Goal: Task Accomplishment & Management: Manage account settings

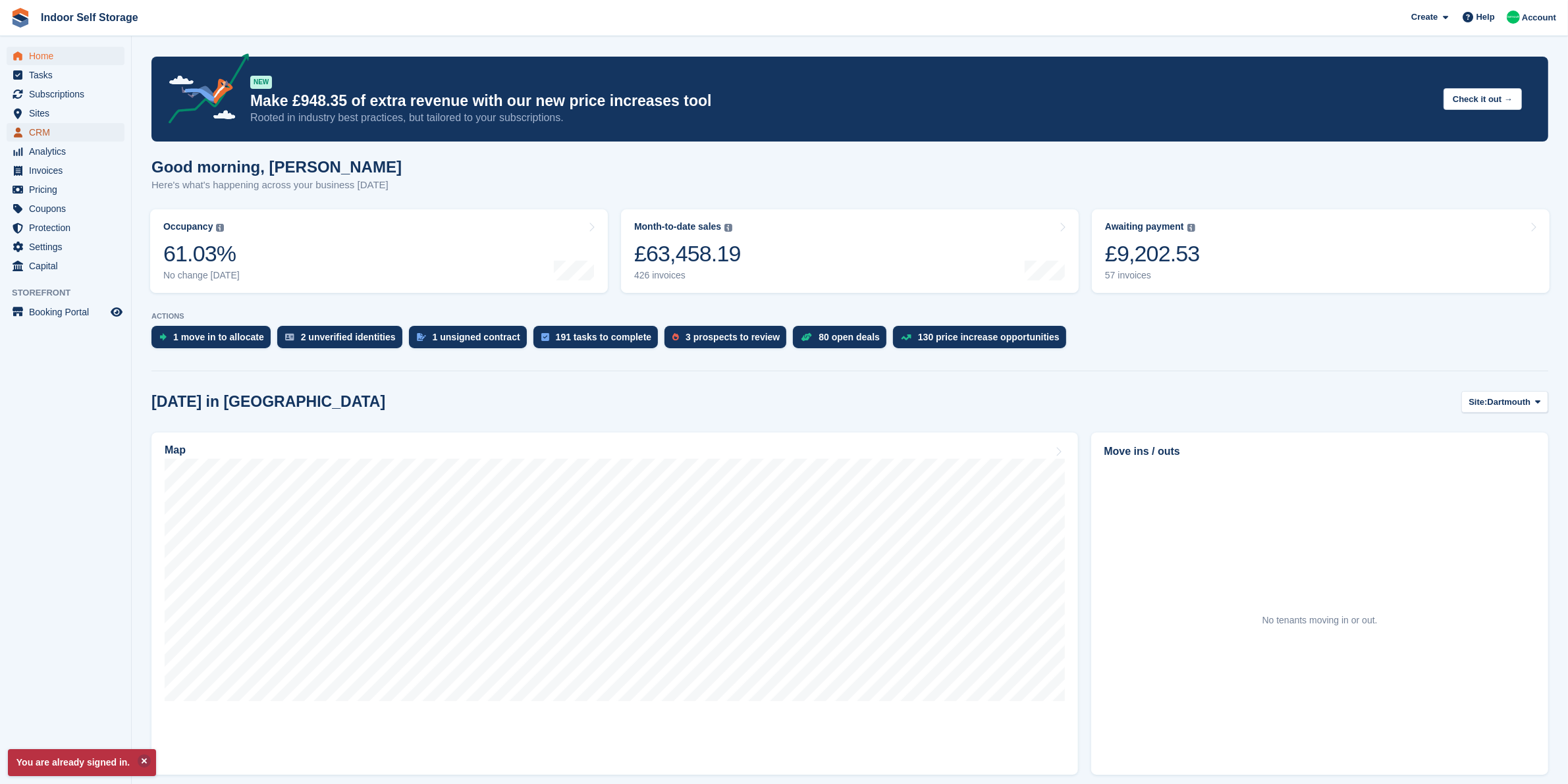
click at [73, 130] on span "CRM" at bounding box center [68, 132] width 79 height 18
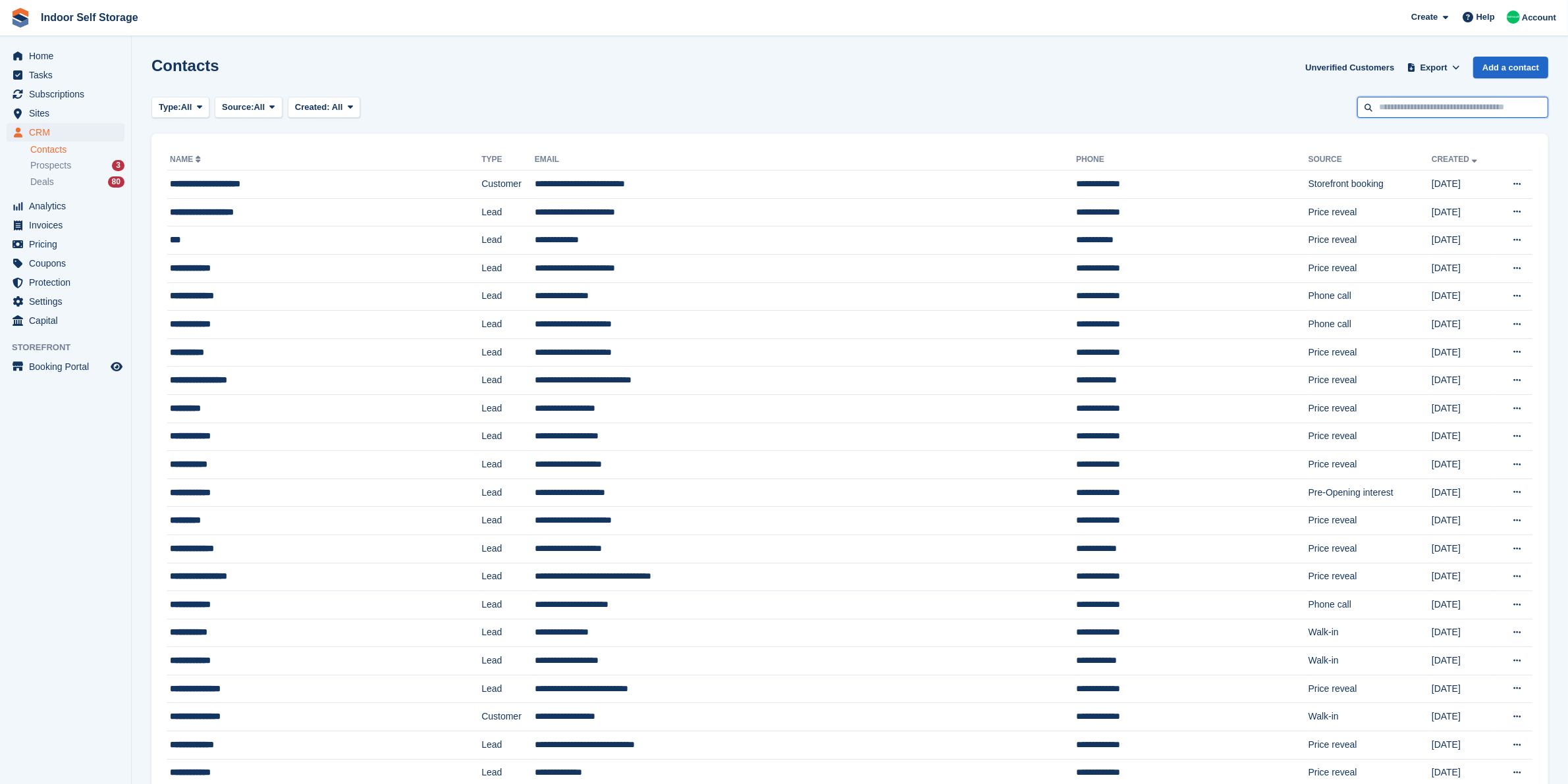
click at [1477, 103] on input "text" at bounding box center [1452, 107] width 191 height 22
type input "*********"
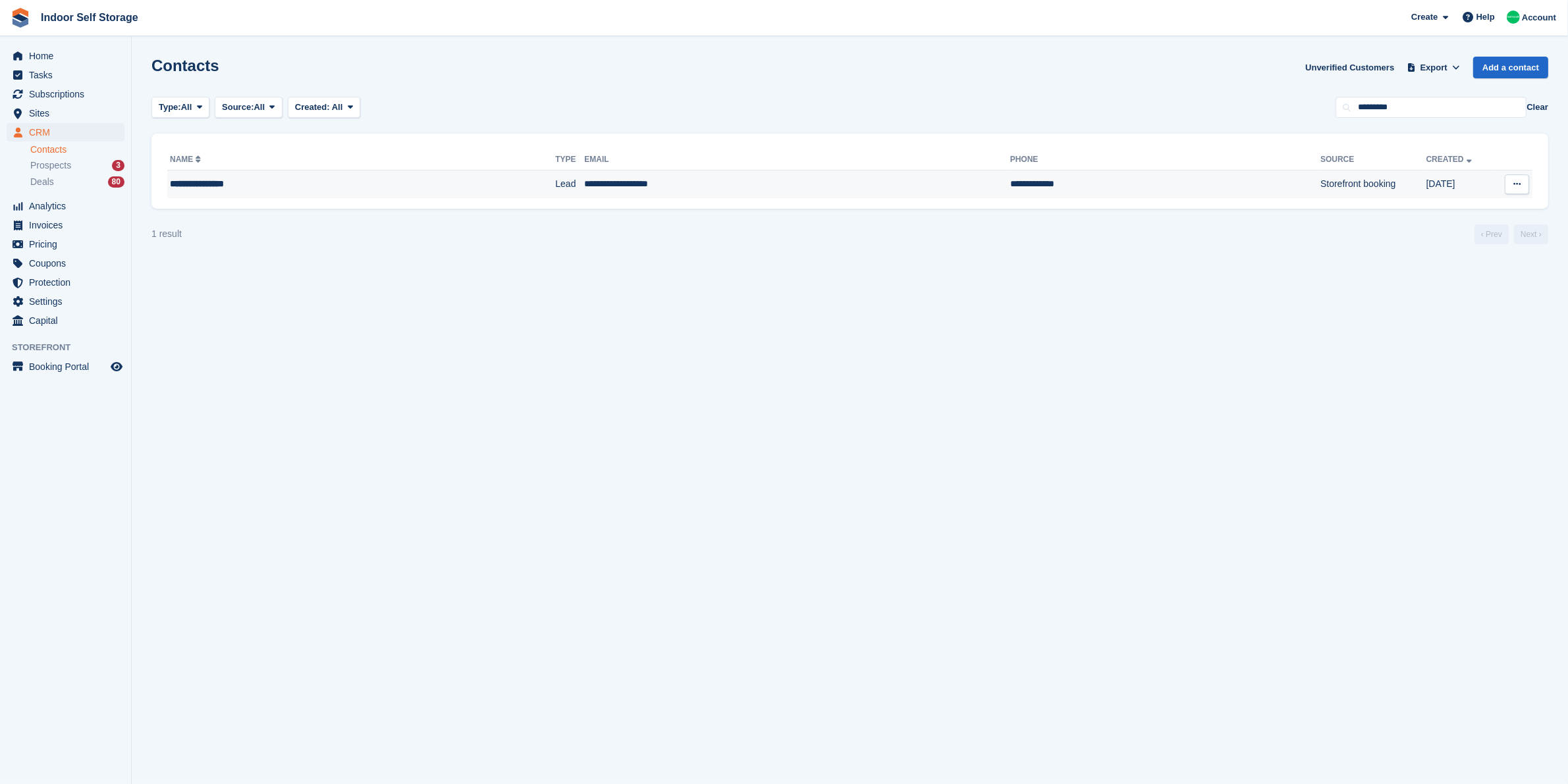
click at [347, 178] on div "**********" at bounding box center [307, 184] width 274 height 14
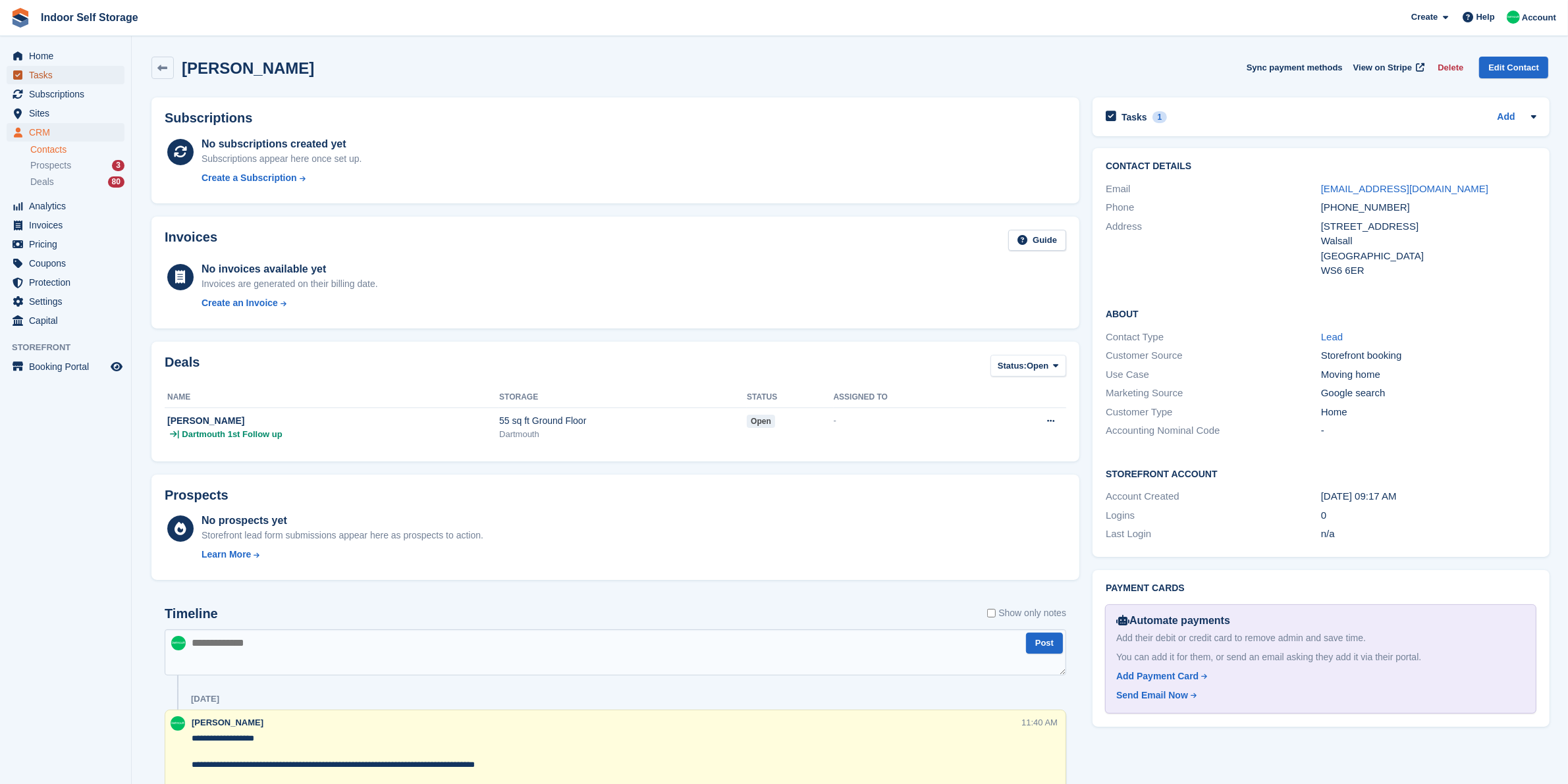
click at [64, 79] on span "Tasks" at bounding box center [68, 75] width 79 height 18
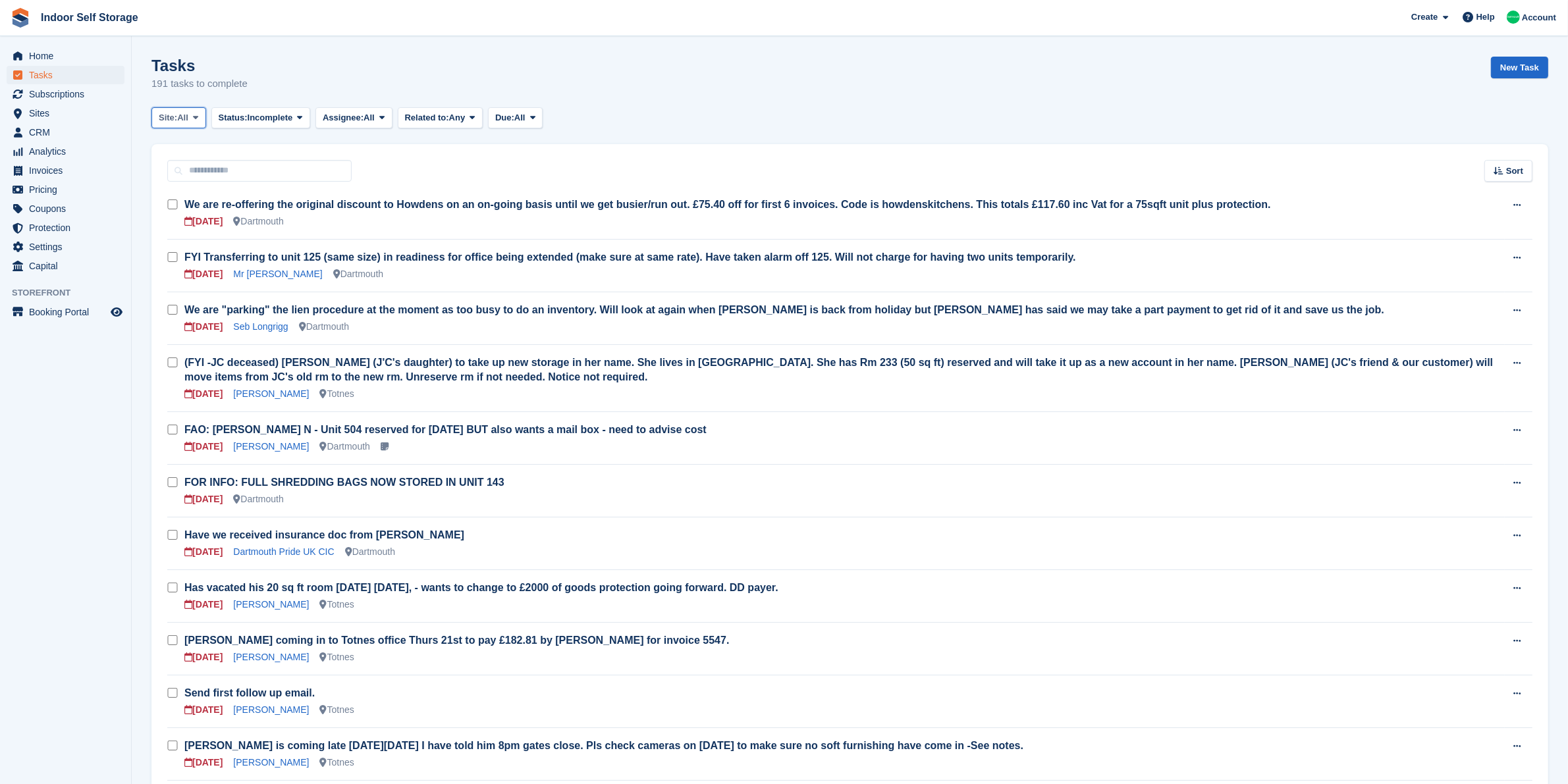
click at [188, 121] on span "All" at bounding box center [183, 118] width 11 height 13
click at [235, 178] on link "Dartmouth" at bounding box center [215, 173] width 114 height 24
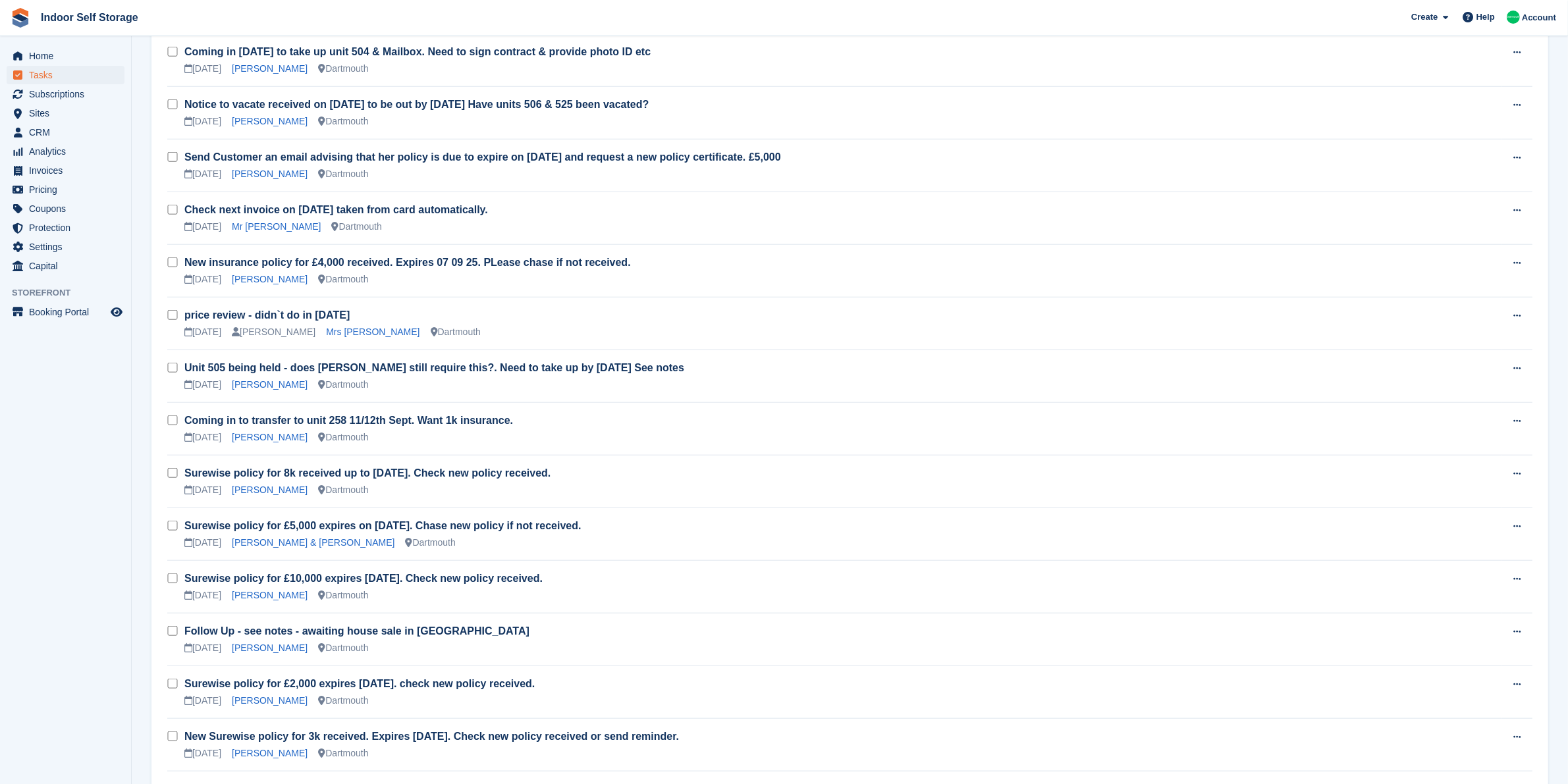
scroll to position [1525, 0]
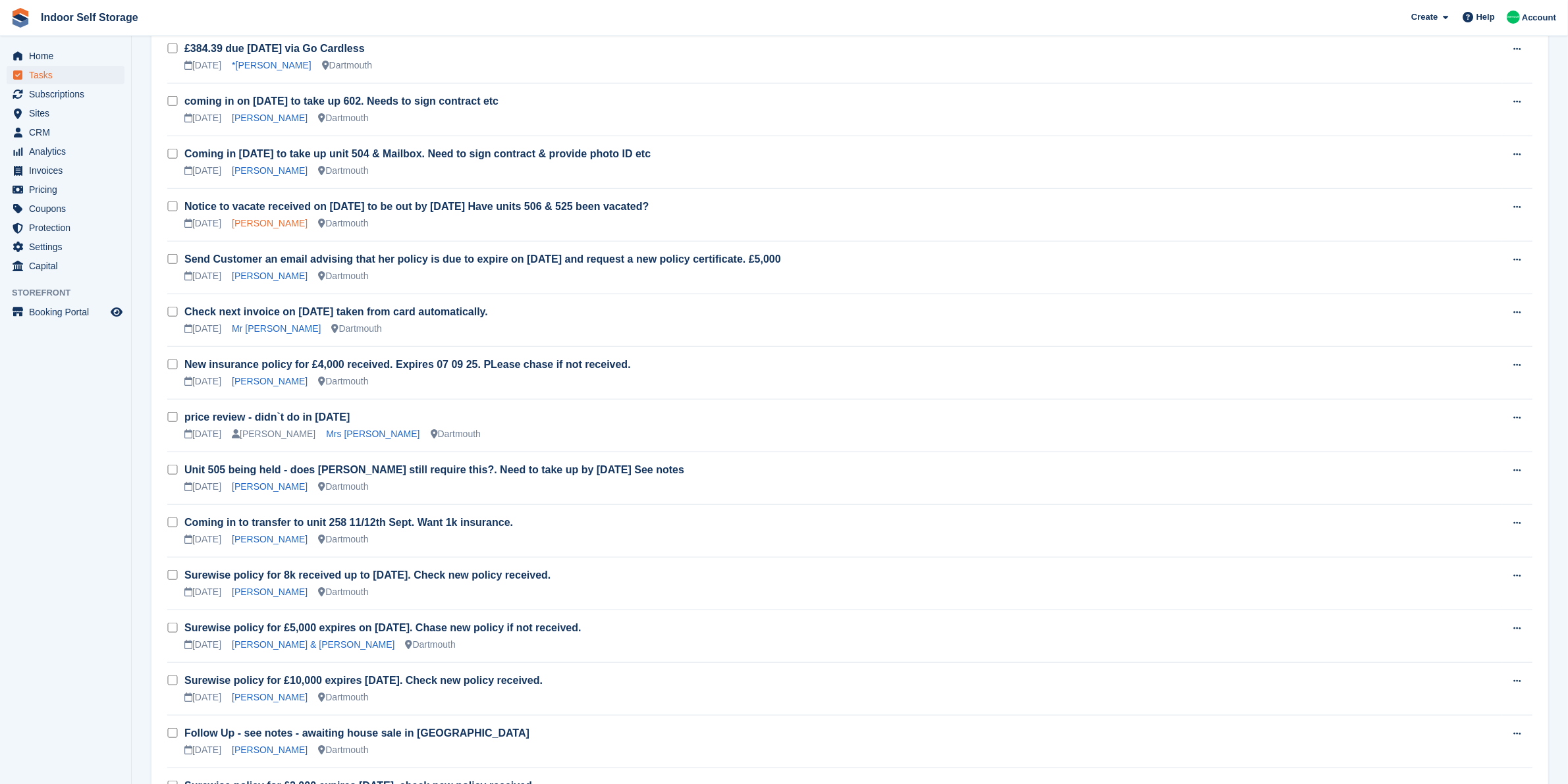
click at [269, 229] on link "Adam Janman" at bounding box center [269, 223] width 76 height 11
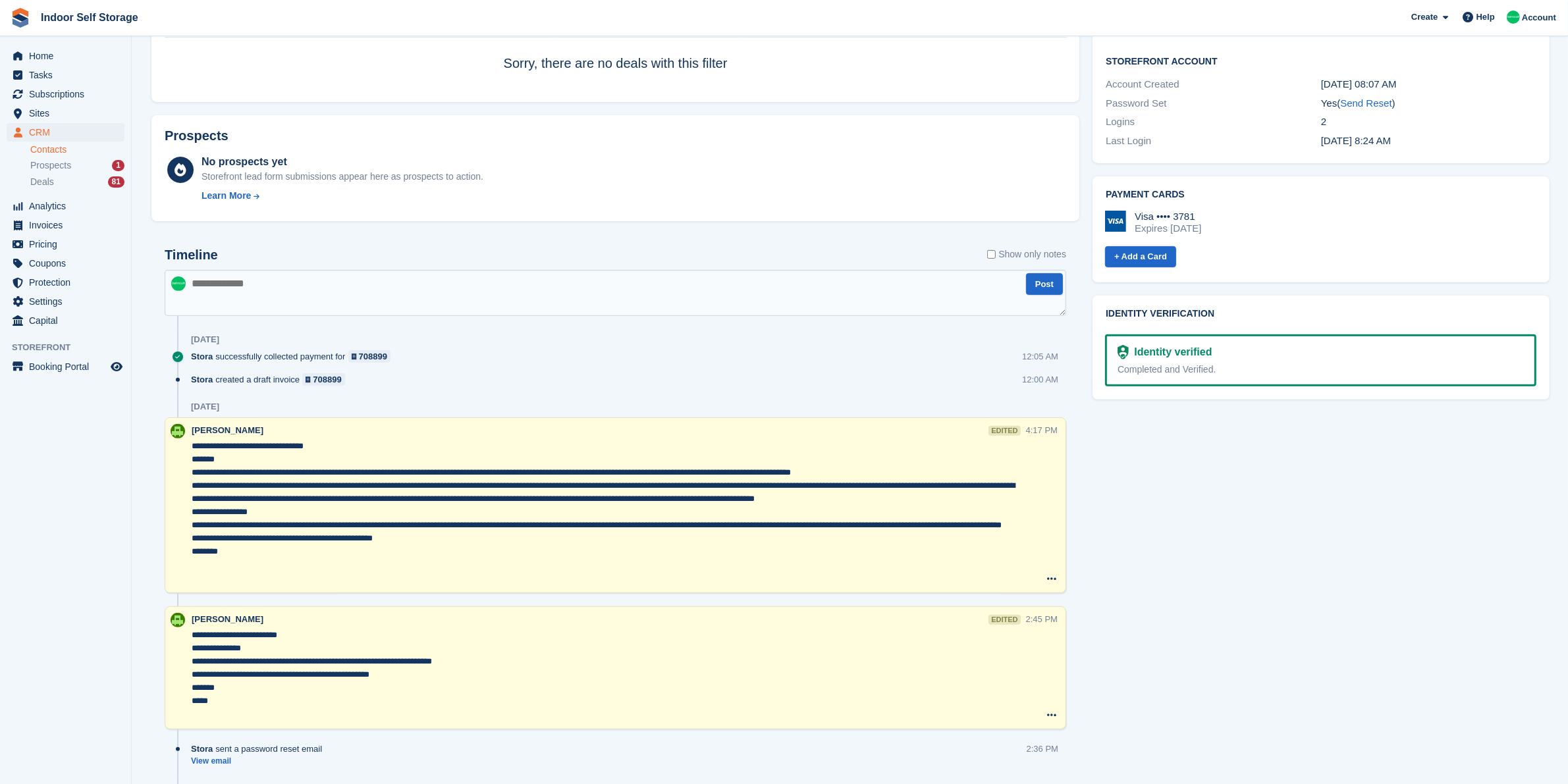
scroll to position [658, 0]
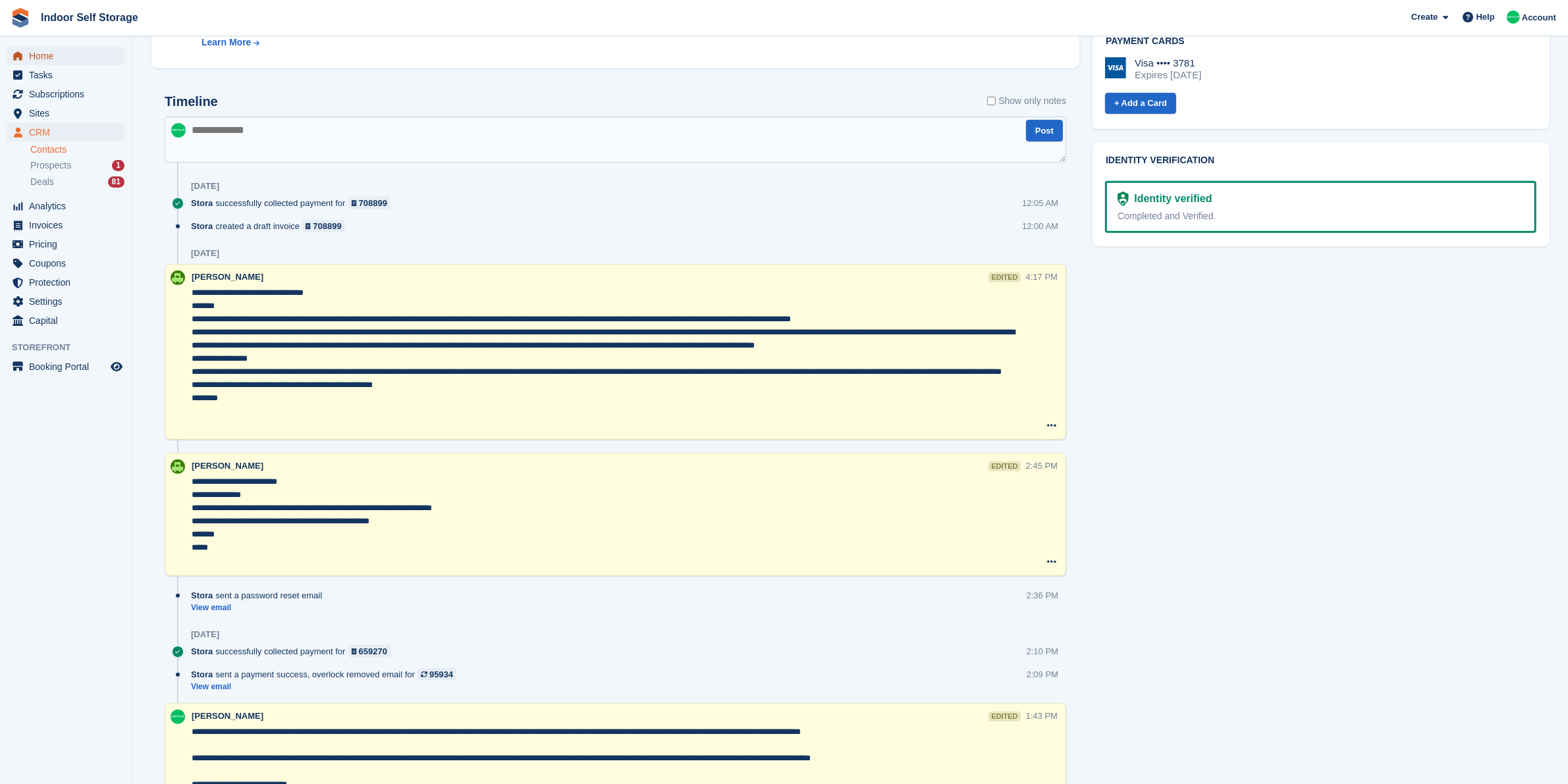
click at [90, 53] on span "Home" at bounding box center [68, 56] width 79 height 18
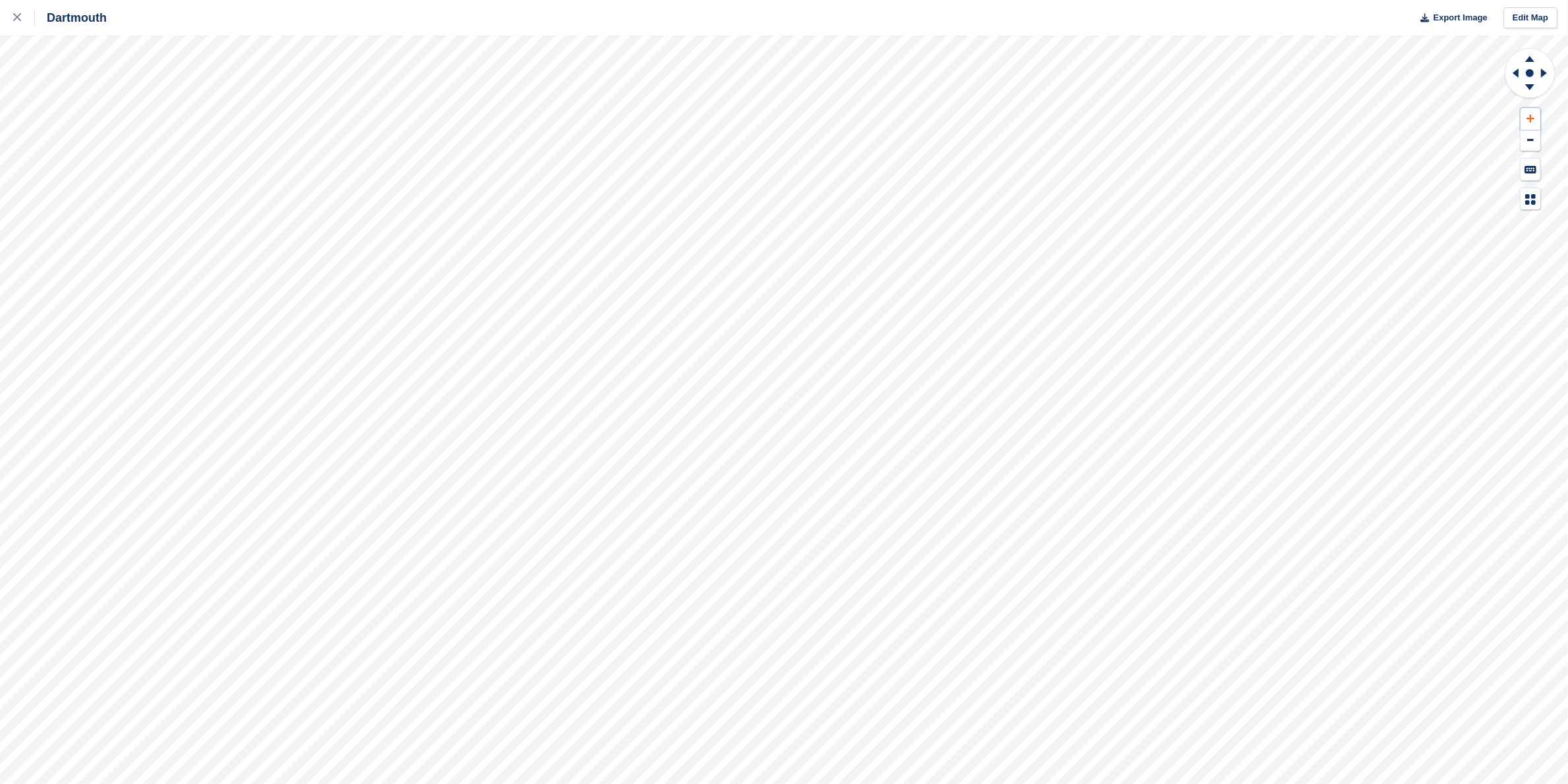
click at [1533, 117] on icon at bounding box center [1530, 118] width 8 height 9
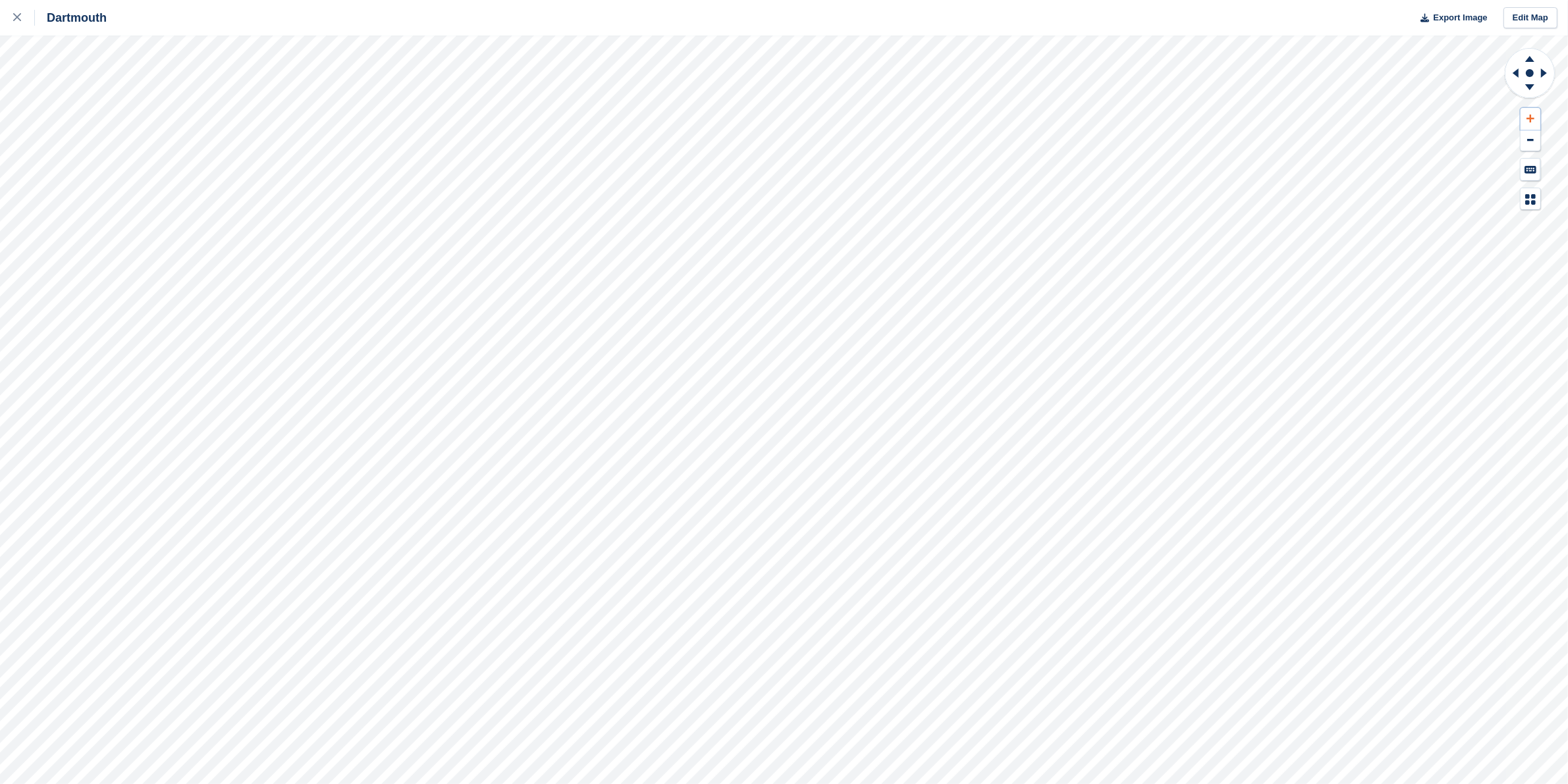
click at [1533, 117] on icon at bounding box center [1530, 118] width 8 height 9
click at [1512, 77] on icon at bounding box center [1513, 73] width 16 height 35
click at [1514, 77] on icon at bounding box center [1513, 73] width 16 height 35
click at [1530, 119] on icon at bounding box center [1530, 118] width 8 height 8
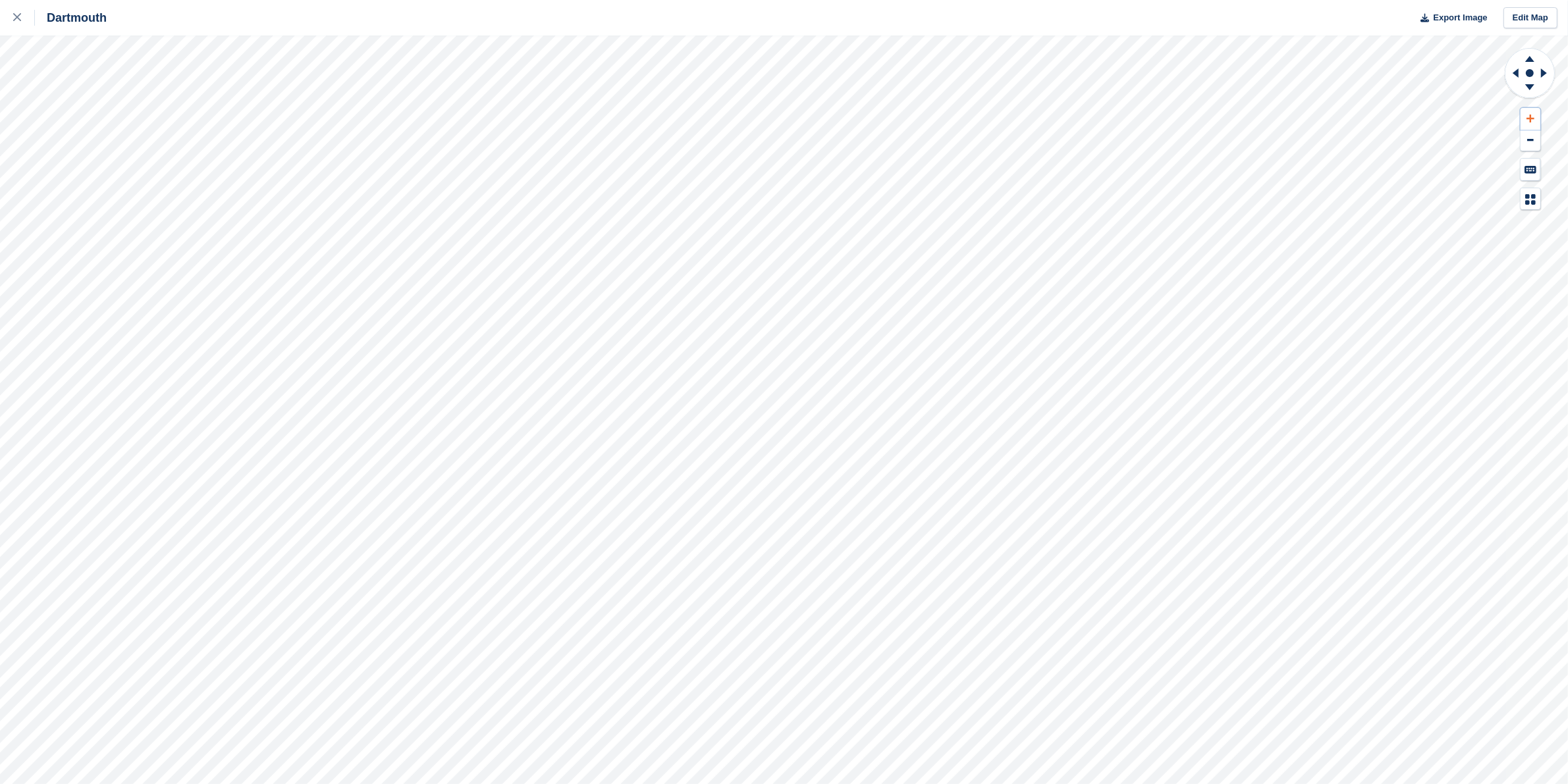
click at [1530, 119] on icon at bounding box center [1530, 118] width 8 height 8
click at [1533, 84] on icon at bounding box center [1529, 87] width 9 height 6
click at [1528, 61] on icon at bounding box center [1529, 59] width 9 height 6
click at [1530, 85] on icon at bounding box center [1529, 87] width 9 height 6
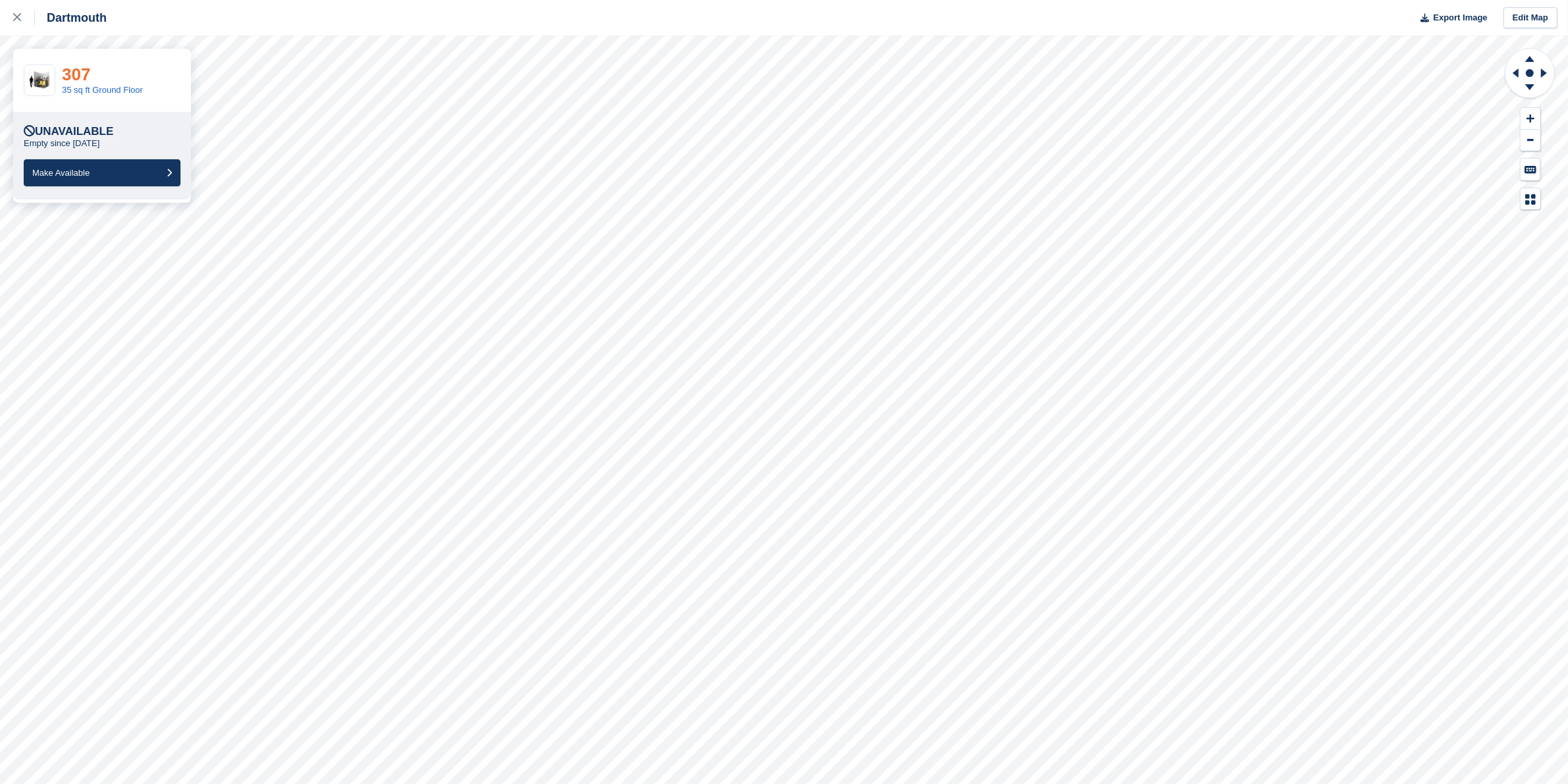
click at [83, 74] on link "307" at bounding box center [76, 74] width 28 height 20
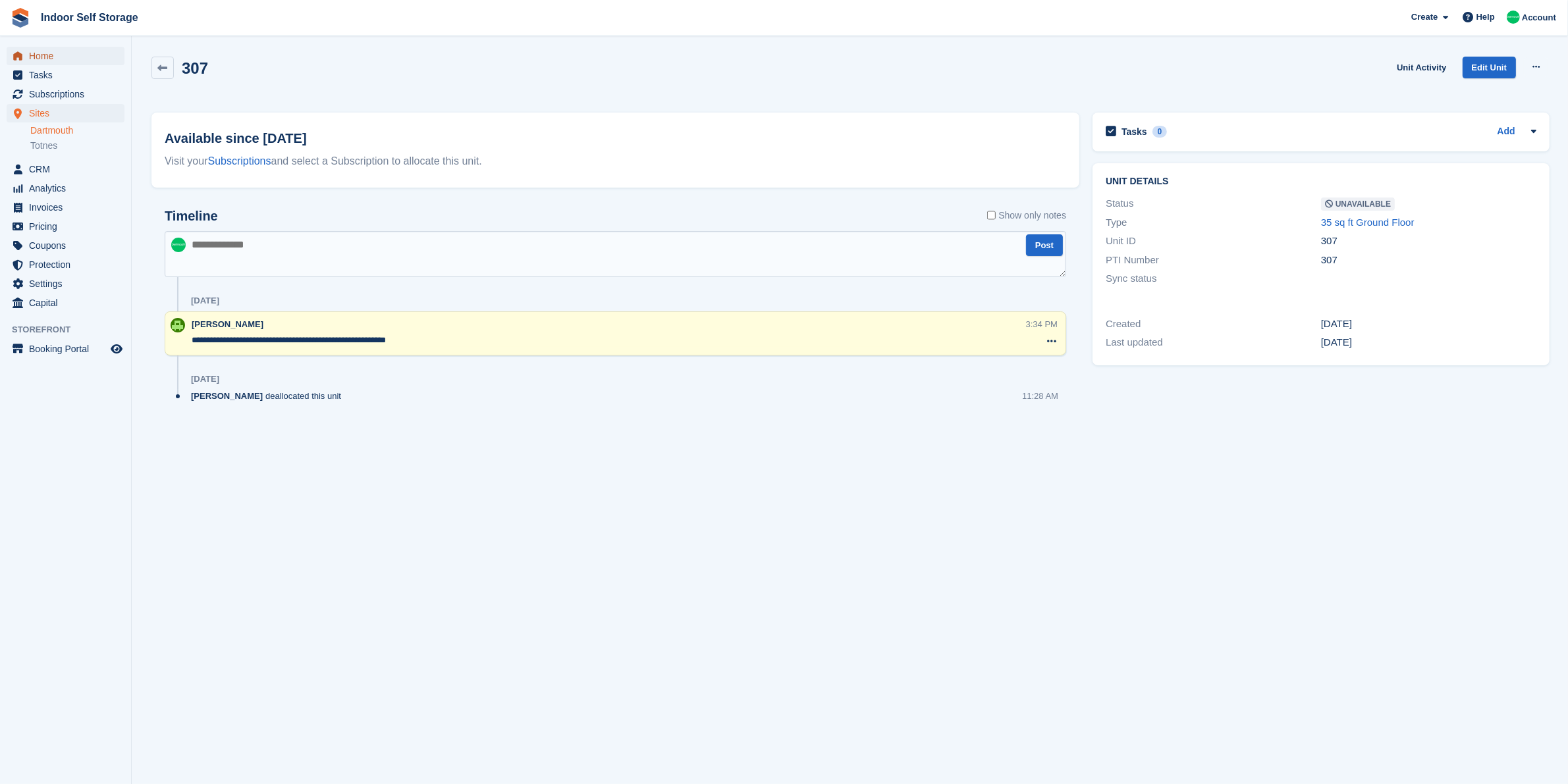
click at [66, 56] on span "Home" at bounding box center [68, 56] width 79 height 18
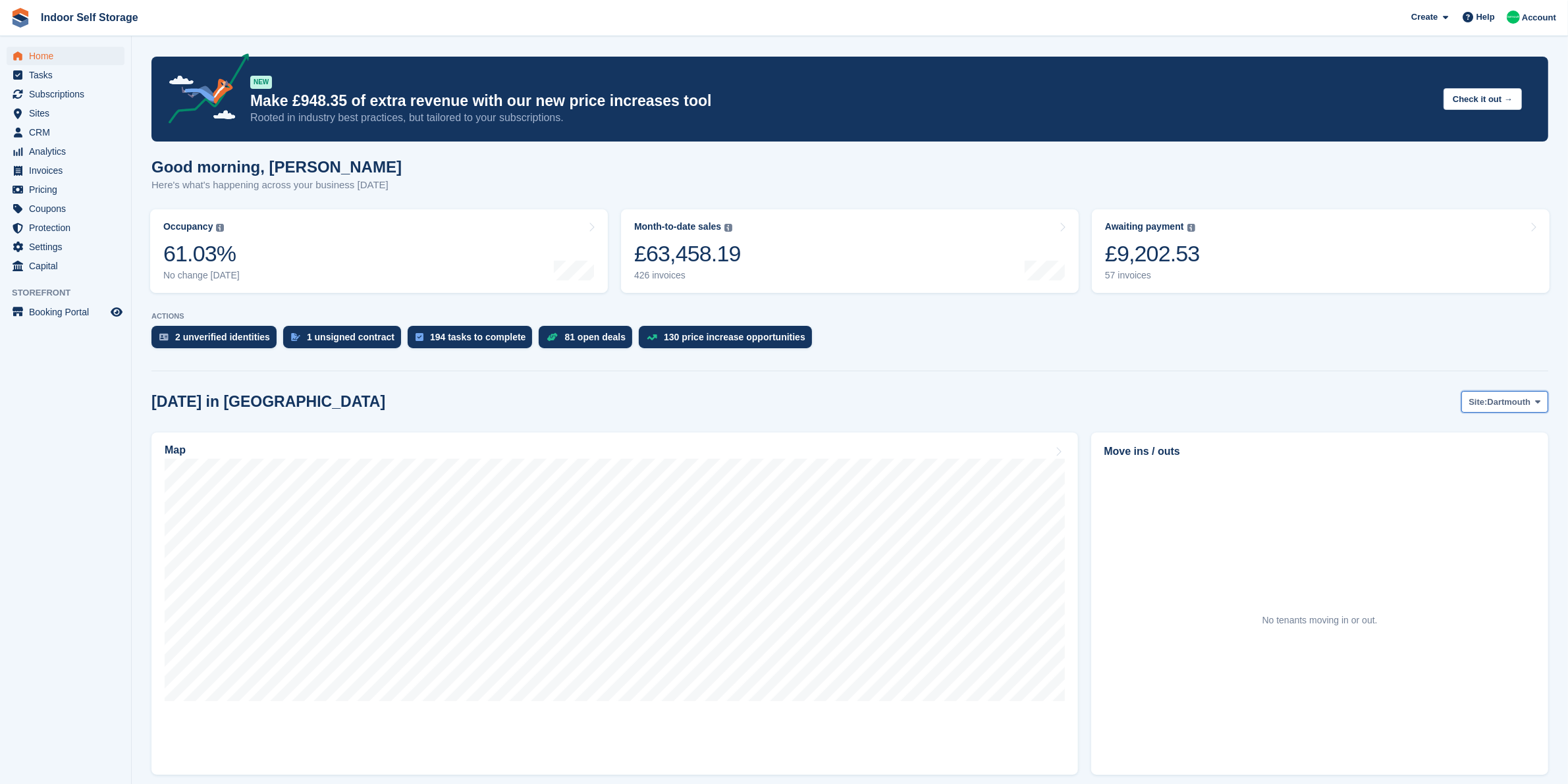
click at [1496, 404] on span "Dartmouth" at bounding box center [1509, 402] width 44 height 13
click at [1490, 463] on link "Totnes" at bounding box center [1485, 457] width 114 height 24
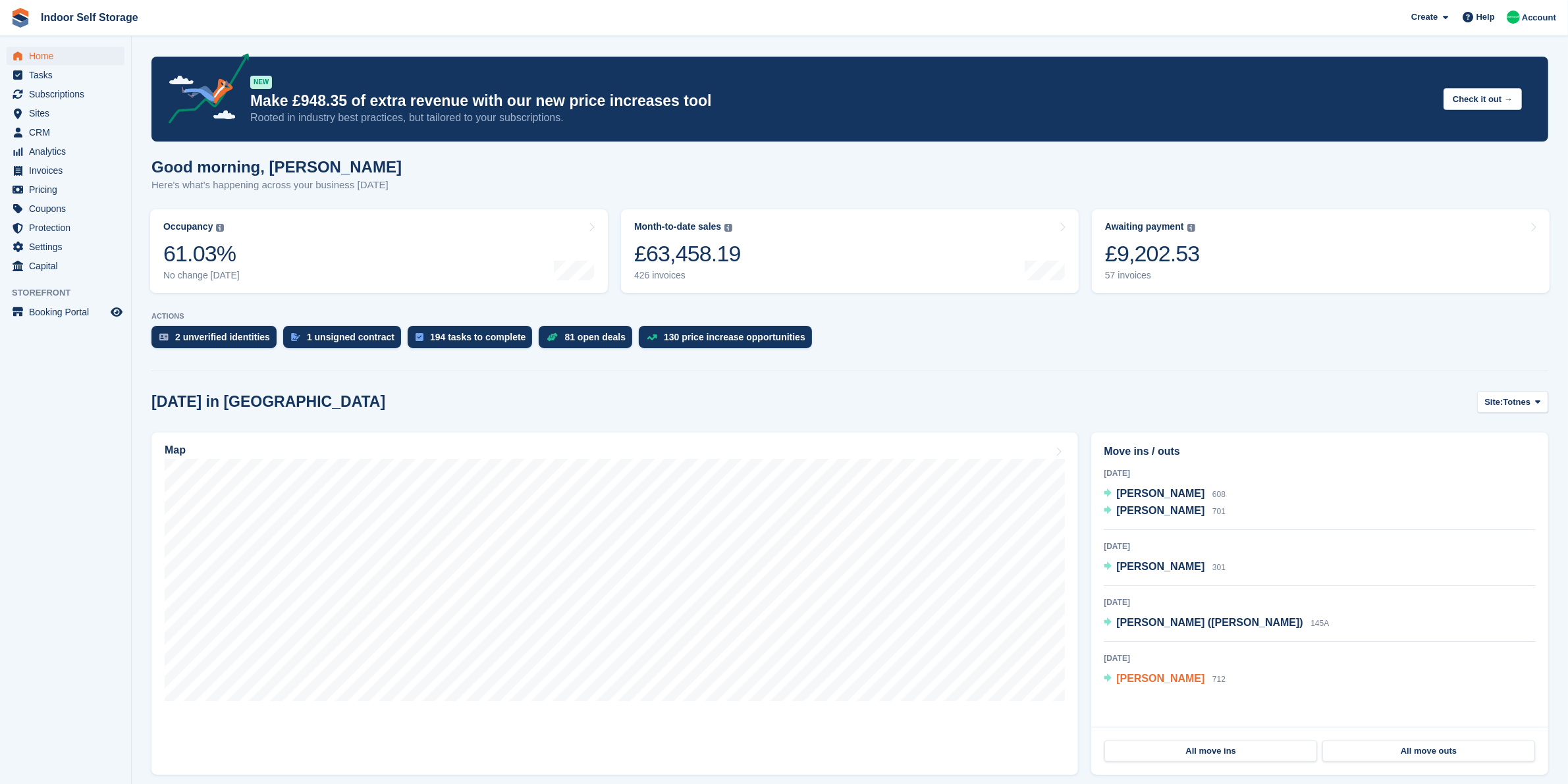
click at [1166, 684] on span "[PERSON_NAME]" at bounding box center [1160, 678] width 88 height 11
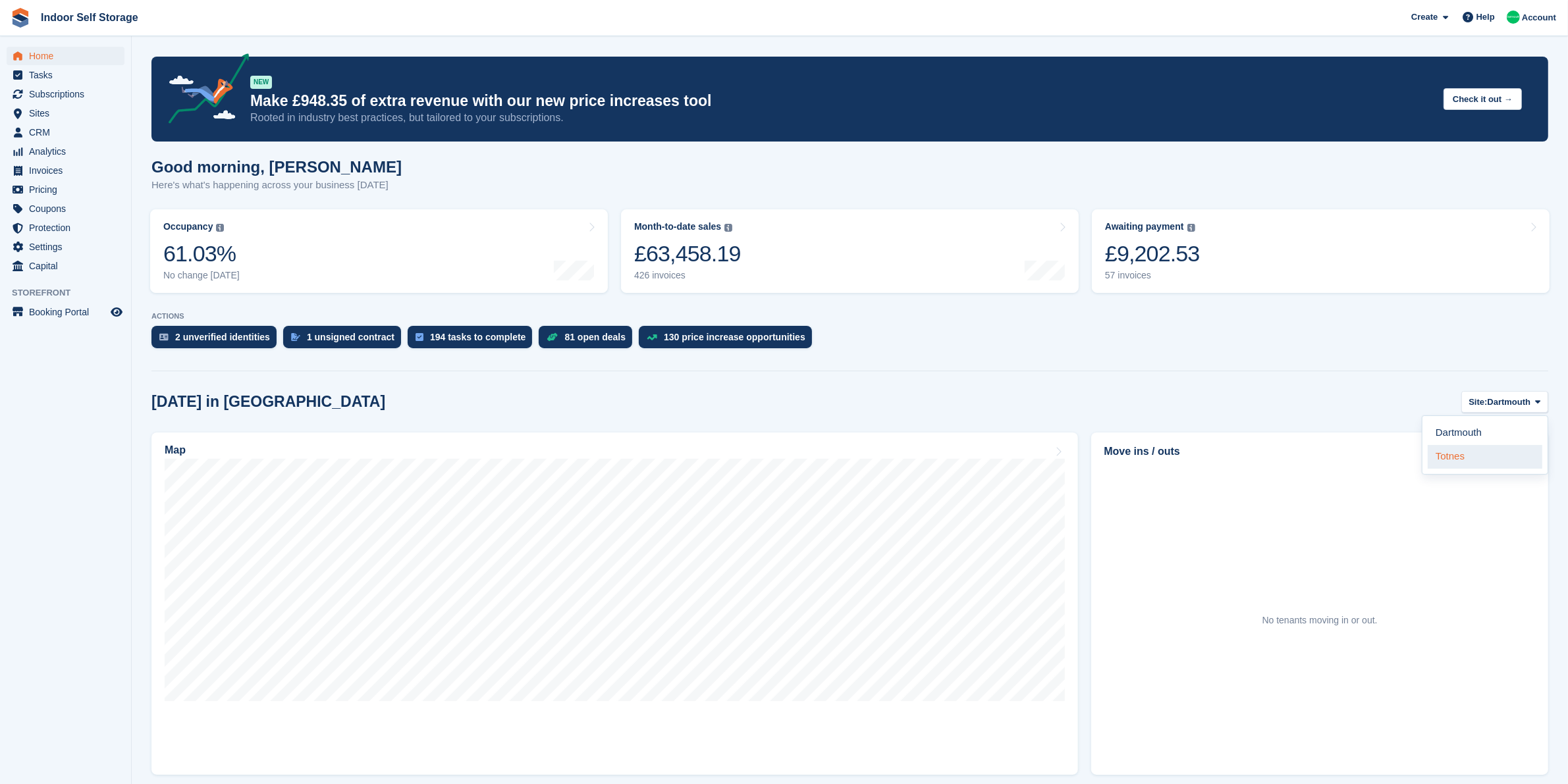
click at [1482, 452] on link "Totnes" at bounding box center [1485, 457] width 114 height 24
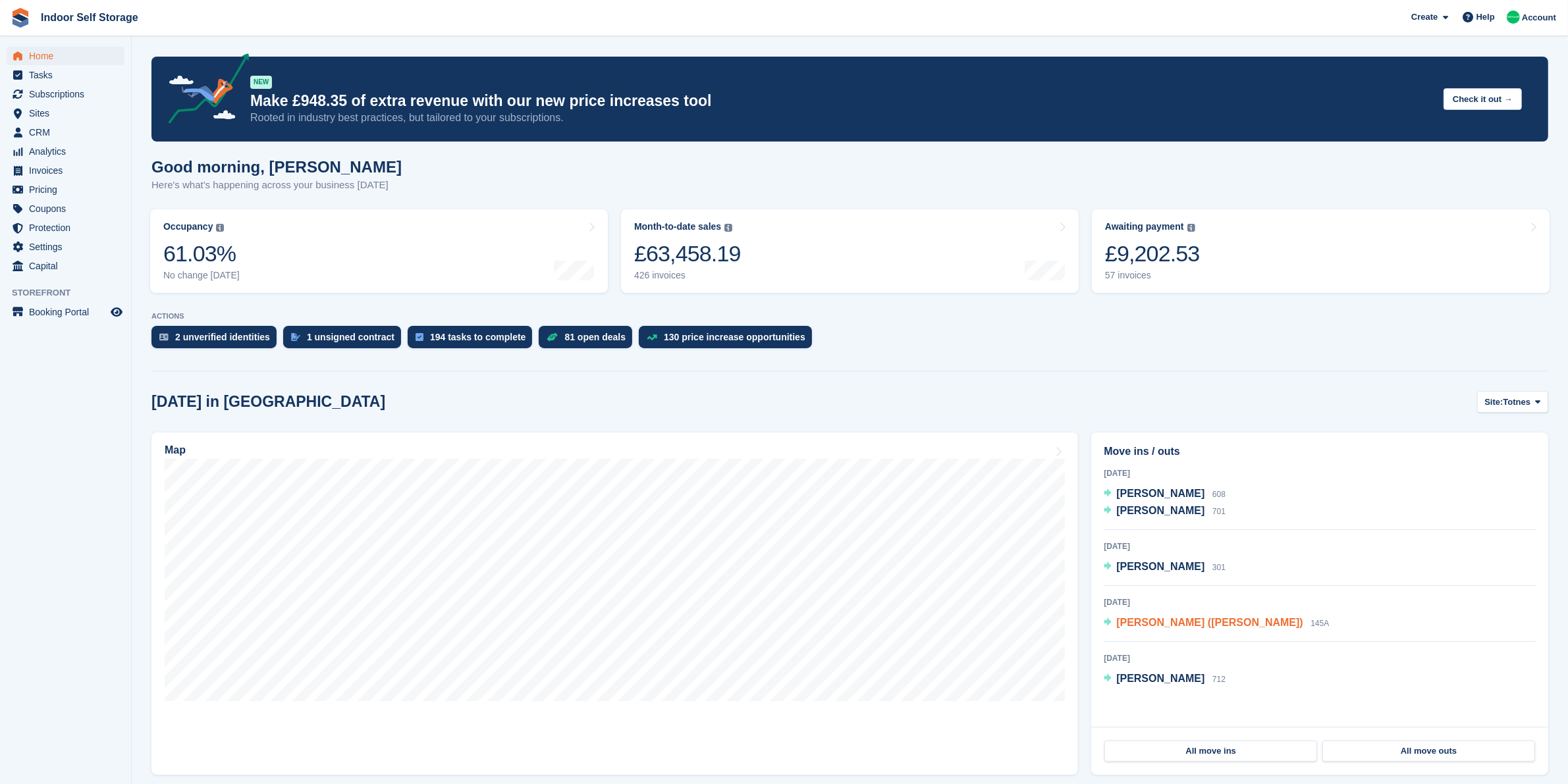
click at [1186, 622] on span "[PERSON_NAME] ([PERSON_NAME])" at bounding box center [1209, 622] width 187 height 11
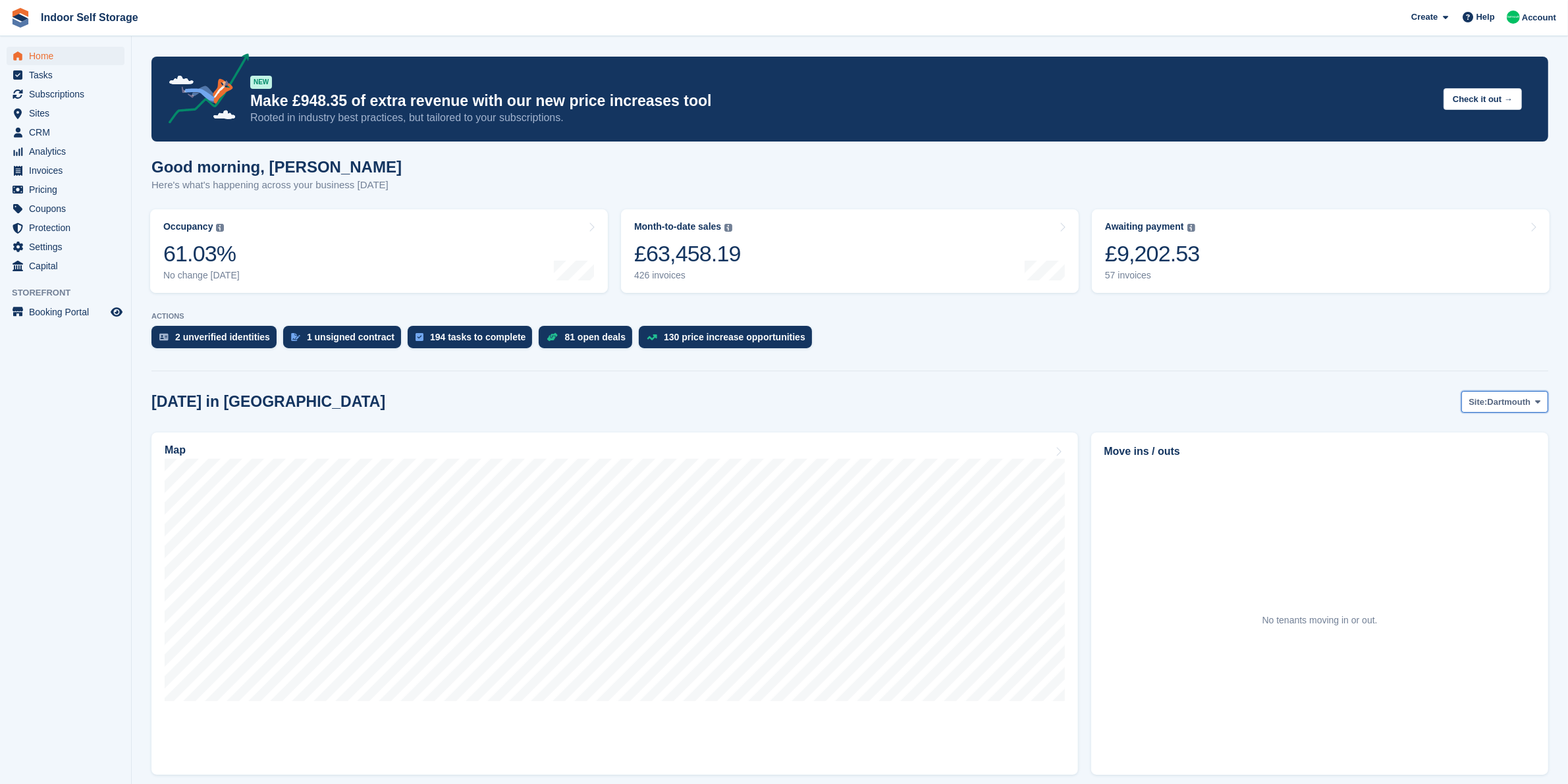
click at [1515, 404] on span "Dartmouth" at bounding box center [1509, 402] width 44 height 13
click at [1513, 459] on link "Totnes" at bounding box center [1485, 457] width 114 height 24
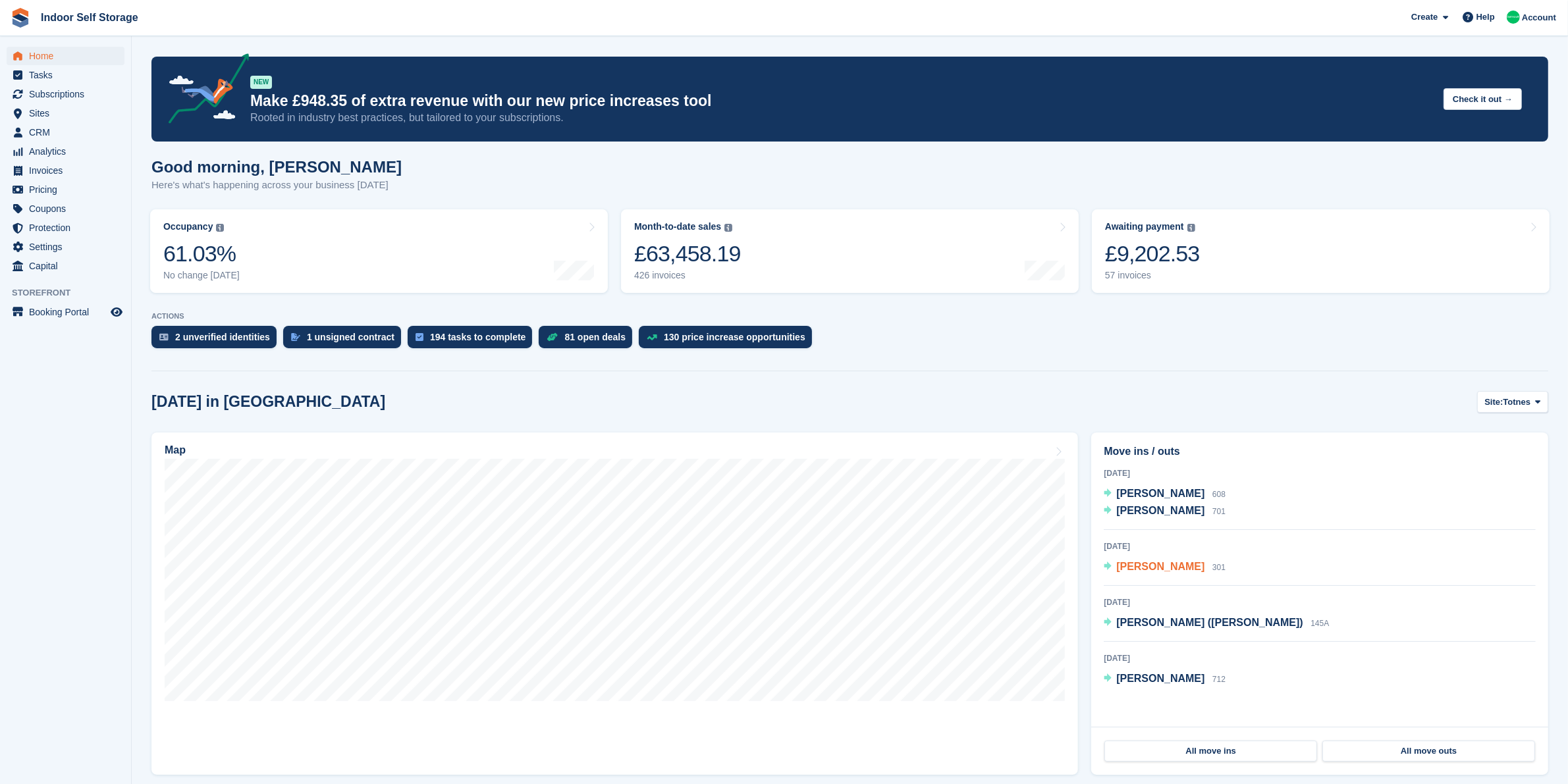
click at [1174, 568] on span "Paul Newman" at bounding box center [1160, 567] width 88 height 11
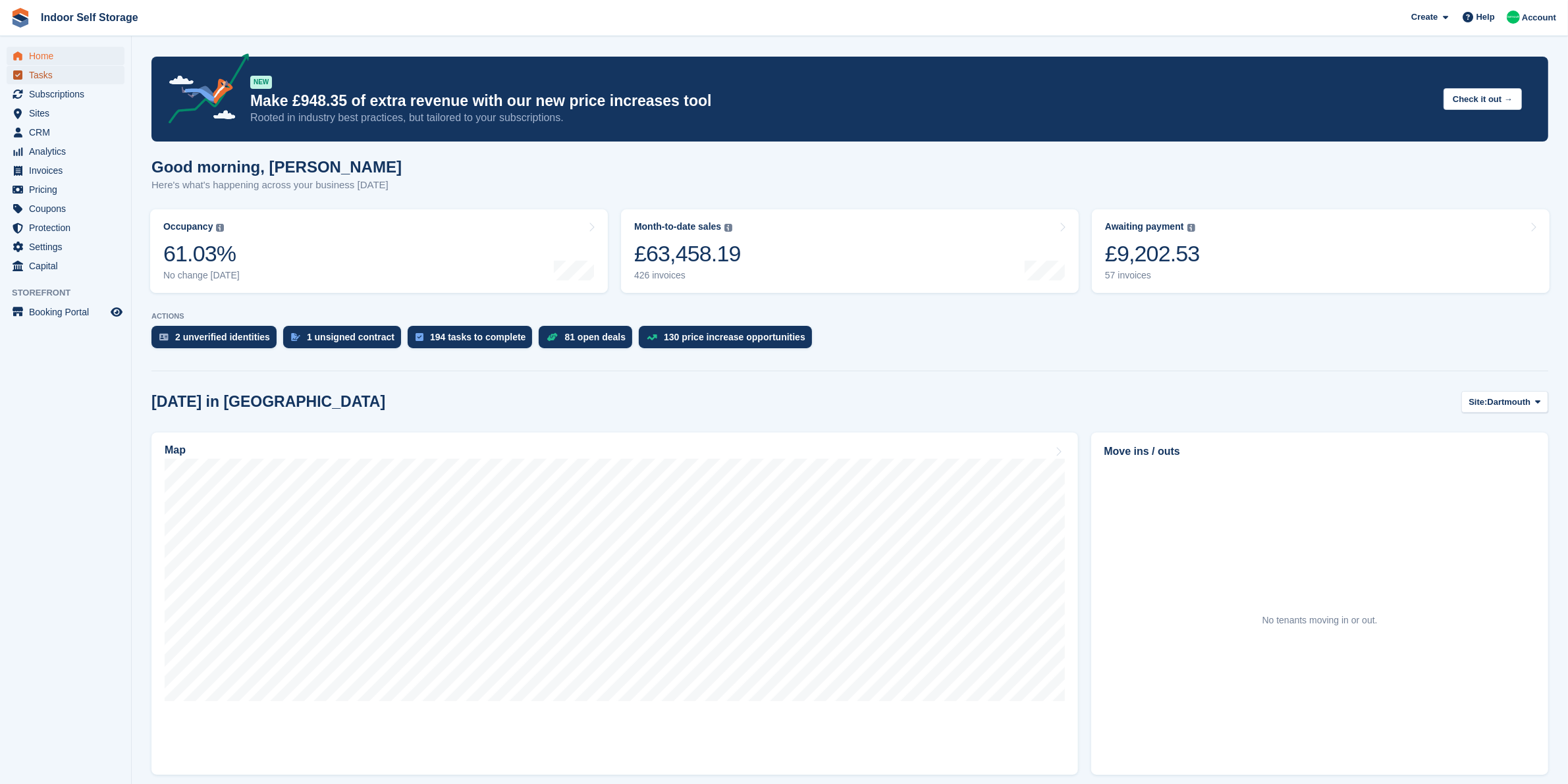
click at [52, 70] on span "Tasks" at bounding box center [68, 75] width 79 height 18
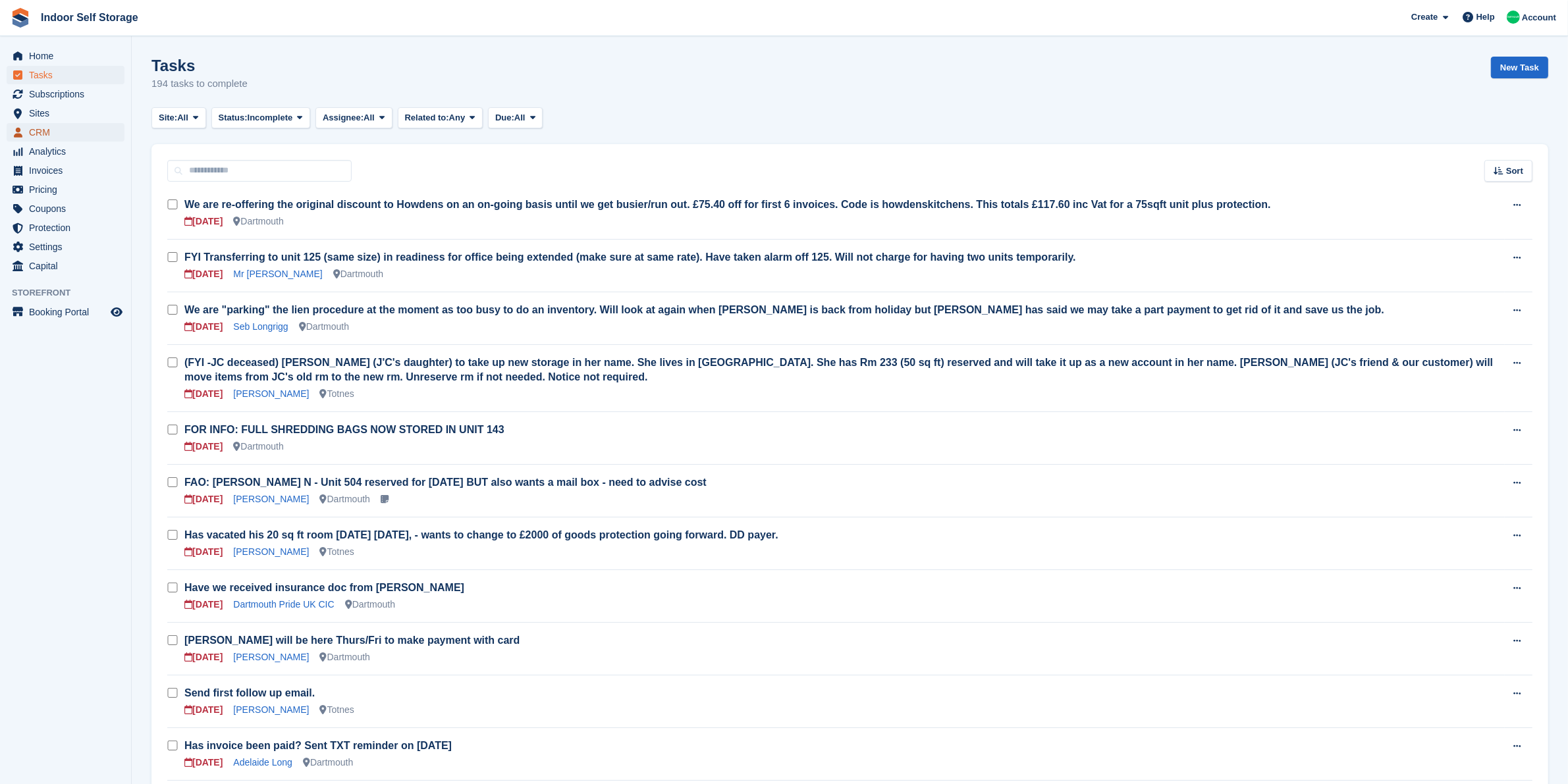
click at [68, 132] on span "CRM" at bounding box center [68, 132] width 79 height 18
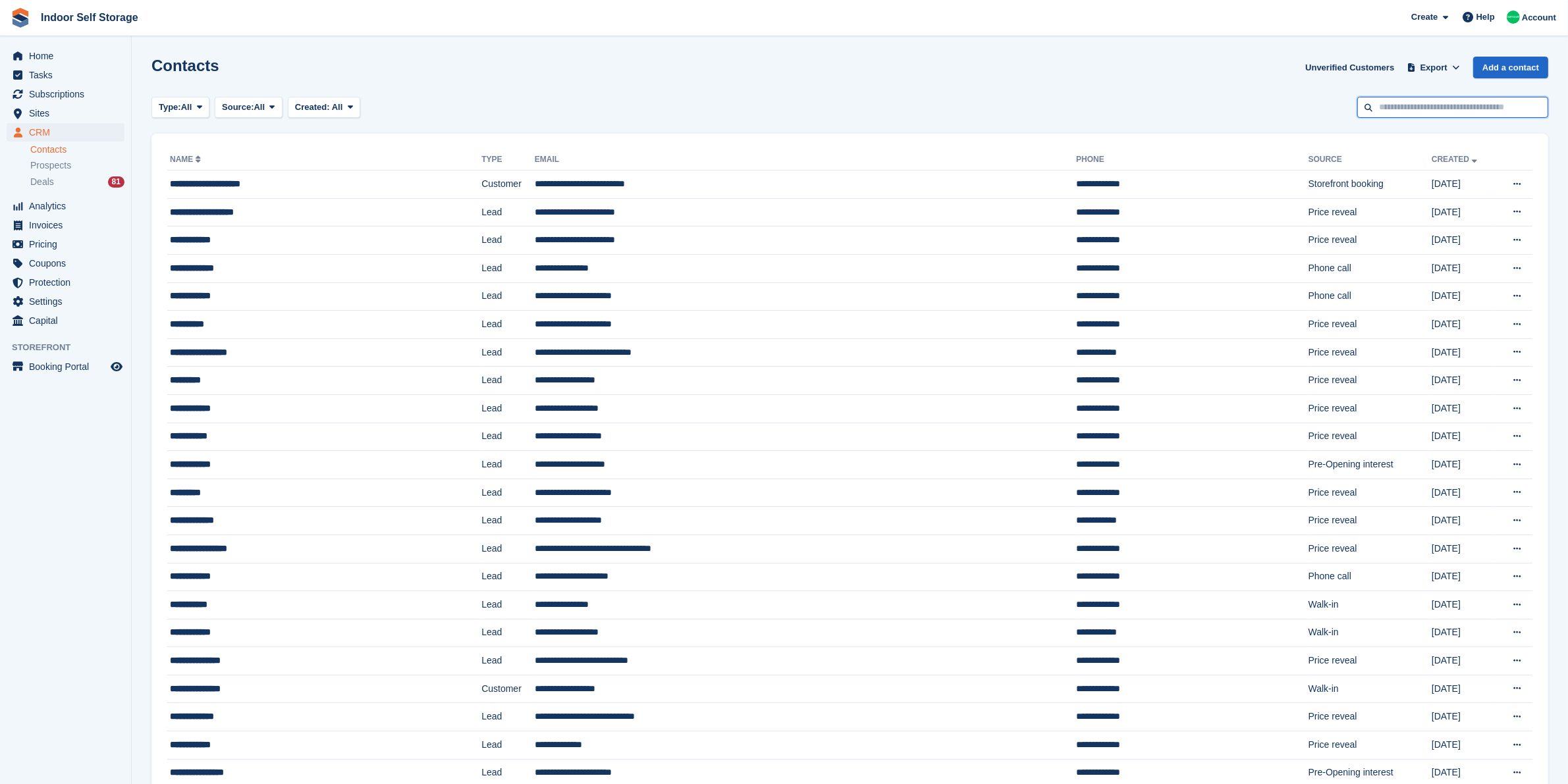
click at [1461, 109] on input "text" at bounding box center [1452, 107] width 191 height 22
type input "******"
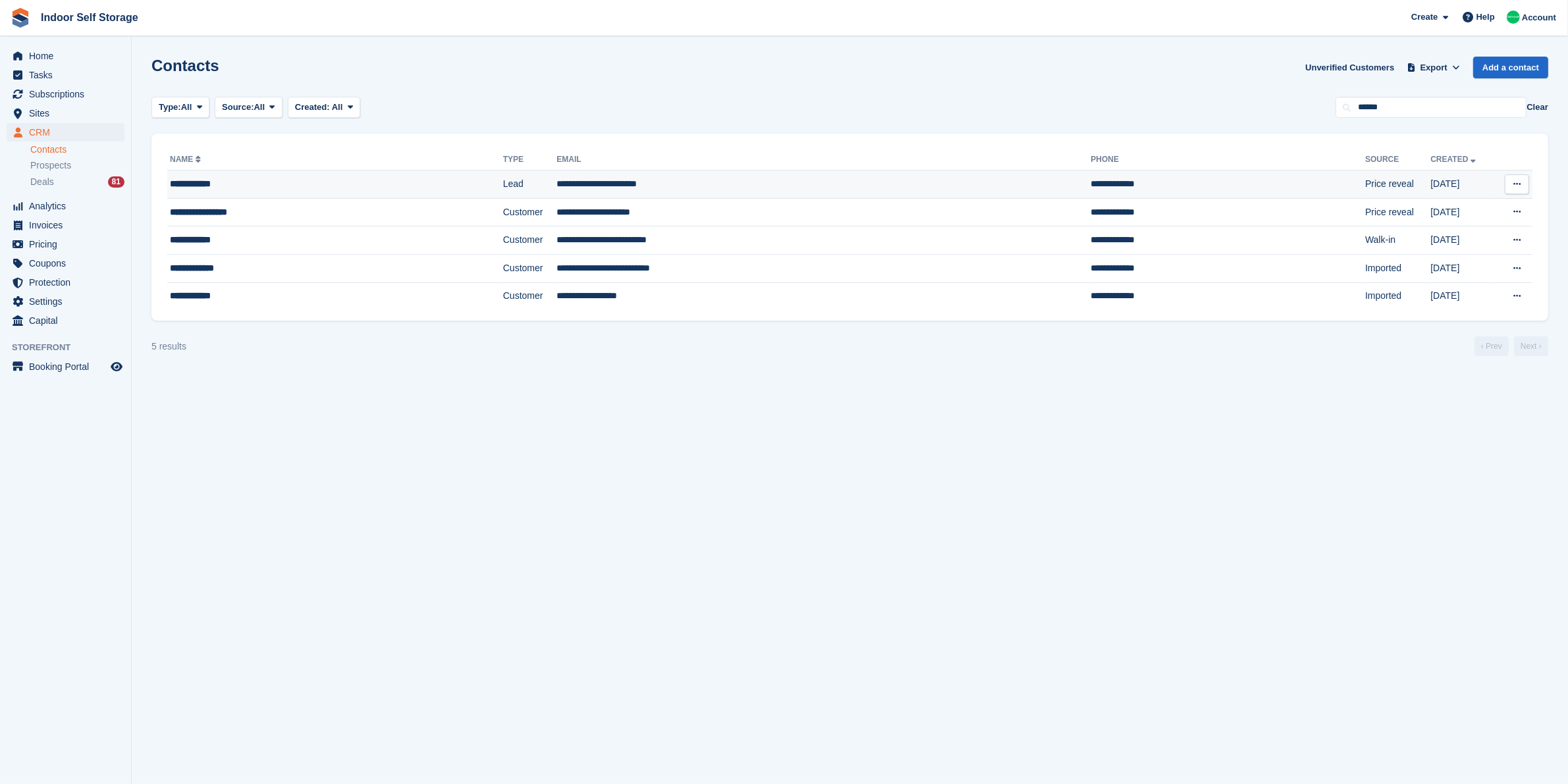
click at [503, 176] on td "Lead" at bounding box center [530, 185] width 54 height 28
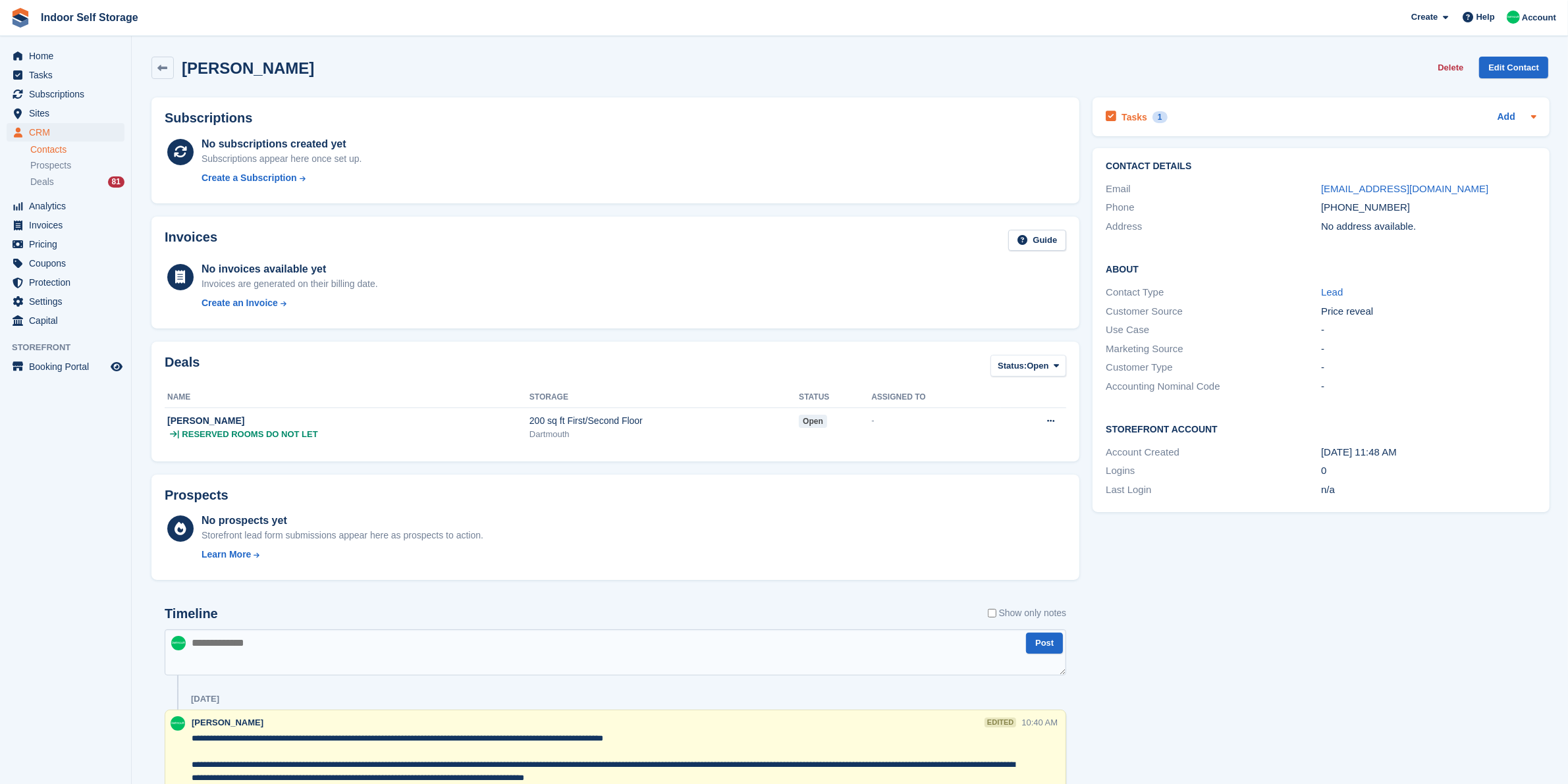
click at [1138, 116] on h2 "Tasks" at bounding box center [1135, 117] width 25 height 12
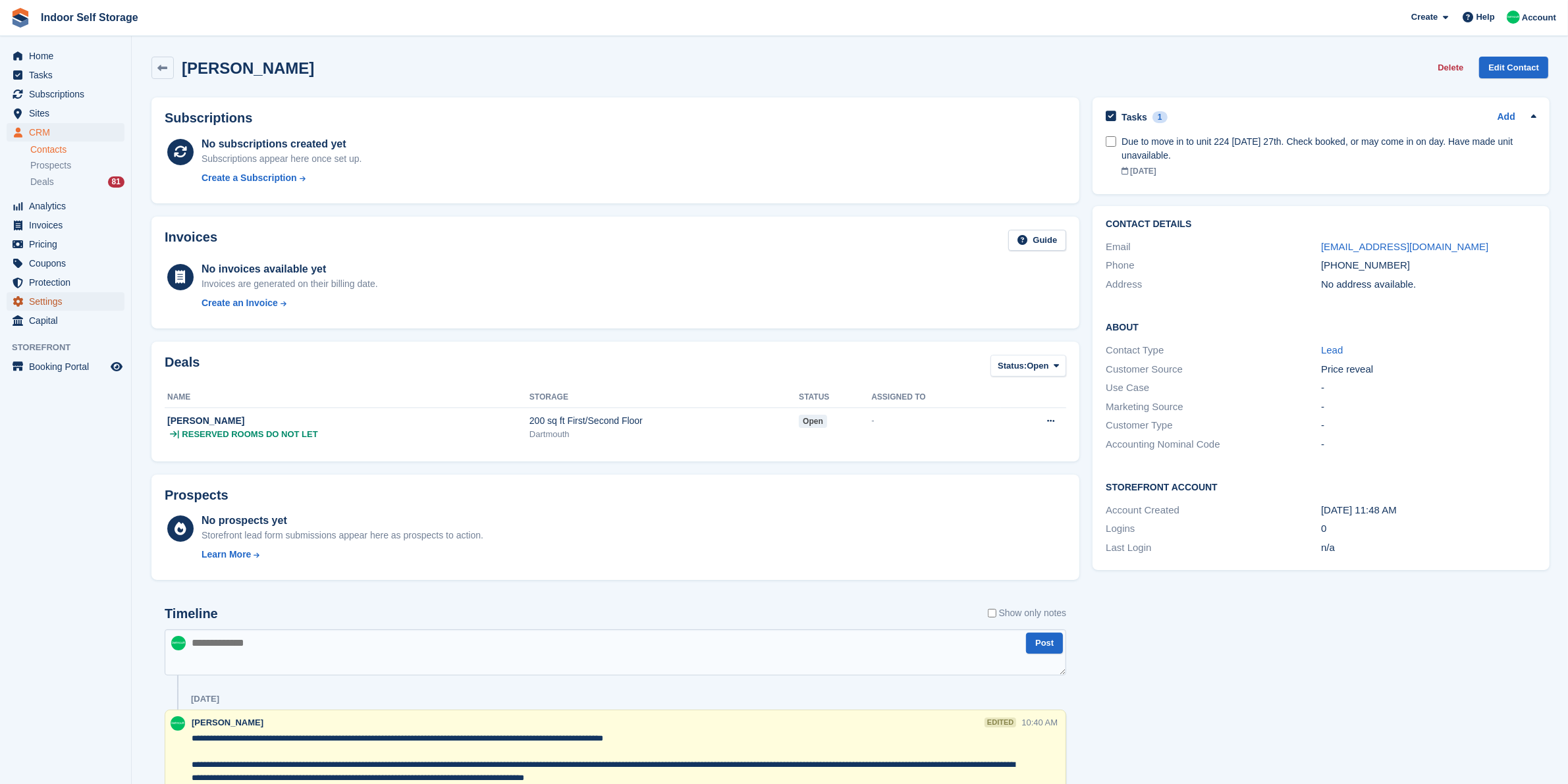
click at [63, 300] on span "Settings" at bounding box center [68, 301] width 79 height 18
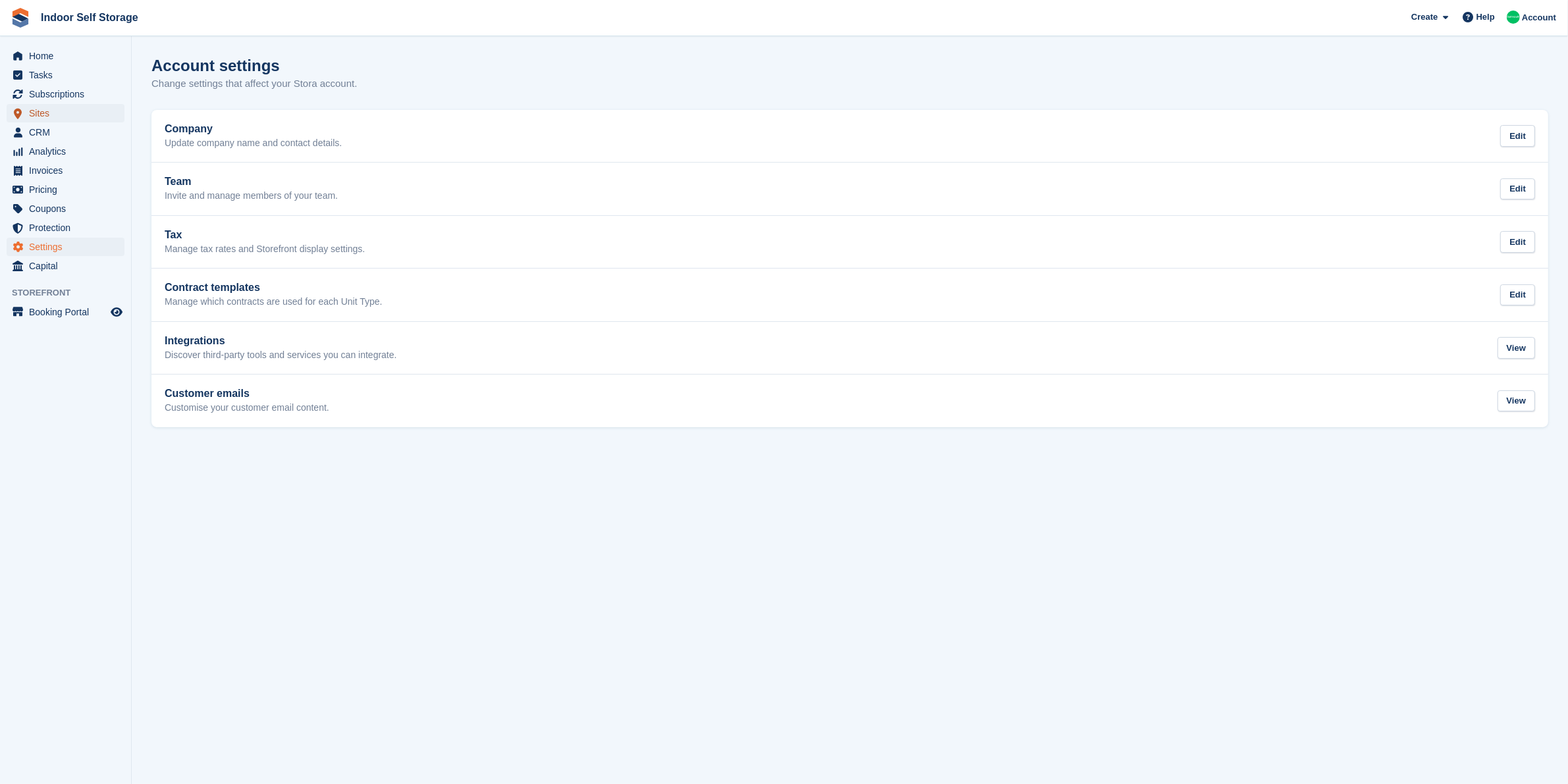
click at [61, 111] on span "Sites" at bounding box center [68, 113] width 79 height 18
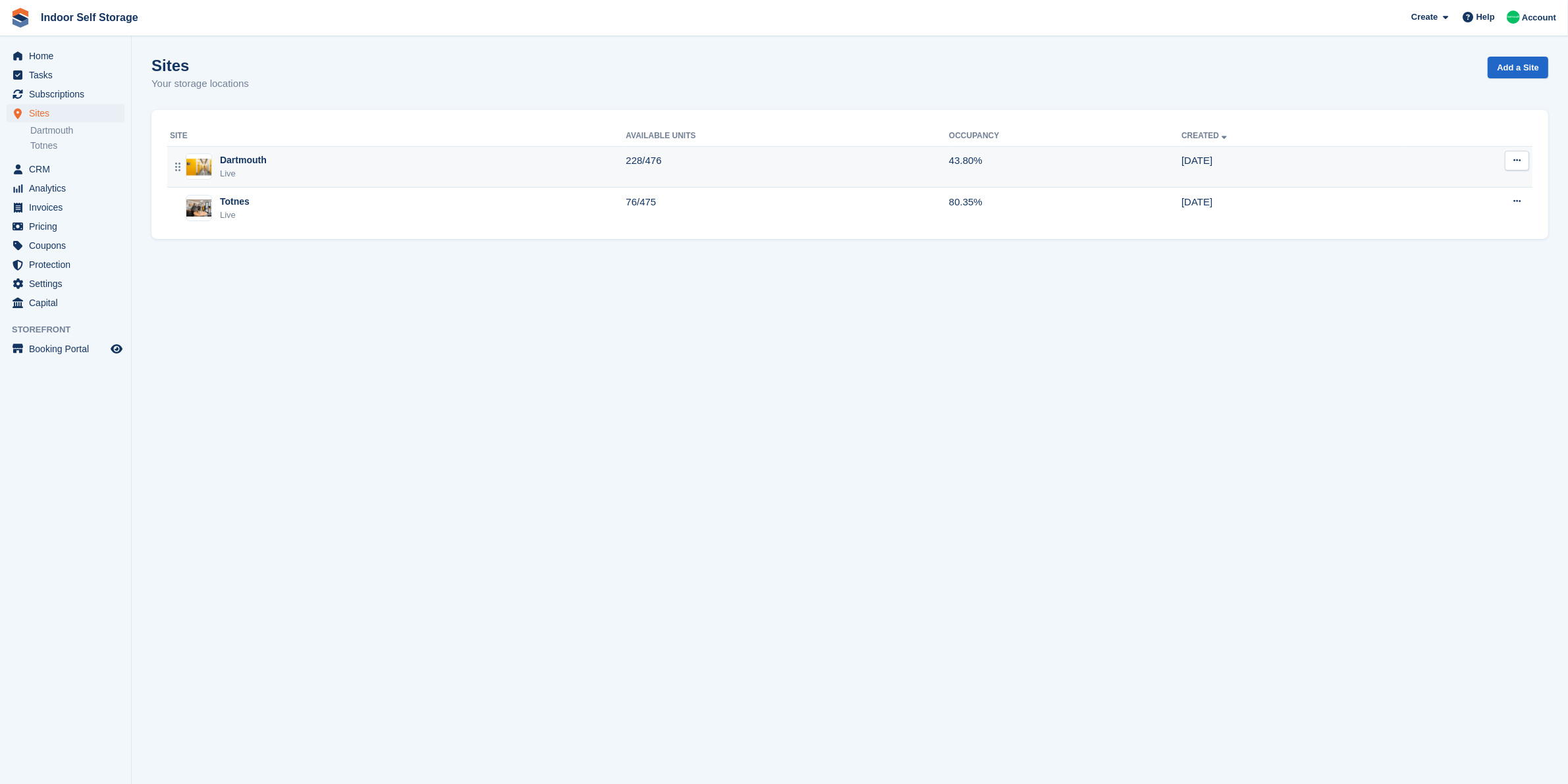
drag, startPoint x: 623, startPoint y: 165, endPoint x: 633, endPoint y: 158, distance: 12.2
click at [623, 164] on div "Dartmouth Live" at bounding box center [397, 167] width 455 height 27
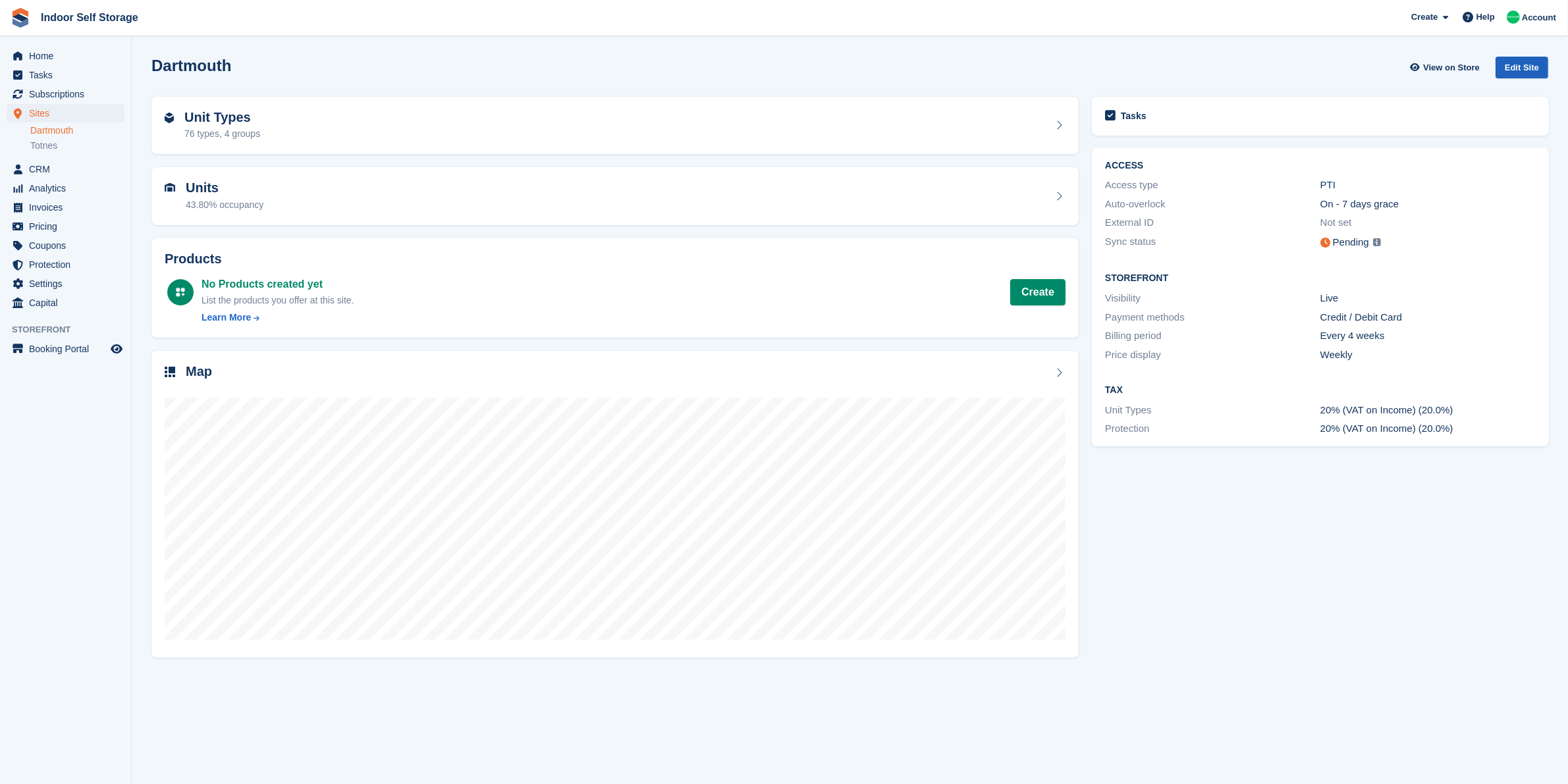
click at [1532, 63] on div "Edit Site" at bounding box center [1521, 67] width 53 height 22
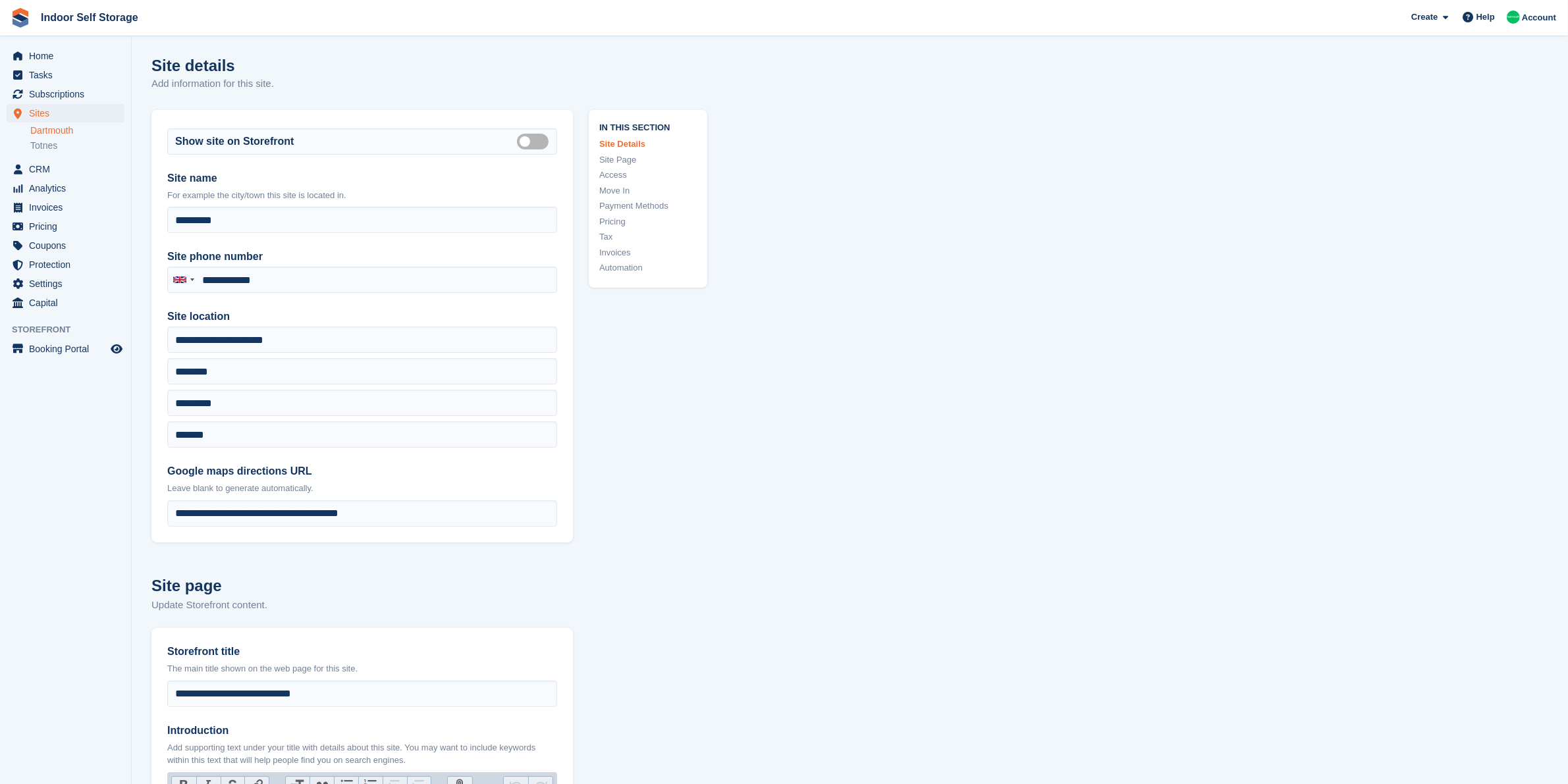
click at [626, 191] on link "Move In" at bounding box center [648, 191] width 97 height 13
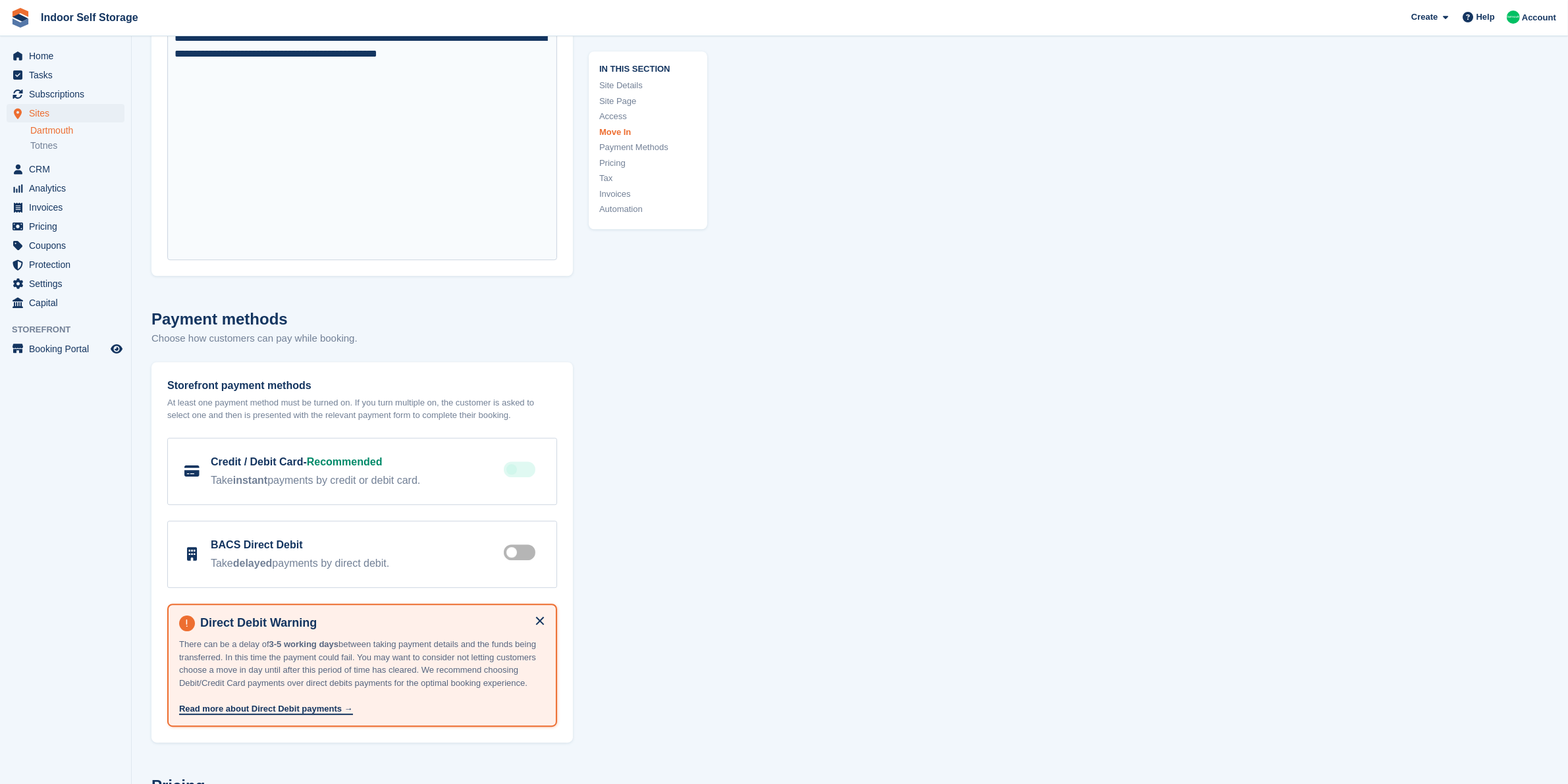
scroll to position [4473, 0]
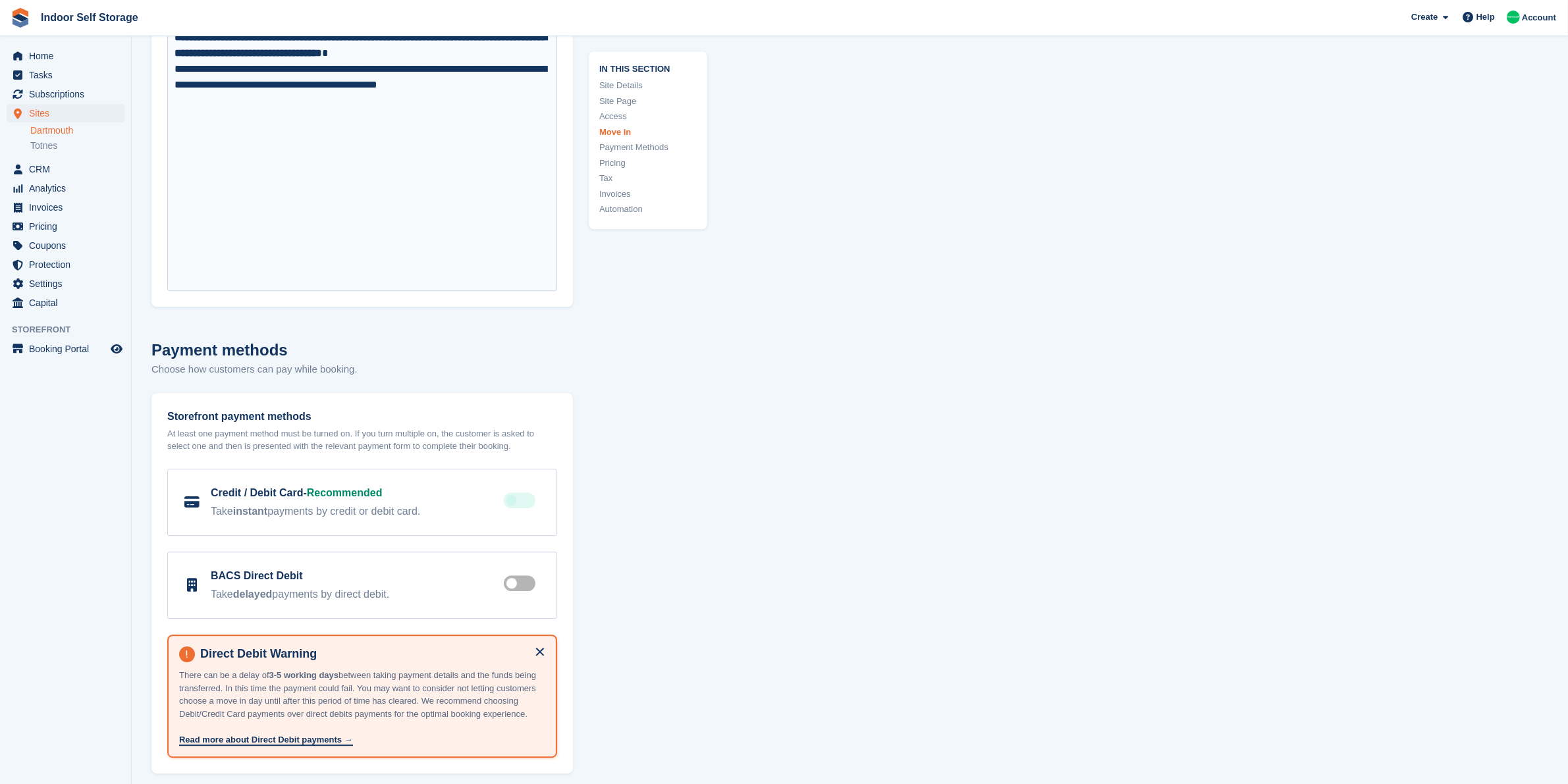
click at [614, 132] on link "Move In" at bounding box center [648, 132] width 97 height 13
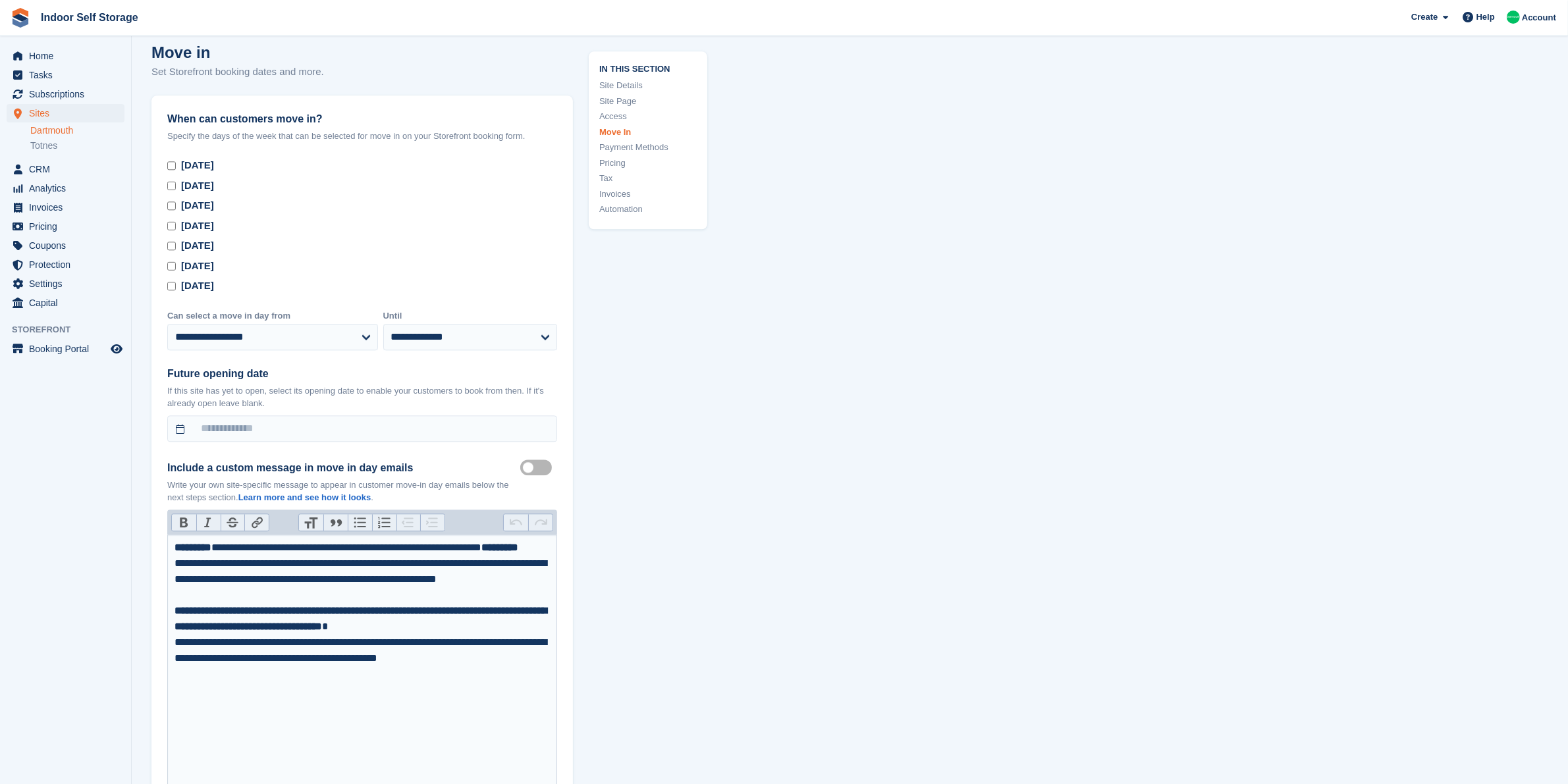
scroll to position [3890, 0]
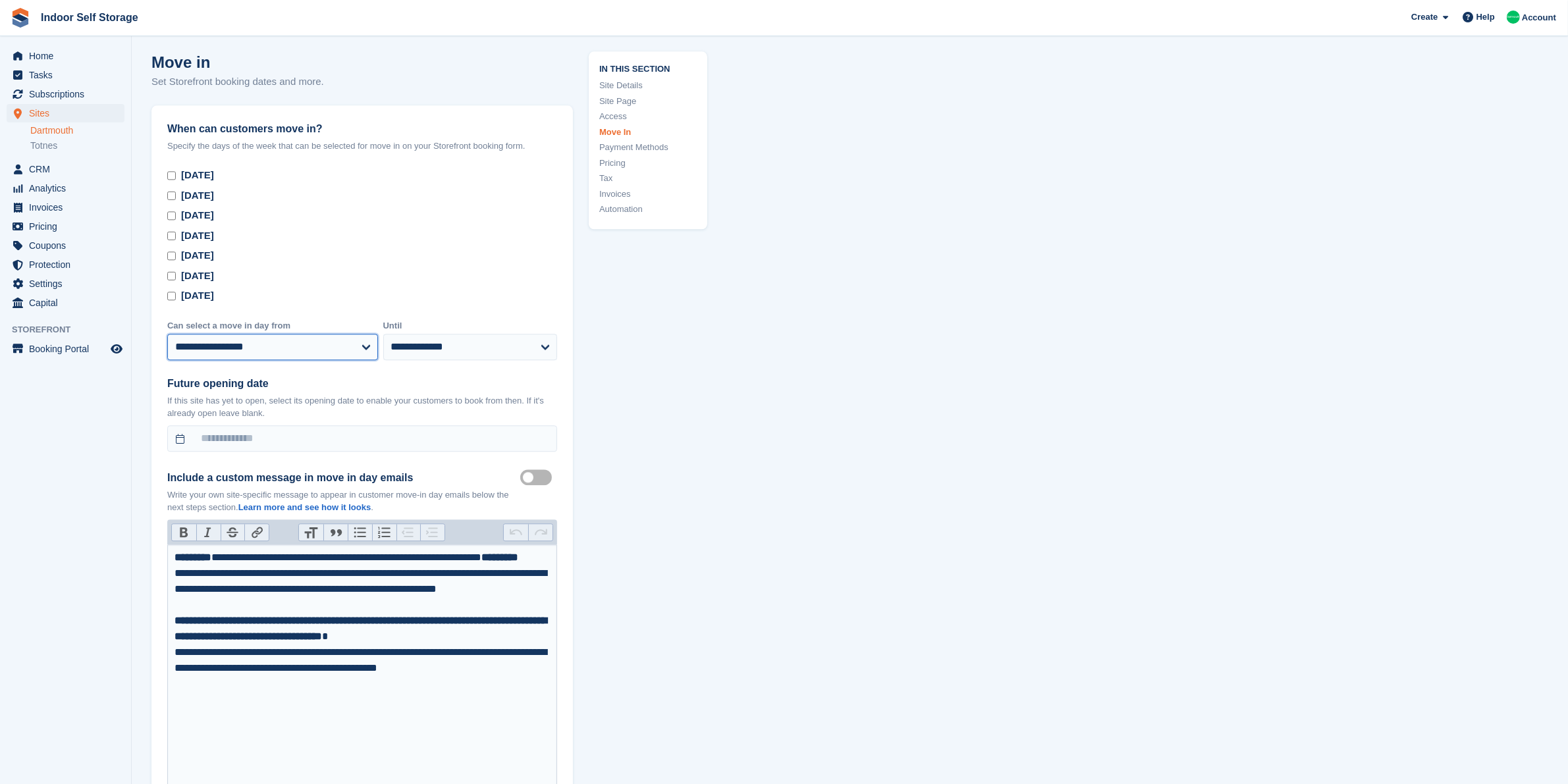
click at [369, 334] on select "**********" at bounding box center [273, 346] width 210 height 26
click at [167, 334] on select "**********" at bounding box center [273, 346] width 210 height 26
click at [359, 334] on select "**********" at bounding box center [273, 346] width 210 height 26
select select "*"
click at [167, 334] on select "**********" at bounding box center [273, 346] width 210 height 26
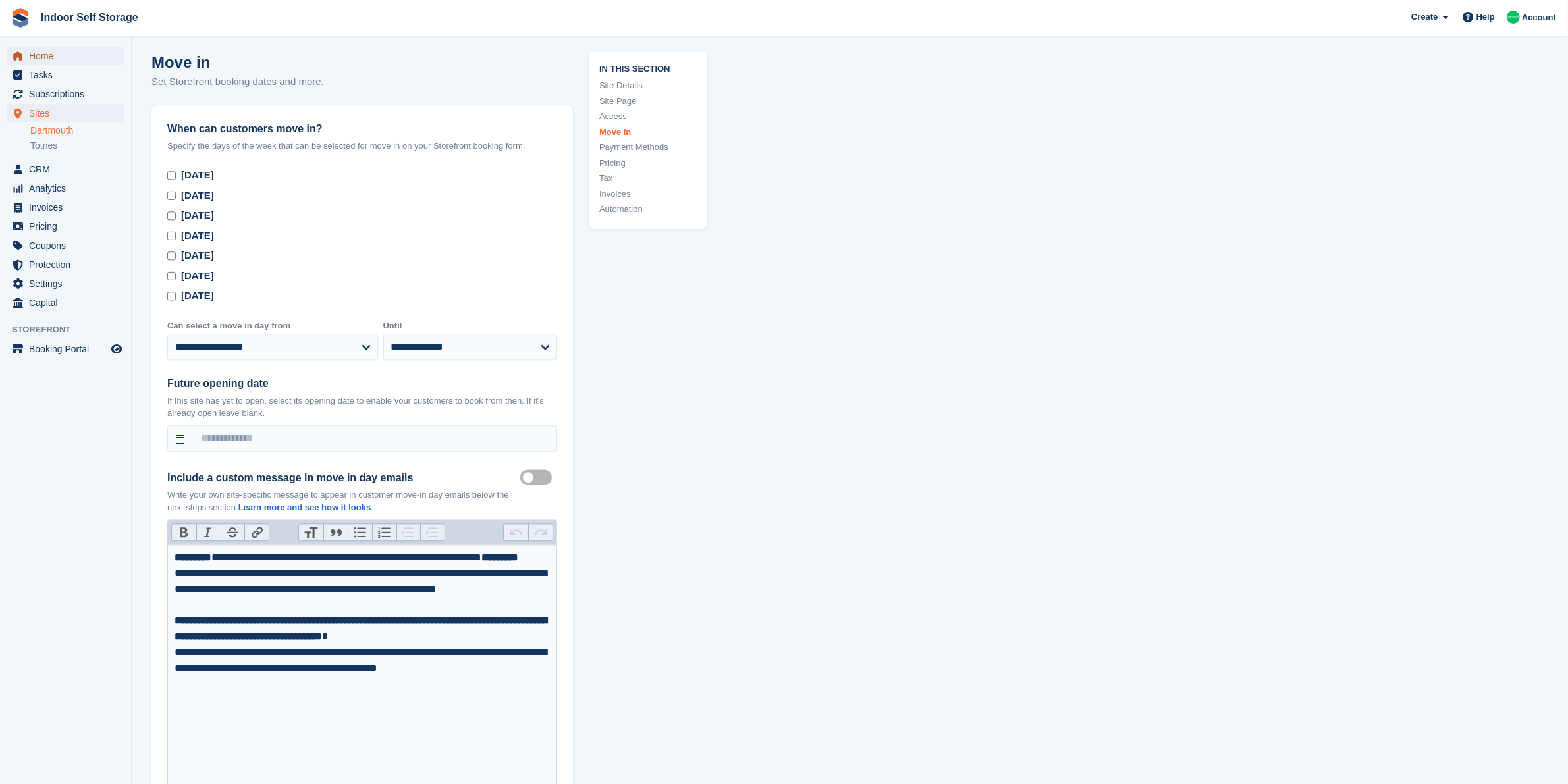
click at [43, 60] on span "Home" at bounding box center [68, 56] width 79 height 18
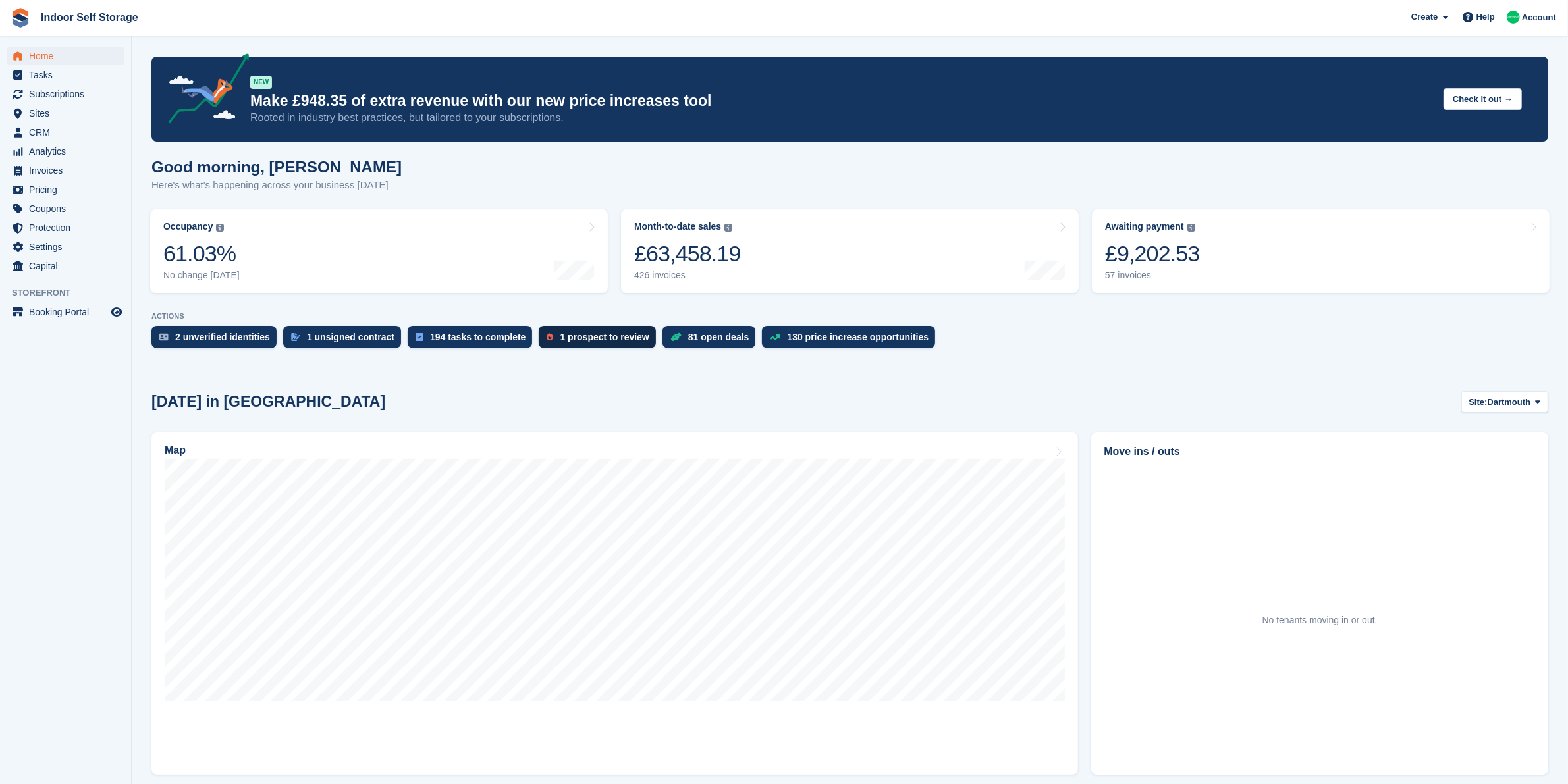
click at [604, 337] on div "1 prospect to review" at bounding box center [604, 337] width 89 height 11
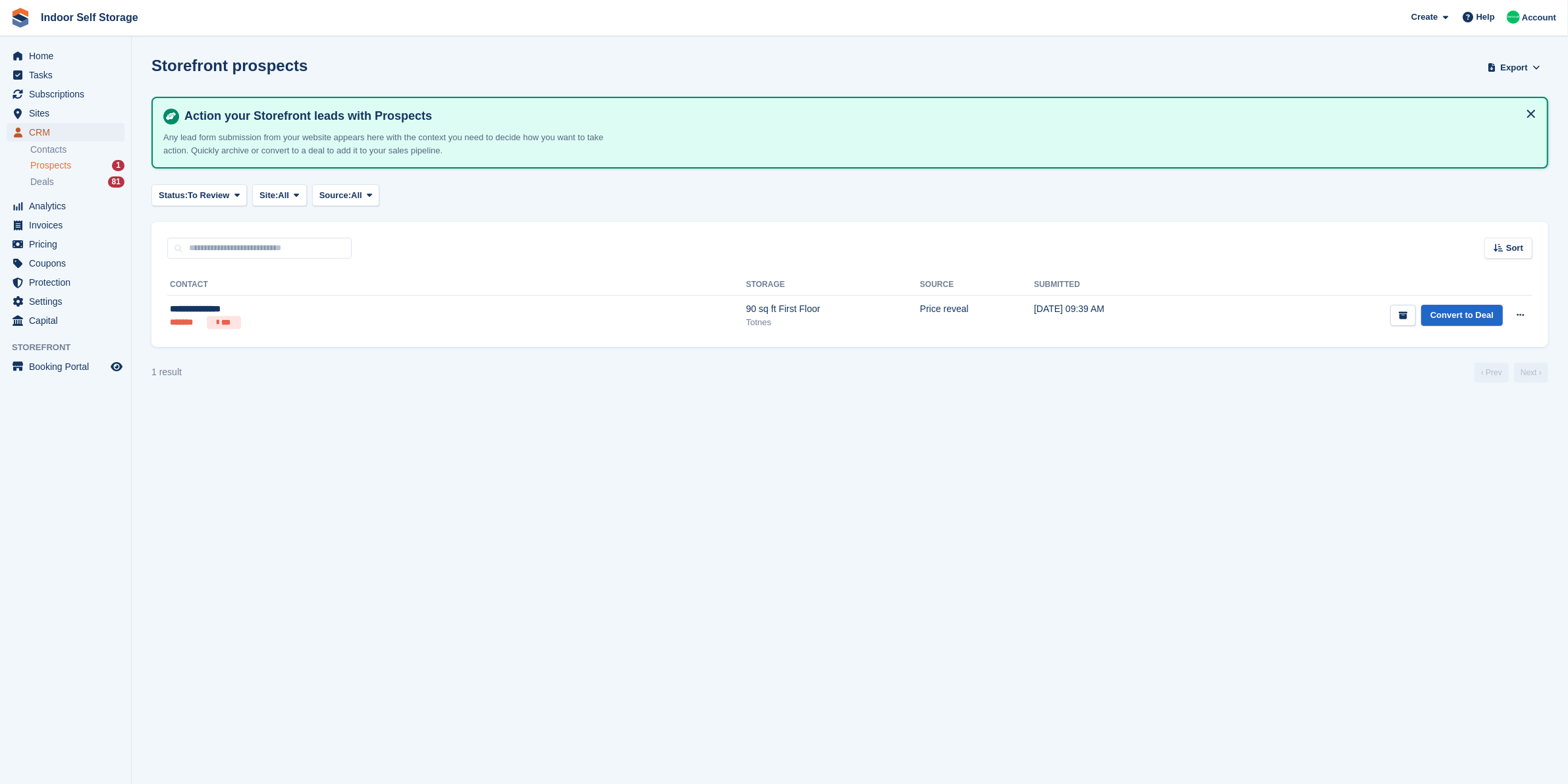
click at [51, 130] on span "CRM" at bounding box center [68, 132] width 79 height 18
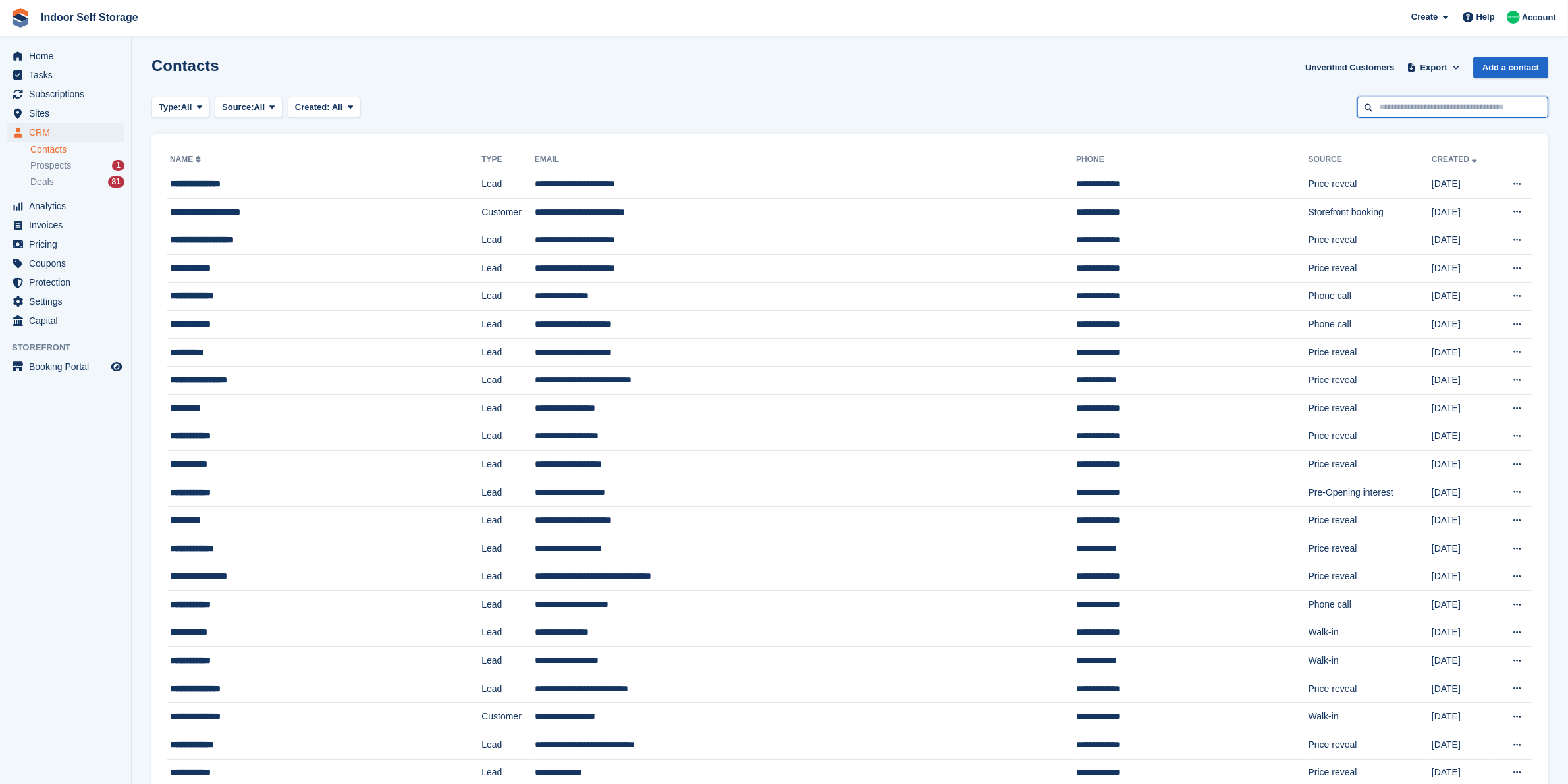
click at [1456, 110] on input "text" at bounding box center [1452, 107] width 191 height 22
click at [731, 91] on div "Contacts Unverified Customers Export Export Contacts Export a CSV of all Contac…" at bounding box center [850, 75] width 1396 height 37
click at [42, 73] on span "Tasks" at bounding box center [68, 75] width 79 height 18
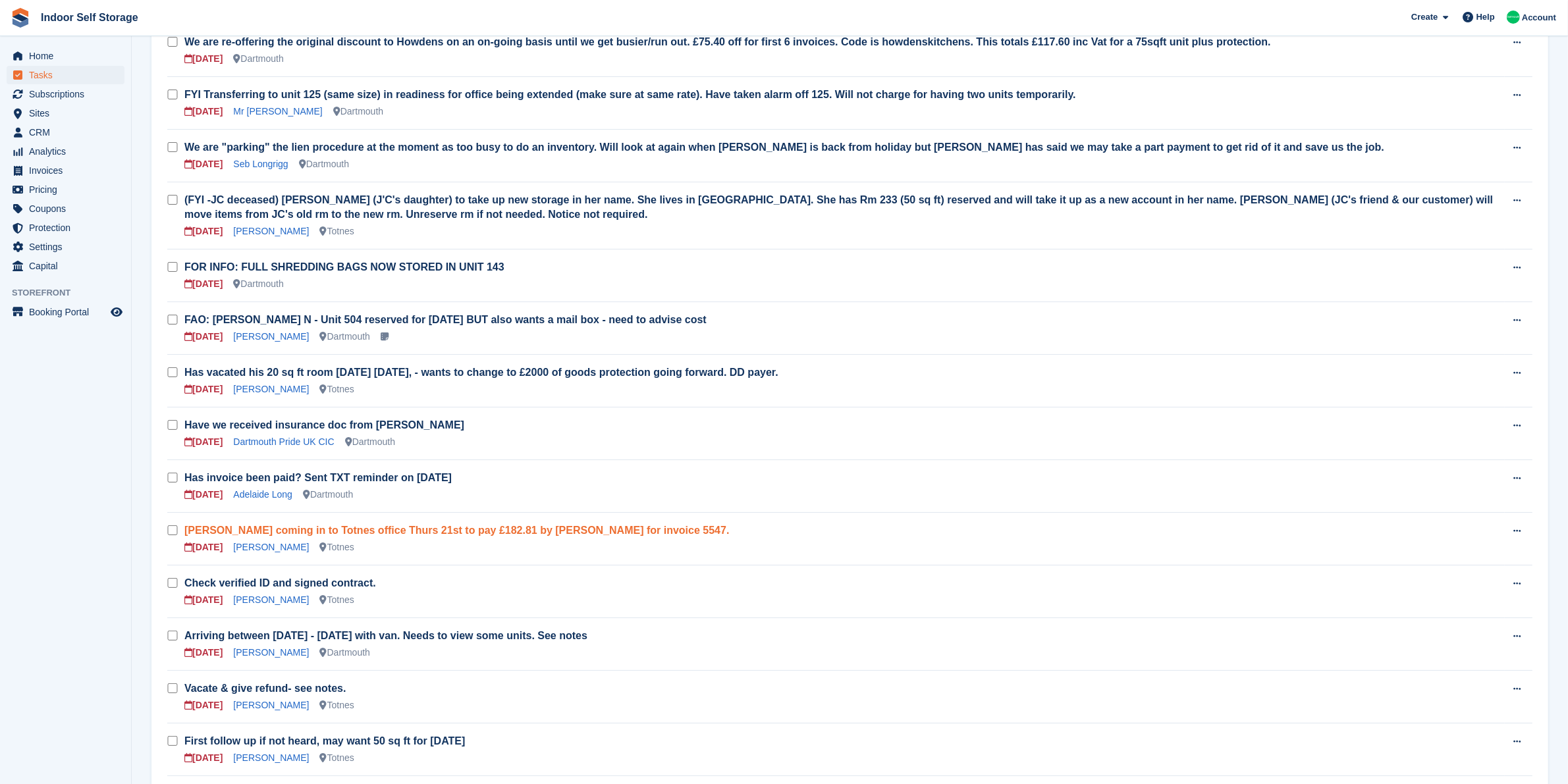
scroll to position [164, 0]
click at [54, 95] on span "Subscriptions" at bounding box center [68, 94] width 79 height 18
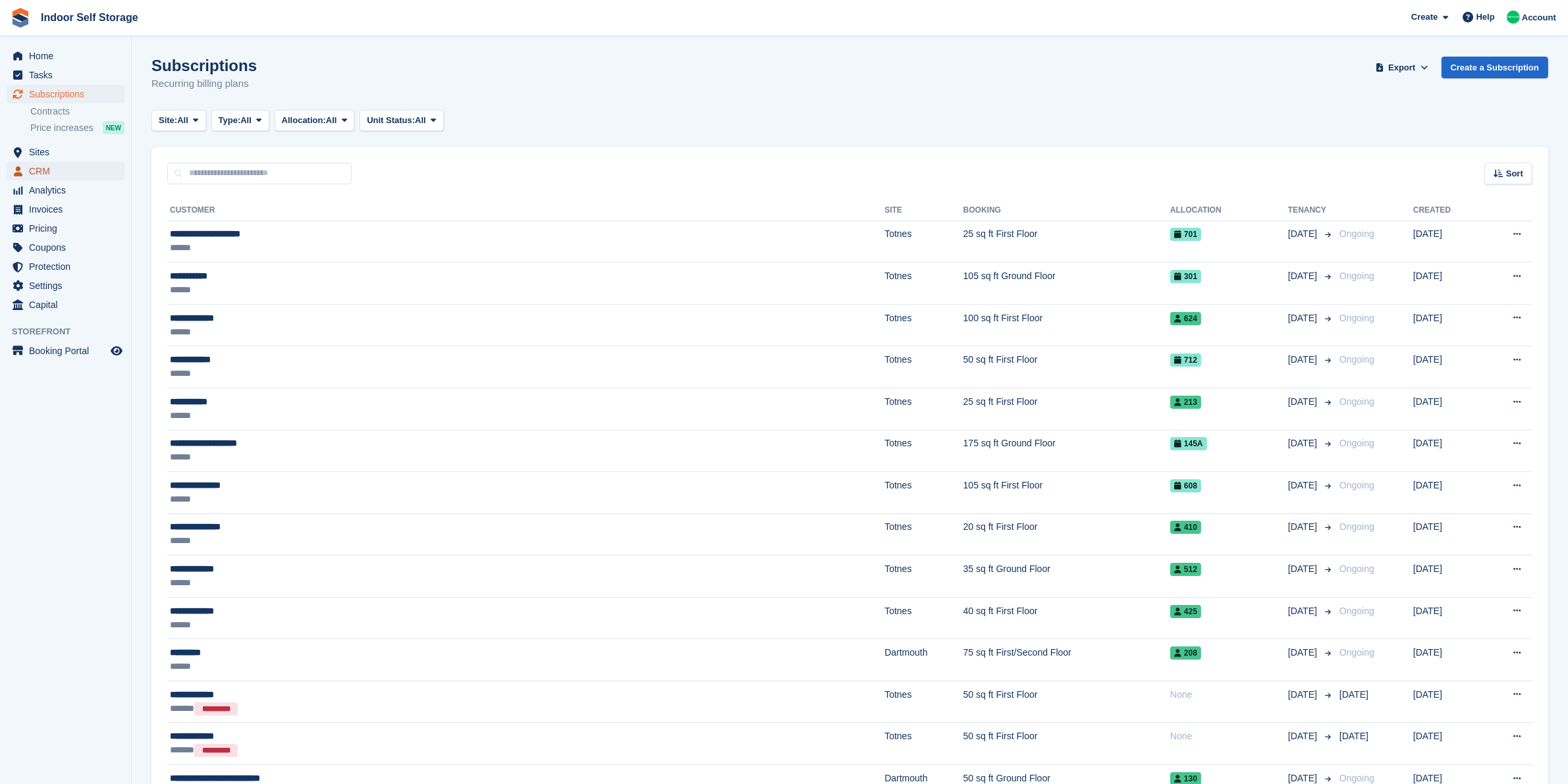
click at [54, 171] on span "CRM" at bounding box center [68, 171] width 79 height 18
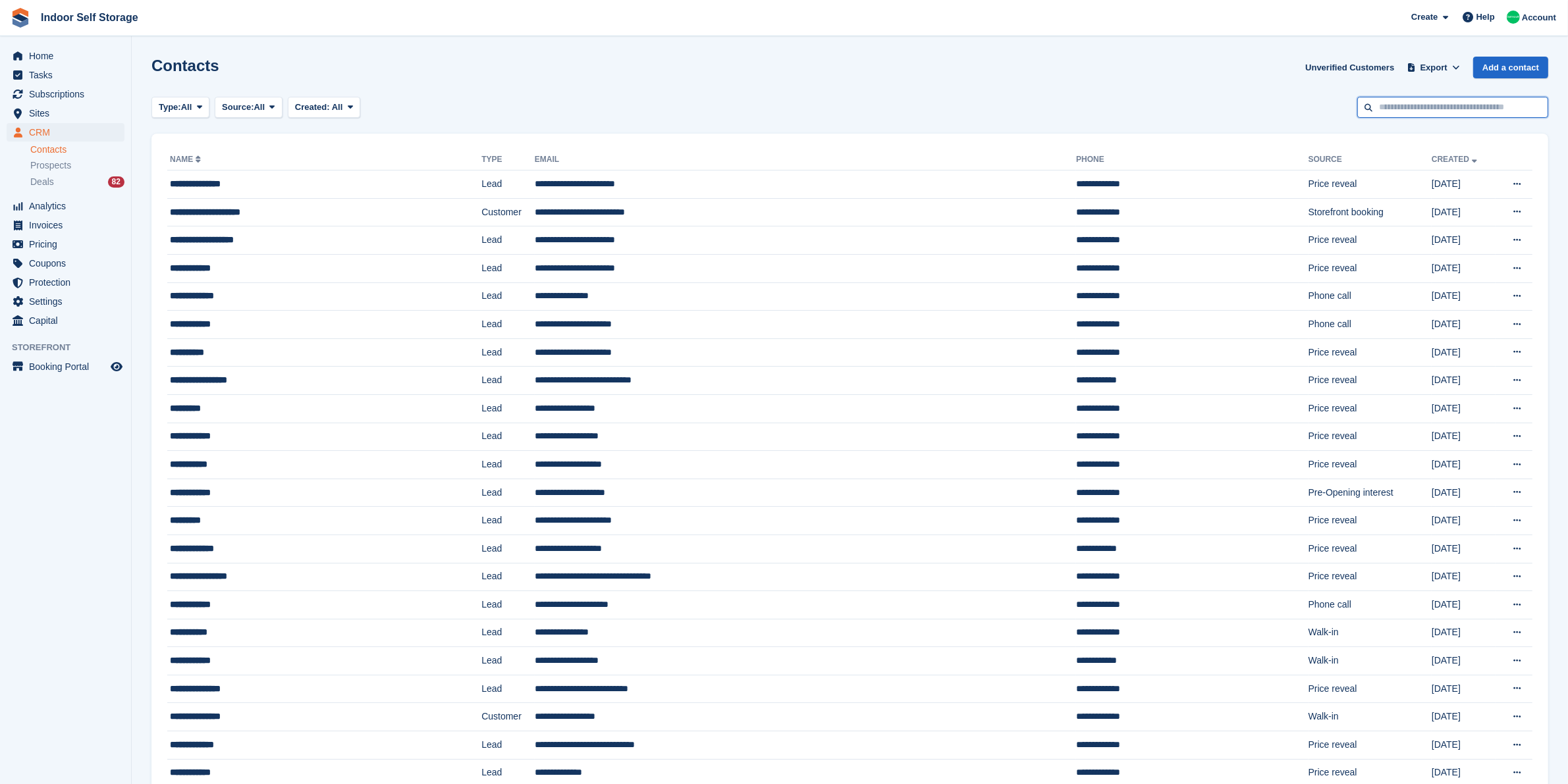
click at [1403, 112] on input "text" at bounding box center [1452, 107] width 191 height 22
type input "******"
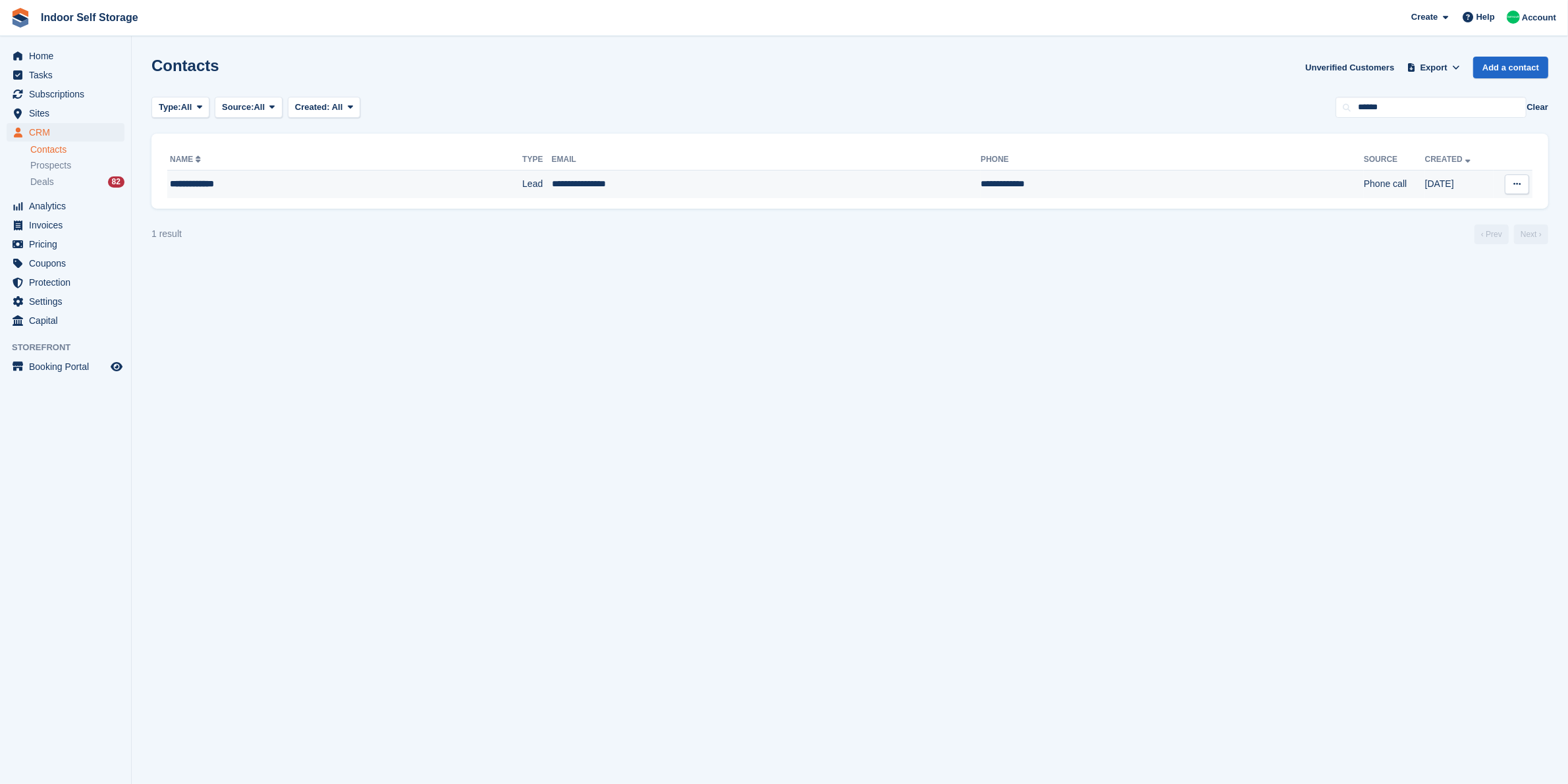
click at [379, 176] on td "**********" at bounding box center [345, 184] width 355 height 28
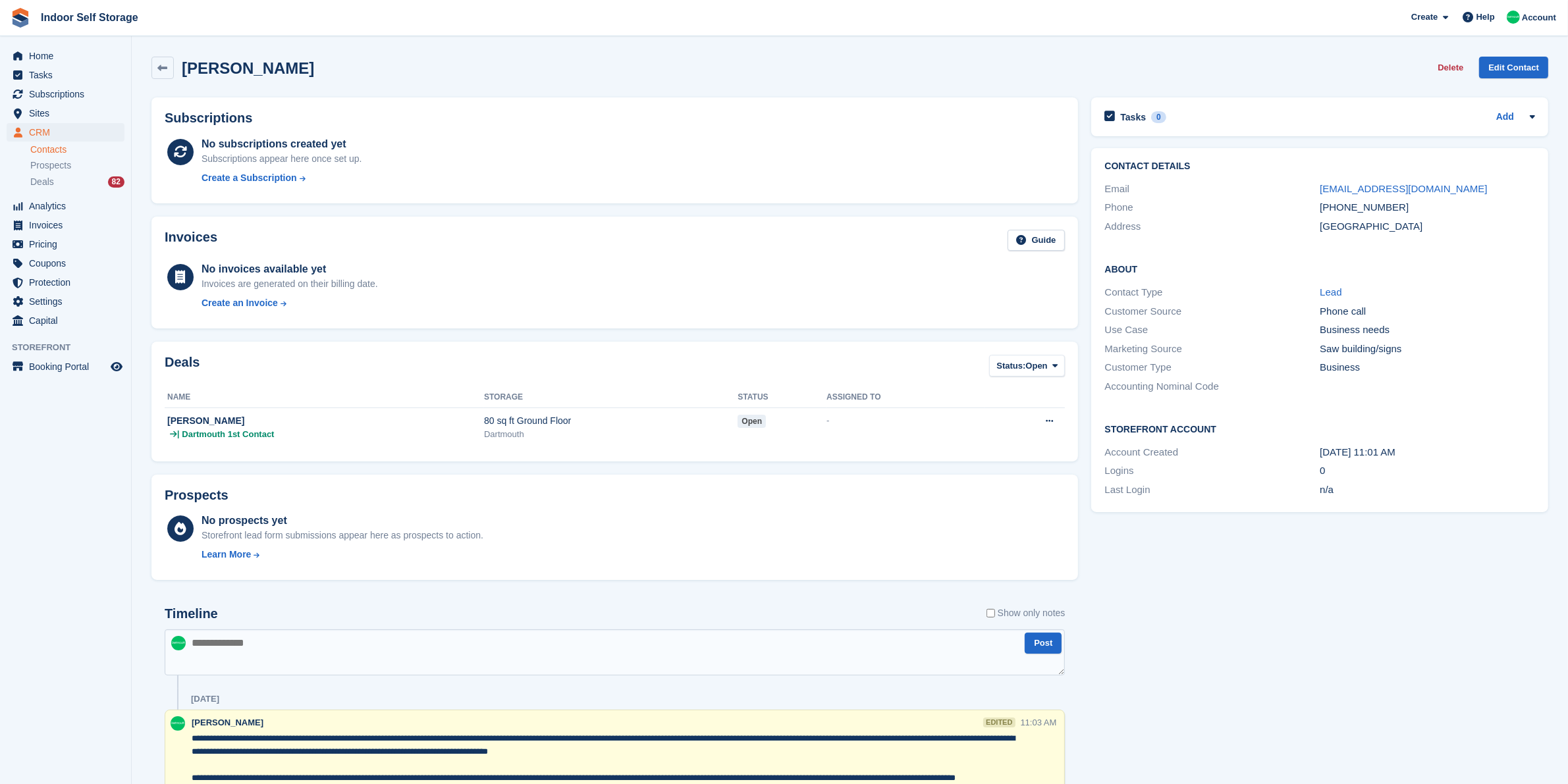
click at [412, 639] on textarea at bounding box center [614, 652] width 900 height 46
type textarea "**********"
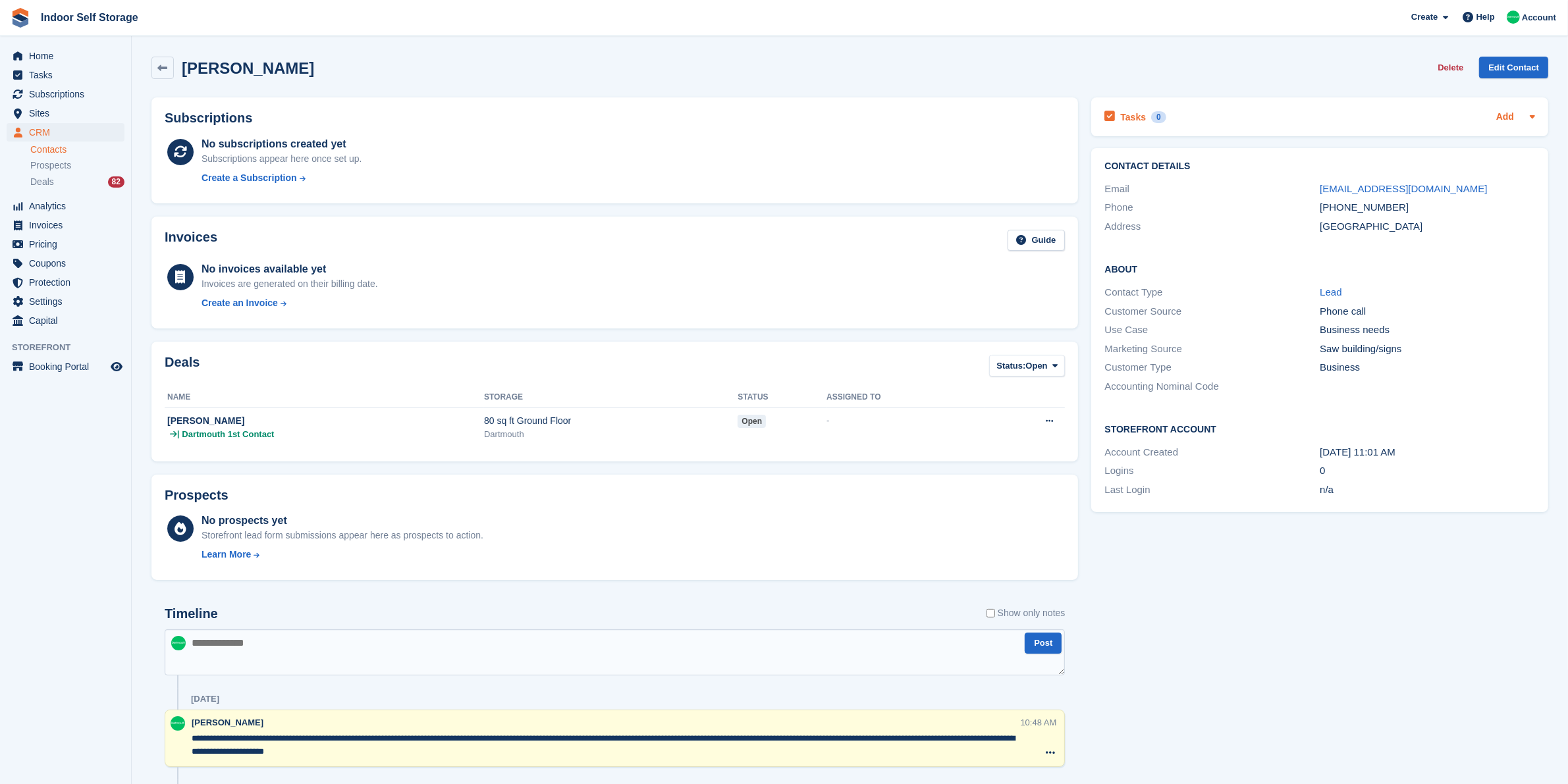
click at [1507, 112] on link "Add" at bounding box center [1504, 117] width 18 height 15
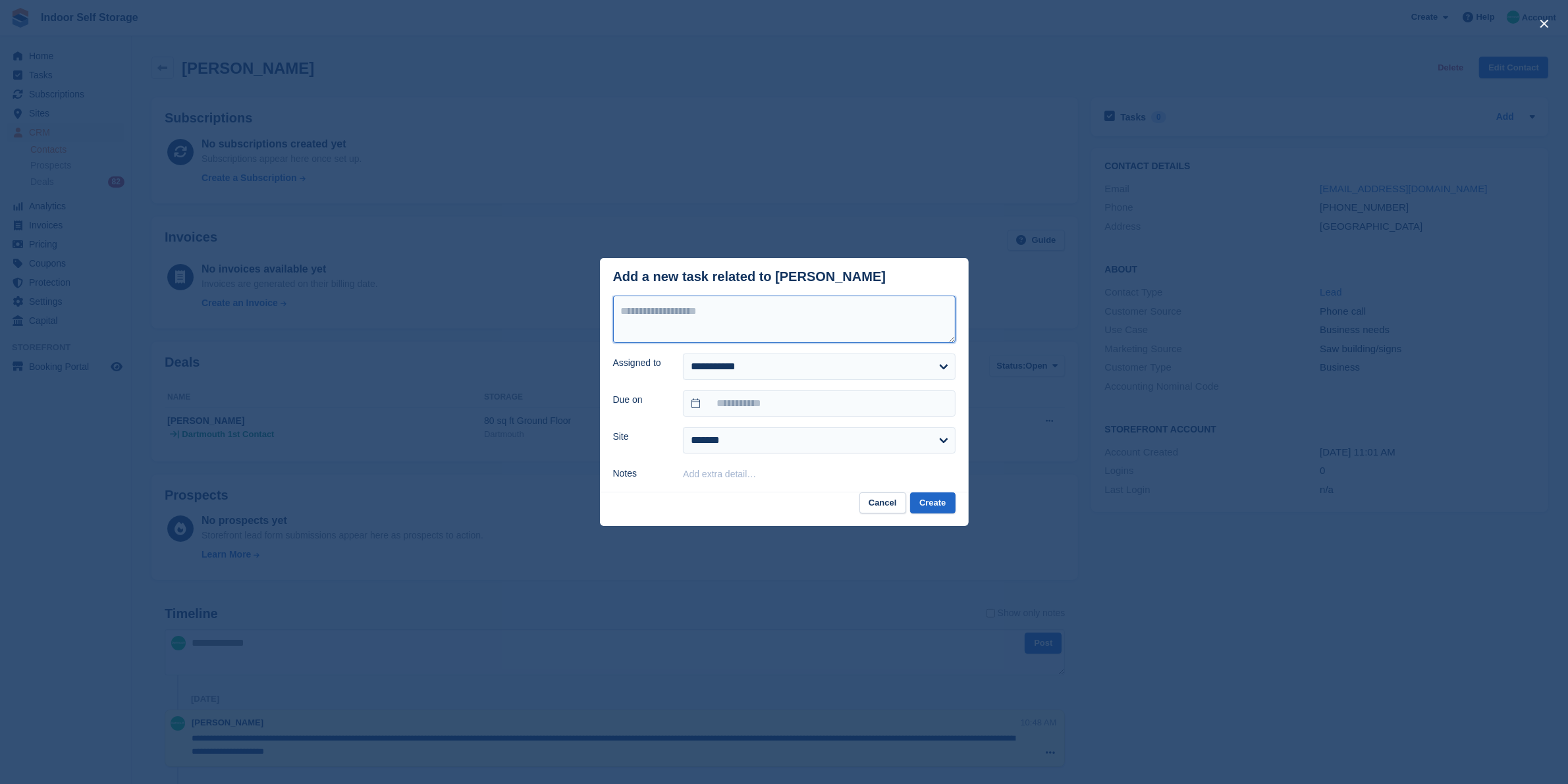
click at [818, 308] on textarea at bounding box center [784, 319] width 342 height 47
type textarea "**********"
click at [798, 406] on input "text" at bounding box center [818, 403] width 272 height 26
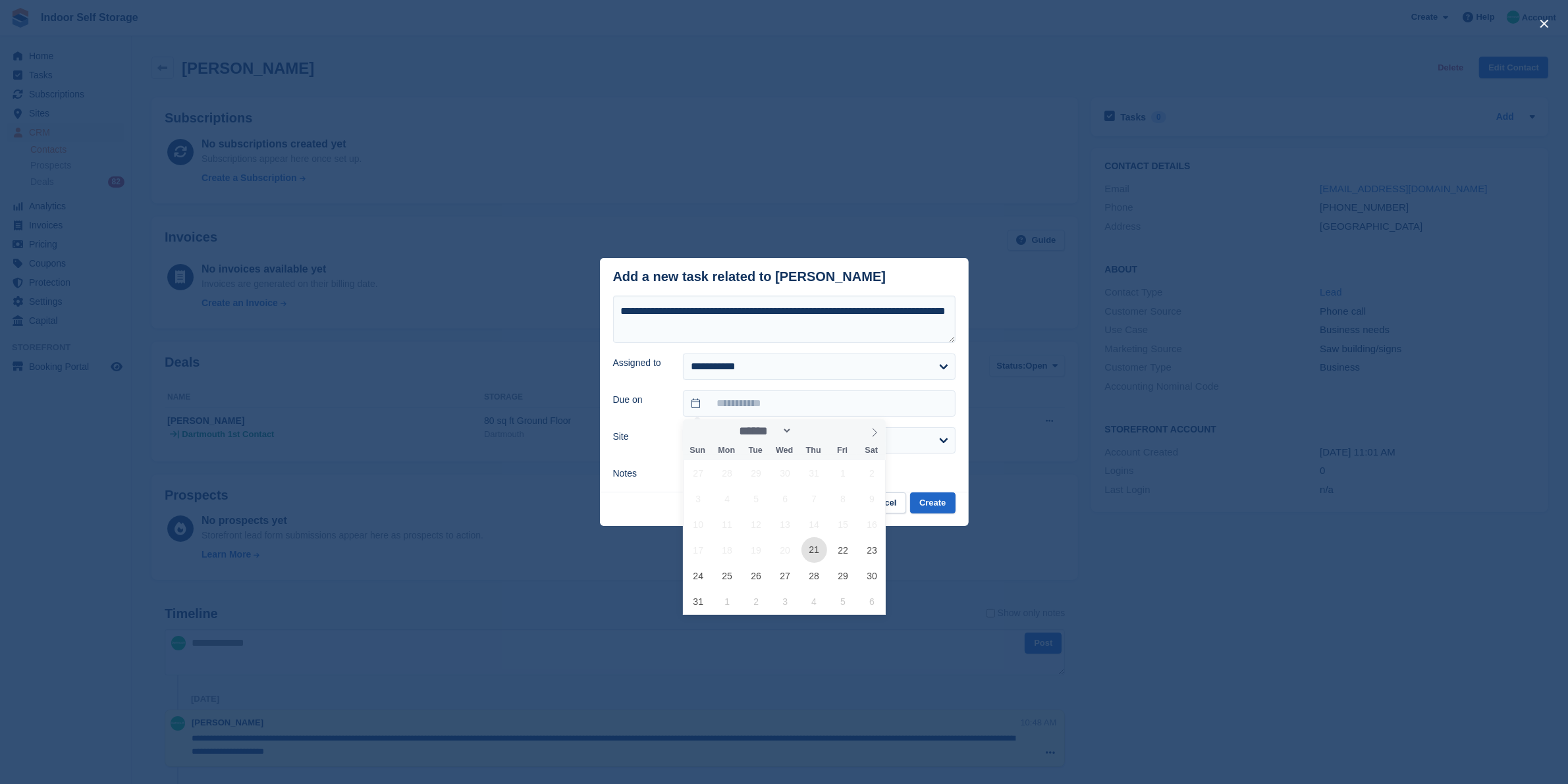
click at [814, 554] on span "21" at bounding box center [814, 550] width 25 height 25
type input "**********"
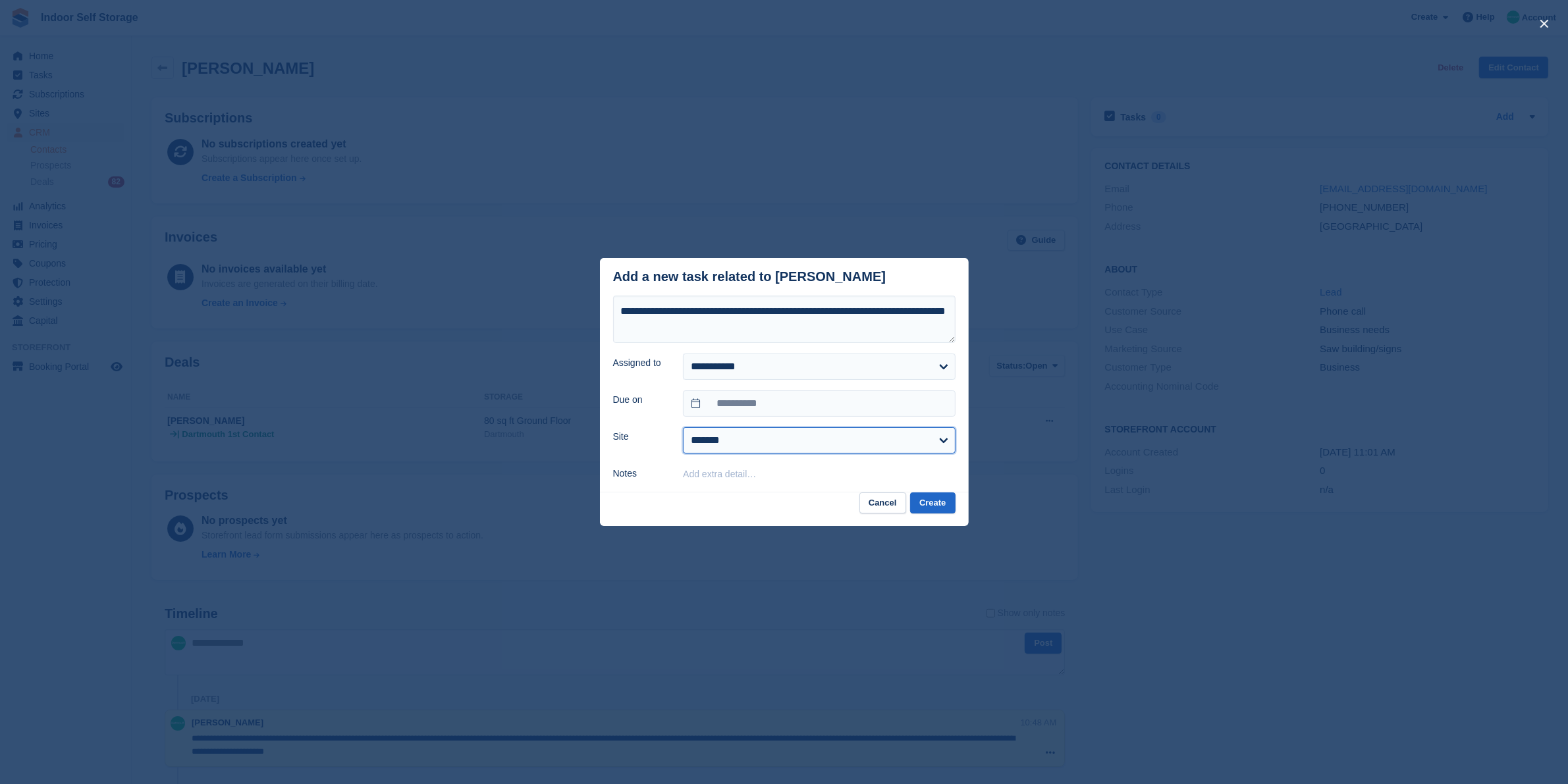
drag, startPoint x: 916, startPoint y: 439, endPoint x: 901, endPoint y: 451, distance: 19.2
click at [916, 439] on select "******* ********* ******" at bounding box center [818, 440] width 272 height 26
select select "***"
click at [683, 428] on select "******* ********* ******" at bounding box center [818, 440] width 272 height 26
click at [926, 505] on button "Create" at bounding box center [932, 503] width 44 height 22
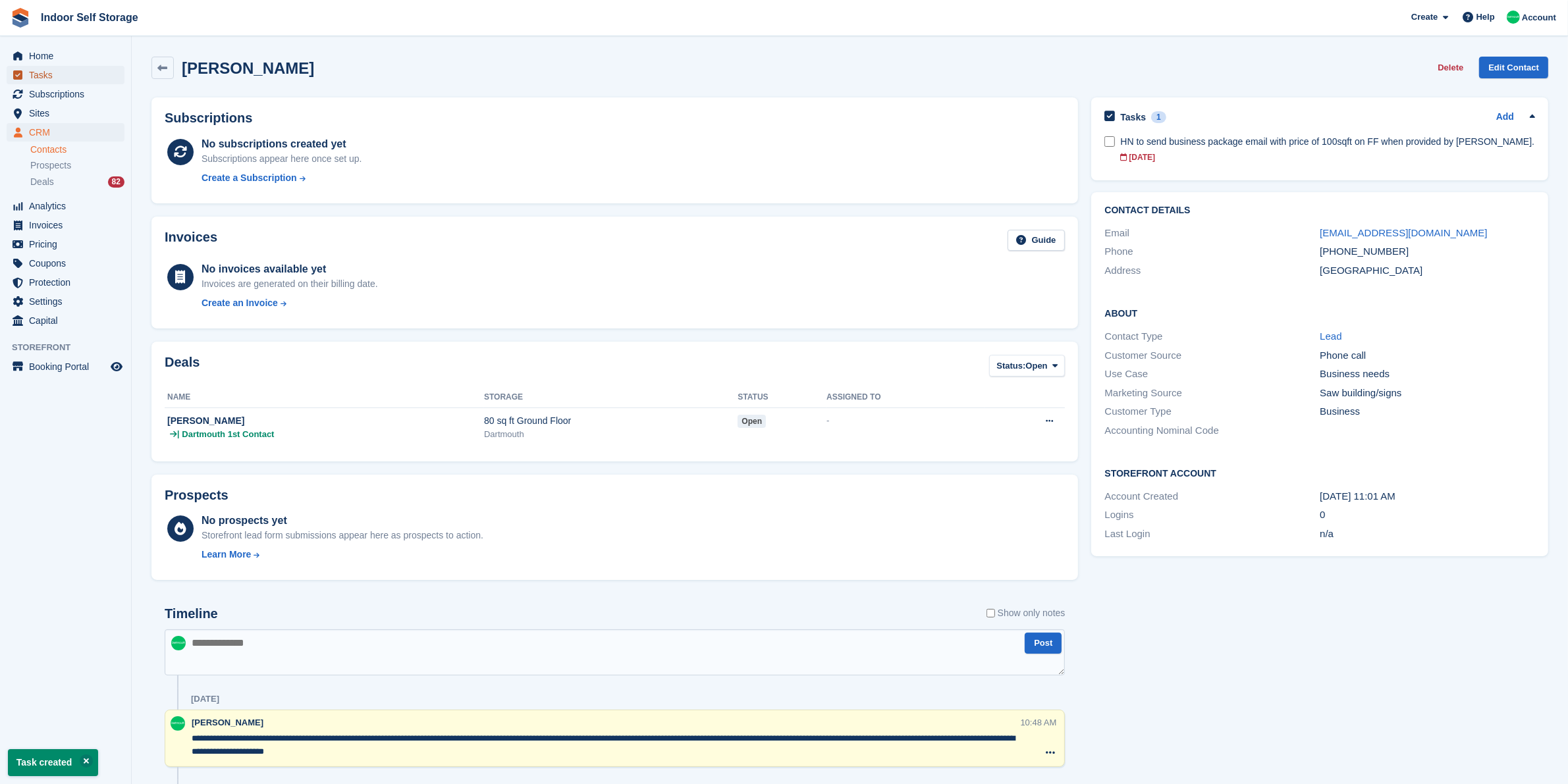
click at [84, 74] on span "Tasks" at bounding box center [68, 75] width 79 height 18
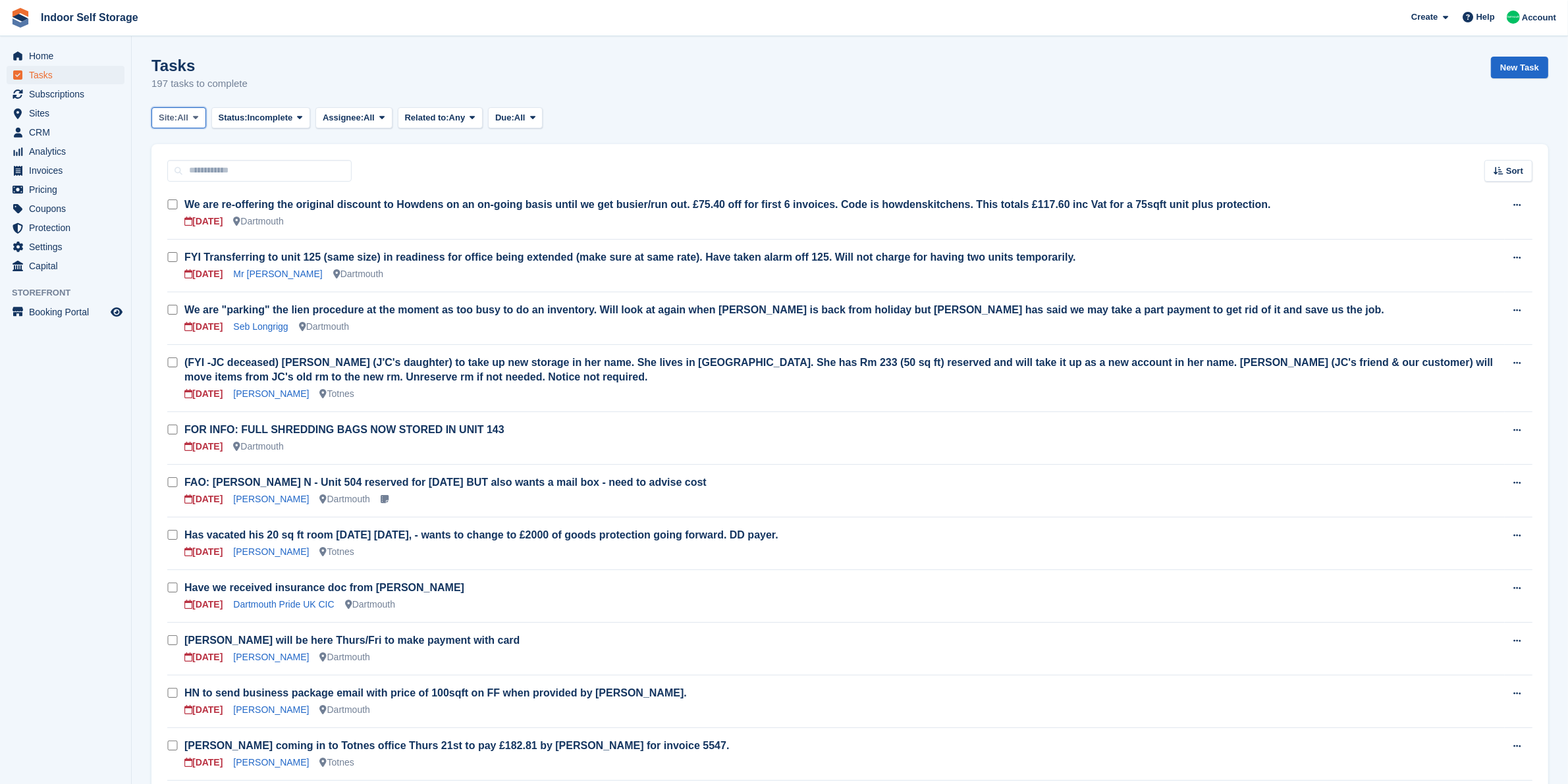
click at [175, 116] on span "Site:" at bounding box center [168, 118] width 18 height 13
click at [222, 172] on link "Dartmouth" at bounding box center [215, 173] width 114 height 24
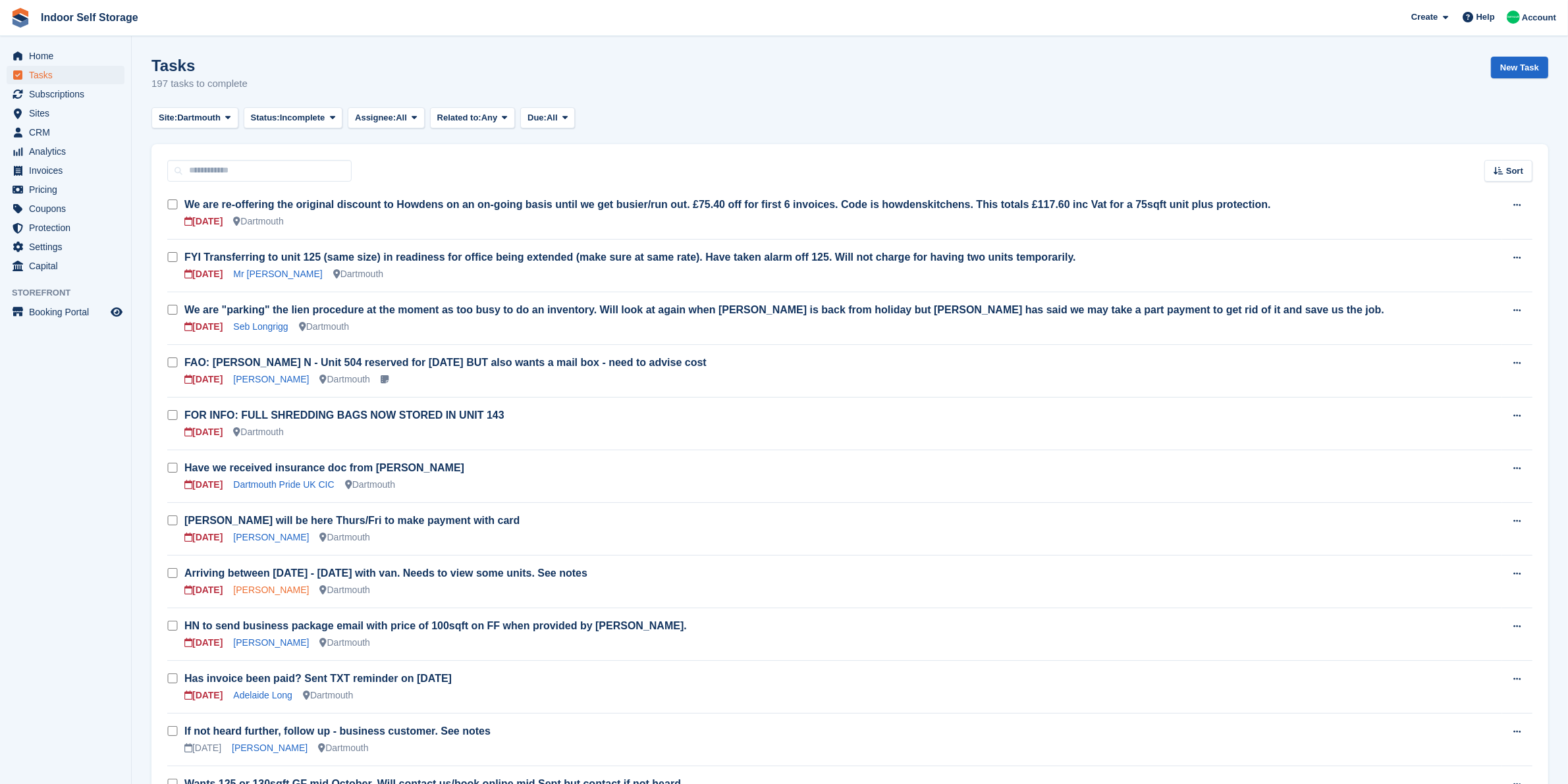
click at [259, 586] on link "nicholas may" at bounding box center [270, 589] width 76 height 11
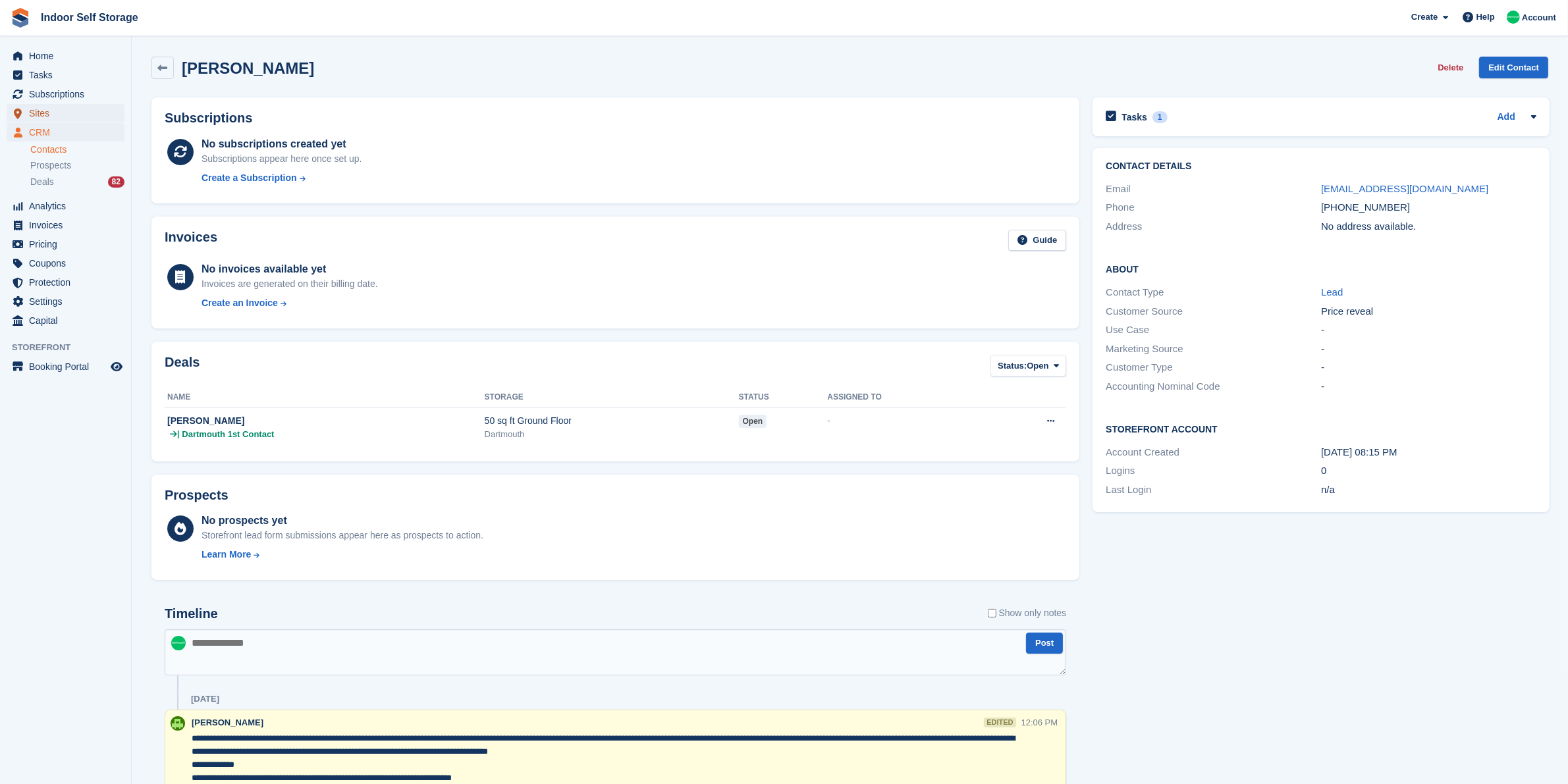
click at [71, 113] on span "Sites" at bounding box center [68, 113] width 79 height 18
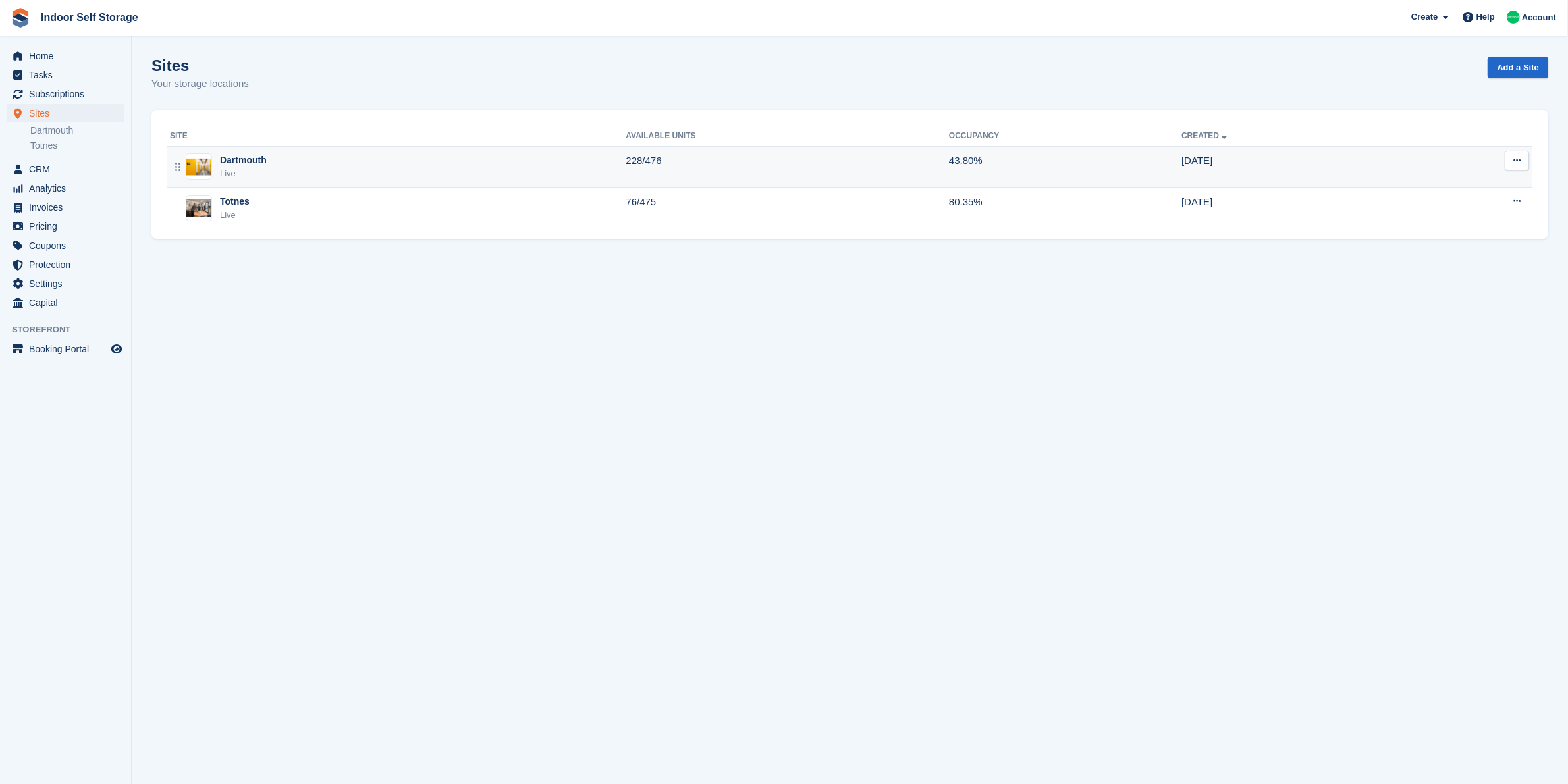
click at [282, 157] on div "Dartmouth Live" at bounding box center [397, 167] width 455 height 27
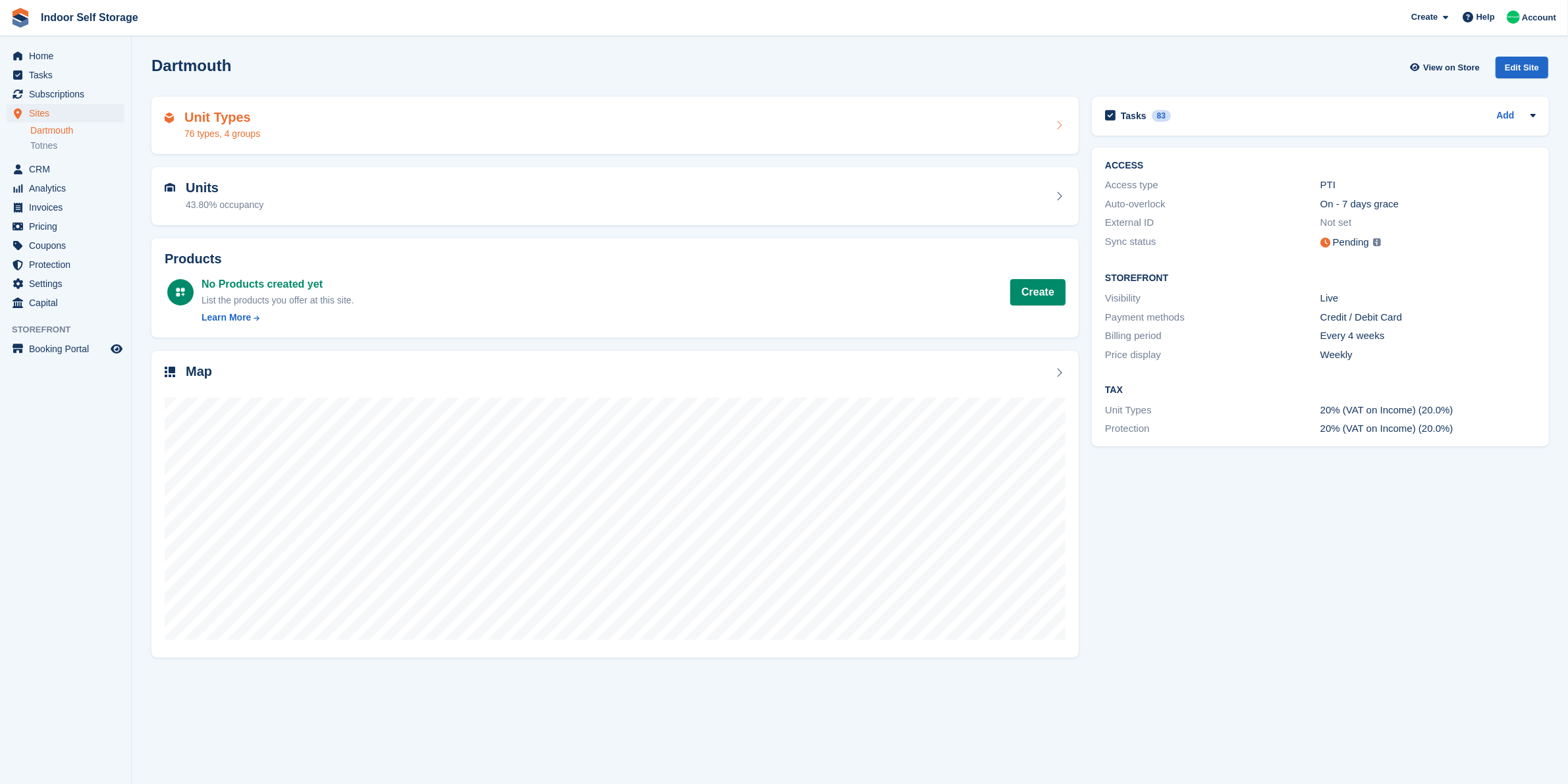
click at [284, 116] on div "Unit Types 76 types, 4 groups" at bounding box center [615, 126] width 901 height 32
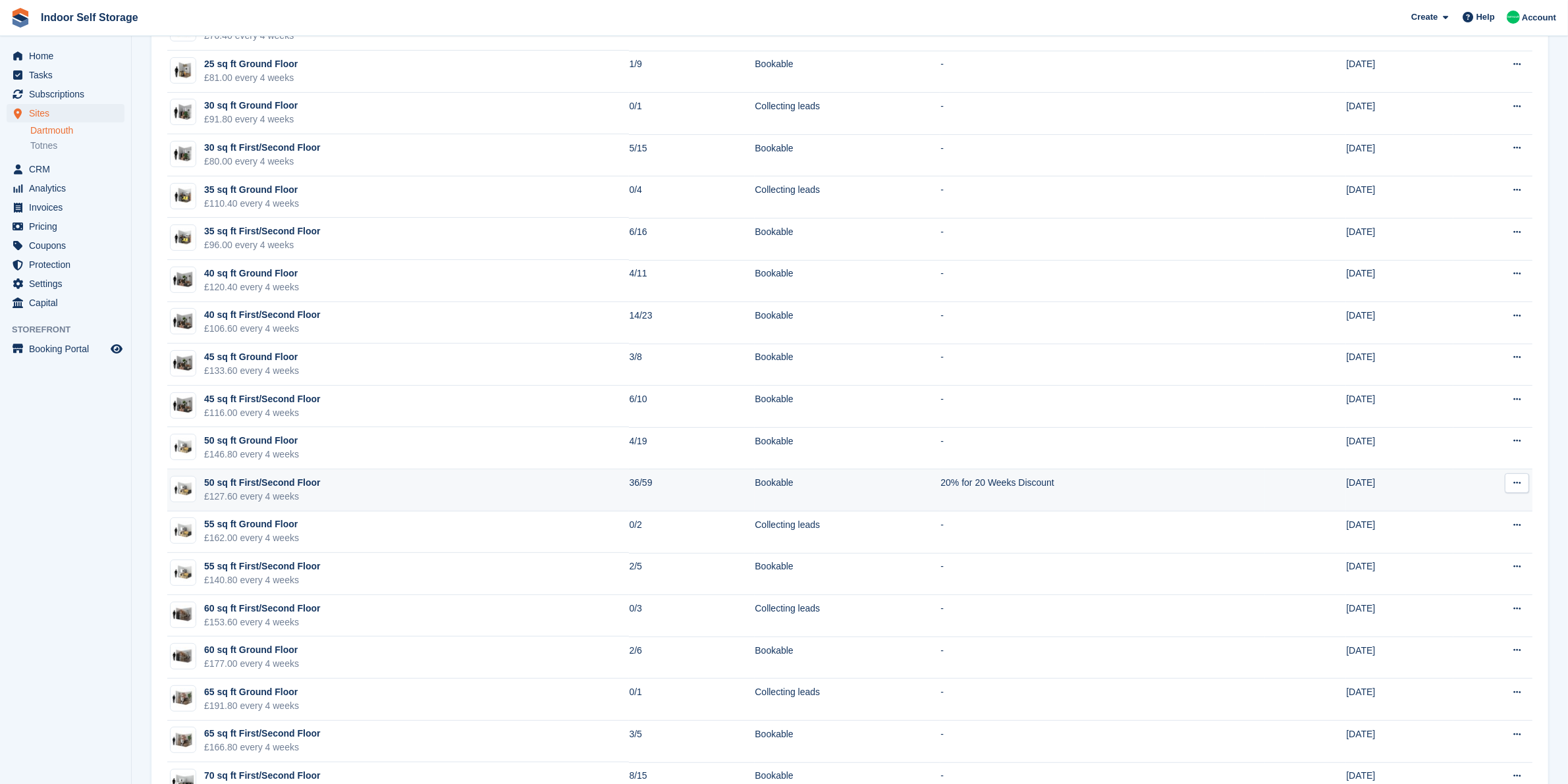
scroll to position [576, 0]
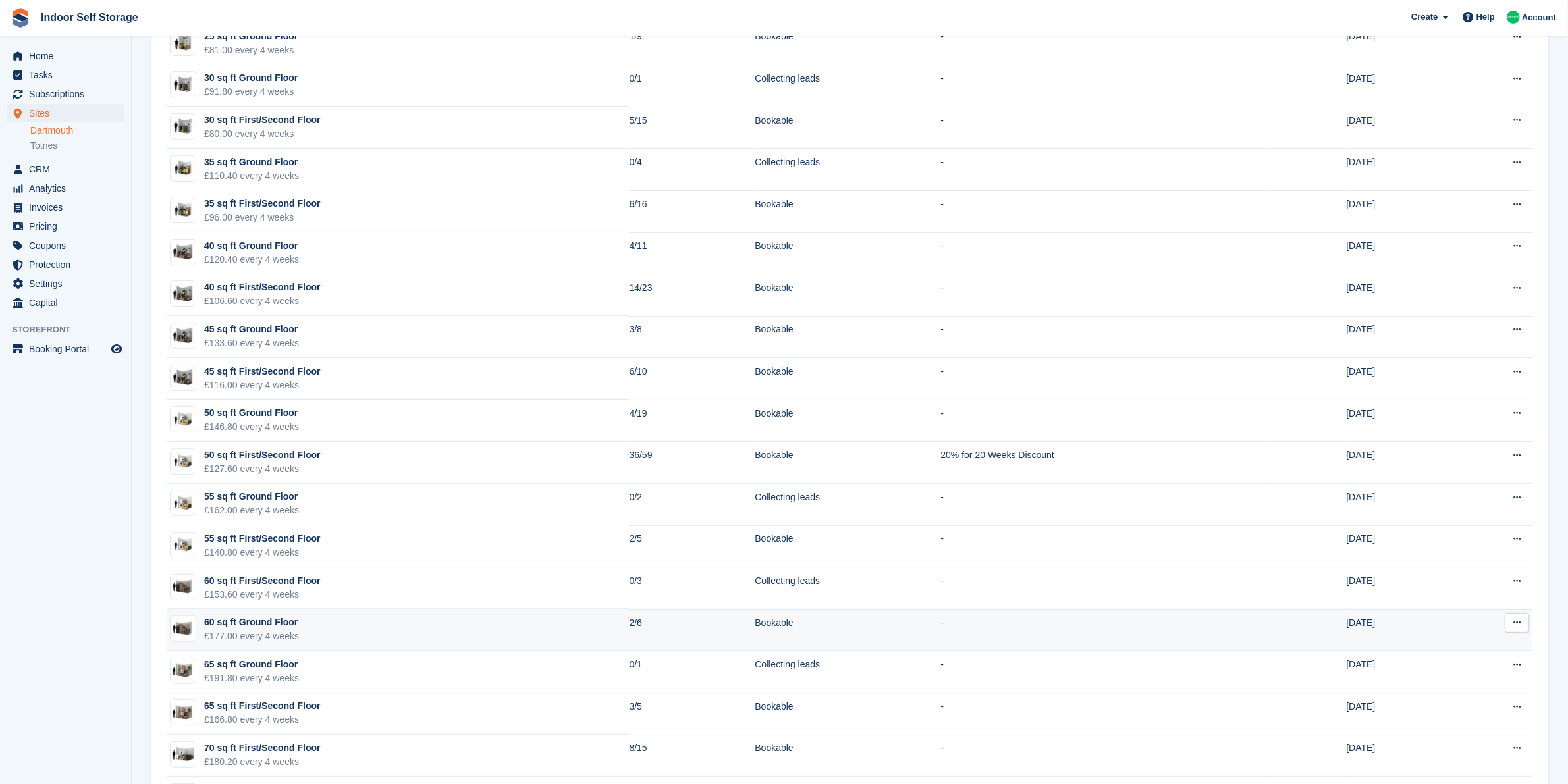
click at [377, 614] on td "60 sq ft Ground Floor £177.00 every 4 weeks" at bounding box center [398, 630] width 462 height 42
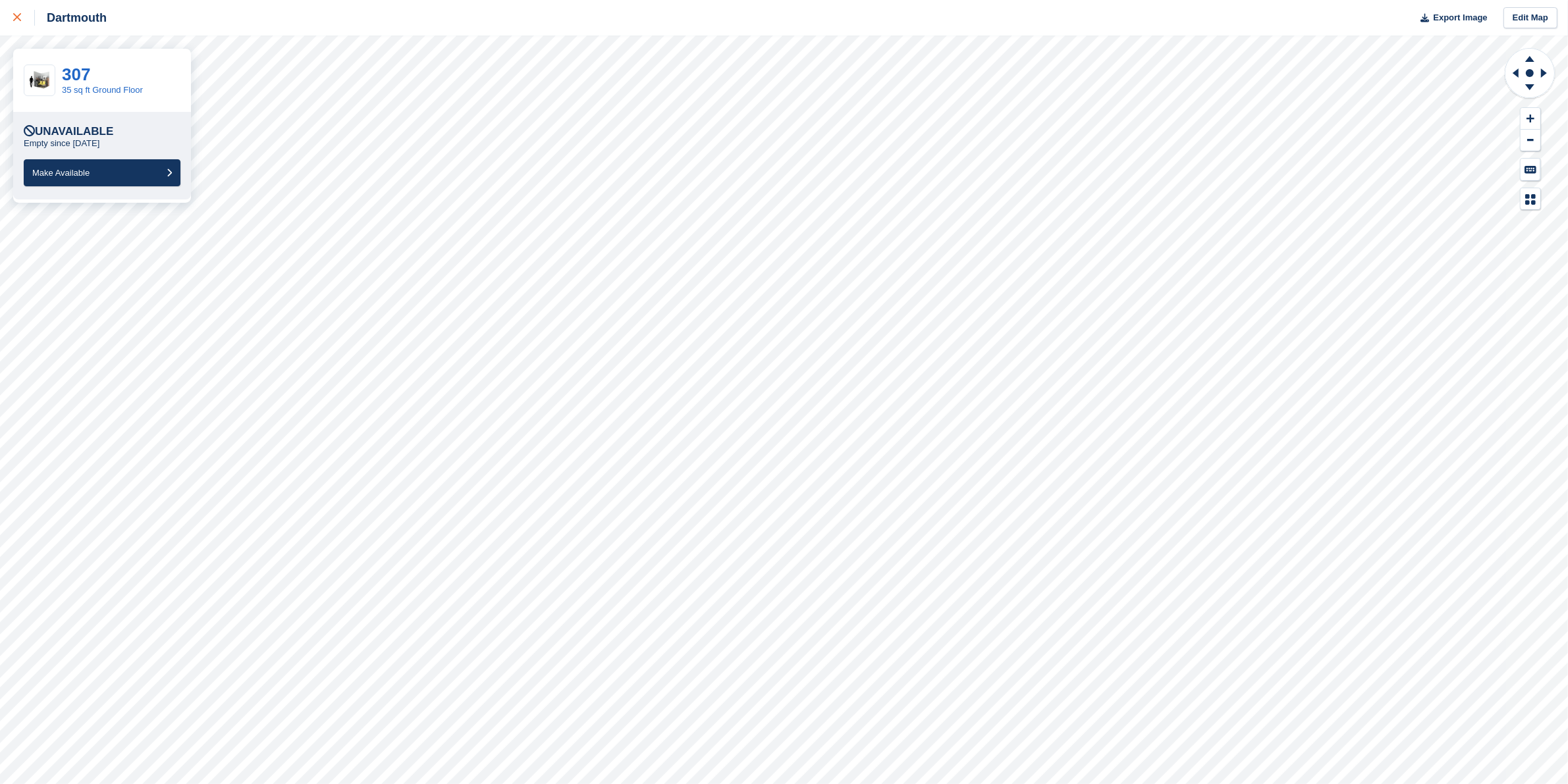
click at [18, 15] on icon at bounding box center [17, 17] width 8 height 8
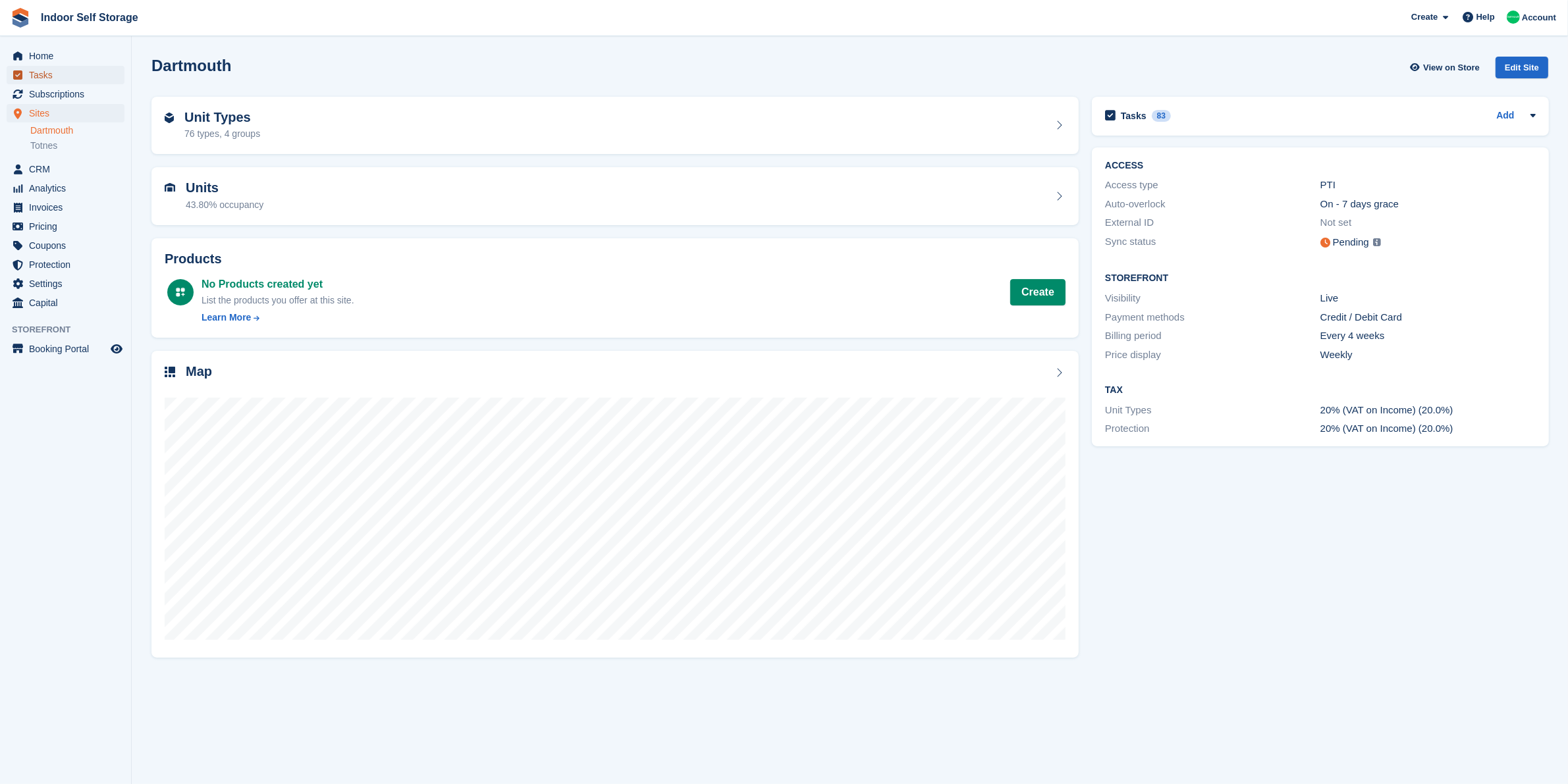
click at [67, 76] on span "Tasks" at bounding box center [68, 75] width 79 height 18
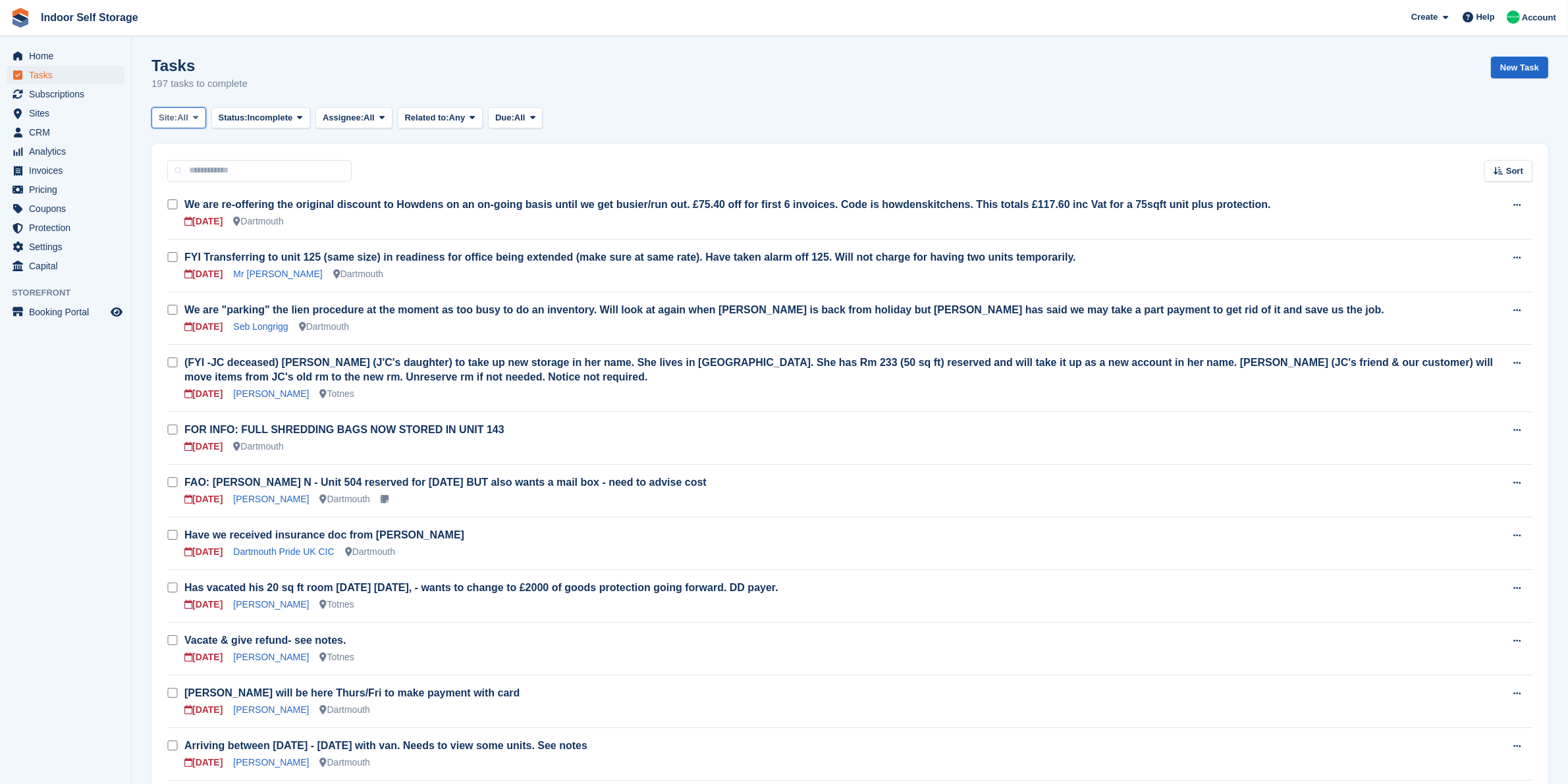
click at [181, 120] on span "All" at bounding box center [183, 118] width 11 height 13
click at [190, 178] on link "Dartmouth" at bounding box center [215, 173] width 114 height 24
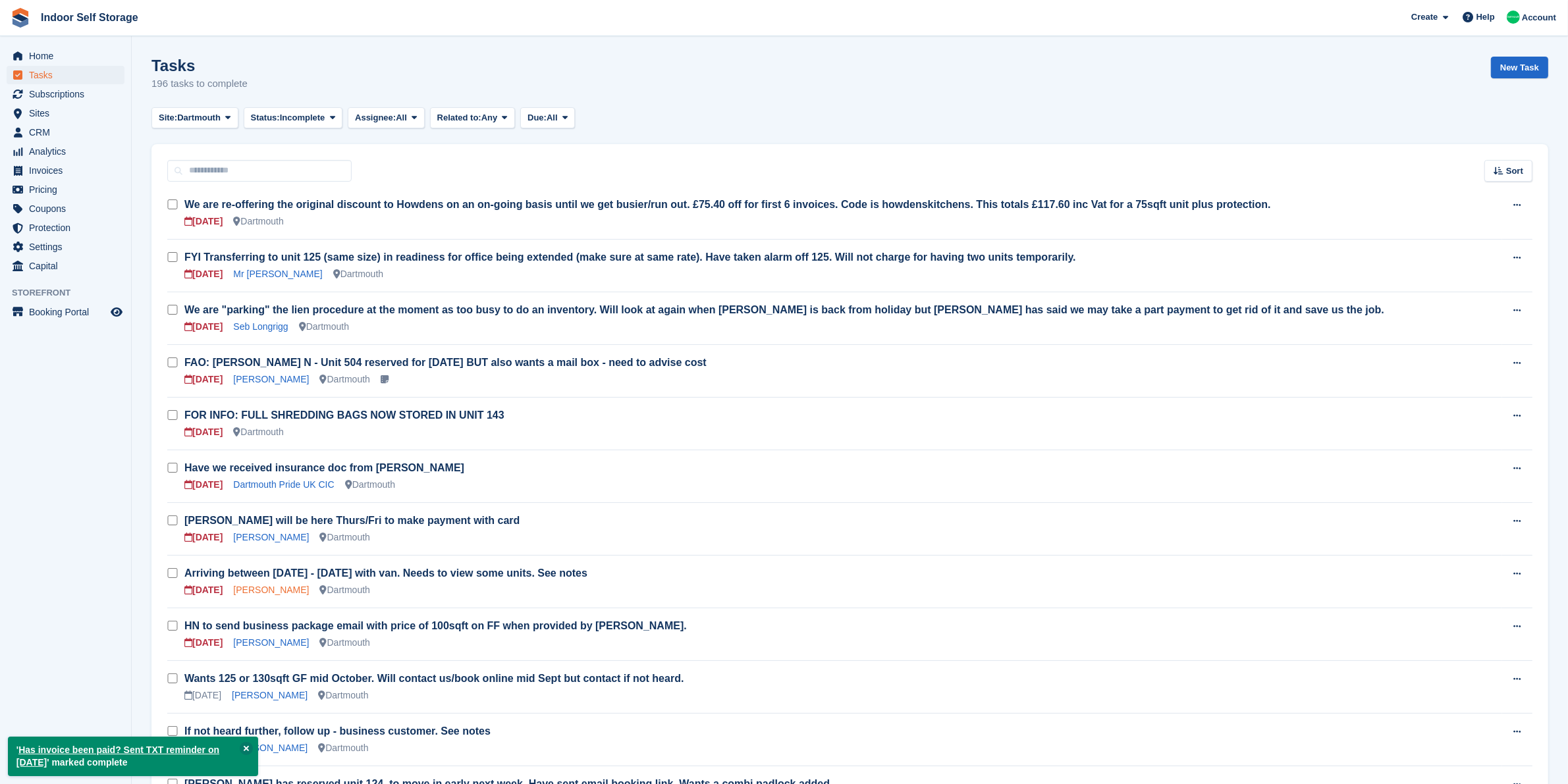
click at [272, 591] on link "nicholas may" at bounding box center [270, 589] width 76 height 11
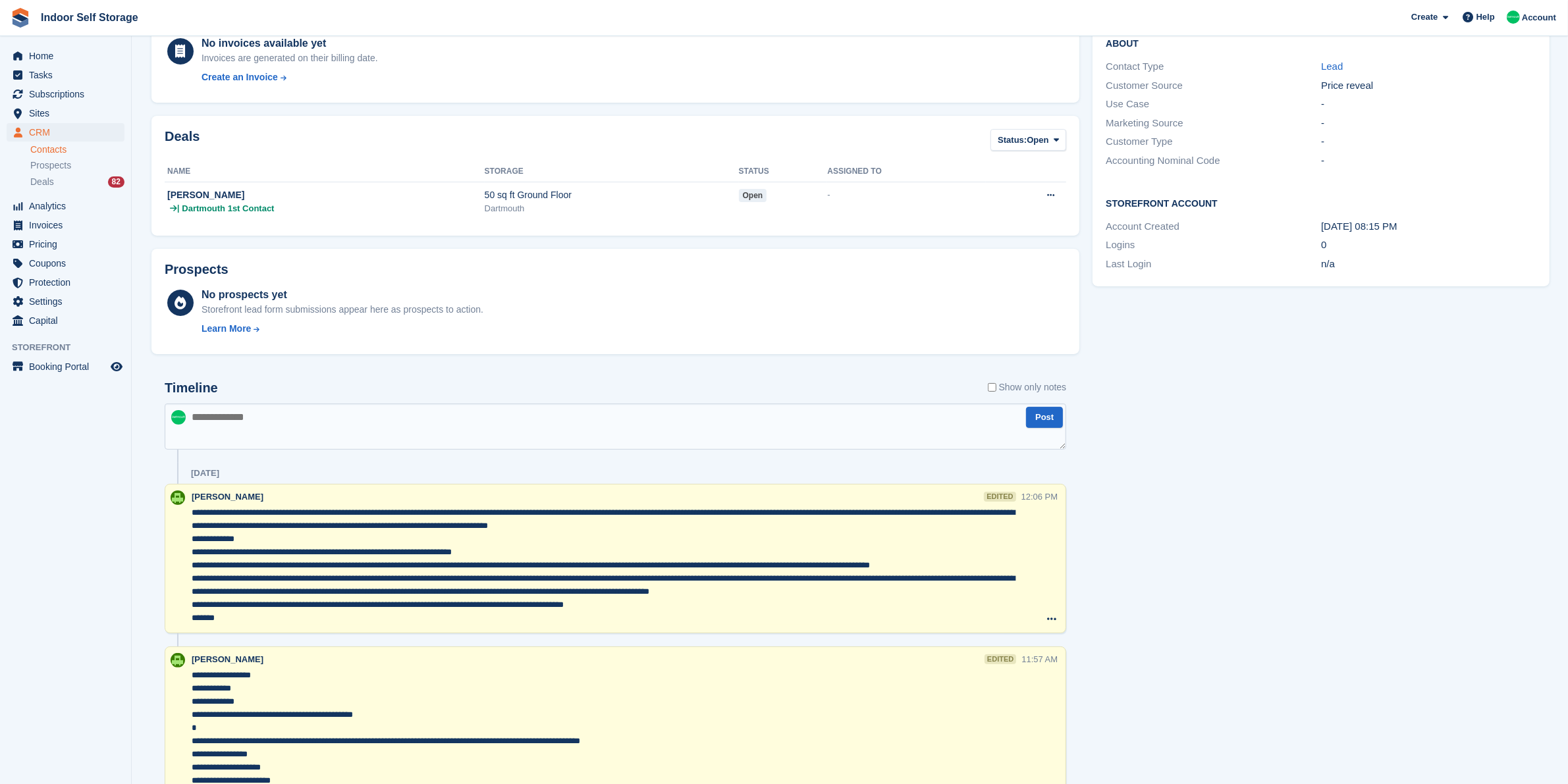
scroll to position [247, 0]
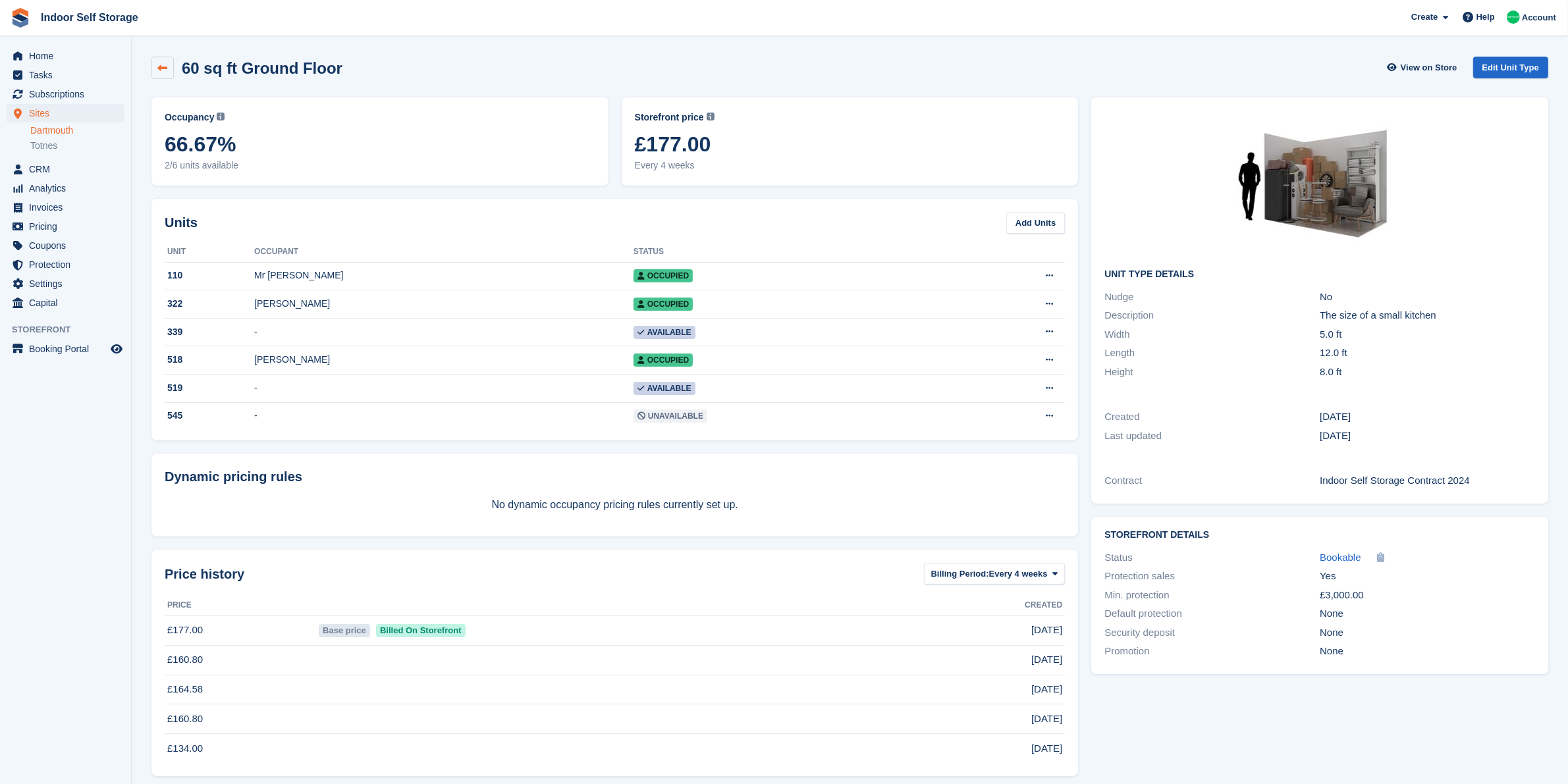
click at [162, 67] on icon at bounding box center [163, 68] width 10 height 10
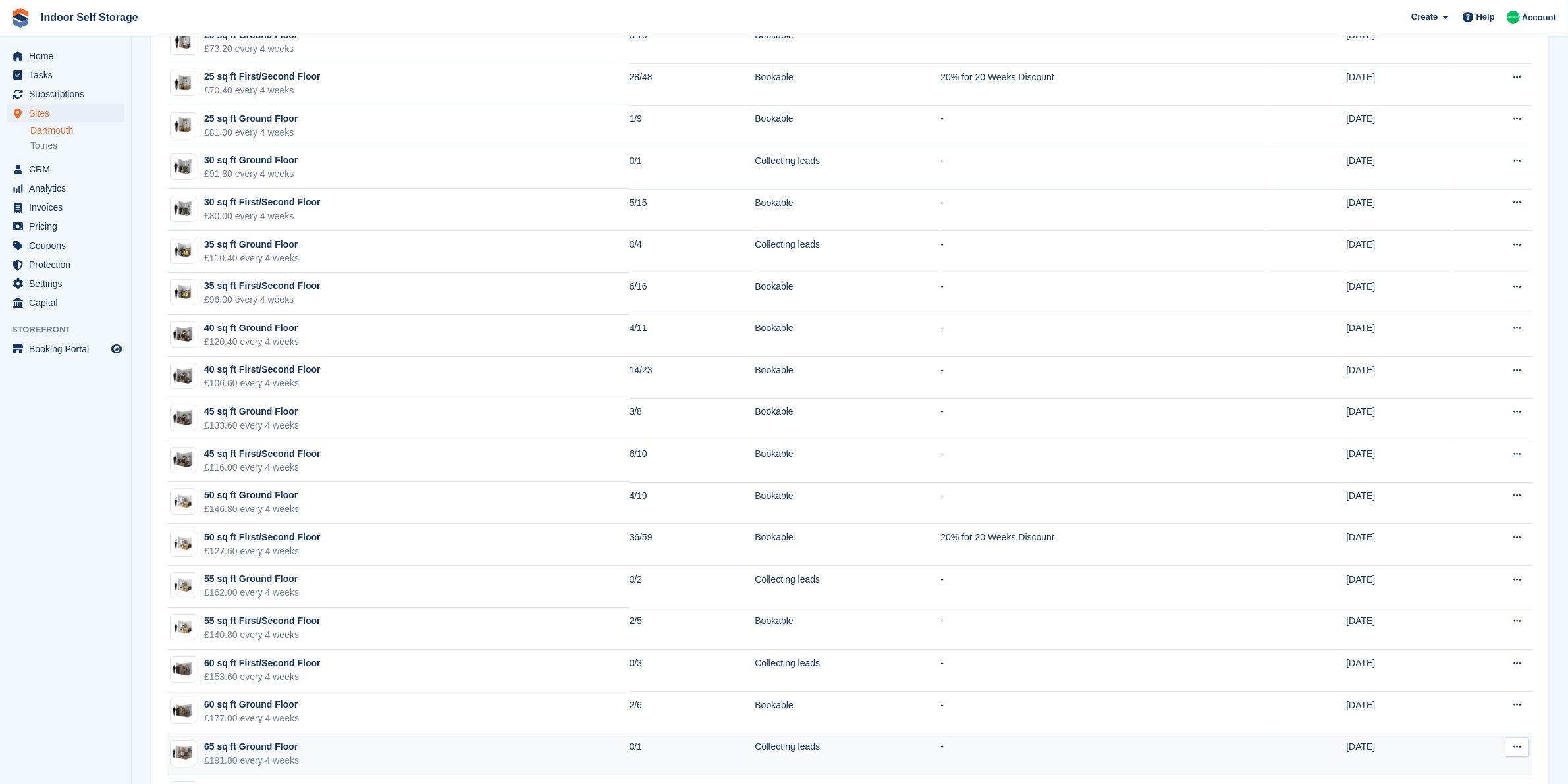
scroll to position [658, 0]
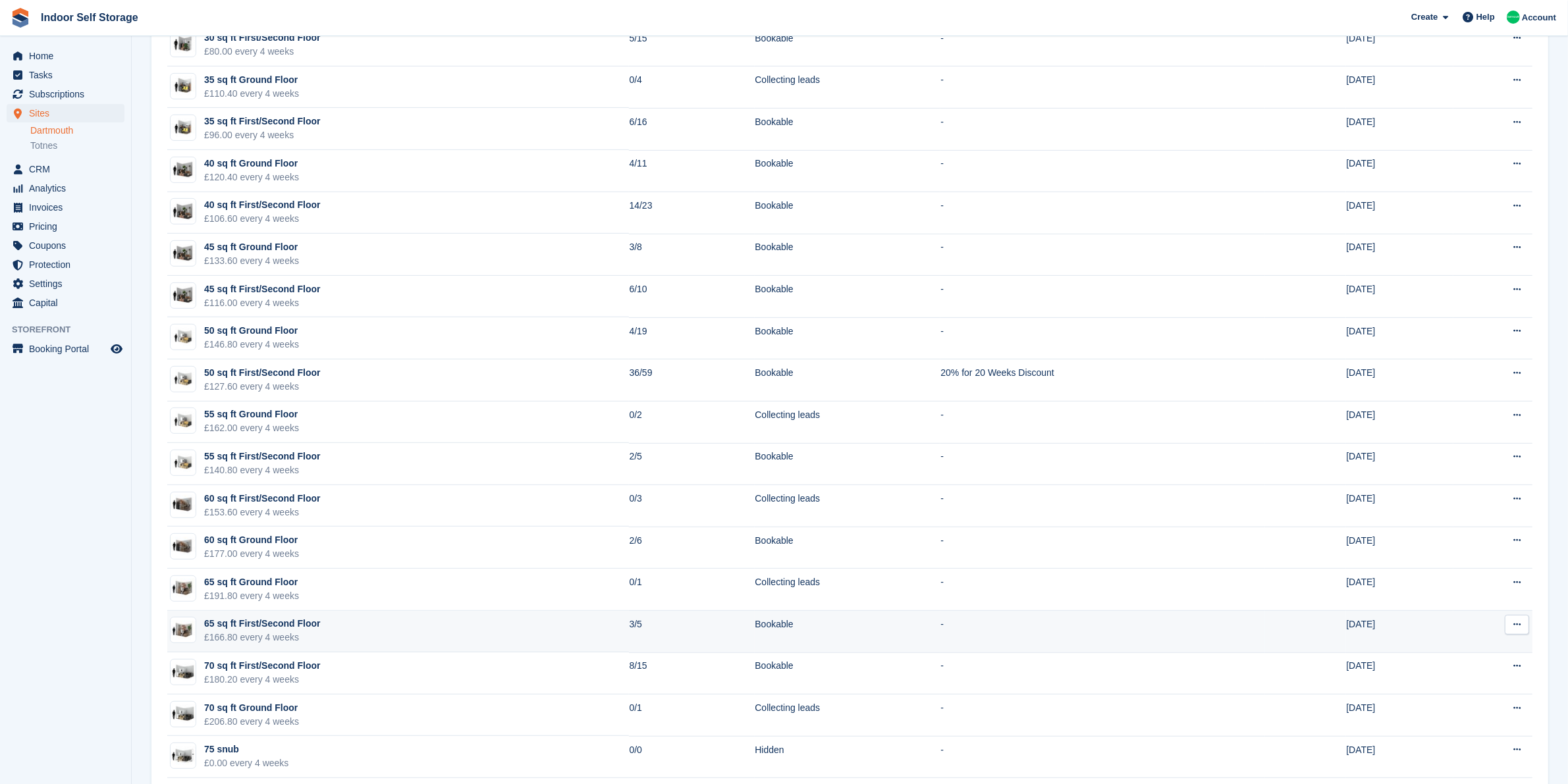
click at [390, 633] on td "65 sq ft First/Second Floor £166.80 every 4 weeks" at bounding box center [398, 632] width 462 height 42
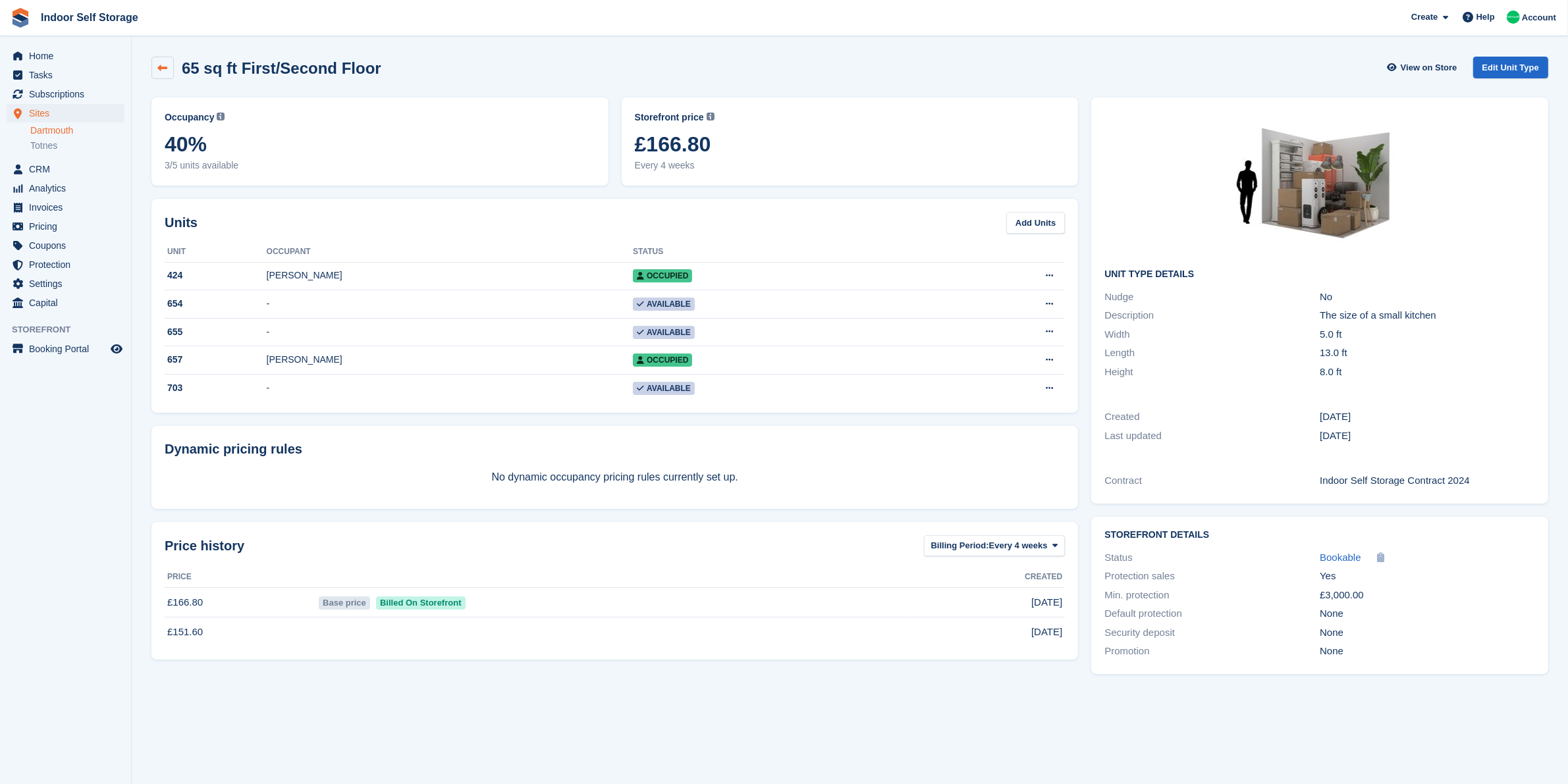
click at [164, 68] on icon at bounding box center [163, 68] width 10 height 10
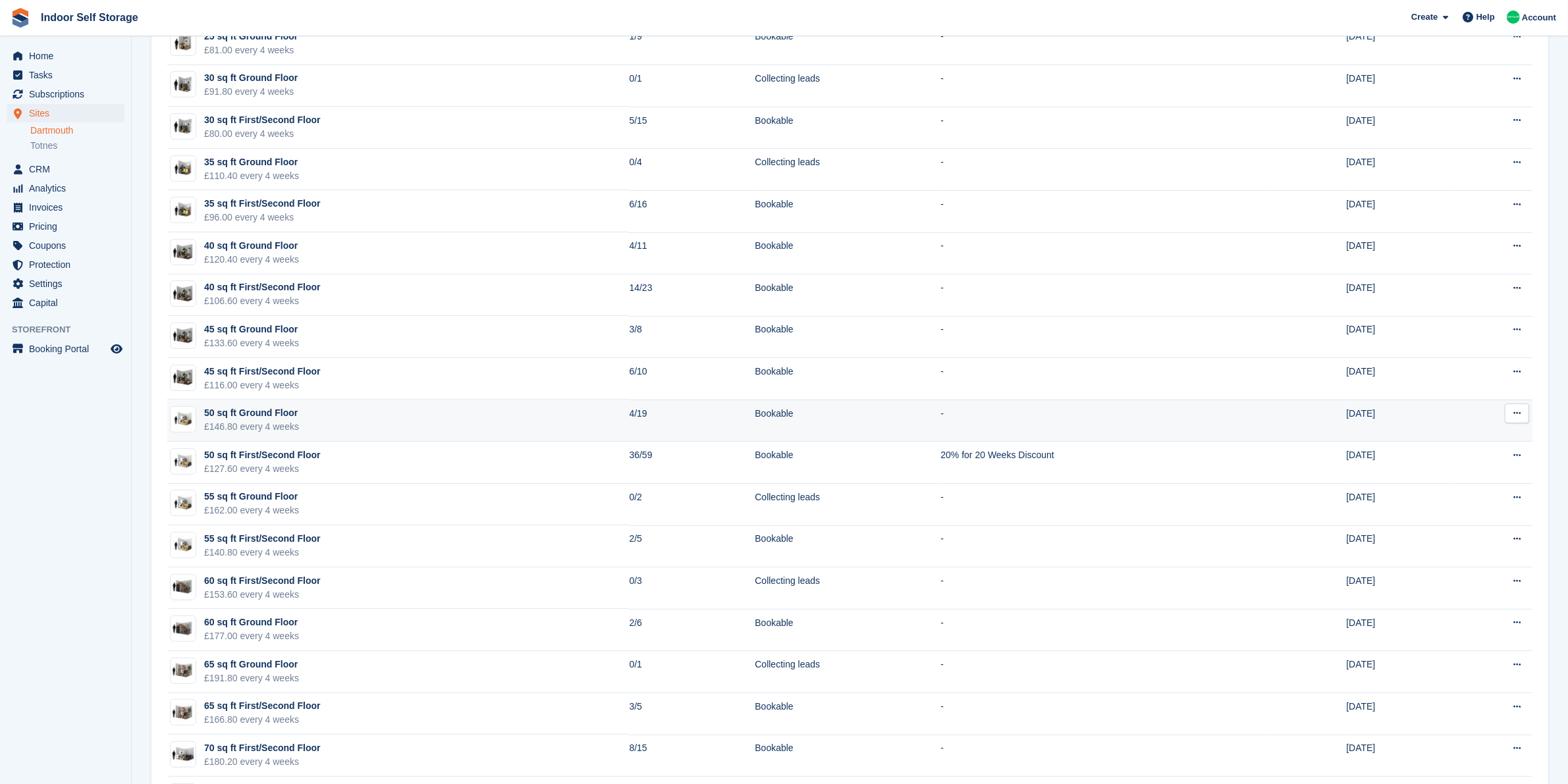
scroll to position [658, 0]
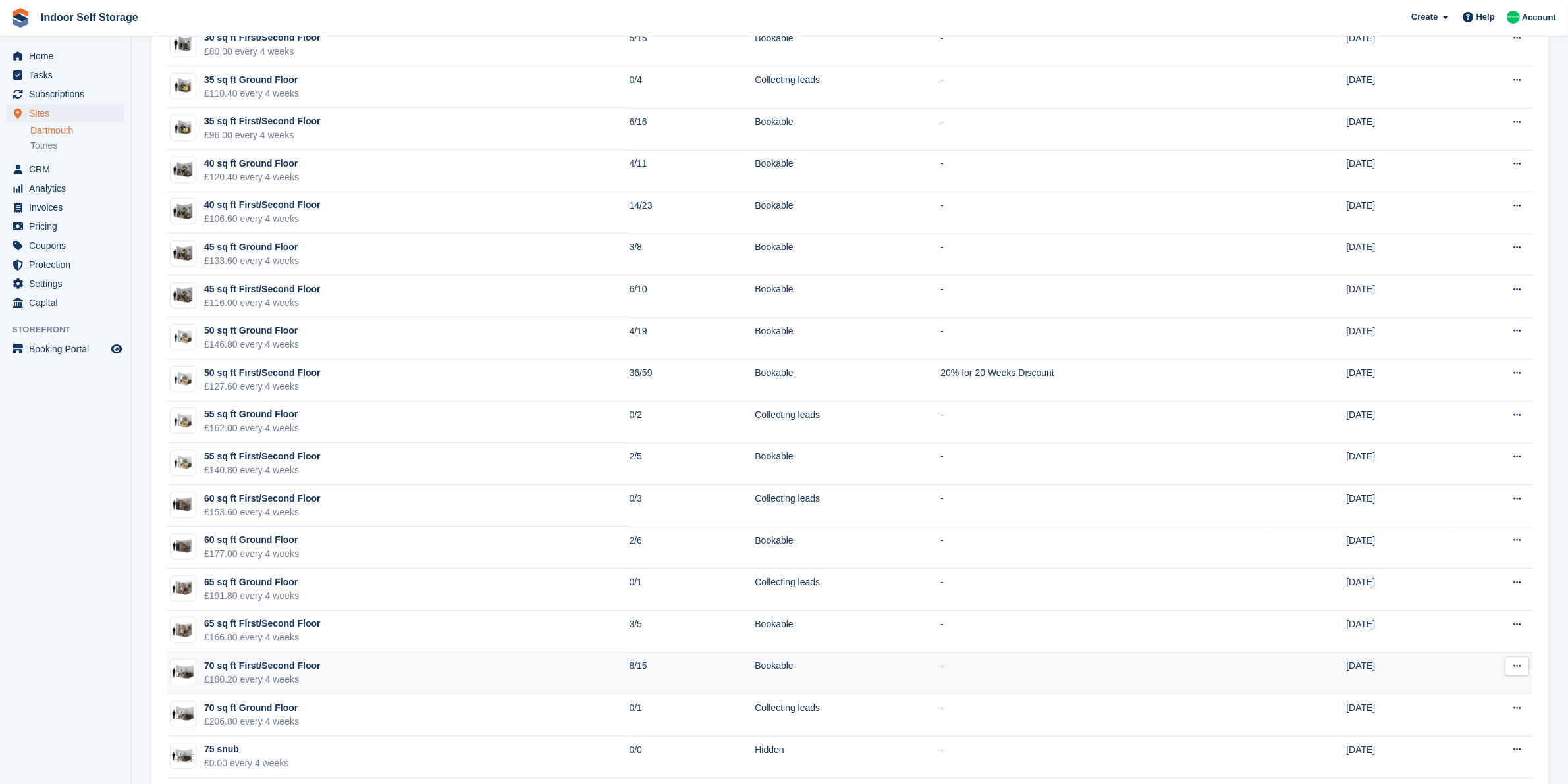
click at [457, 675] on td "70 sq ft First/Second Floor £180.20 every 4 weeks" at bounding box center [398, 673] width 462 height 42
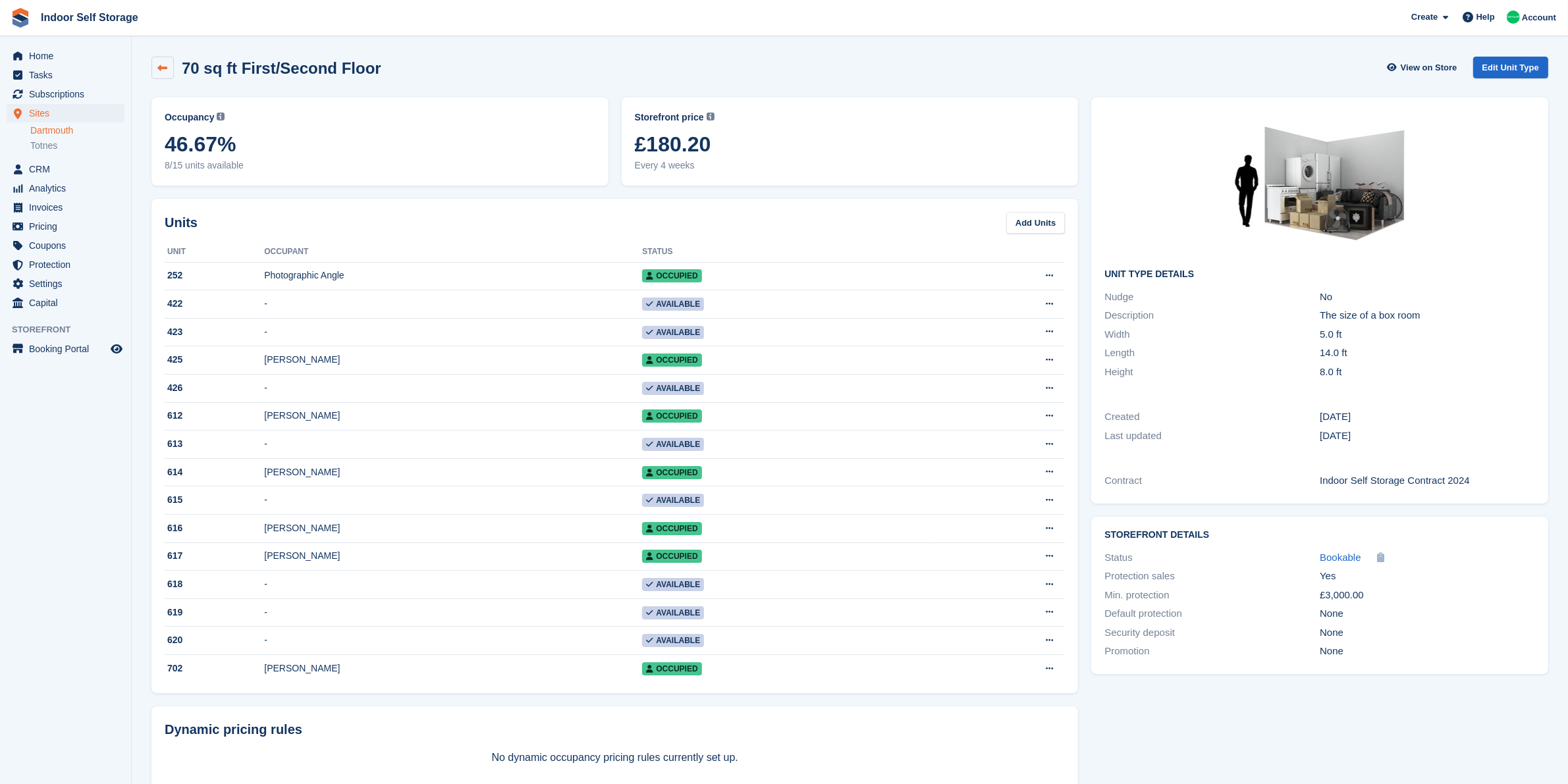
click at [170, 63] on link at bounding box center [163, 68] width 23 height 23
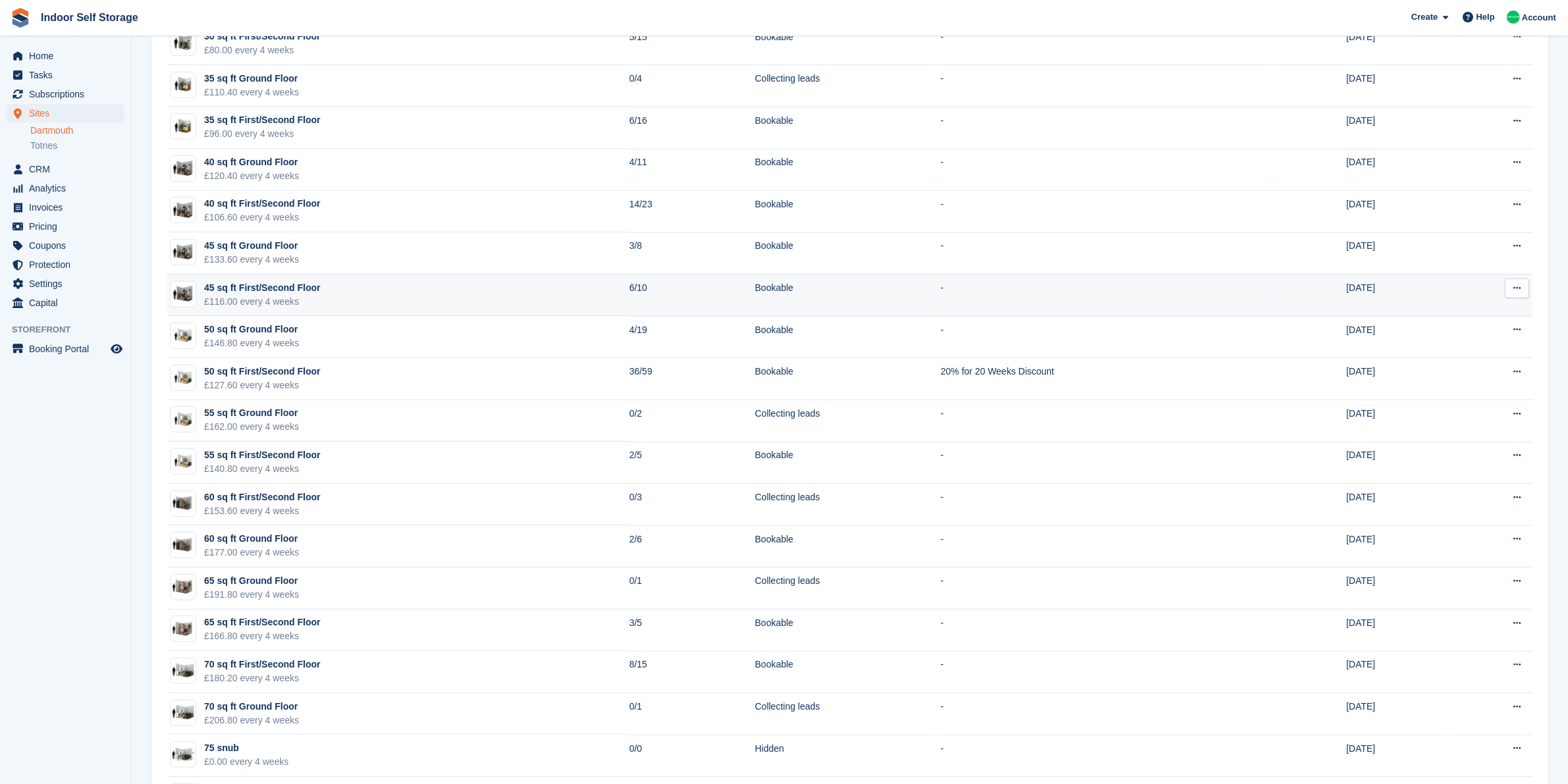
scroll to position [740, 0]
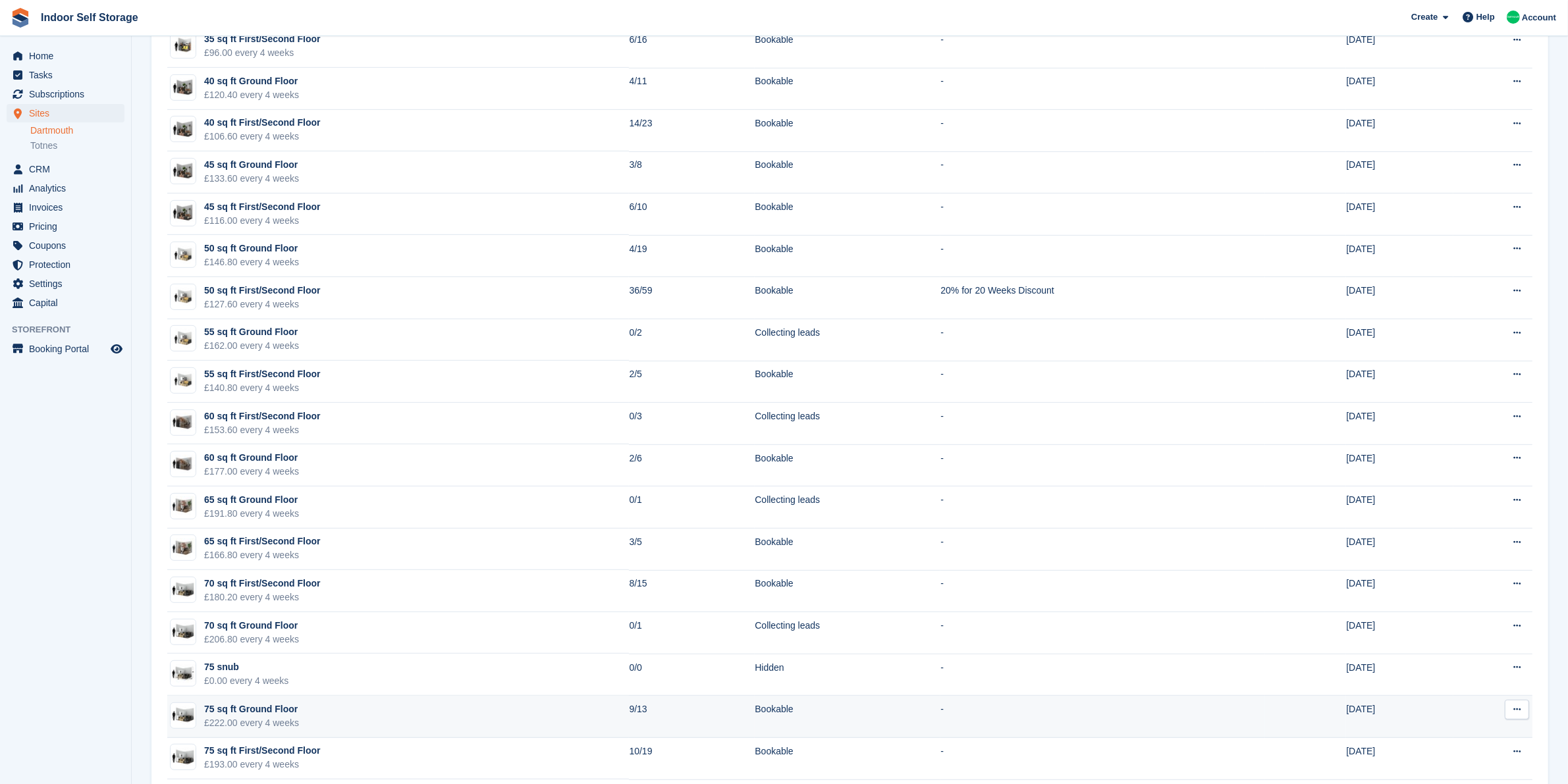
click at [371, 714] on td "75 sq ft Ground Floor £222.00 every 4 weeks" at bounding box center [398, 717] width 462 height 42
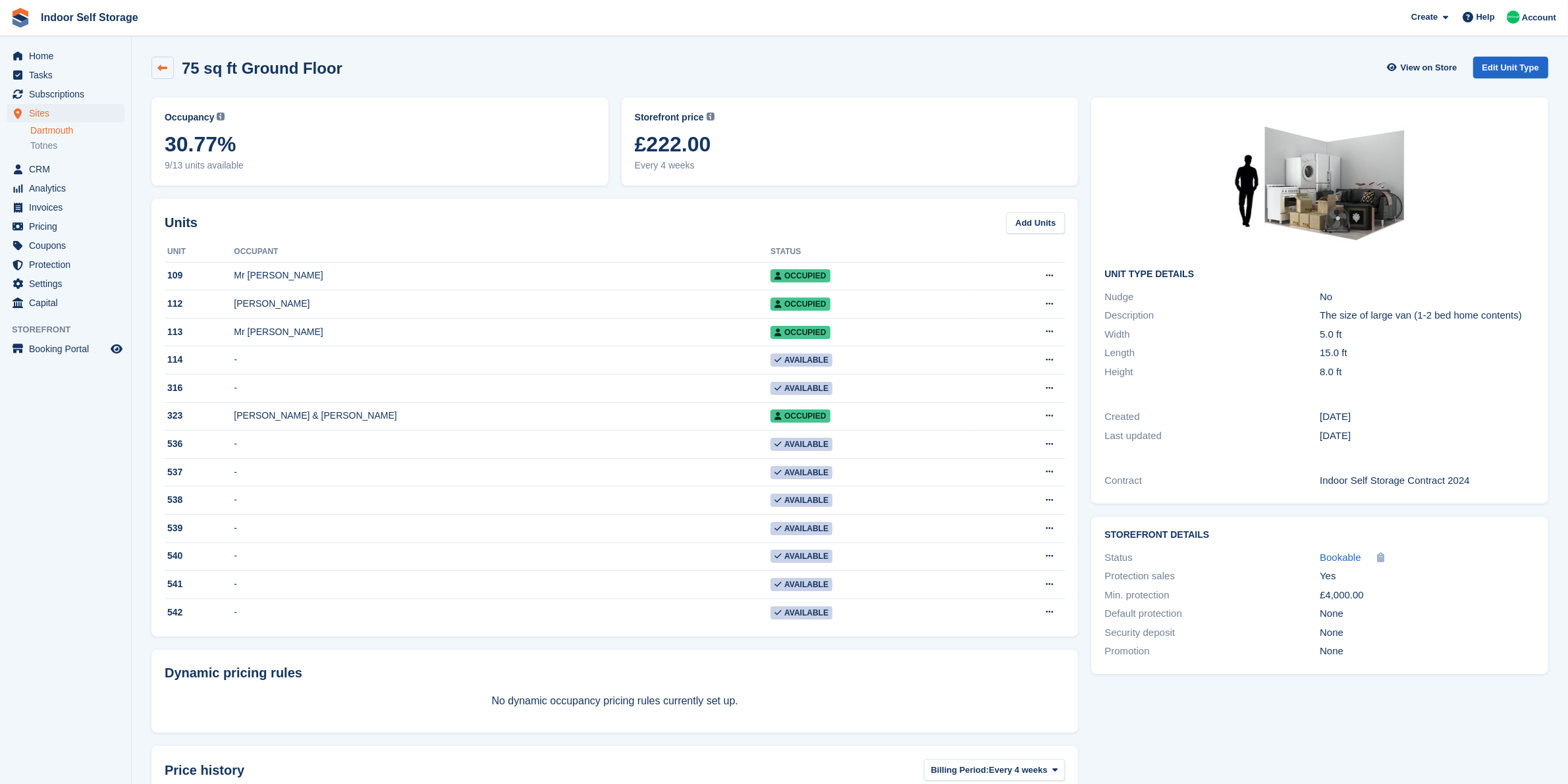
click at [164, 64] on icon at bounding box center [163, 68] width 10 height 10
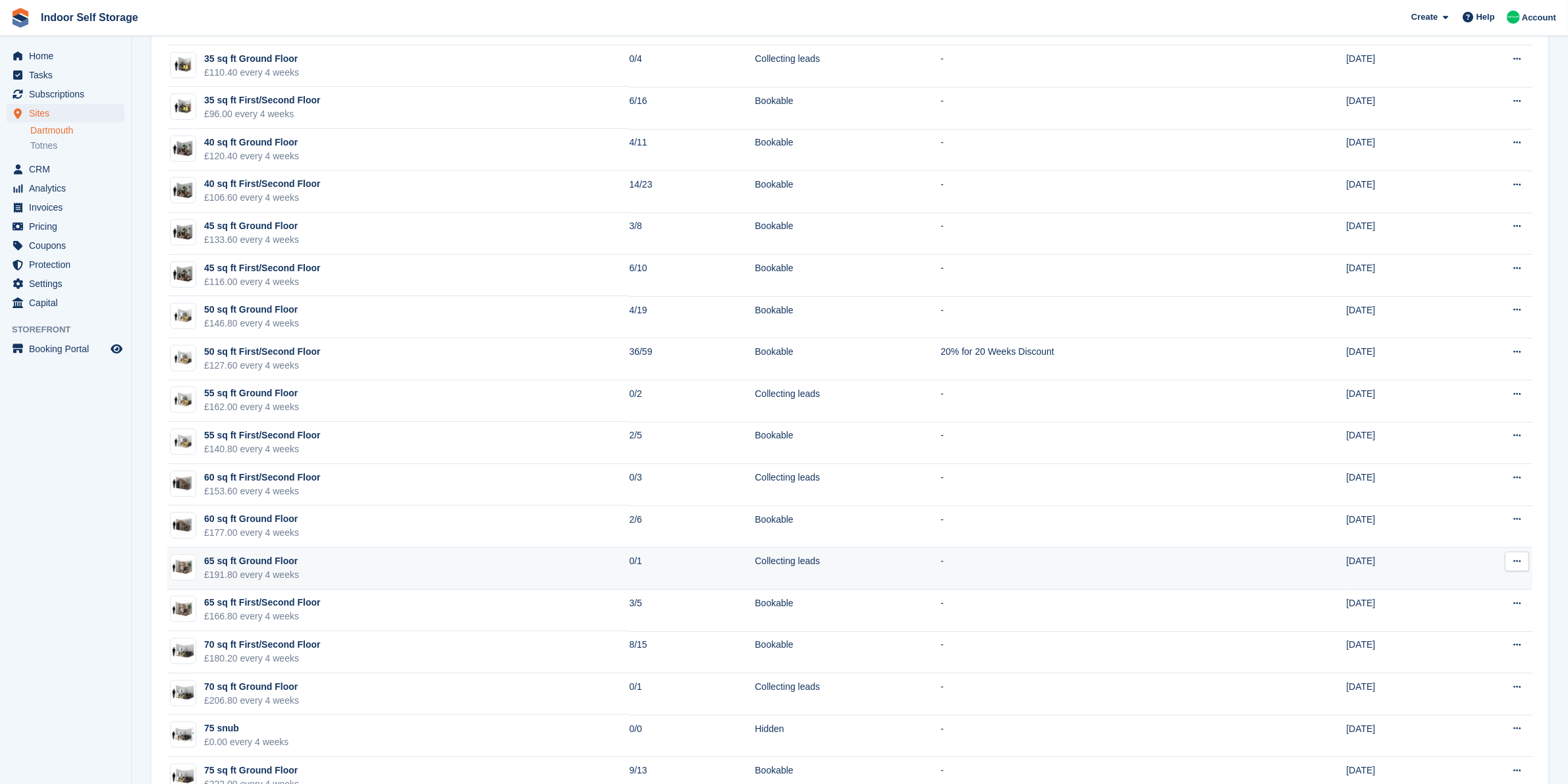
scroll to position [740, 0]
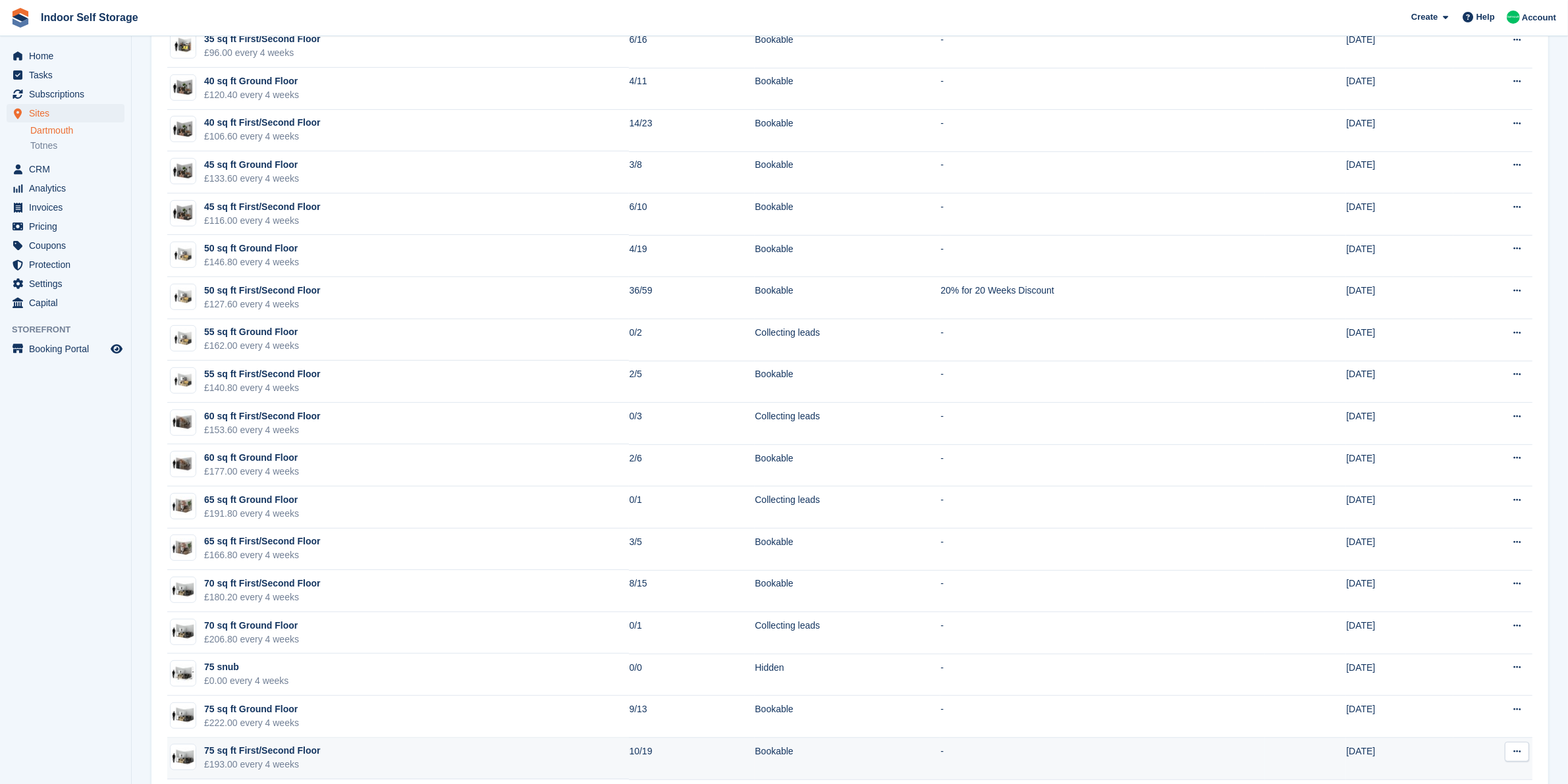
click at [380, 757] on td "75 sq ft First/Second Floor £193.00 every 4 weeks" at bounding box center [398, 759] width 462 height 42
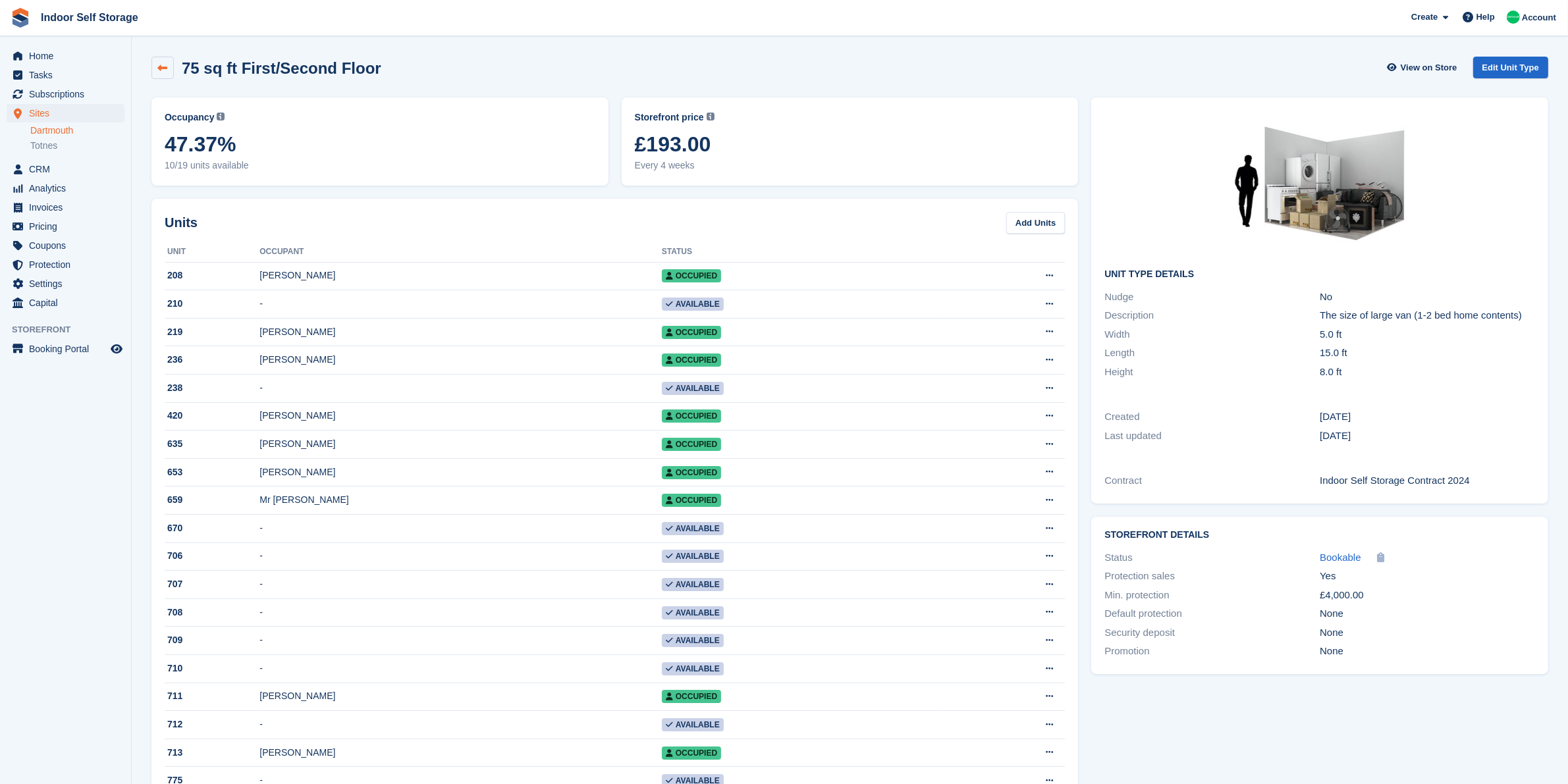
click at [165, 71] on icon at bounding box center [163, 68] width 10 height 10
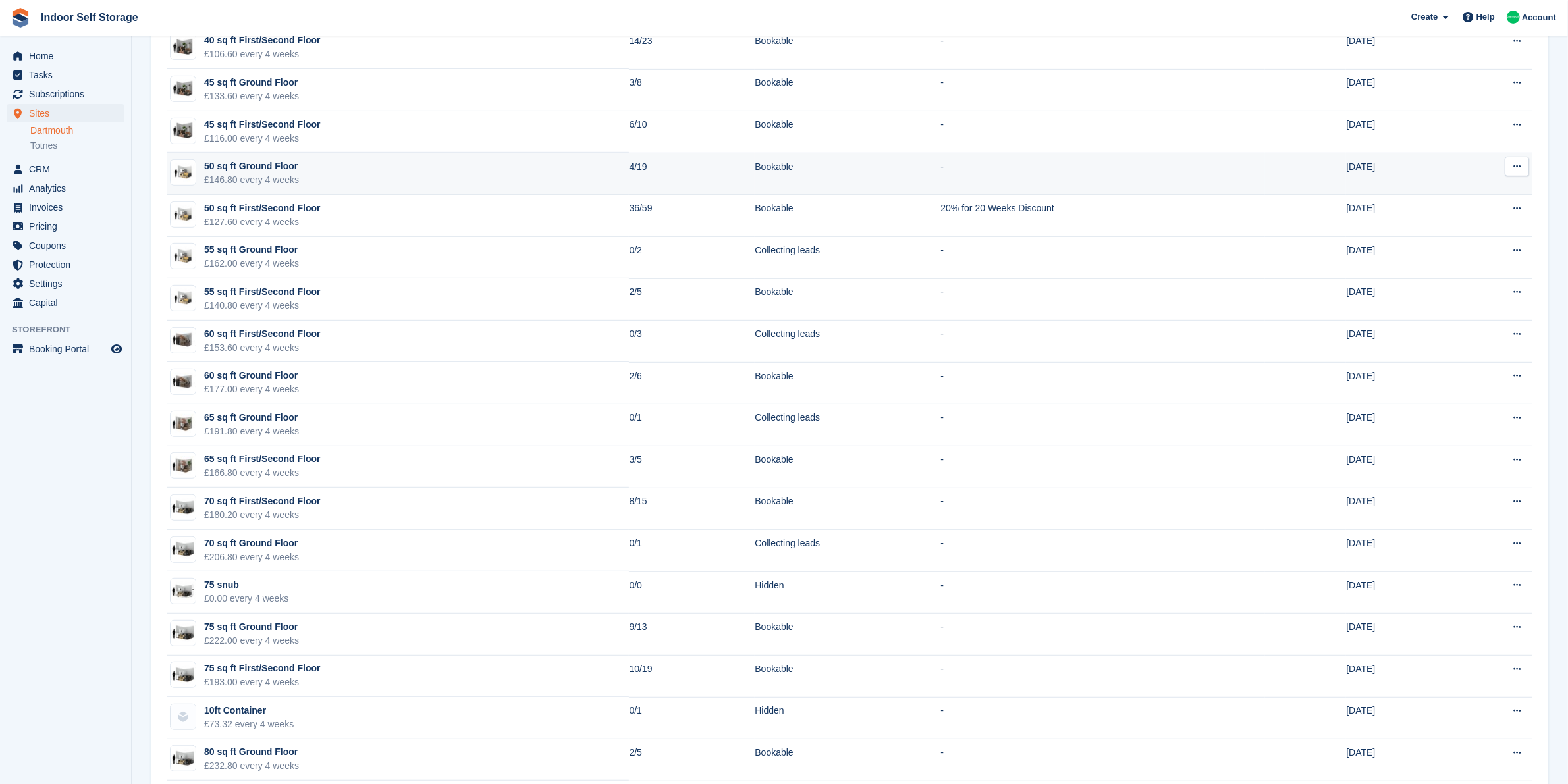
scroll to position [905, 0]
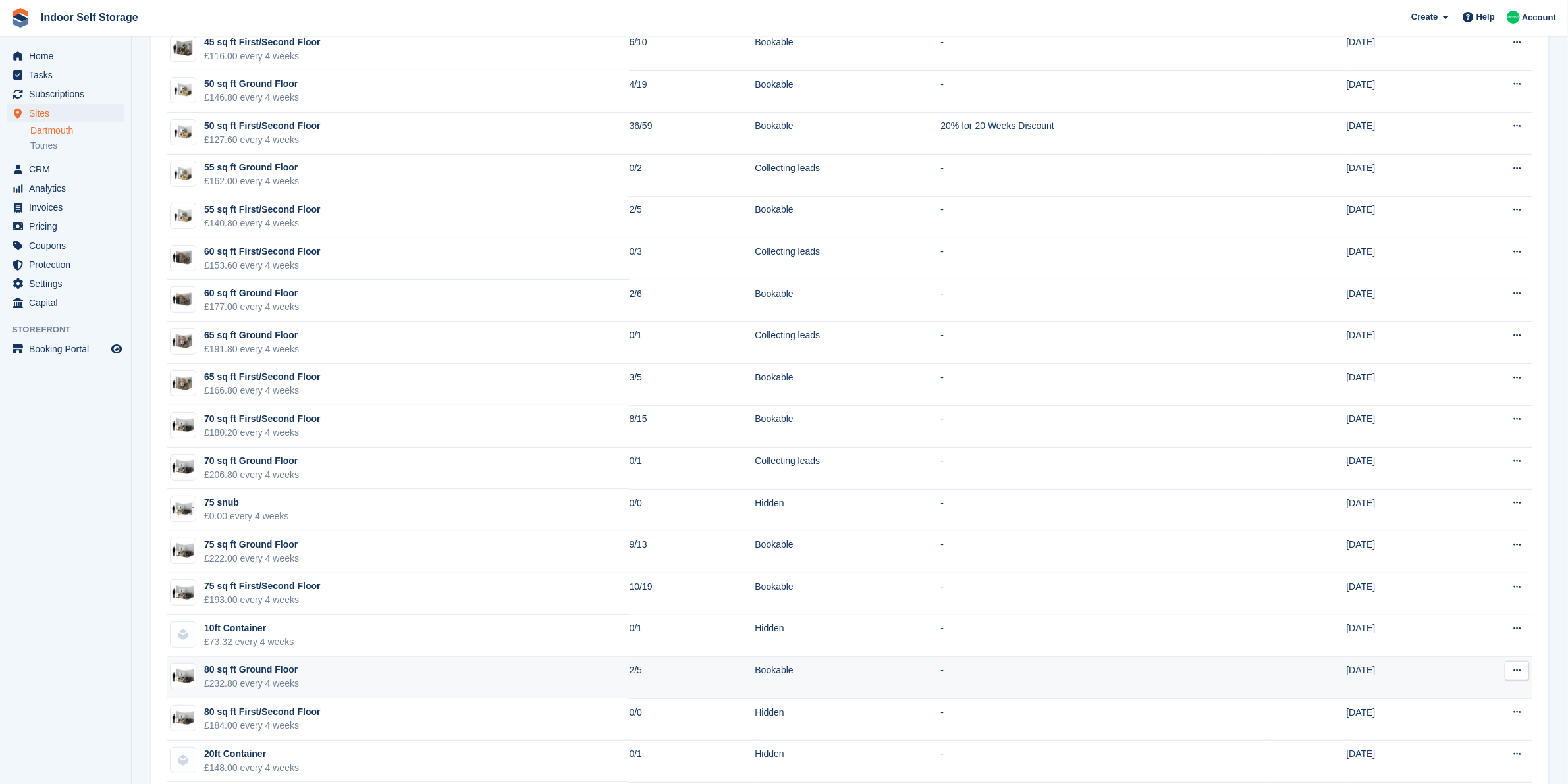
click at [380, 680] on td "80 sq ft Ground Floor £232.80 every 4 weeks" at bounding box center [398, 678] width 462 height 42
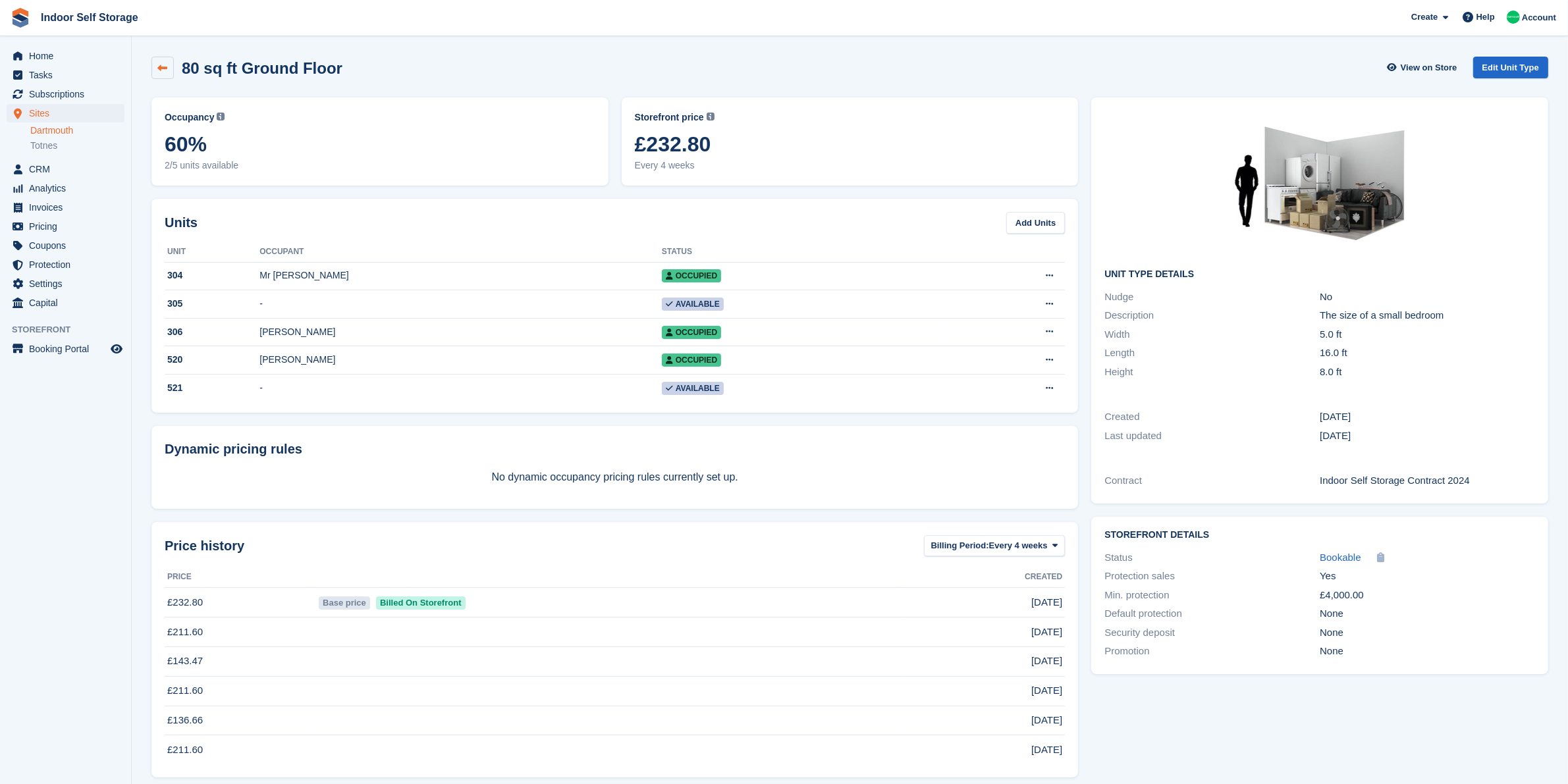
click at [160, 67] on icon at bounding box center [163, 68] width 10 height 10
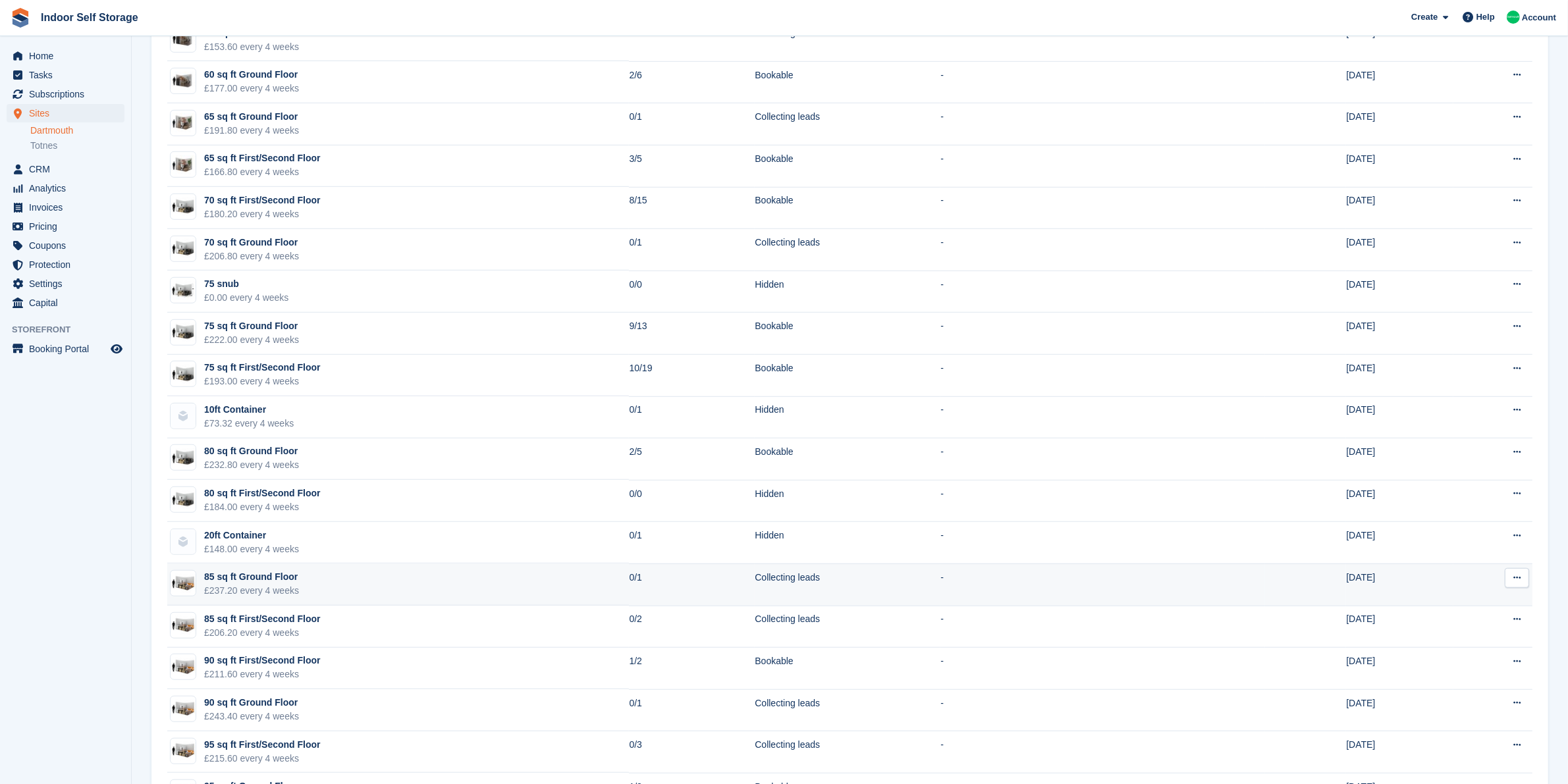
scroll to position [1152, 0]
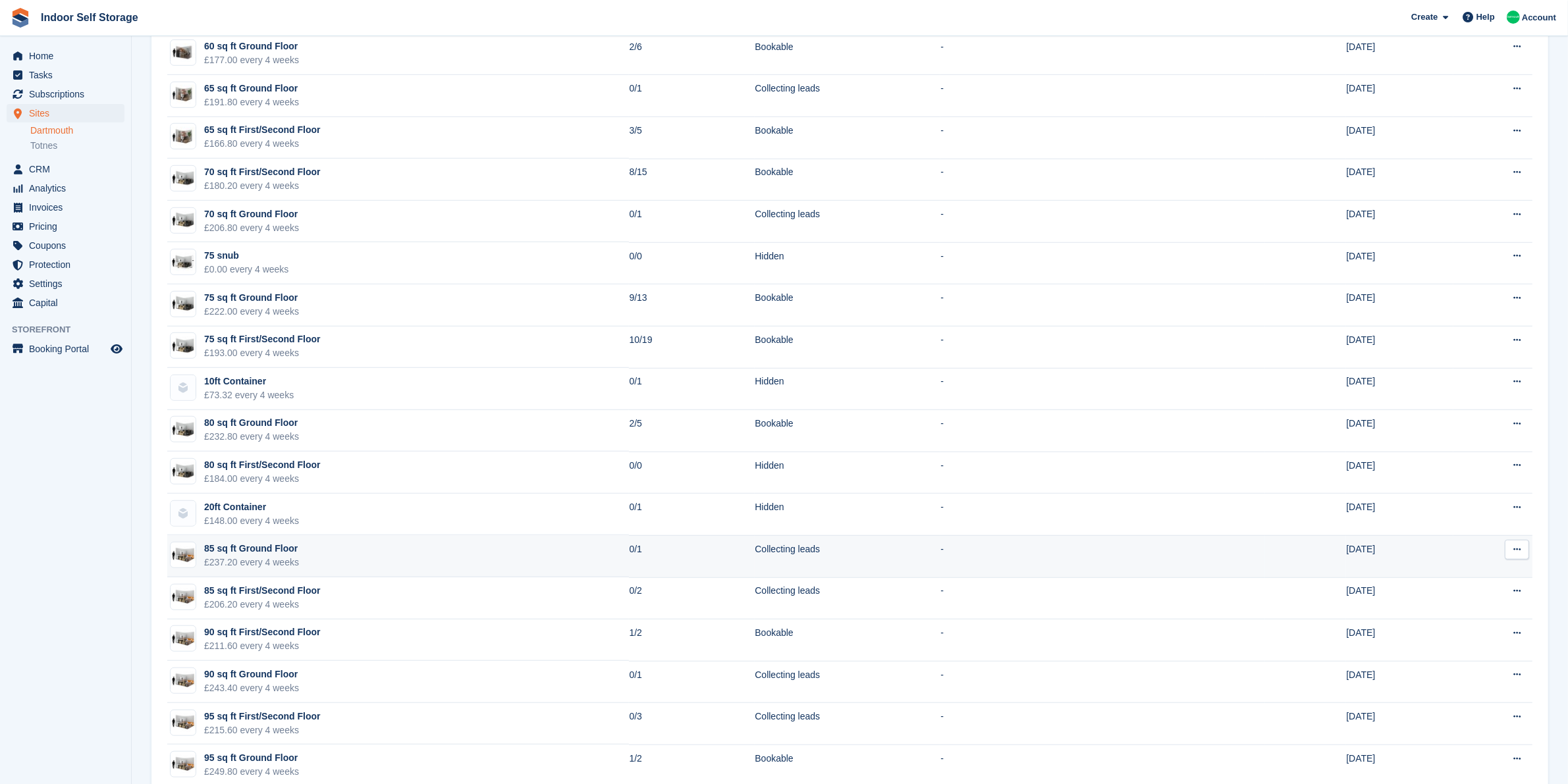
click at [382, 637] on td "90 sq ft First/Second Floor £211.60 every 4 weeks" at bounding box center [398, 641] width 462 height 42
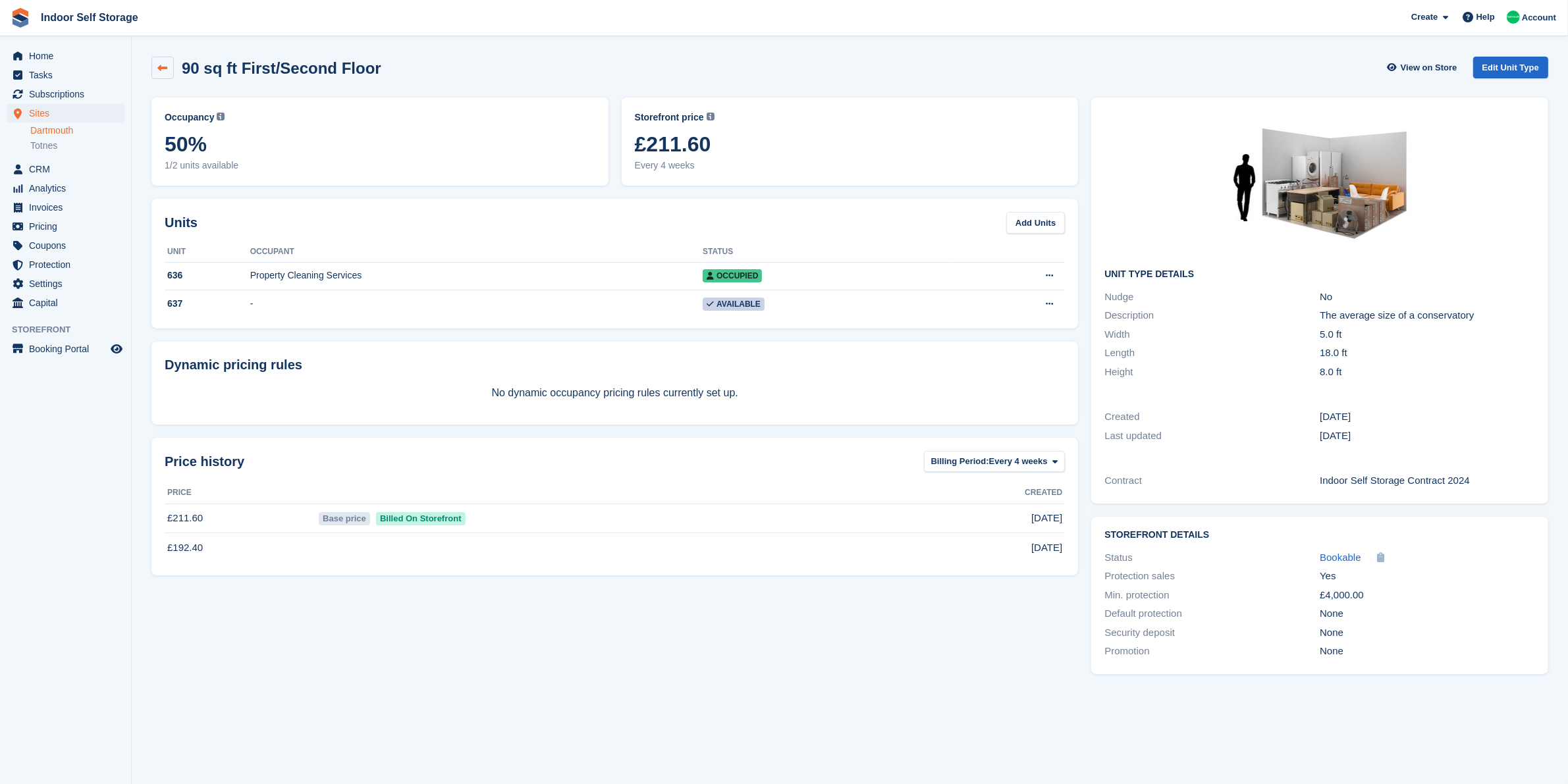
click at [155, 71] on link at bounding box center [163, 68] width 23 height 23
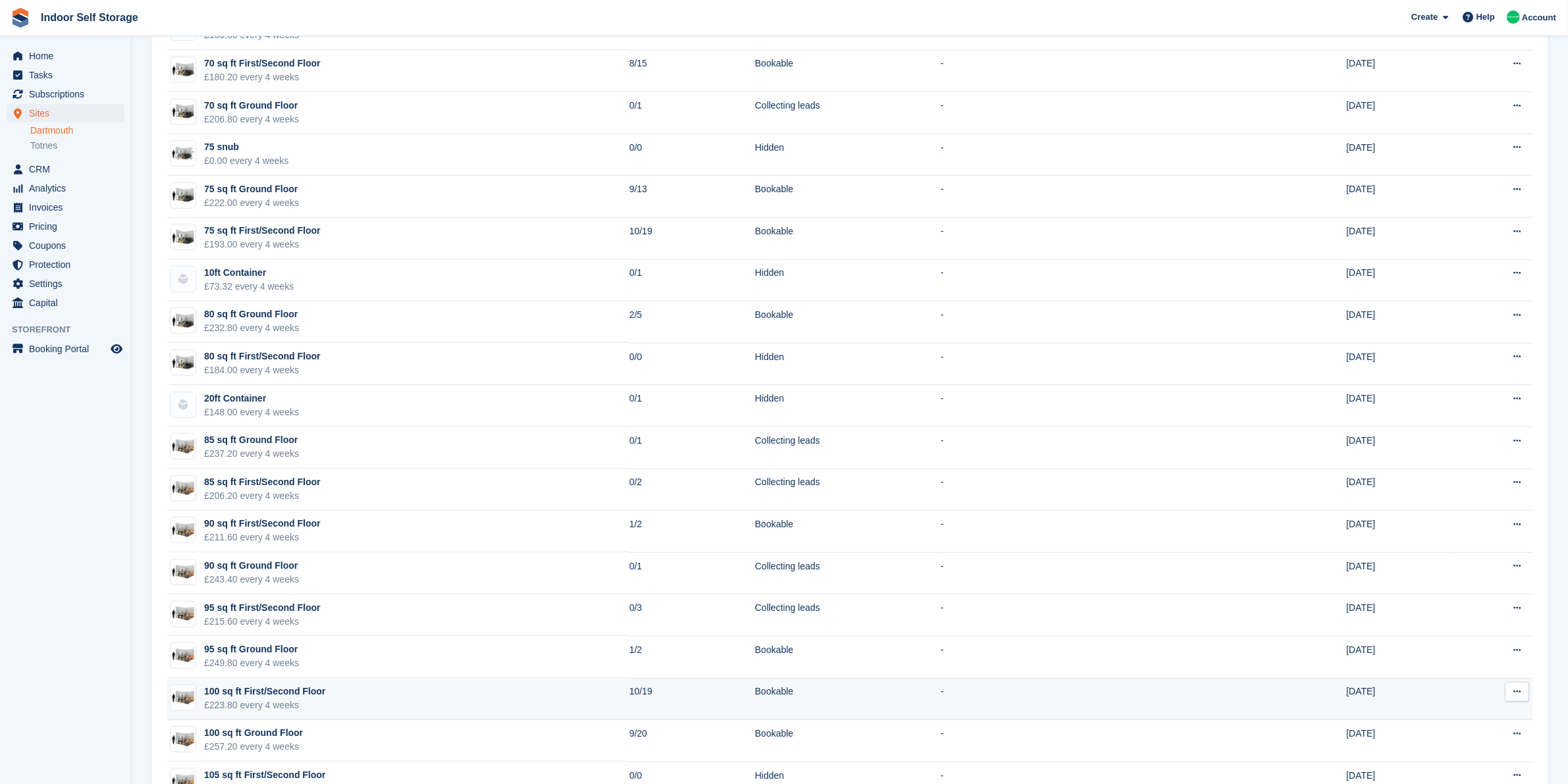
scroll to position [1261, 0]
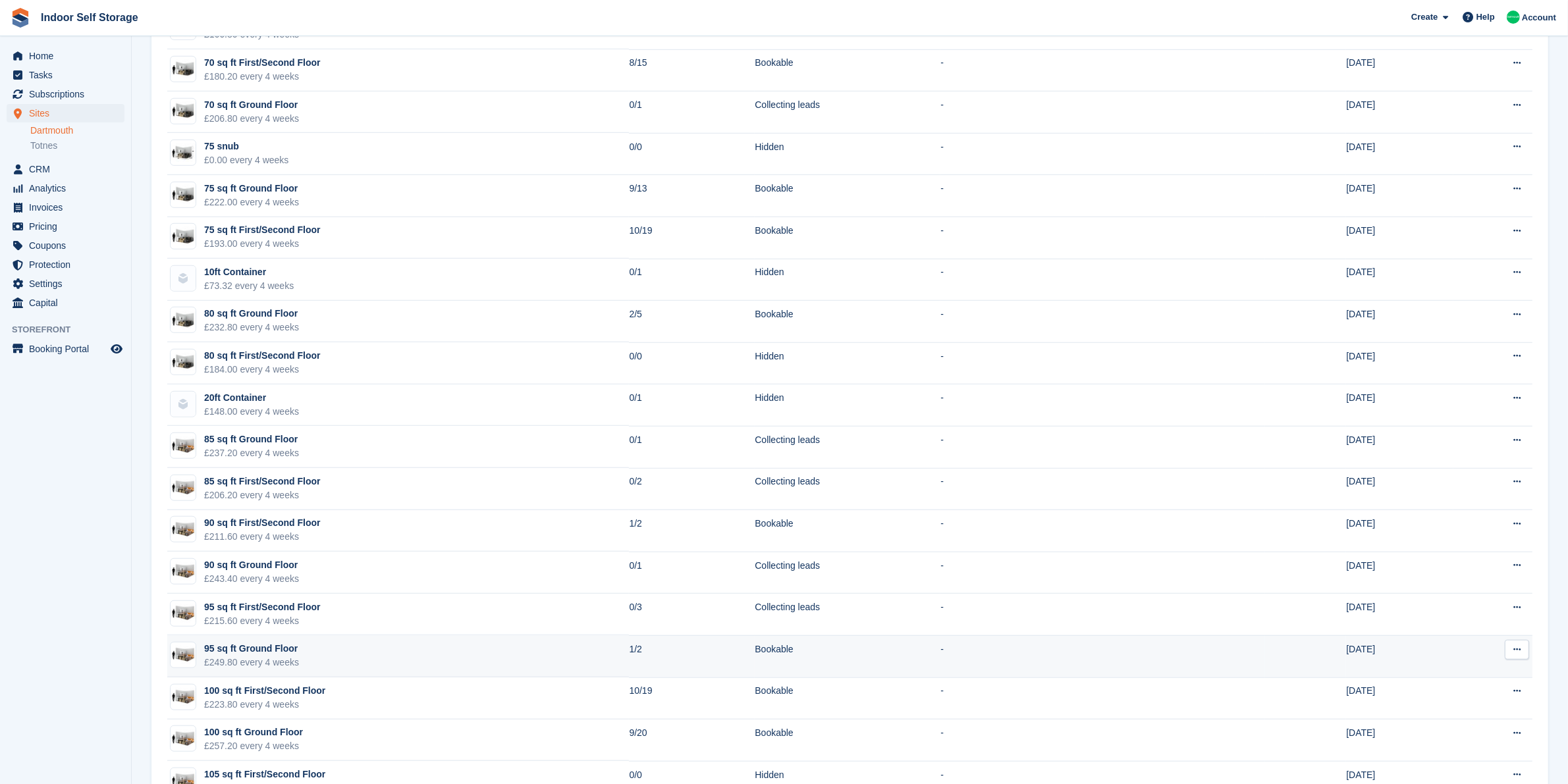
click at [629, 650] on td "1/2" at bounding box center [692, 656] width 126 height 42
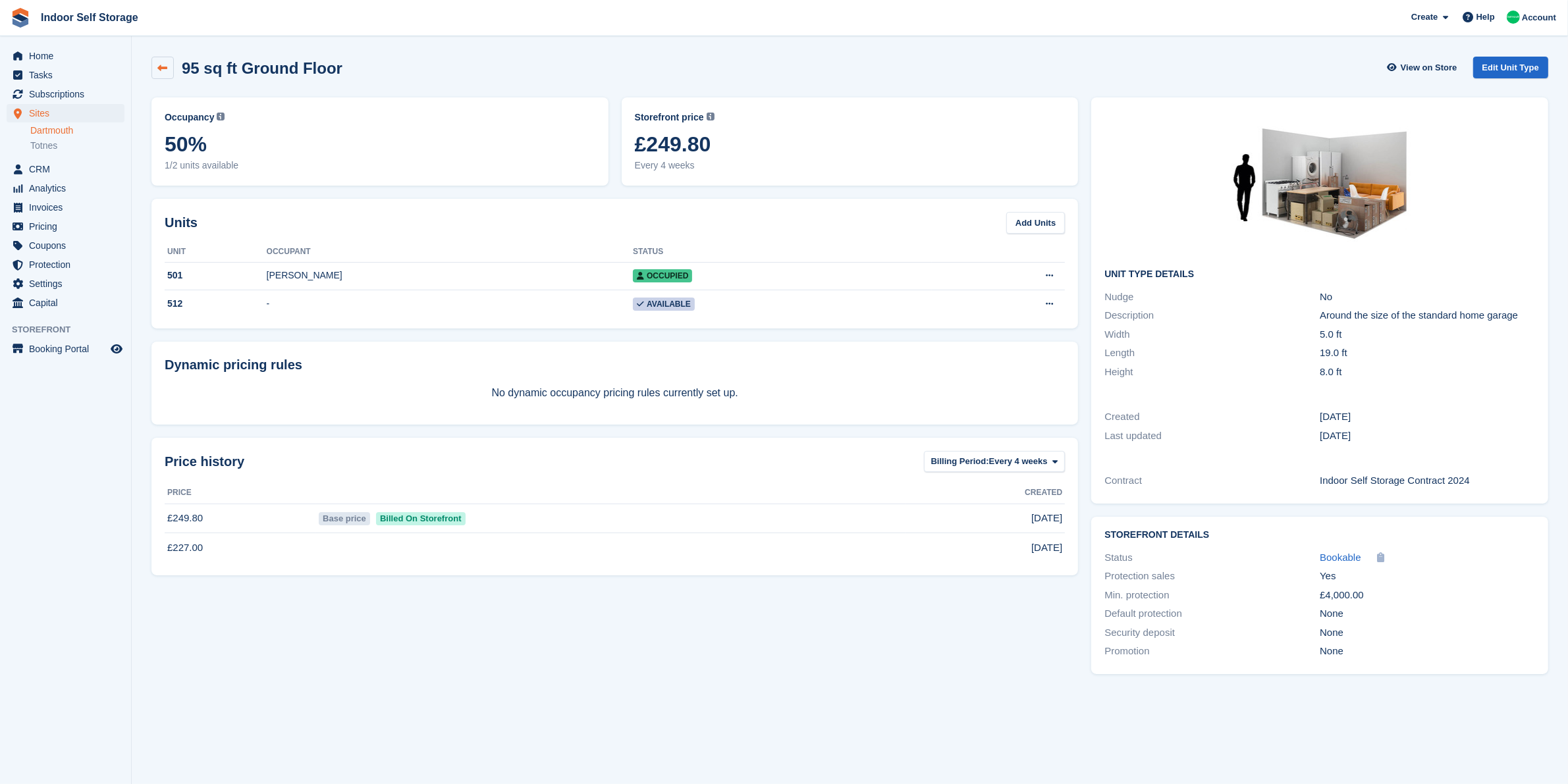
click at [164, 66] on icon at bounding box center [163, 68] width 10 height 10
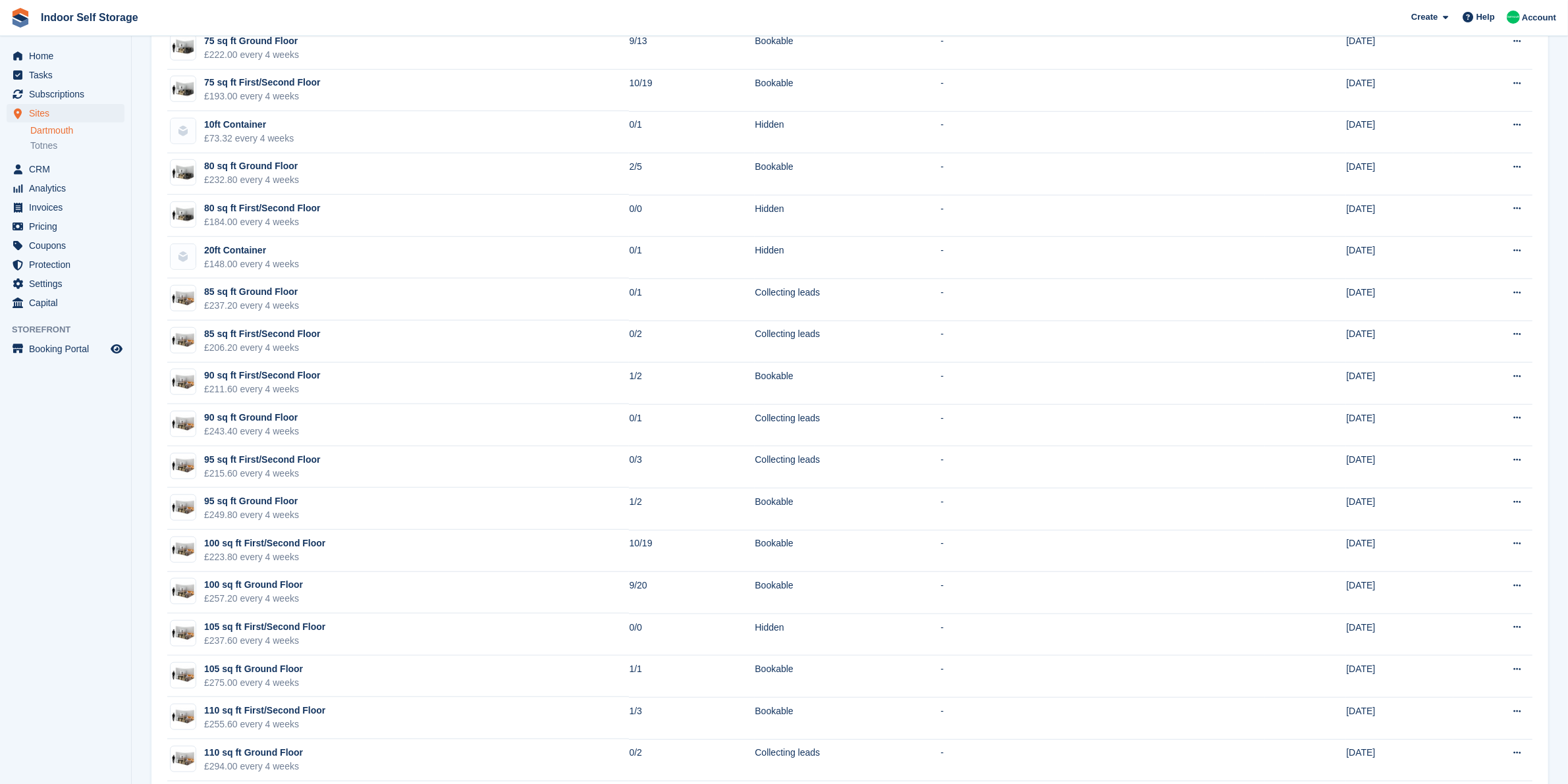
scroll to position [1416, 0]
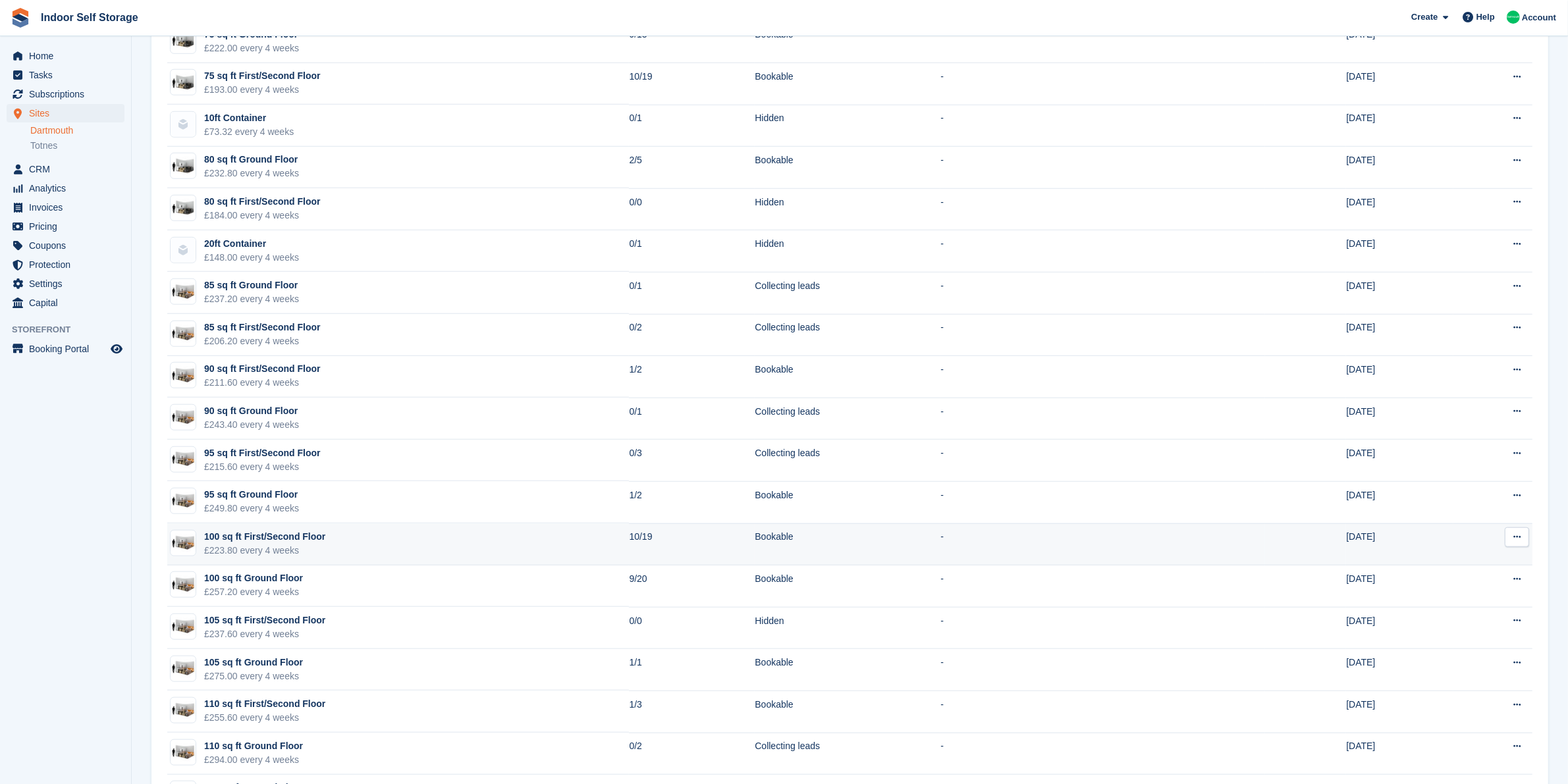
click at [755, 543] on td "Bookable" at bounding box center [847, 545] width 186 height 42
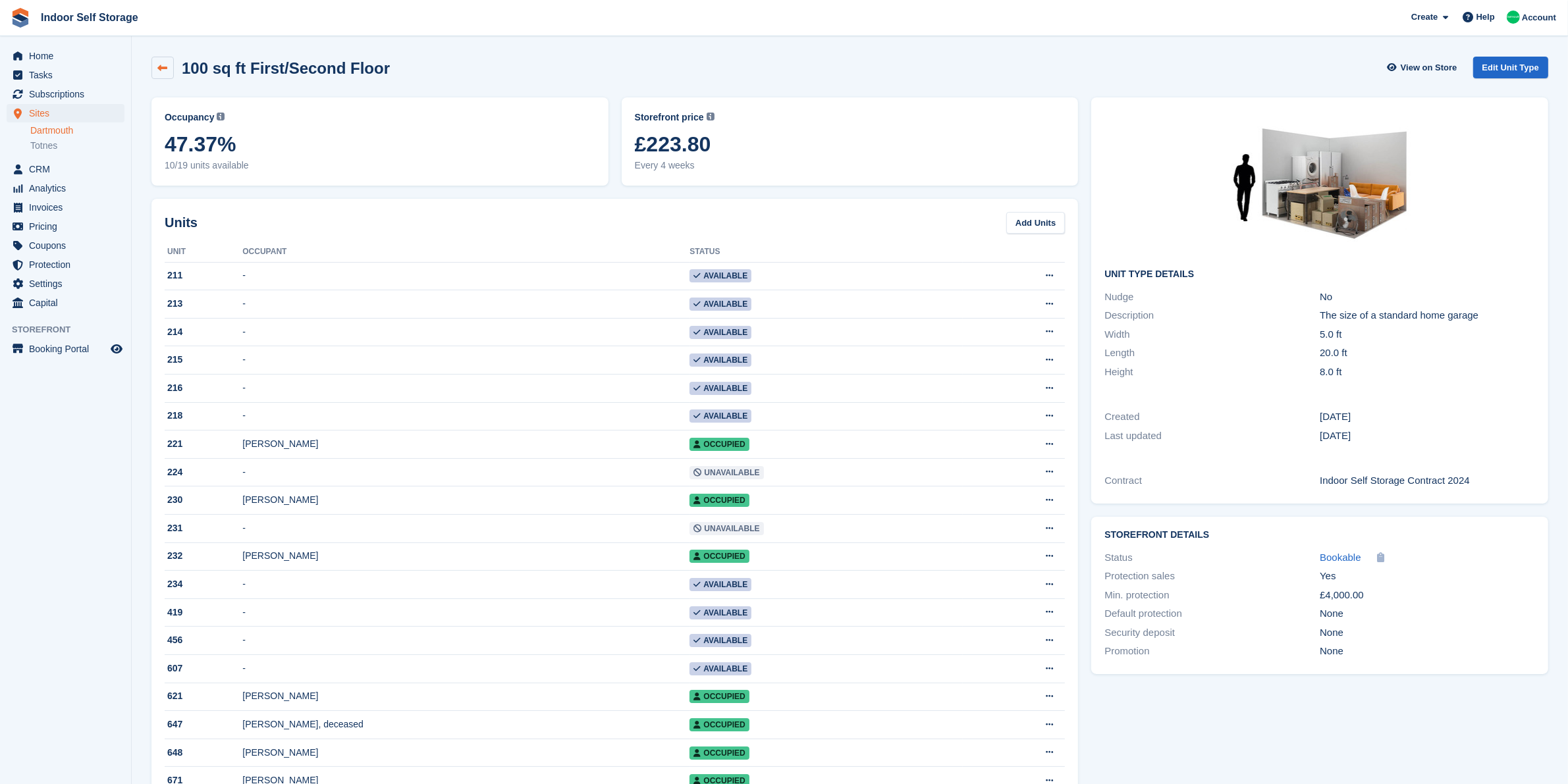
click at [167, 73] on icon at bounding box center [163, 68] width 10 height 10
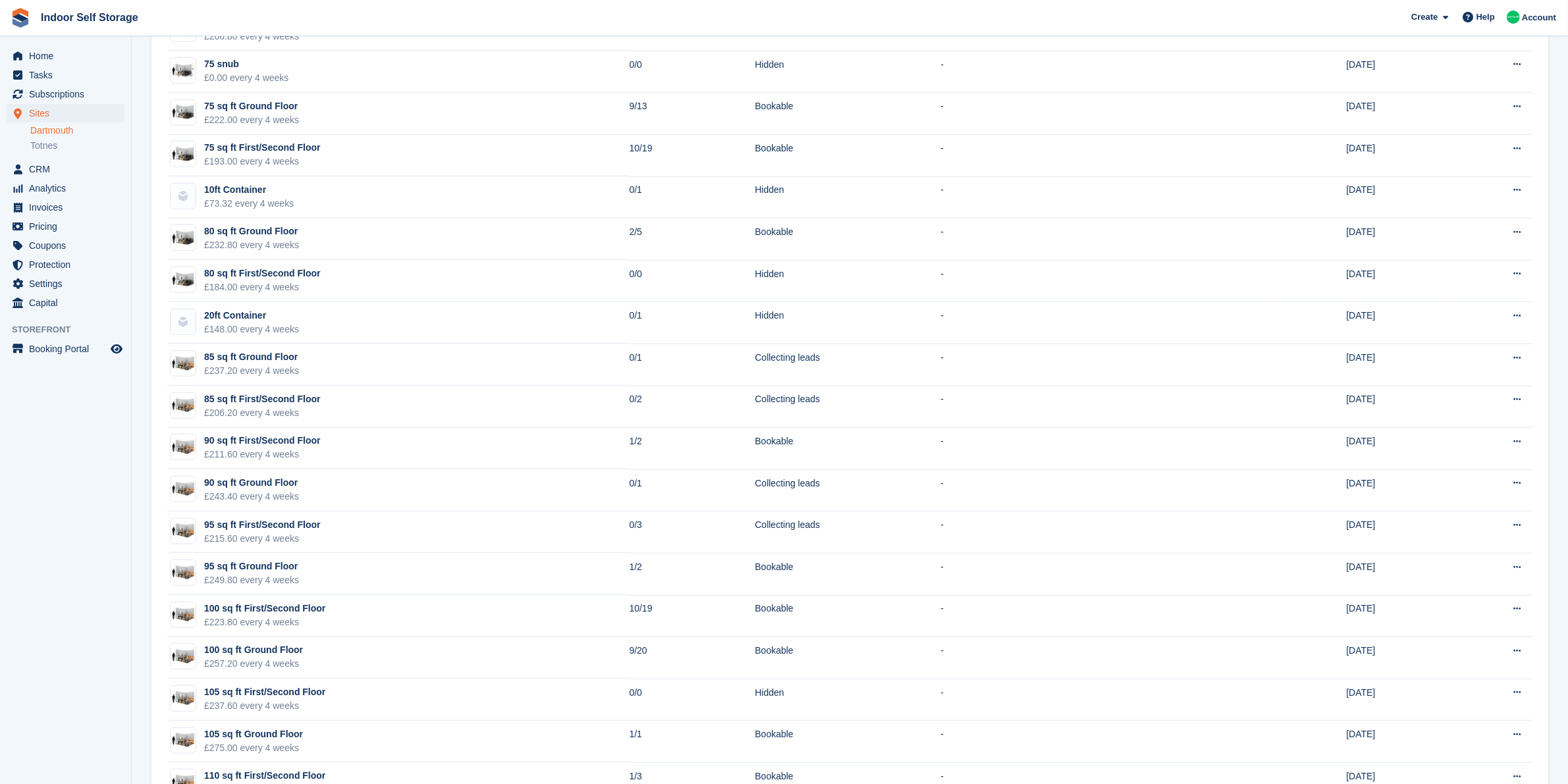
scroll to position [1361, 0]
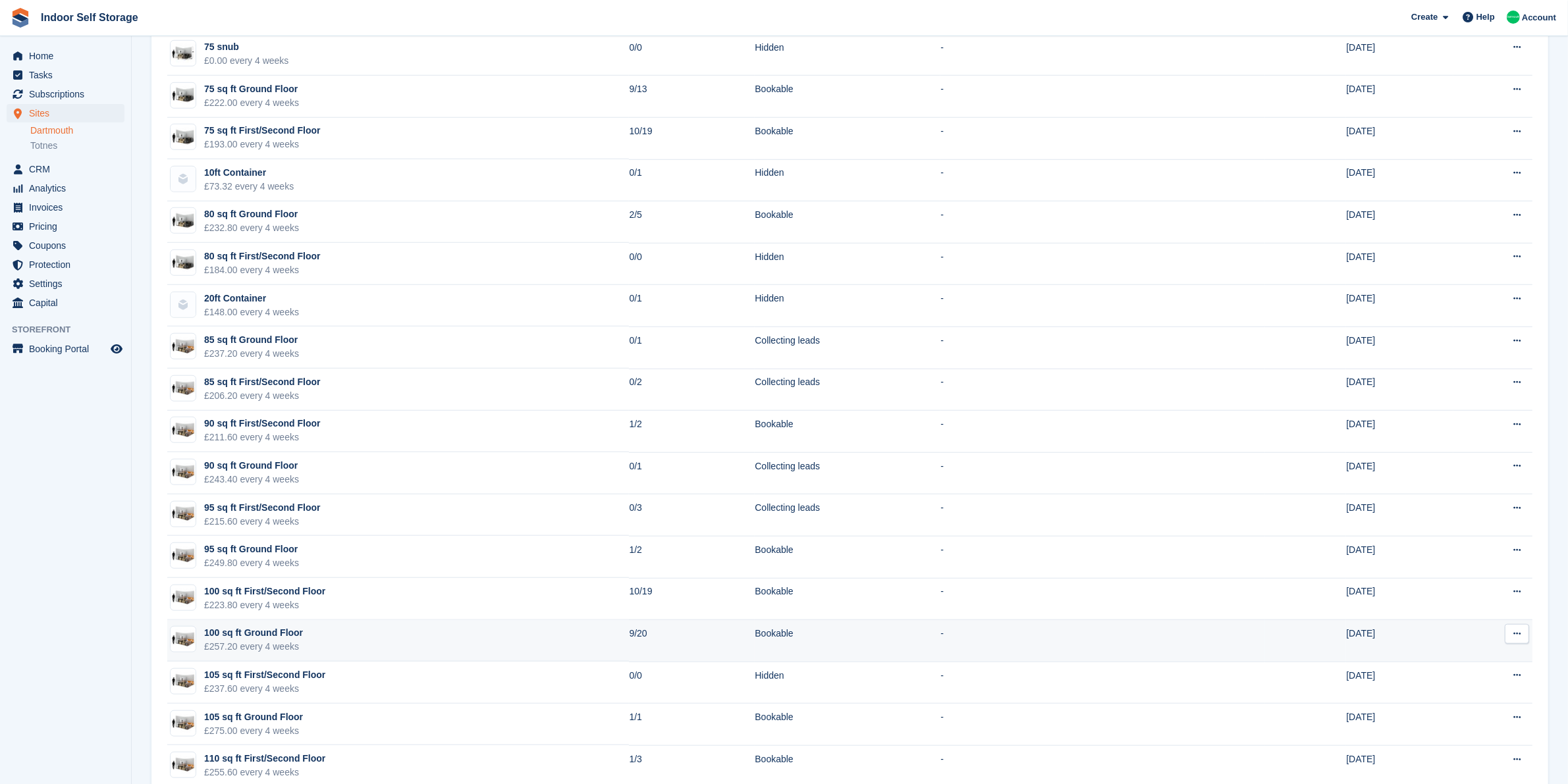
click at [591, 649] on td "100 sq ft Ground Floor £257.20 every 4 weeks" at bounding box center [398, 641] width 462 height 42
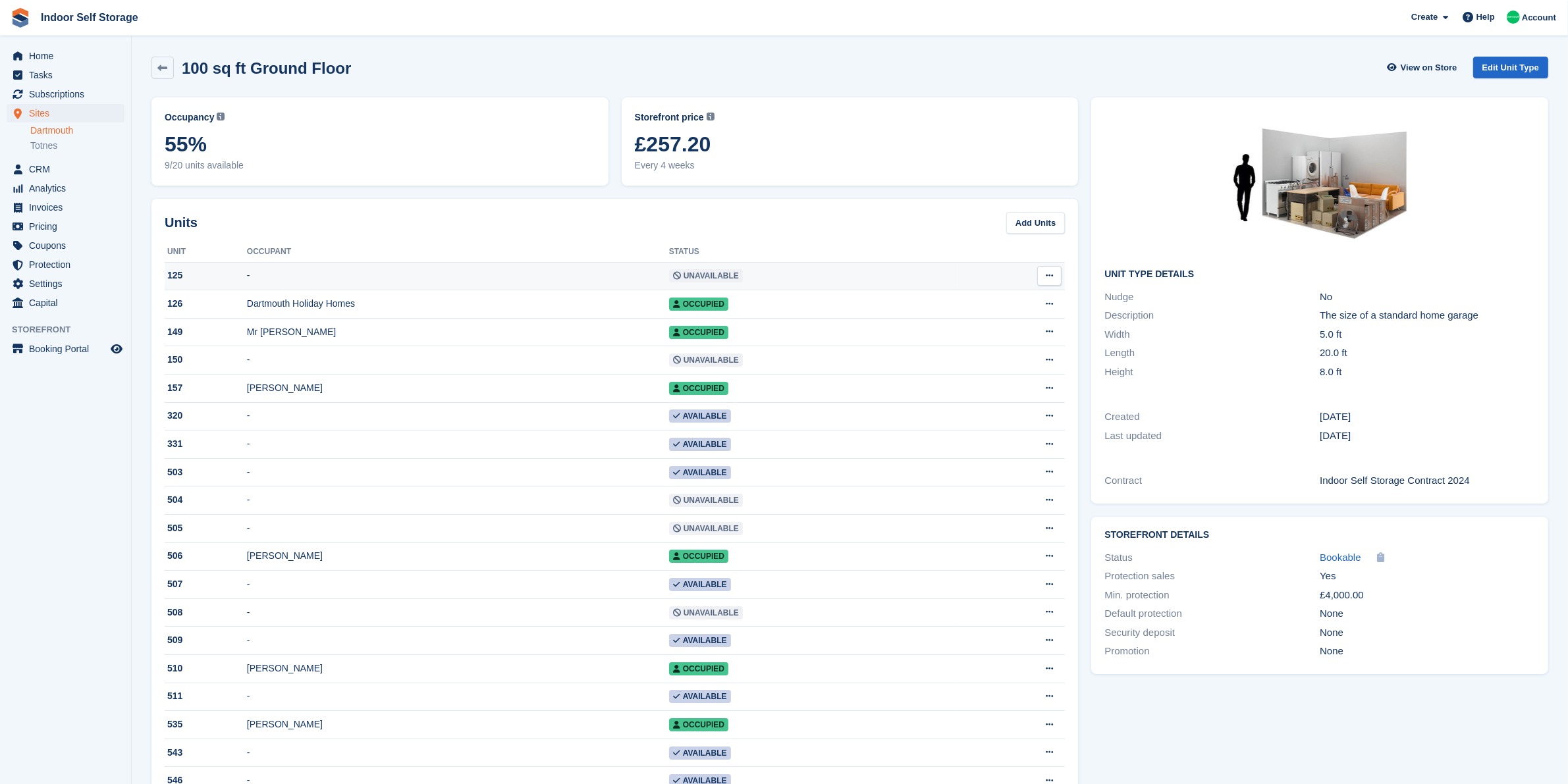
click at [585, 272] on td "-" at bounding box center [458, 276] width 422 height 28
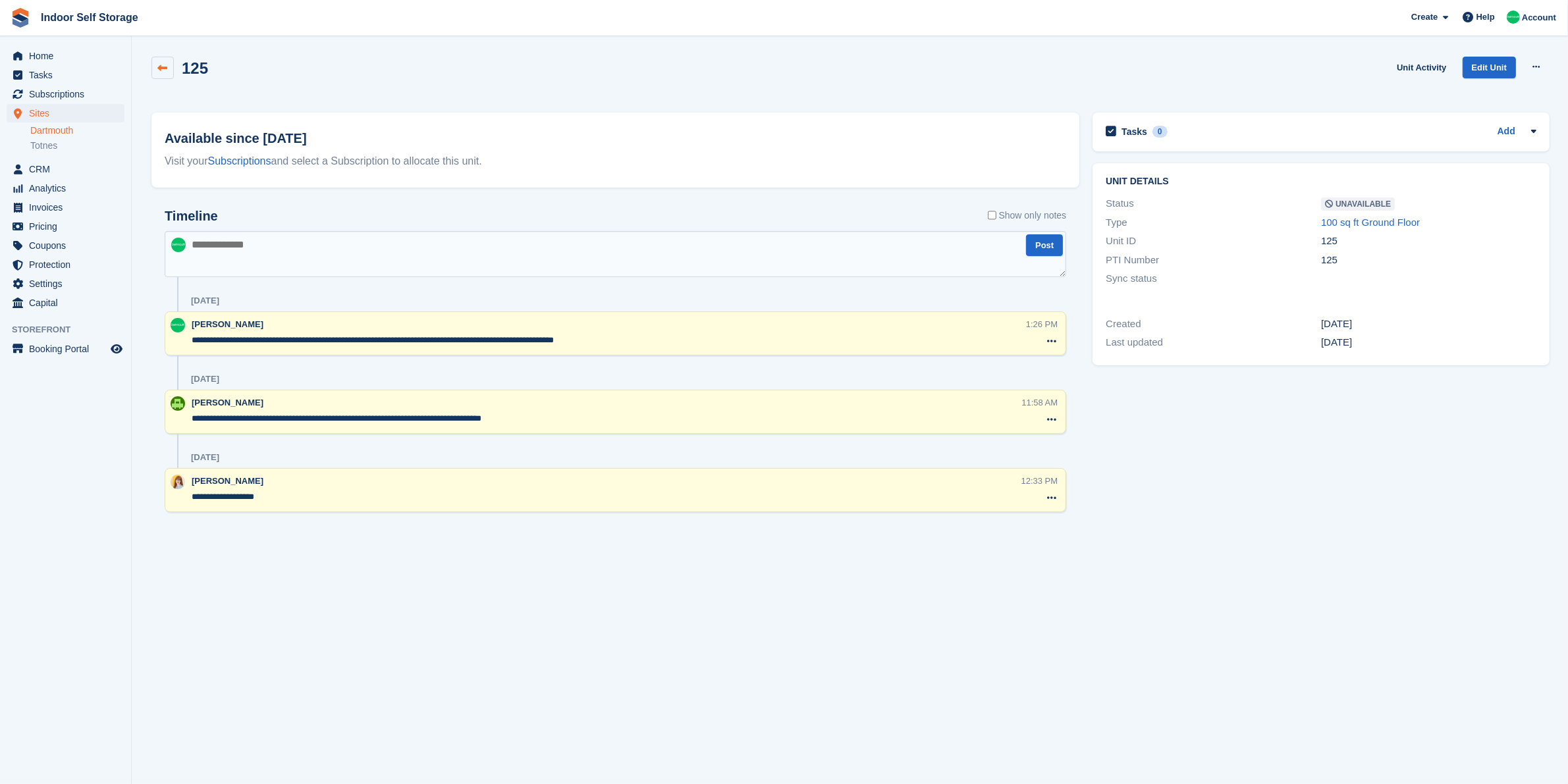
click at [163, 73] on link at bounding box center [163, 68] width 23 height 23
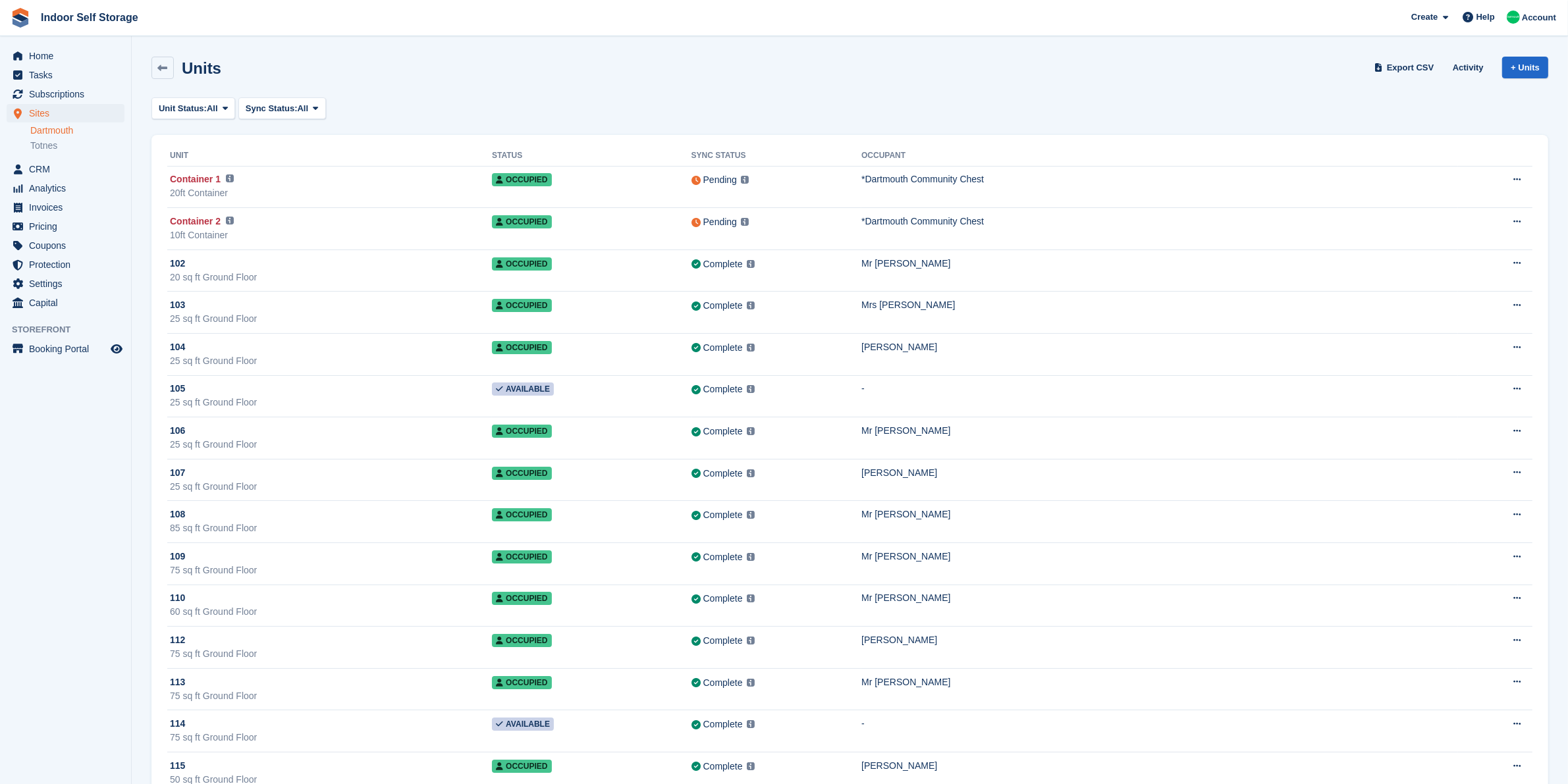
click at [63, 132] on link "Dartmouth" at bounding box center [77, 131] width 94 height 13
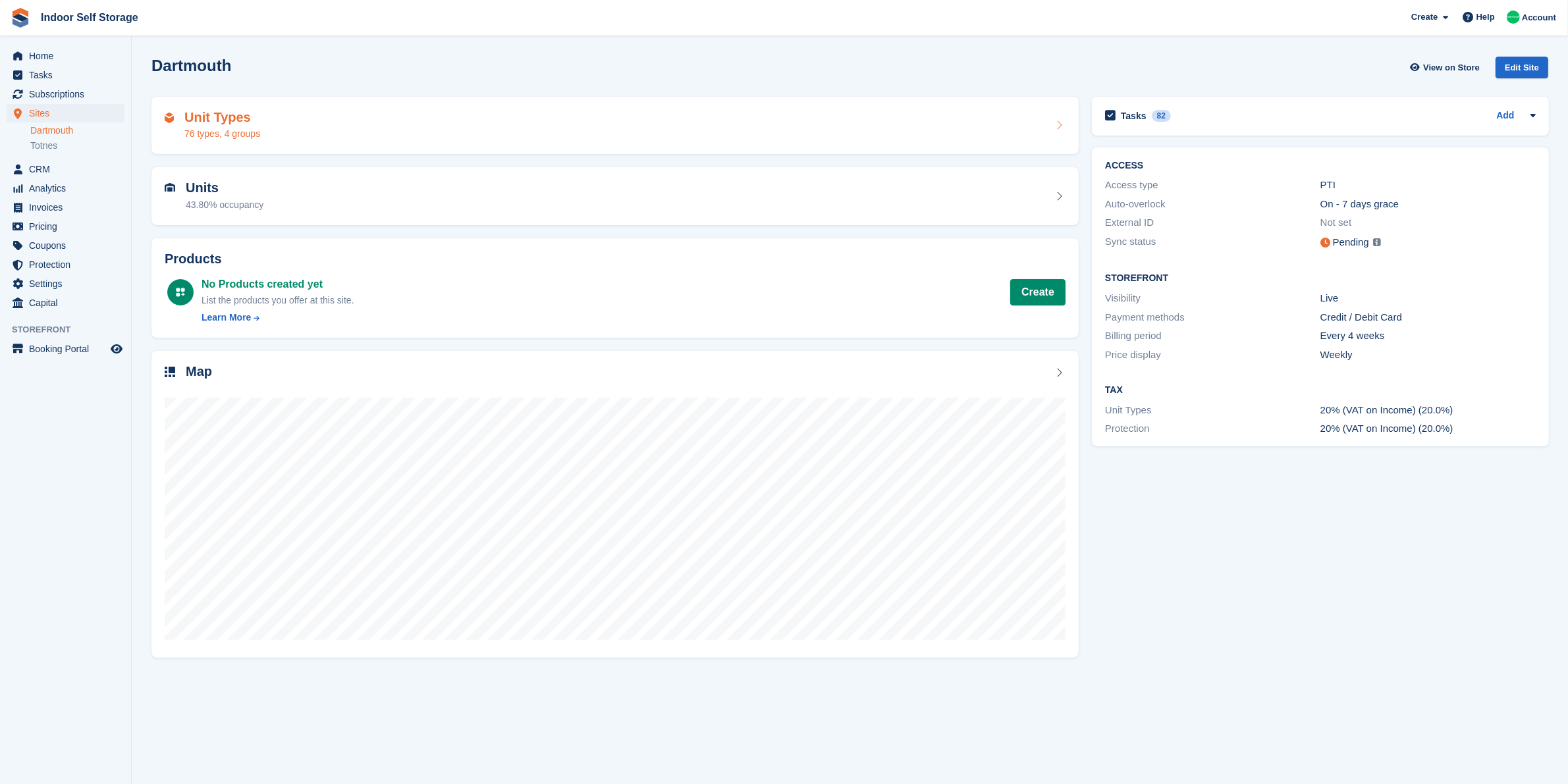
click at [301, 122] on div "Unit Types 76 types, 4 groups" at bounding box center [615, 126] width 901 height 32
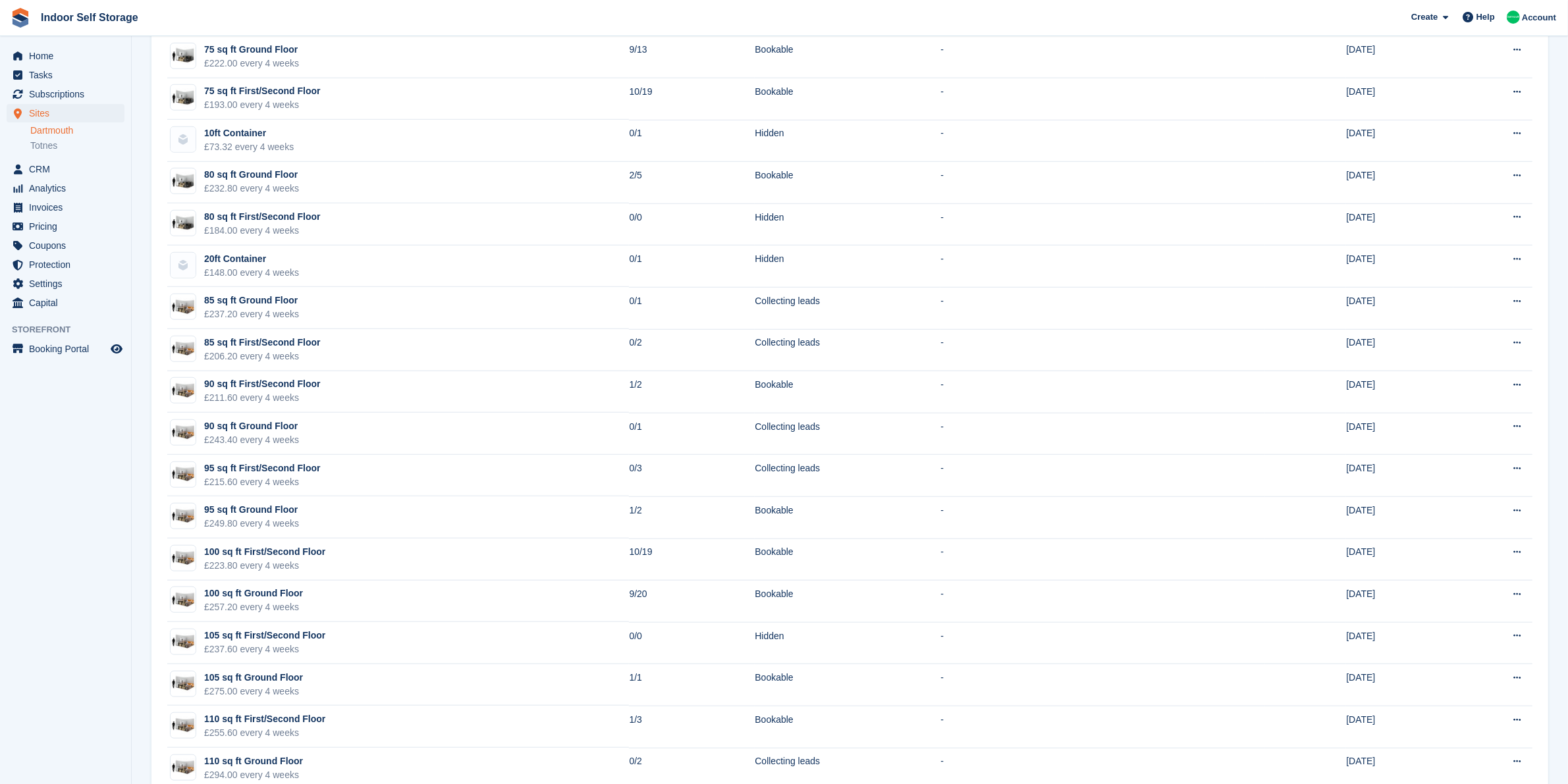
scroll to position [1423, 0]
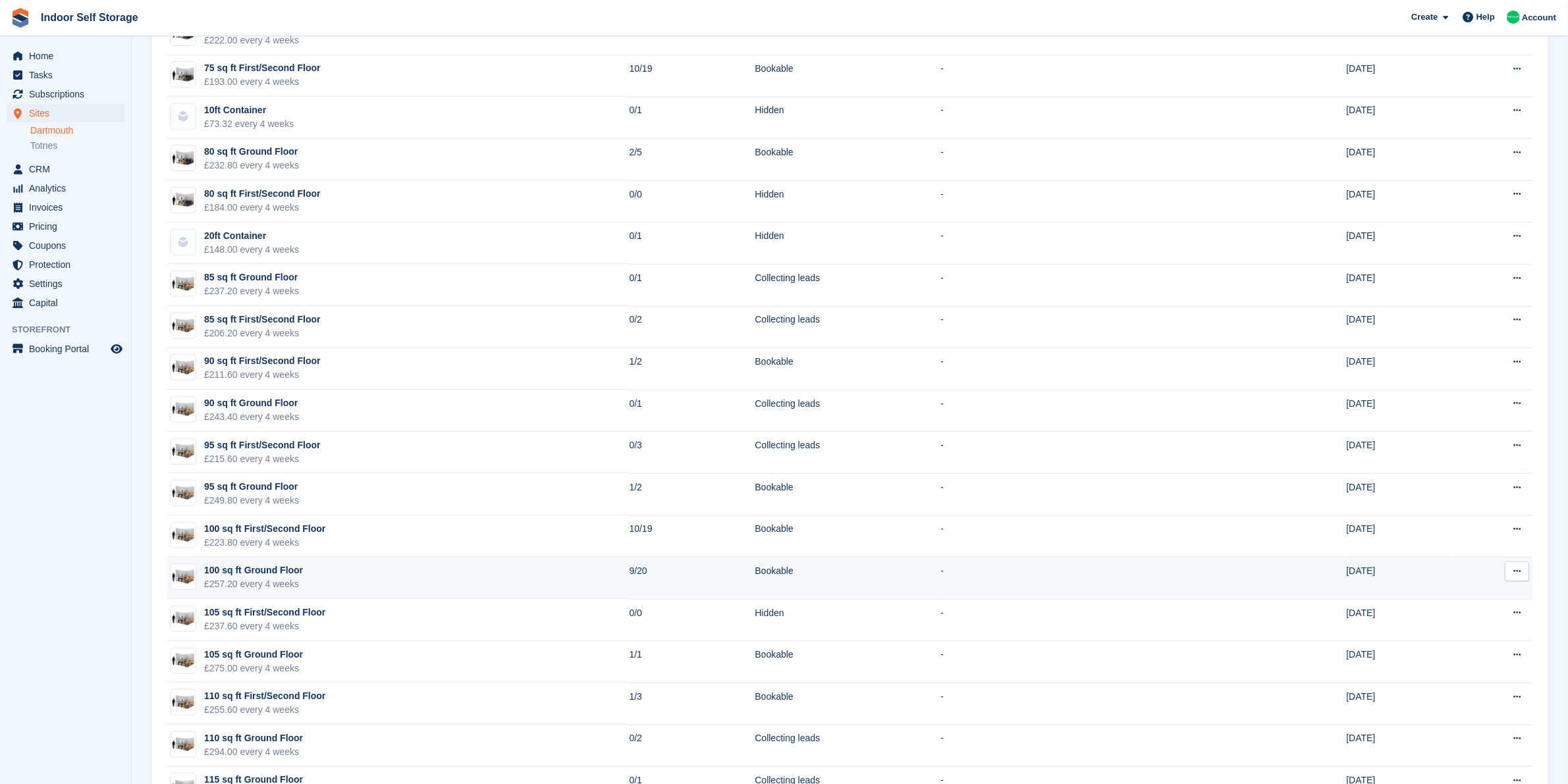
click at [404, 565] on td "100 sq ft Ground Floor £257.20 every 4 weeks" at bounding box center [398, 579] width 462 height 42
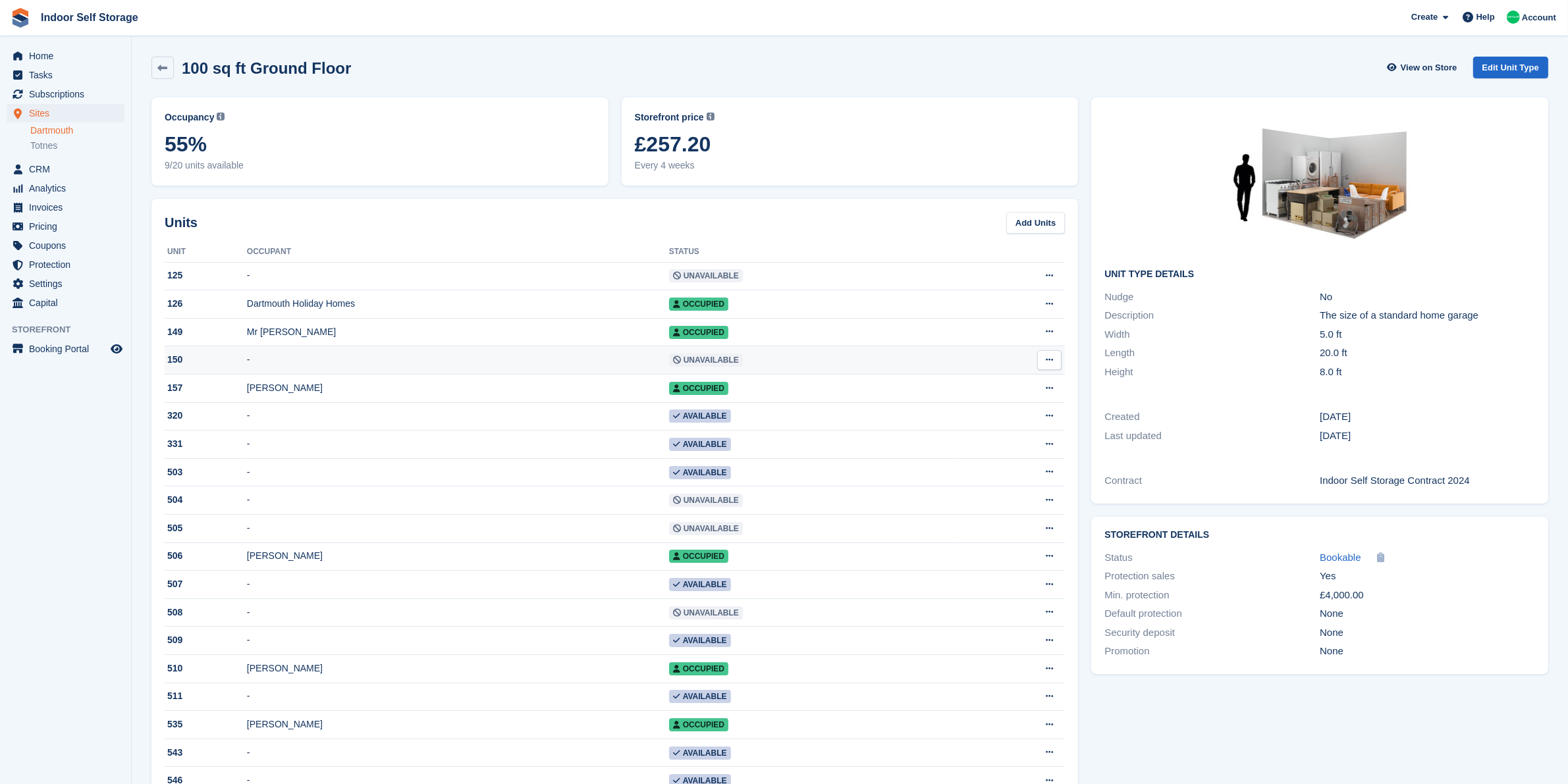
click at [515, 361] on td "-" at bounding box center [458, 361] width 422 height 28
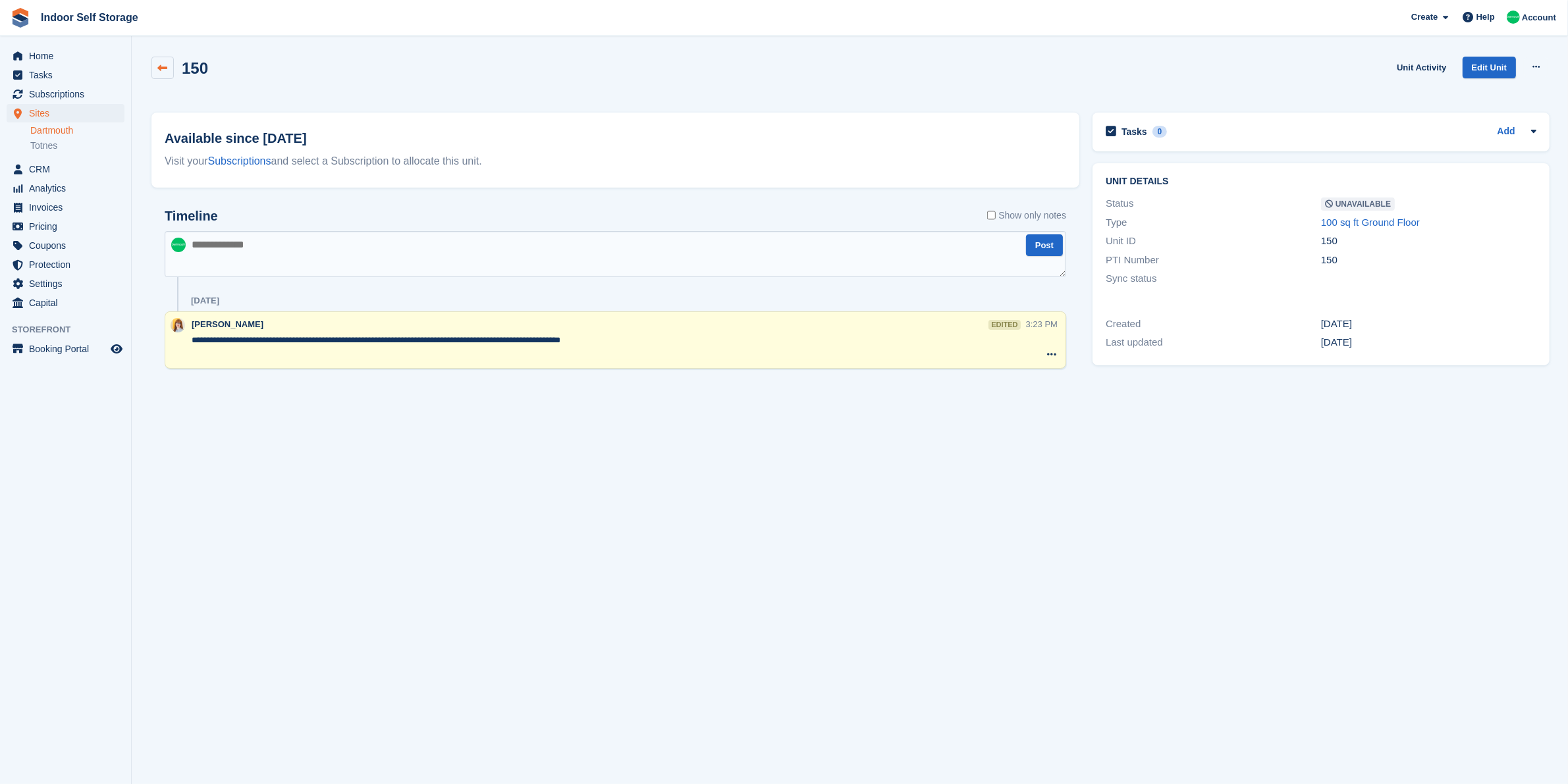
click at [164, 67] on icon at bounding box center [163, 68] width 10 height 10
click at [160, 67] on icon at bounding box center [163, 68] width 10 height 10
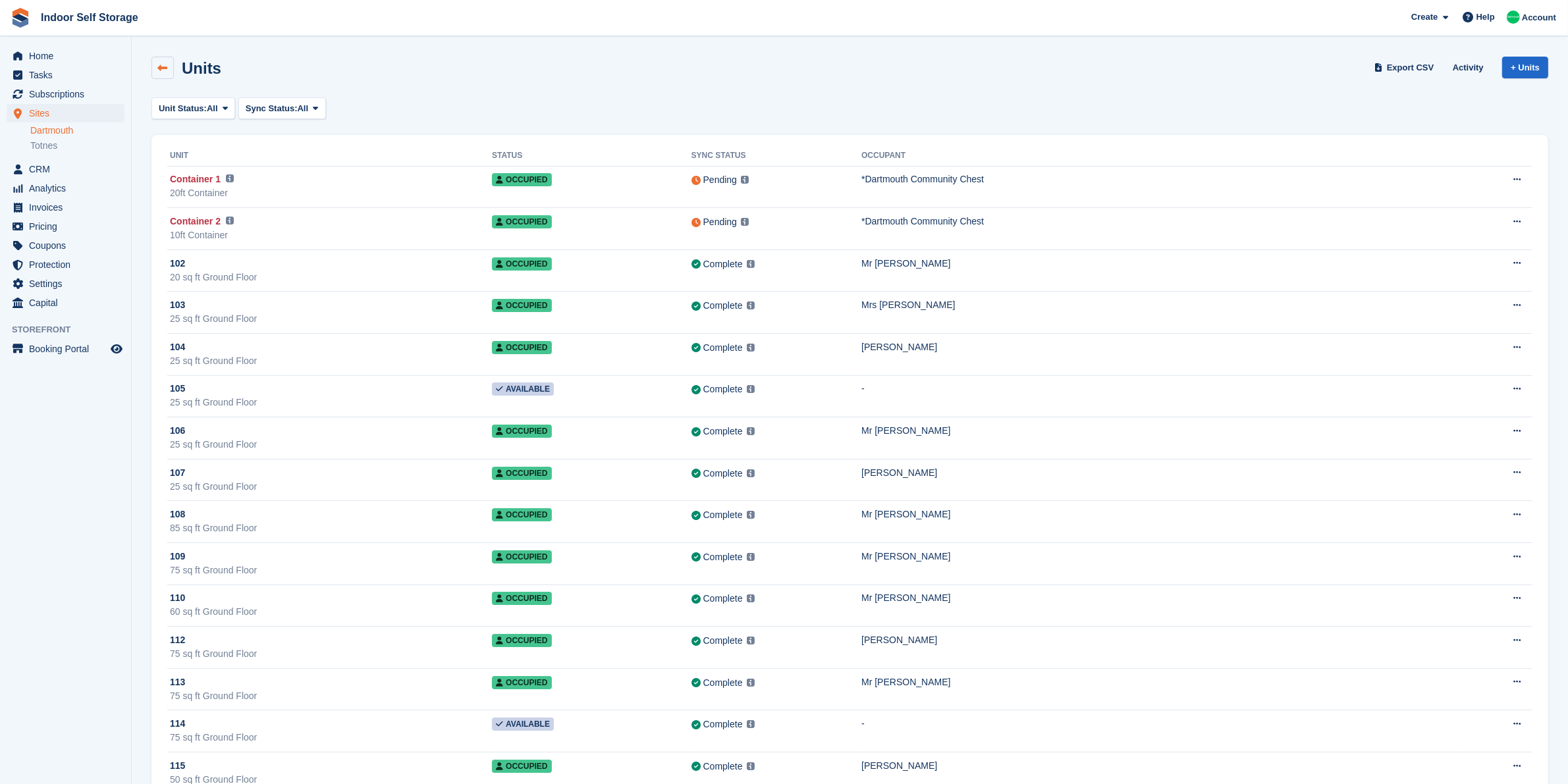
click at [160, 70] on icon at bounding box center [163, 68] width 10 height 10
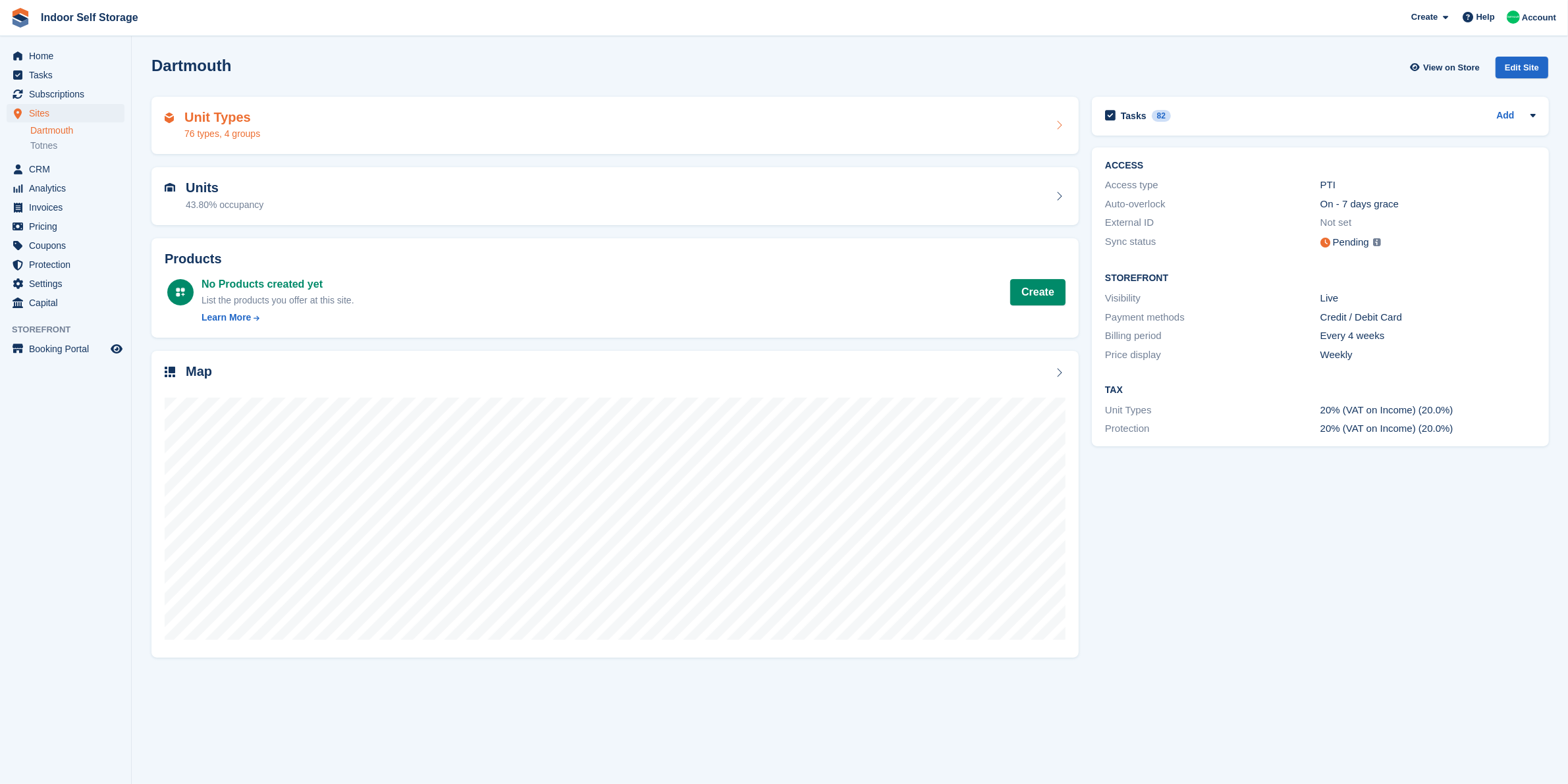
click at [498, 122] on div "Unit Types 76 types, 4 groups" at bounding box center [615, 126] width 901 height 32
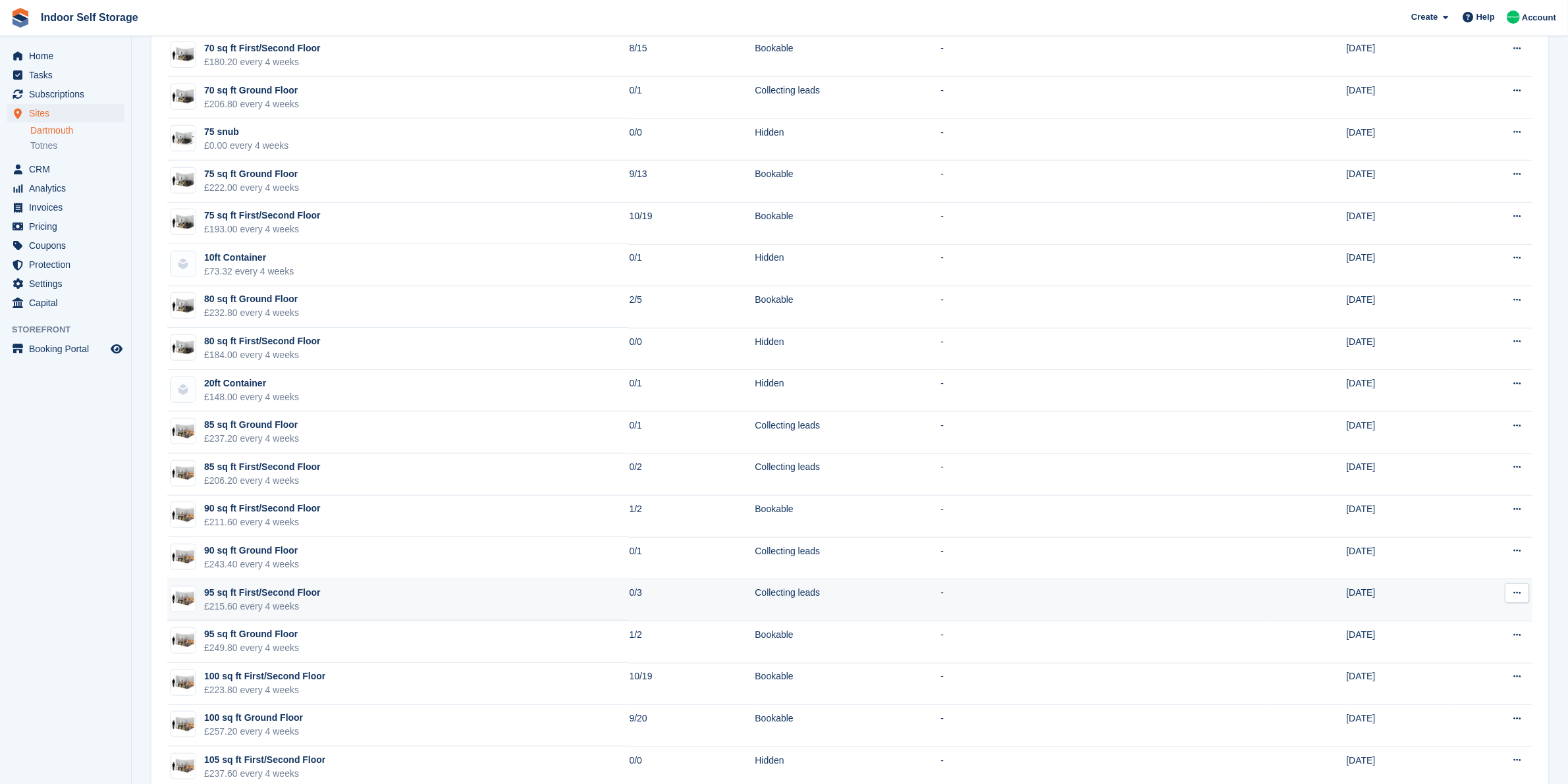
scroll to position [1317, 0]
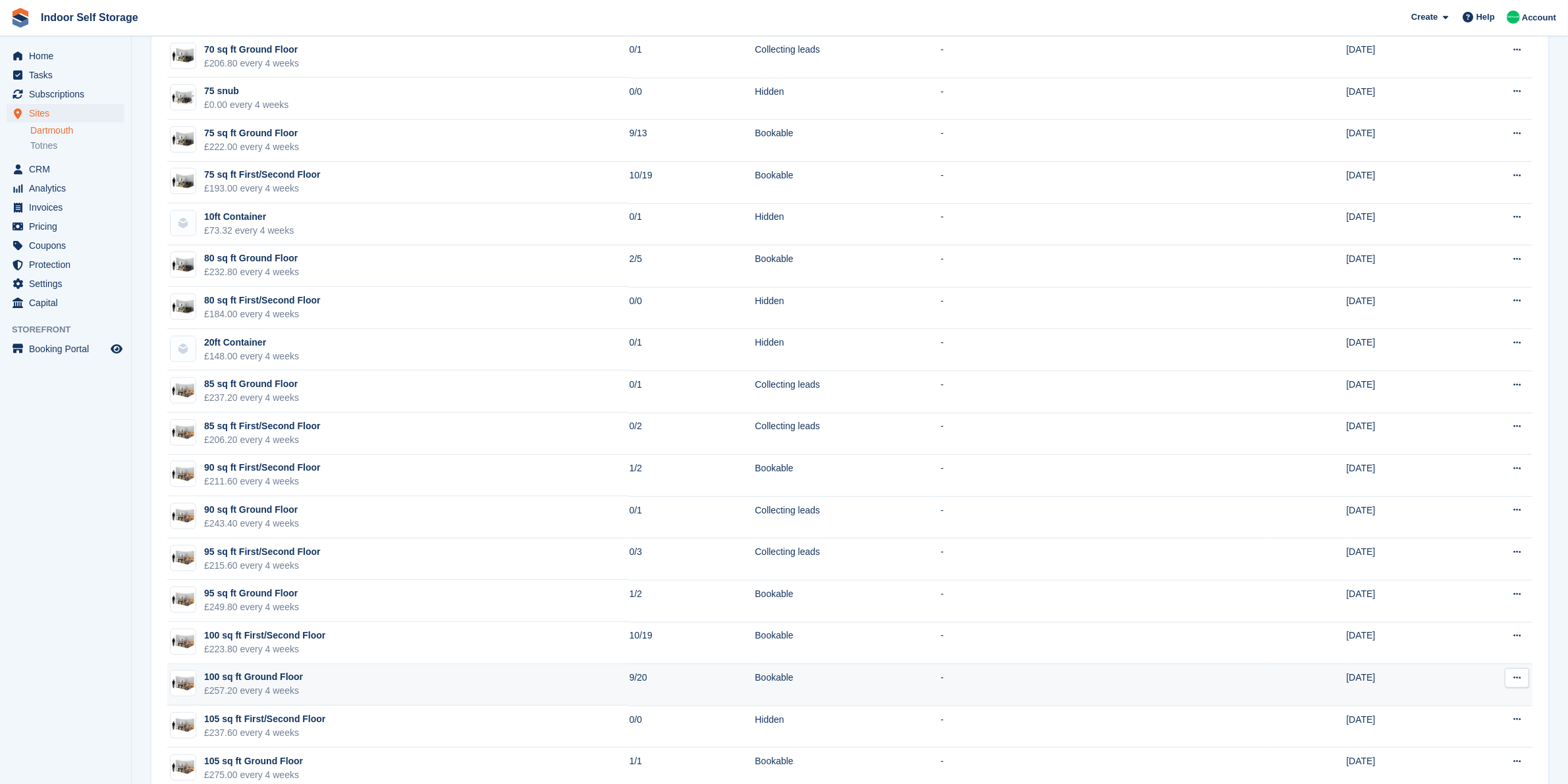
click at [586, 689] on td "100 sq ft Ground Floor £257.20 every 4 weeks" at bounding box center [398, 685] width 462 height 42
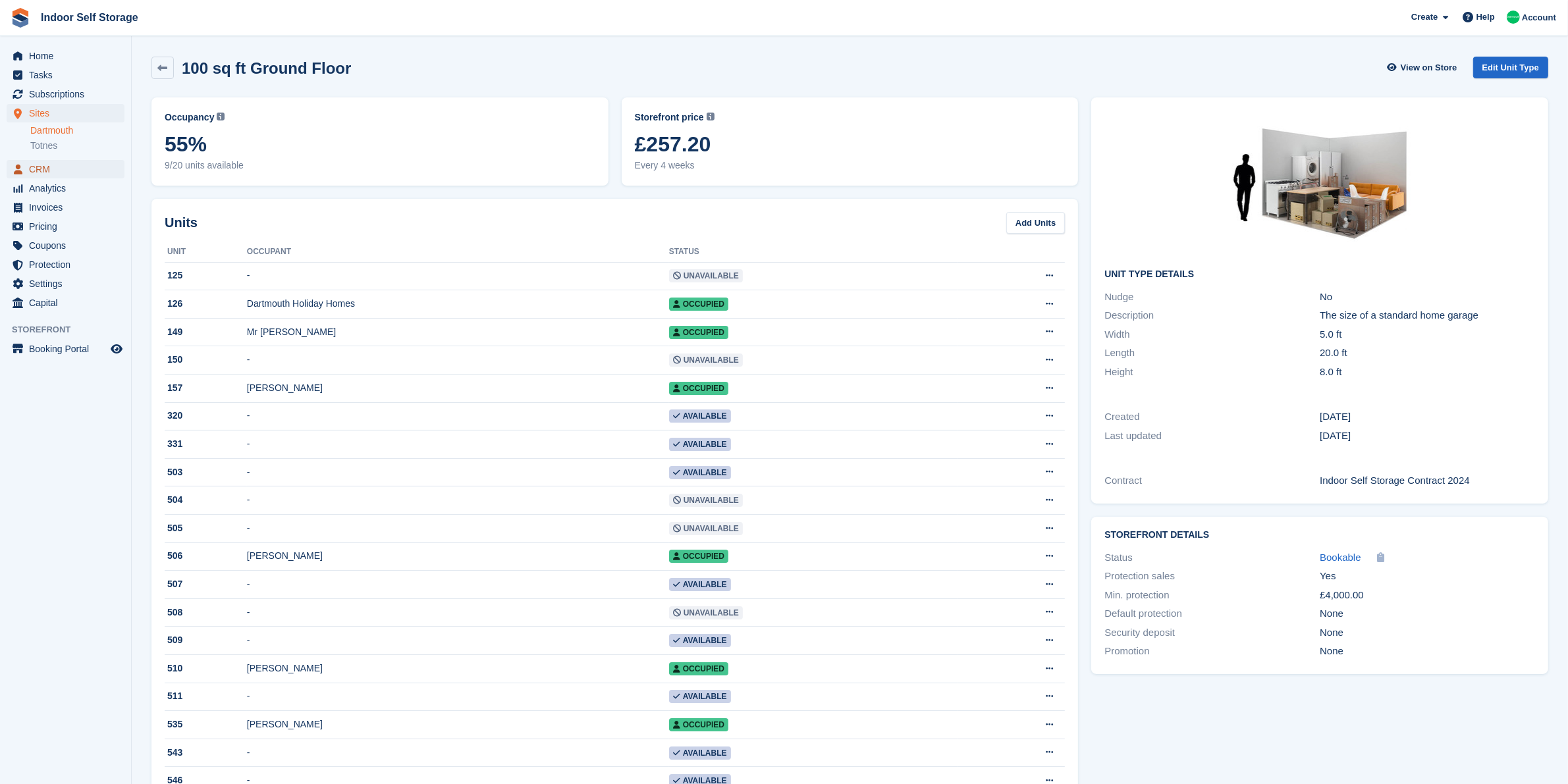
click at [67, 170] on span "CRM" at bounding box center [68, 169] width 79 height 18
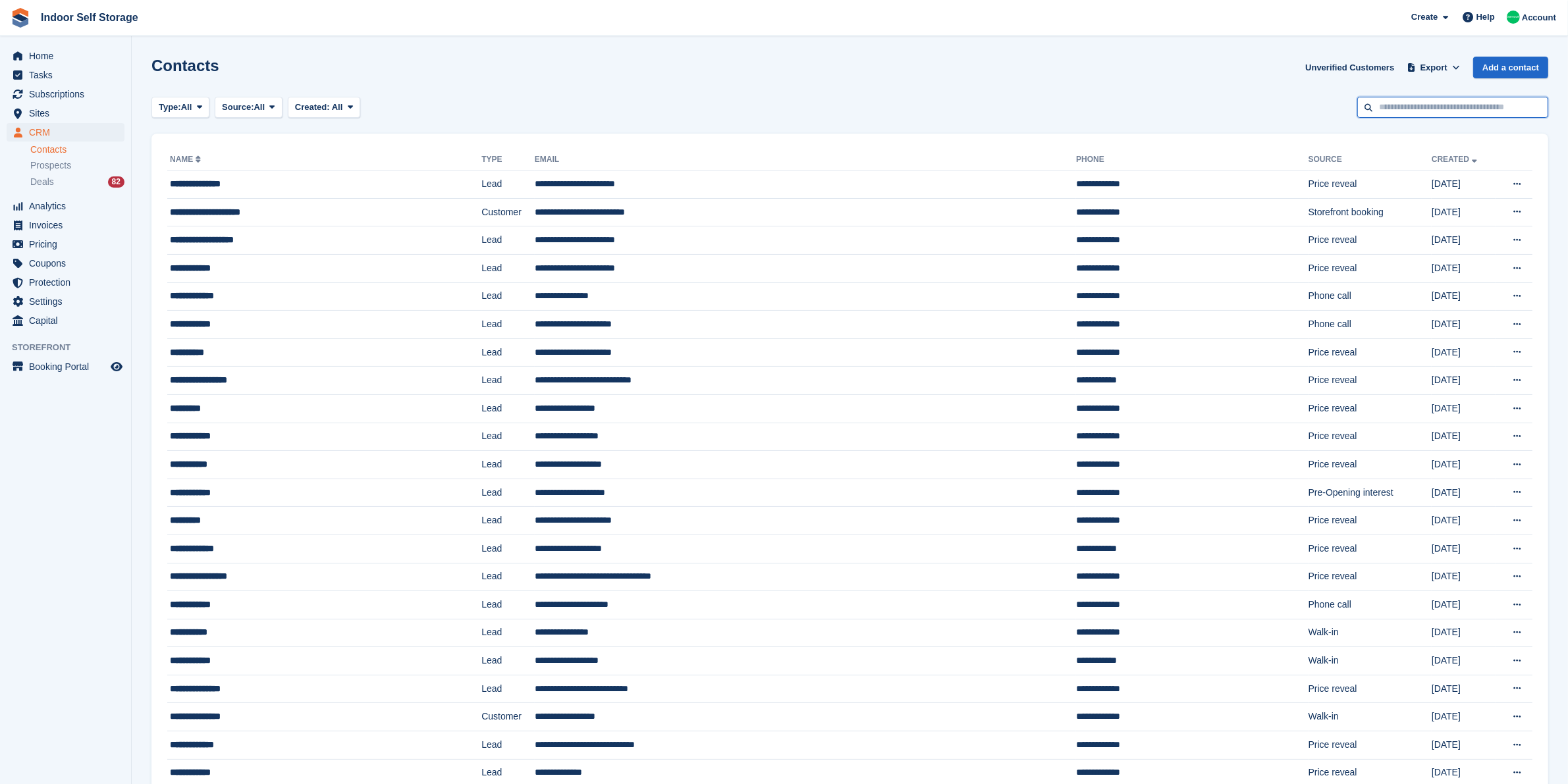
click at [1415, 103] on input "text" at bounding box center [1452, 107] width 191 height 22
type input "*****"
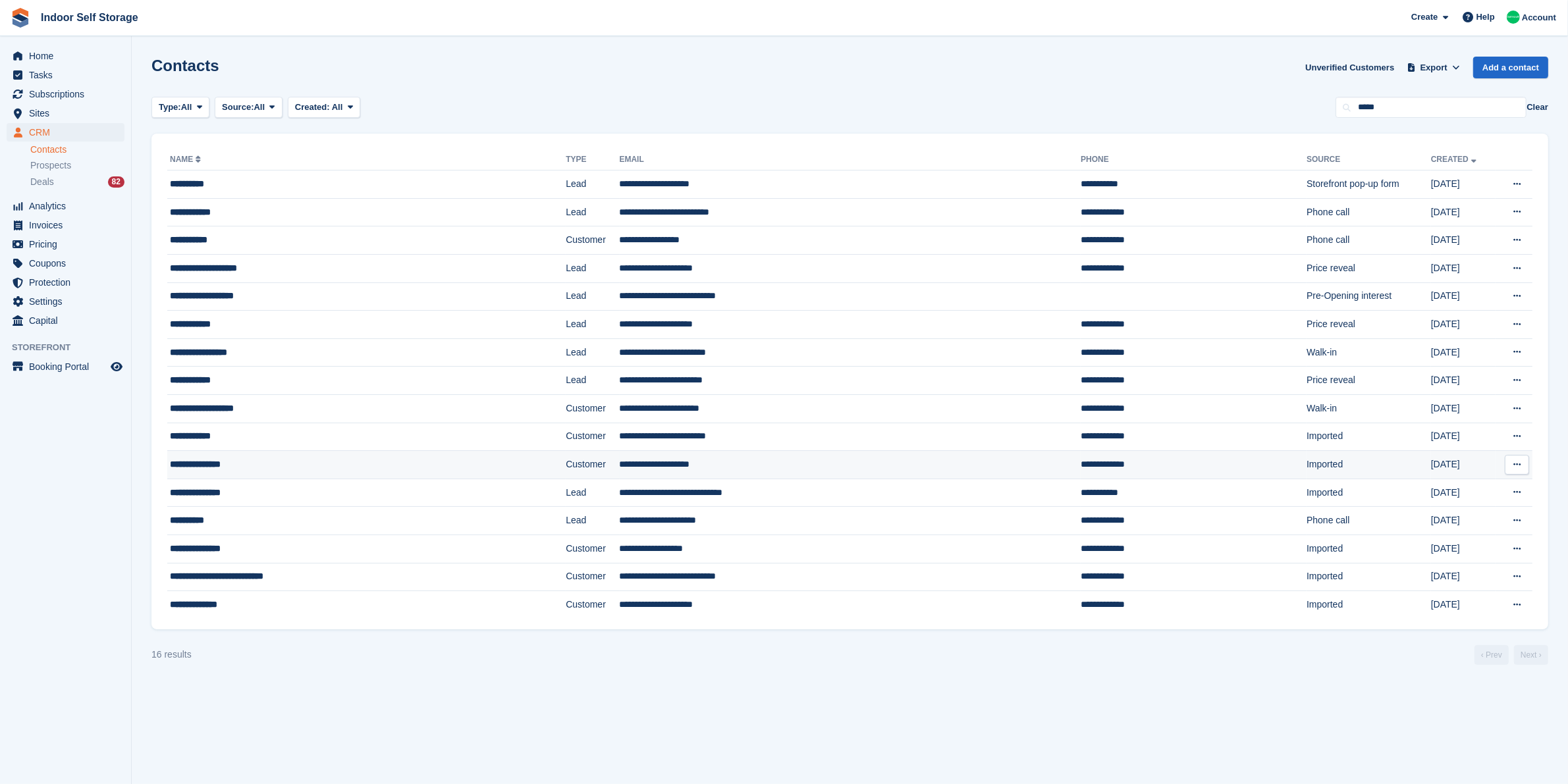
click at [1081, 469] on td "**********" at bounding box center [1194, 465] width 226 height 28
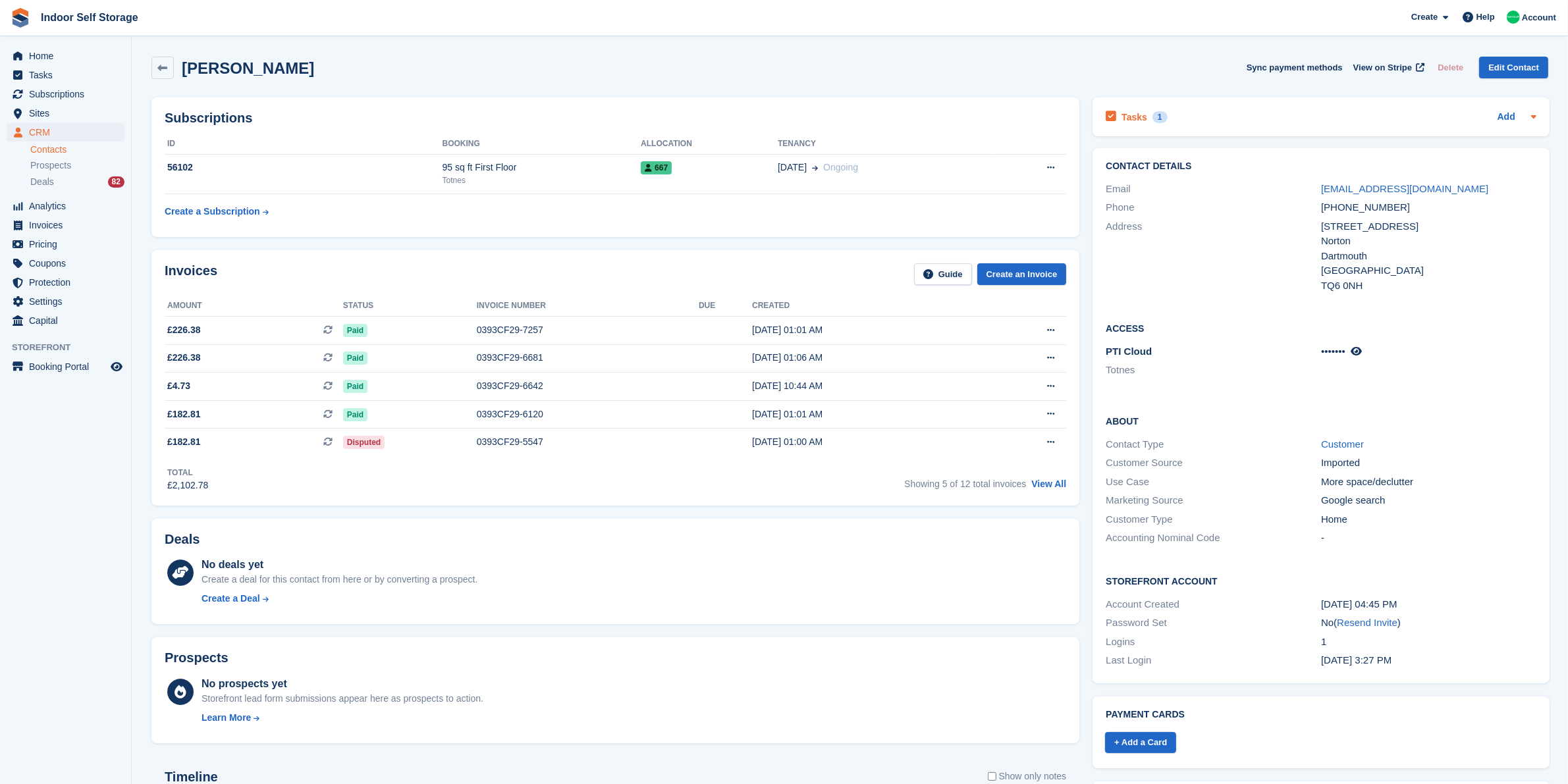
click at [1131, 123] on h2 "Tasks" at bounding box center [1135, 117] width 25 height 12
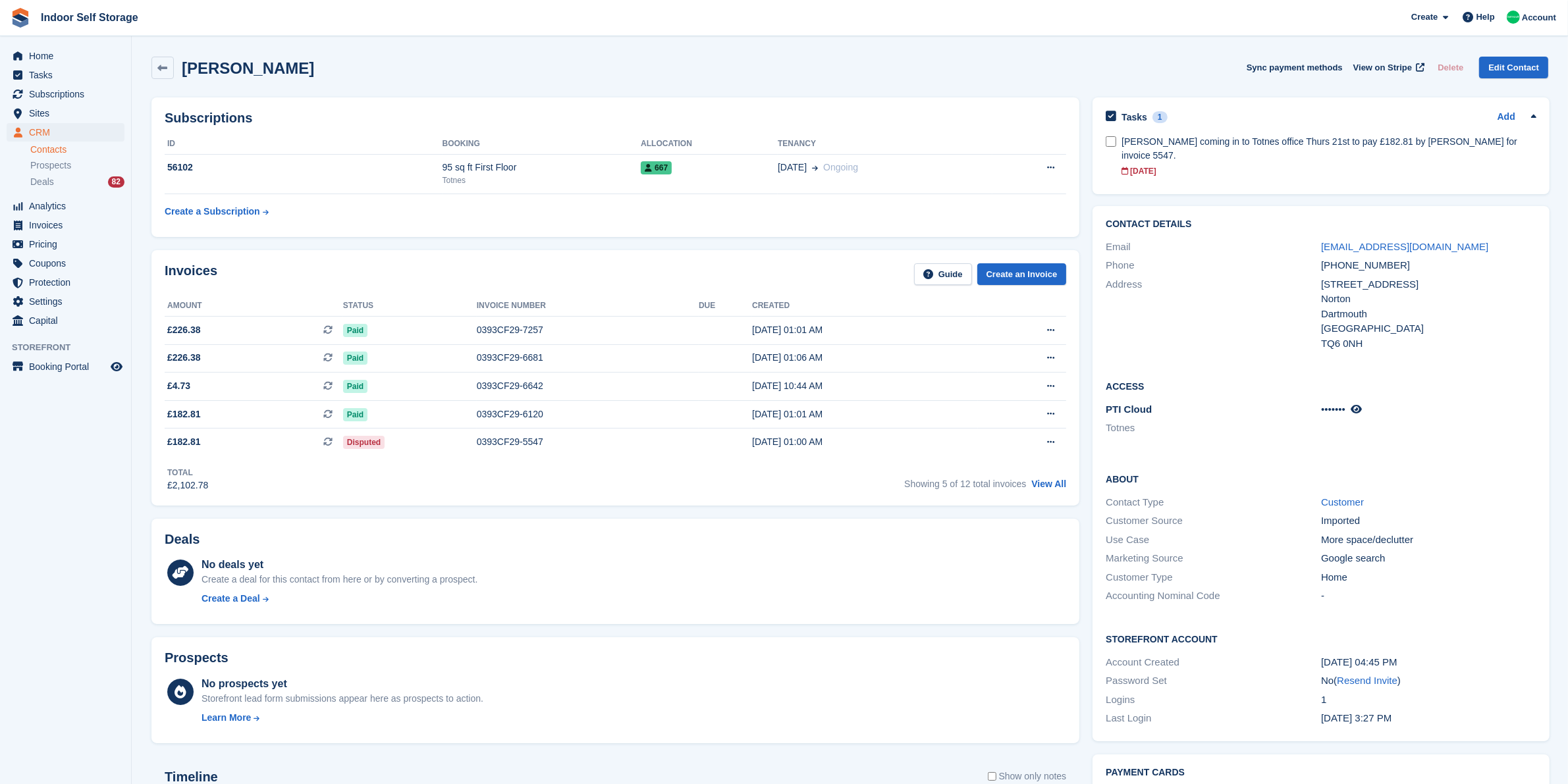
drag, startPoint x: 988, startPoint y: 78, endPoint x: 979, endPoint y: 85, distance: 11.4
click at [988, 78] on div "[PERSON_NAME] Sync payment methods View on Stripe Delete Edit Contact" at bounding box center [850, 68] width 1396 height 23
click at [43, 225] on span "Invoices" at bounding box center [68, 225] width 79 height 18
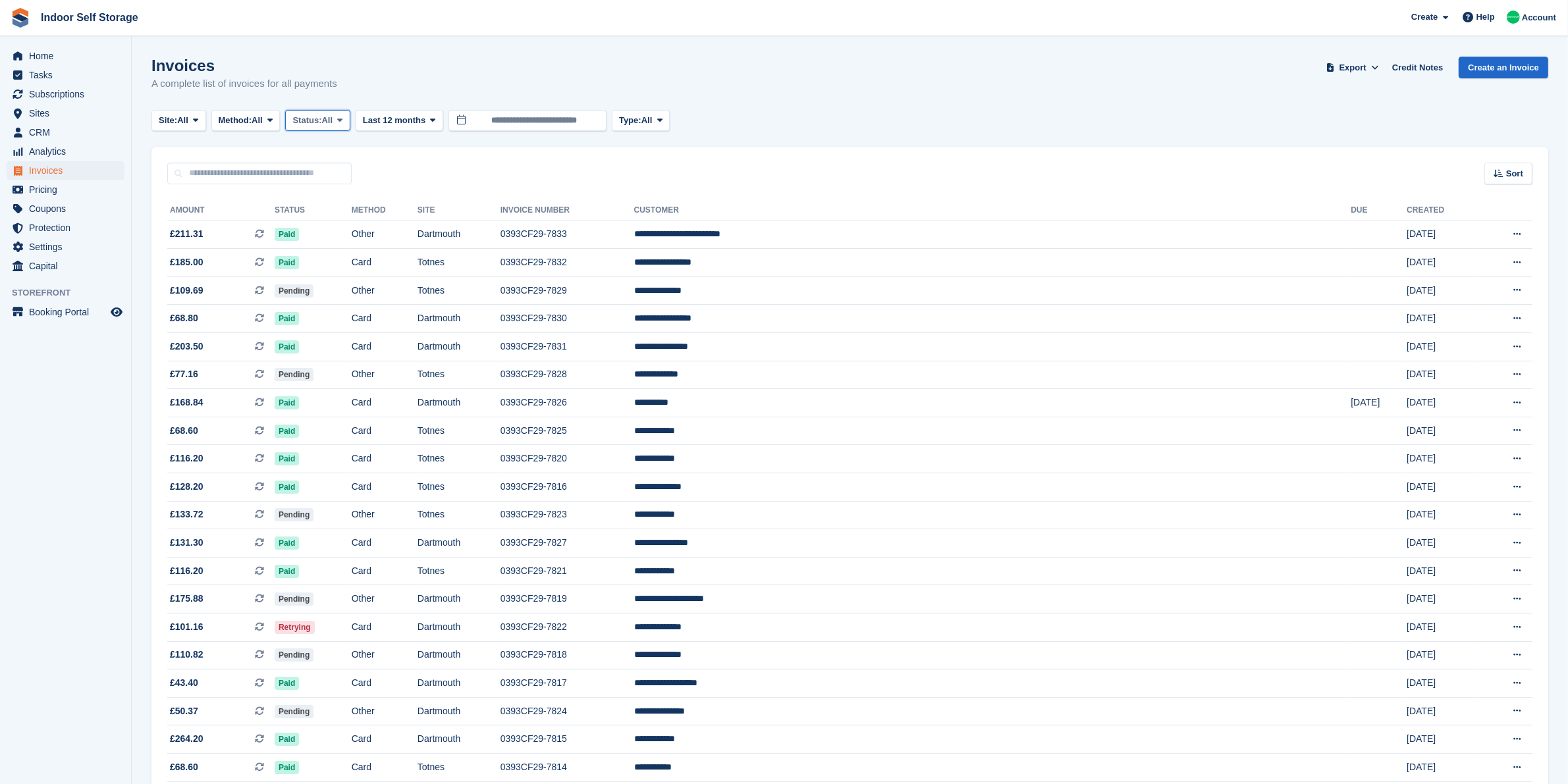
click at [333, 123] on span "All" at bounding box center [328, 120] width 11 height 13
click at [344, 220] on link "Open" at bounding box center [348, 222] width 114 height 24
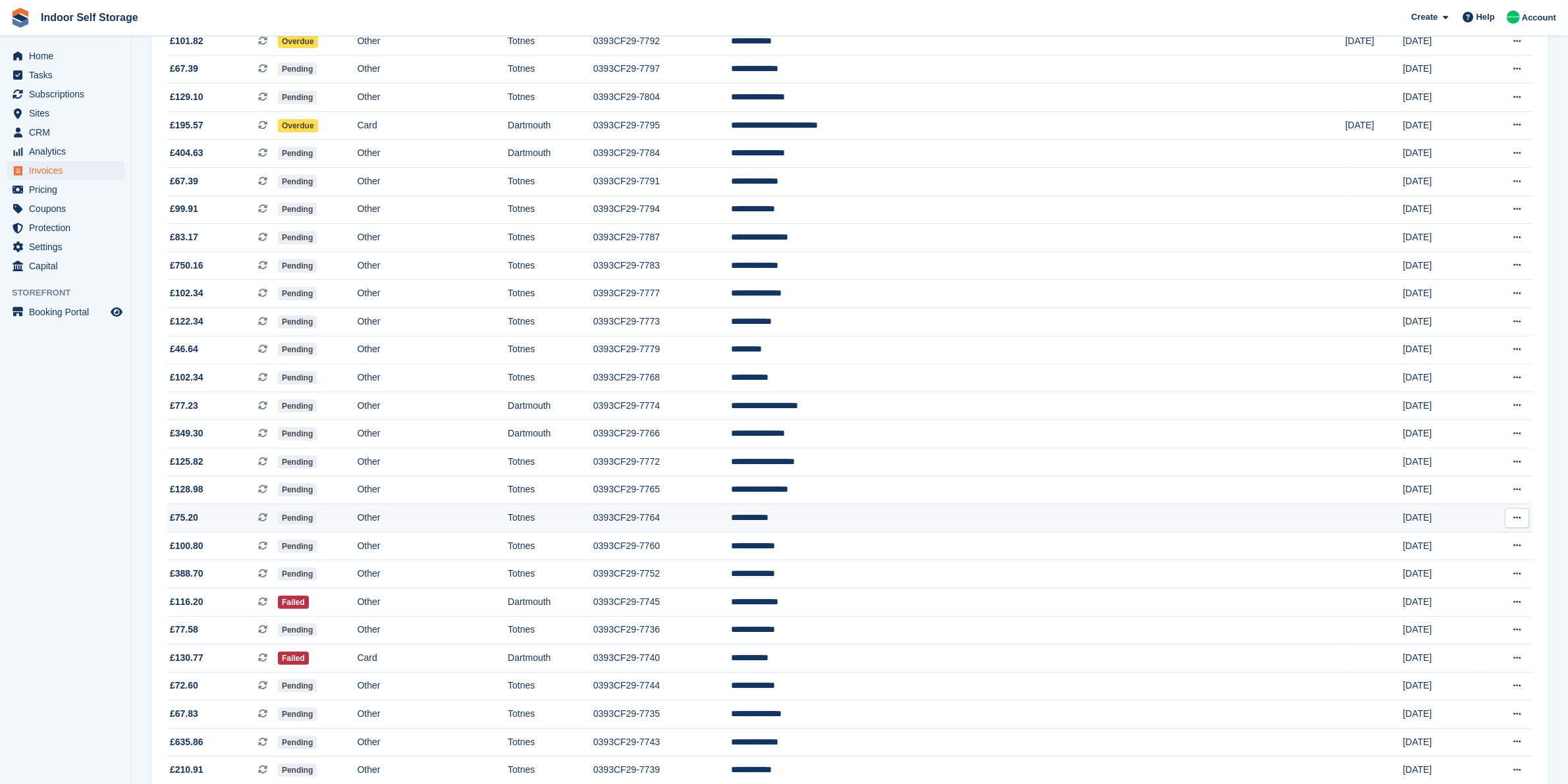
scroll to position [494, 0]
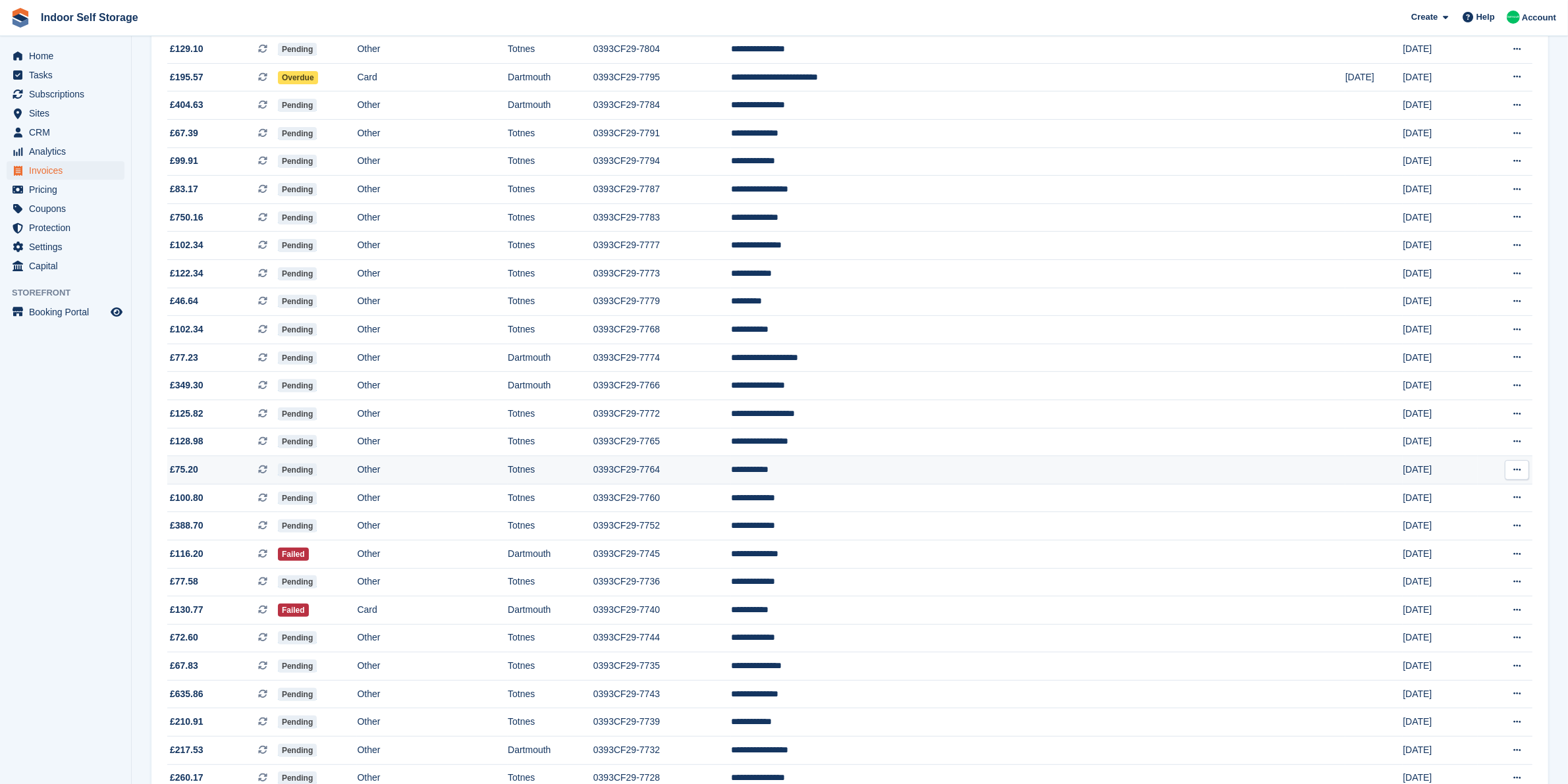
click at [593, 560] on td "Dartmouth" at bounding box center [550, 554] width 85 height 28
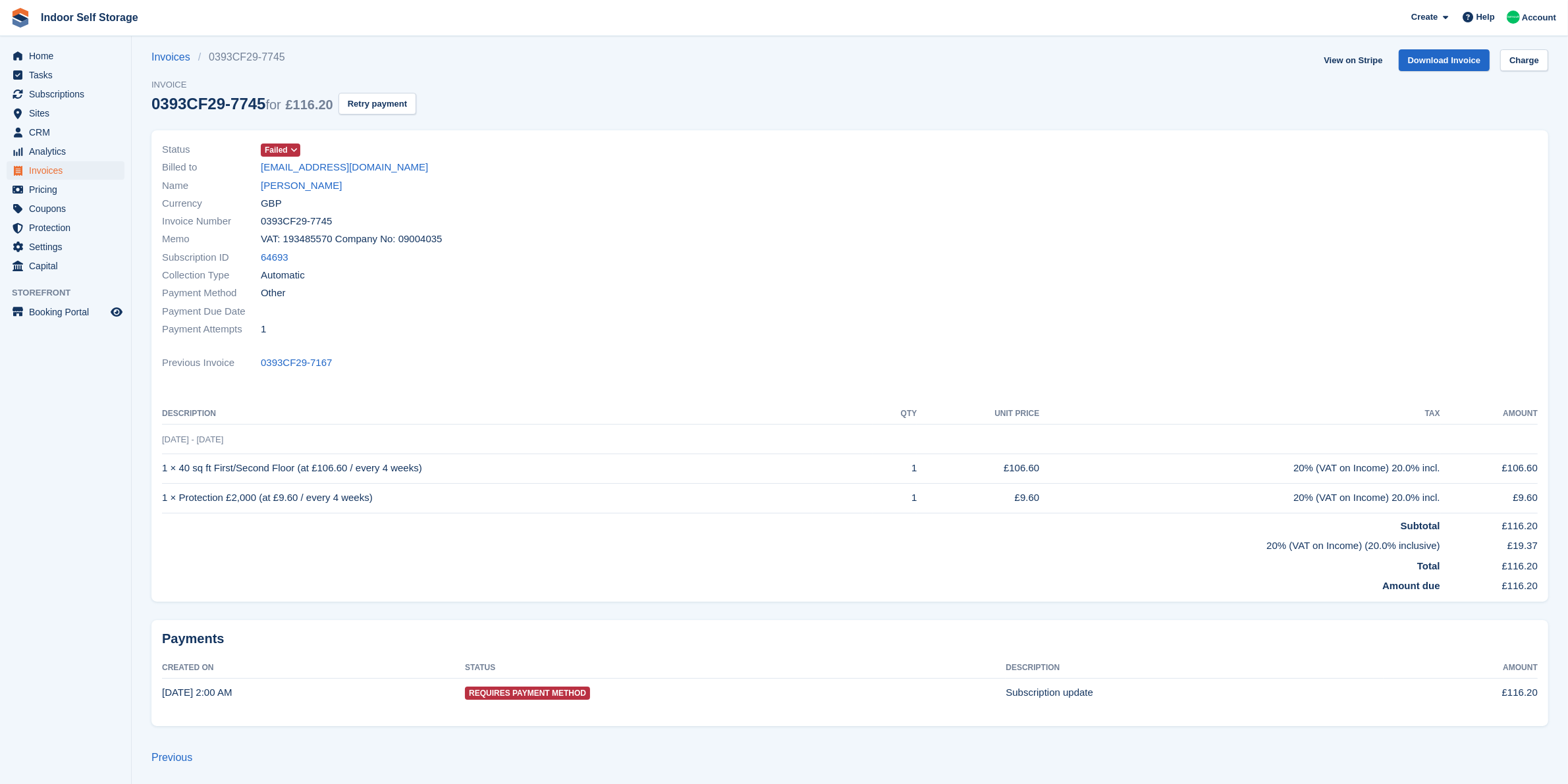
scroll to position [8, 0]
click at [318, 183] on link "Rebecca Batten" at bounding box center [301, 184] width 81 height 15
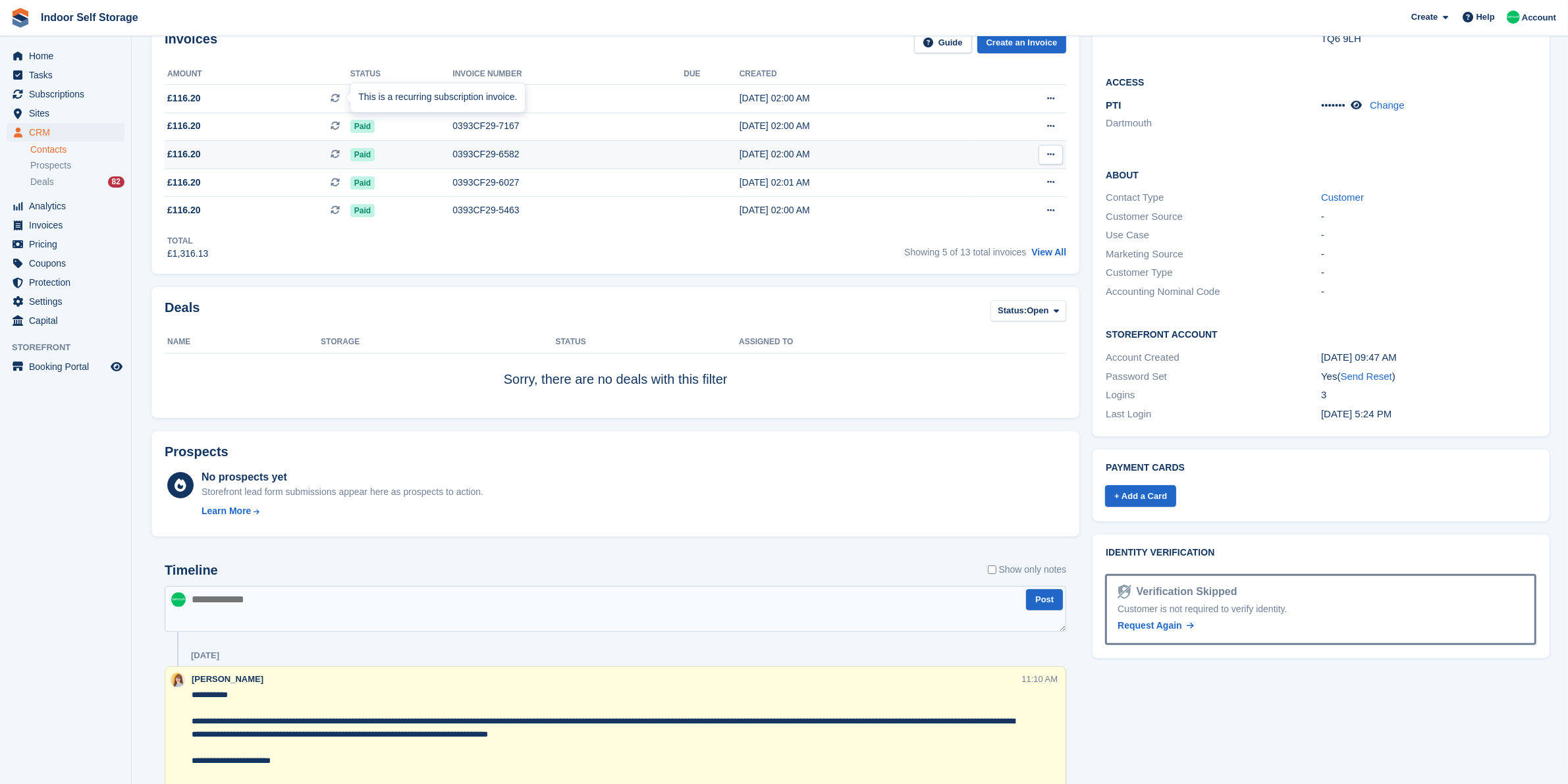
scroll to position [329, 0]
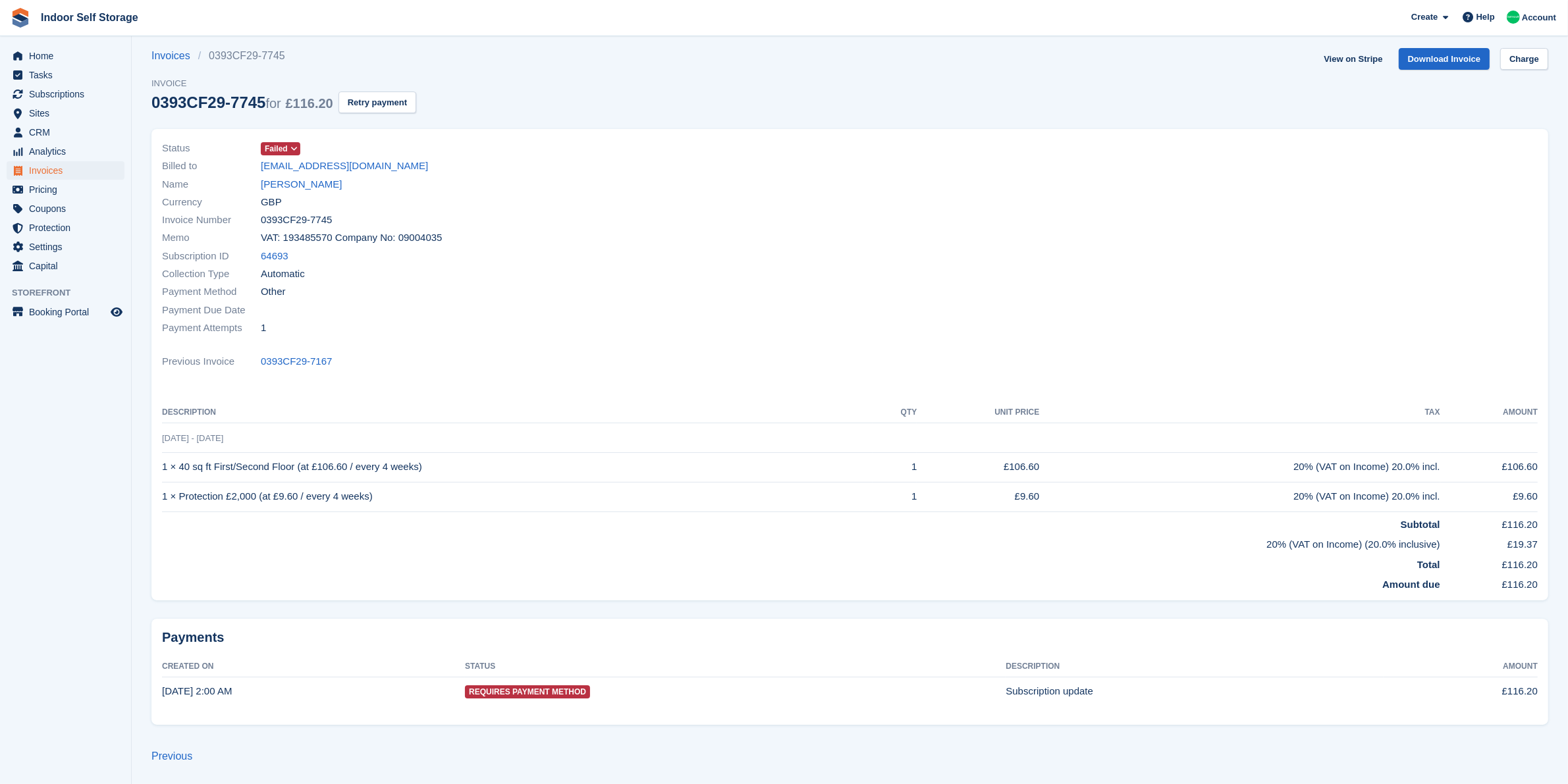
scroll to position [8, 0]
click at [68, 153] on span "Analytics" at bounding box center [68, 151] width 79 height 18
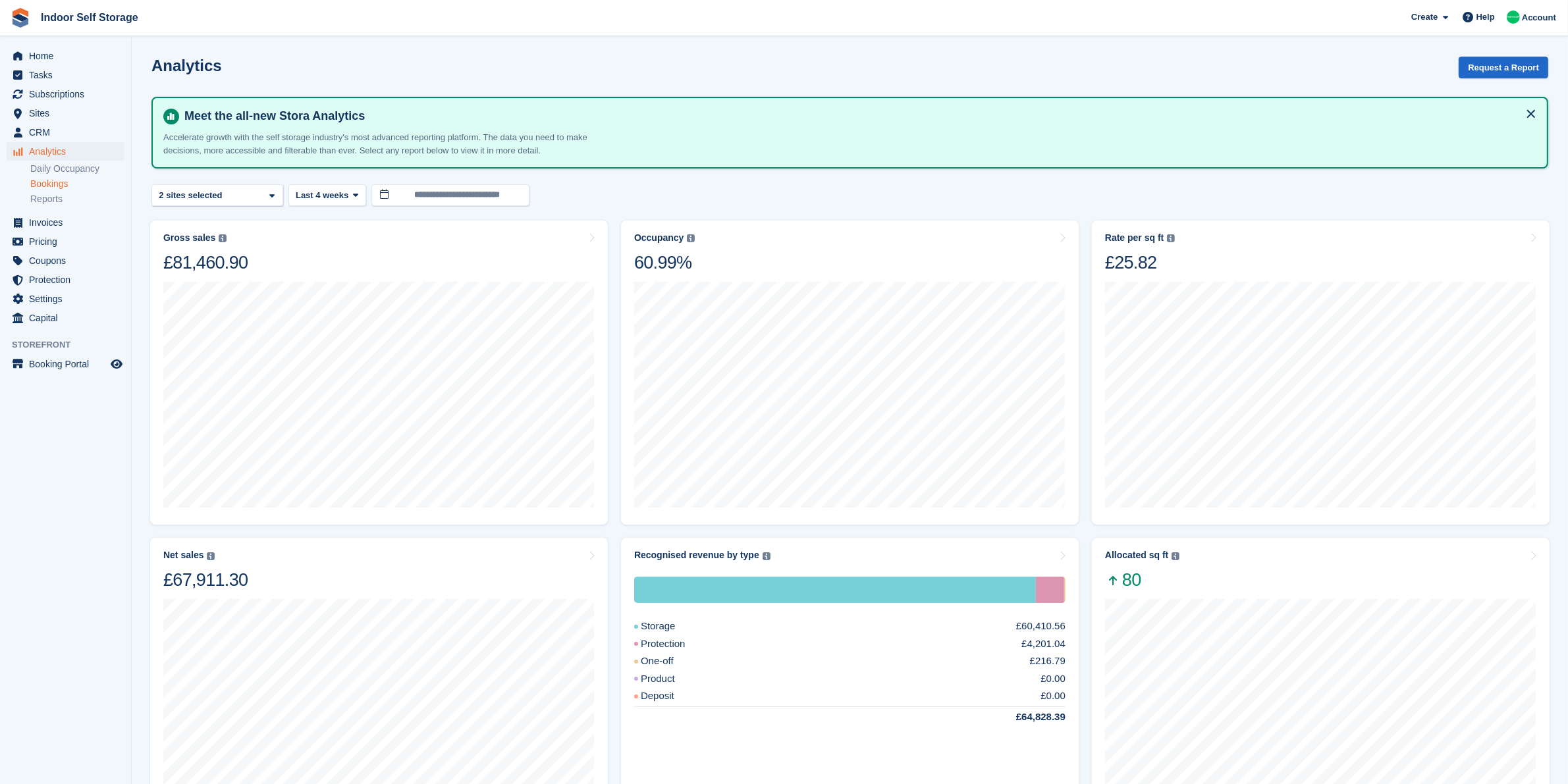
click at [58, 183] on link "Bookings" at bounding box center [77, 184] width 94 height 13
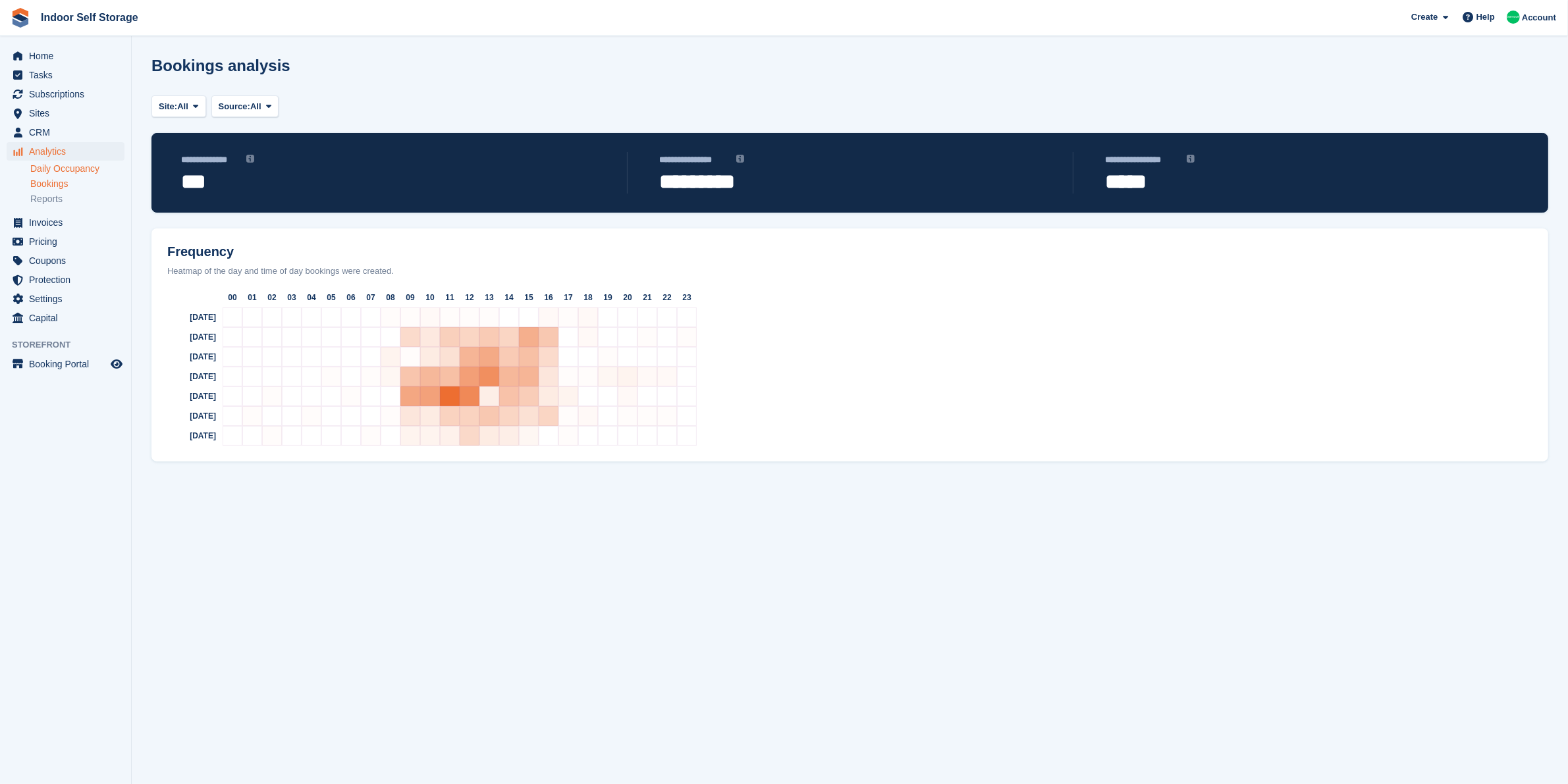
click at [59, 165] on link "Daily Occupancy" at bounding box center [77, 169] width 94 height 13
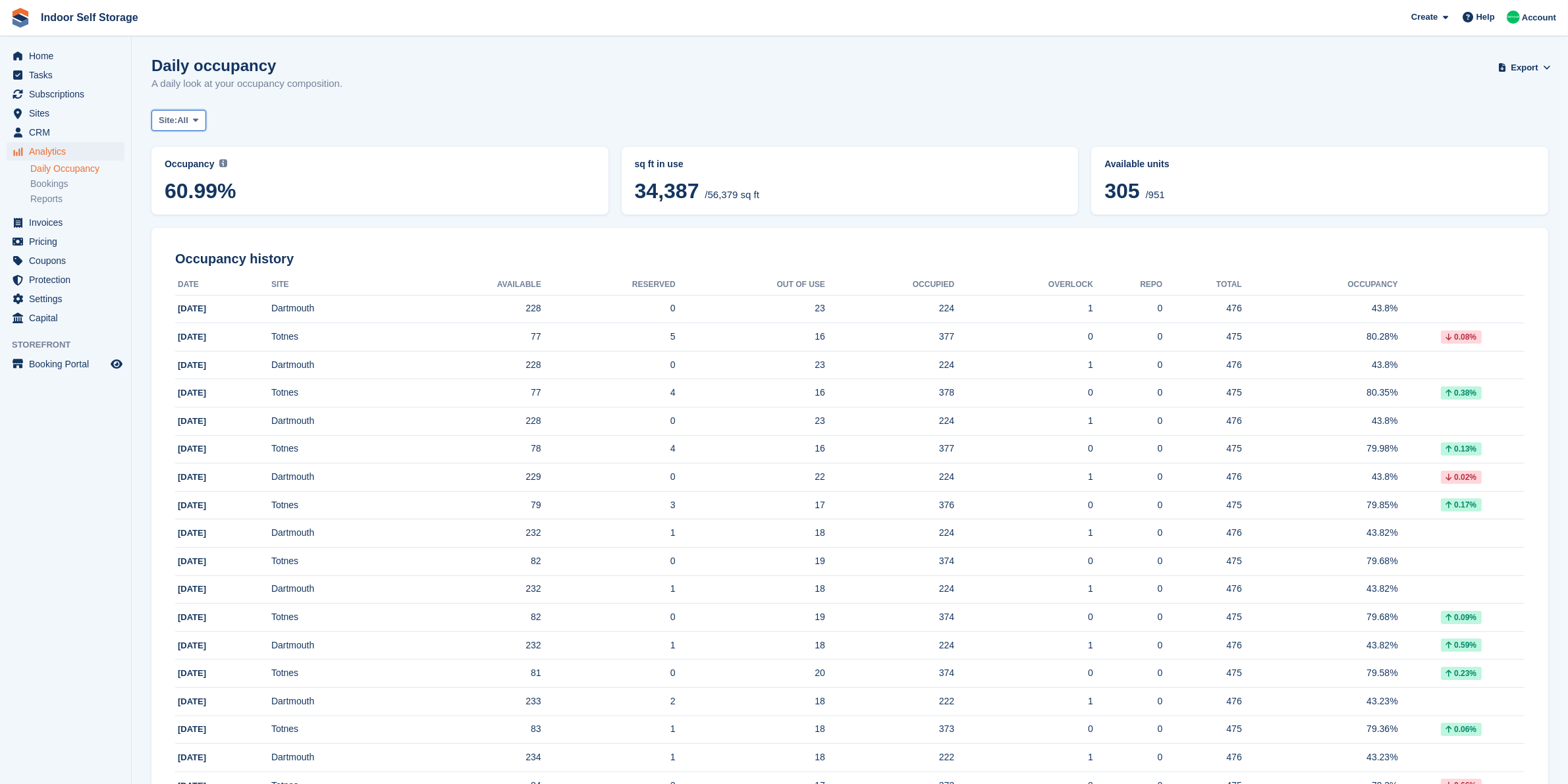
click at [173, 116] on span "Site:" at bounding box center [168, 120] width 18 height 13
click at [194, 171] on link "Dartmouth" at bounding box center [215, 175] width 114 height 24
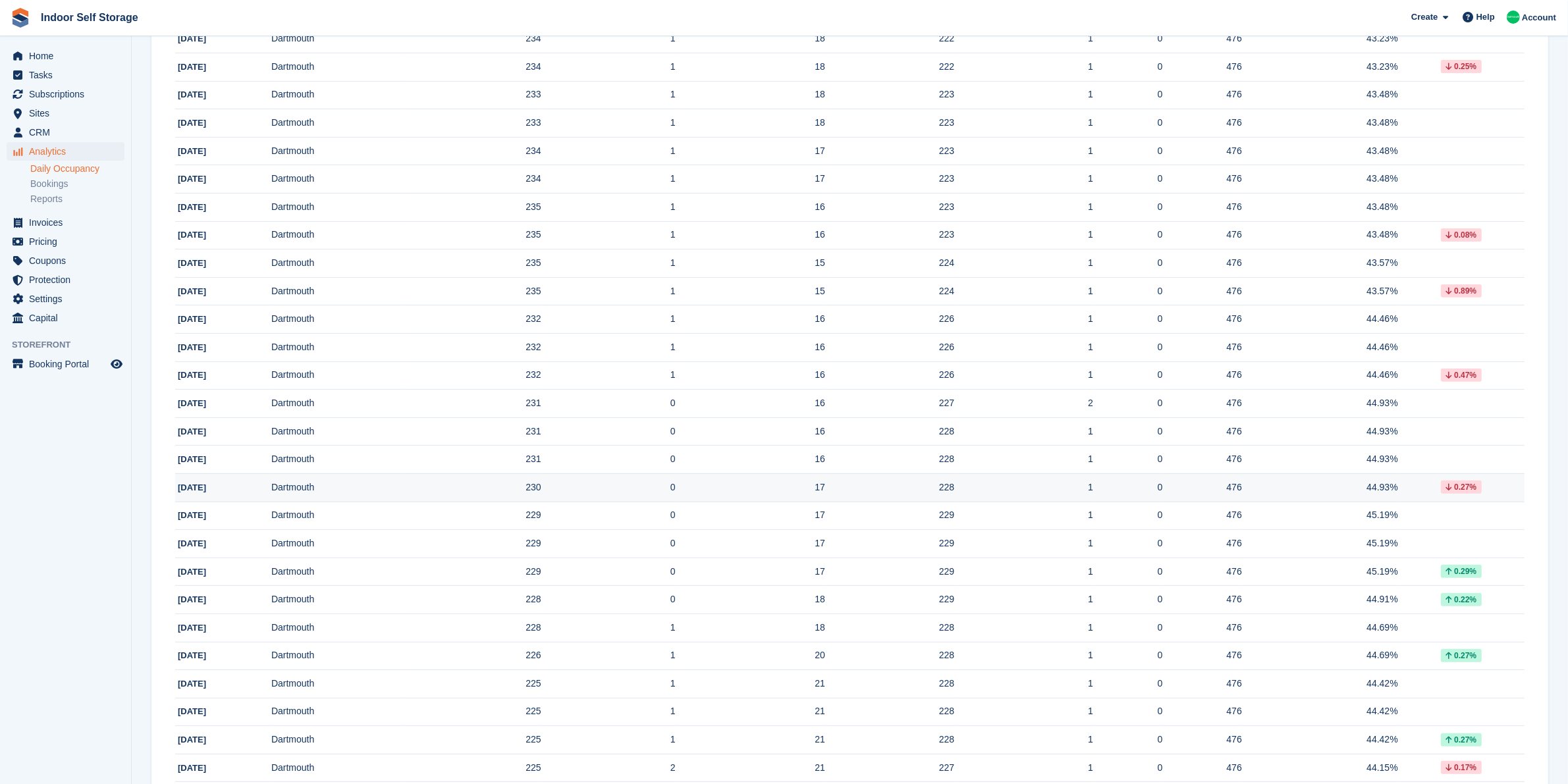
scroll to position [494, 0]
click at [64, 201] on link "Reports" at bounding box center [77, 199] width 94 height 13
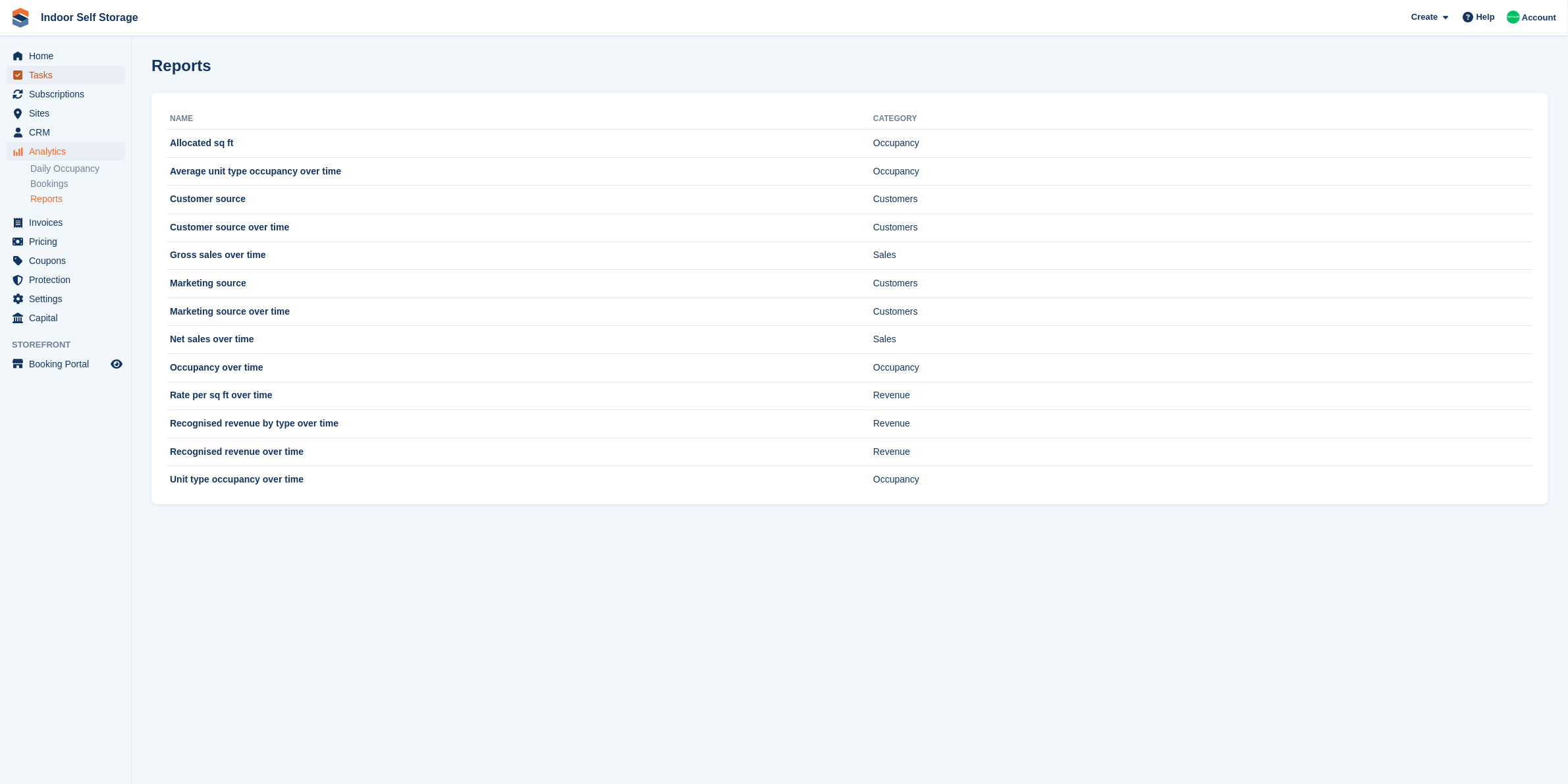
click at [73, 78] on span "Tasks" at bounding box center [68, 75] width 79 height 18
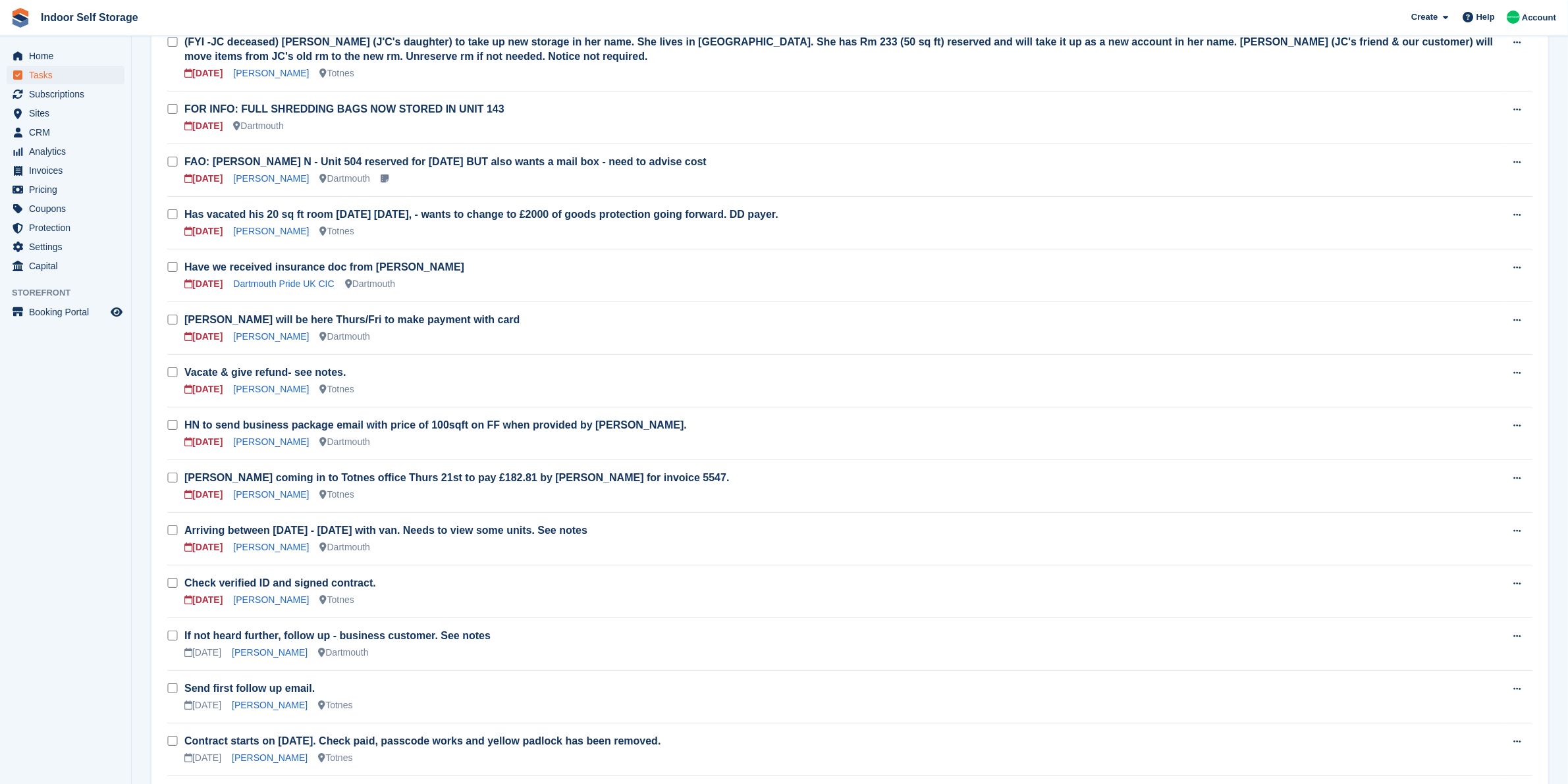
scroll to position [411, 0]
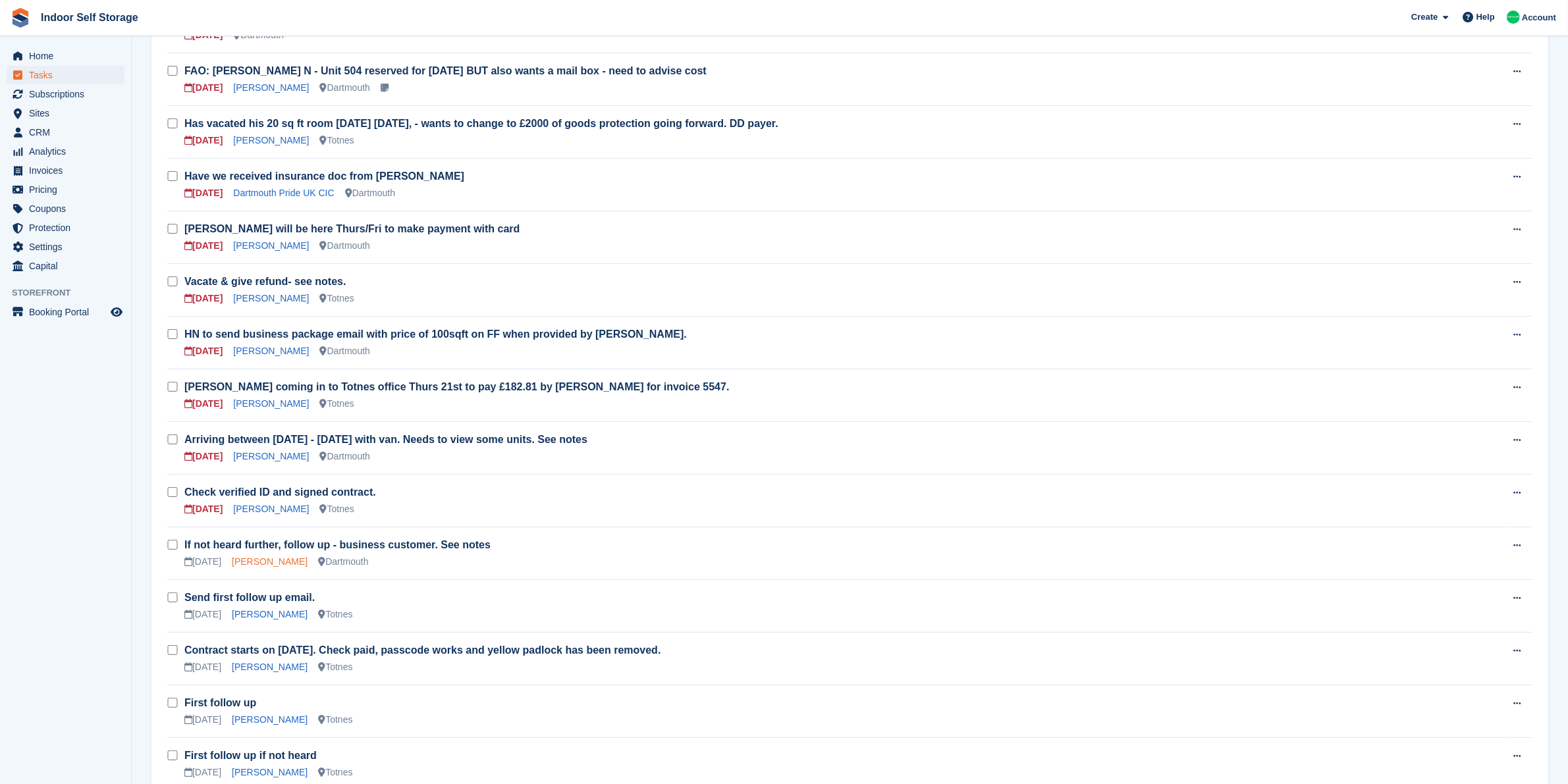
click at [244, 564] on link "J Burdett" at bounding box center [269, 561] width 76 height 11
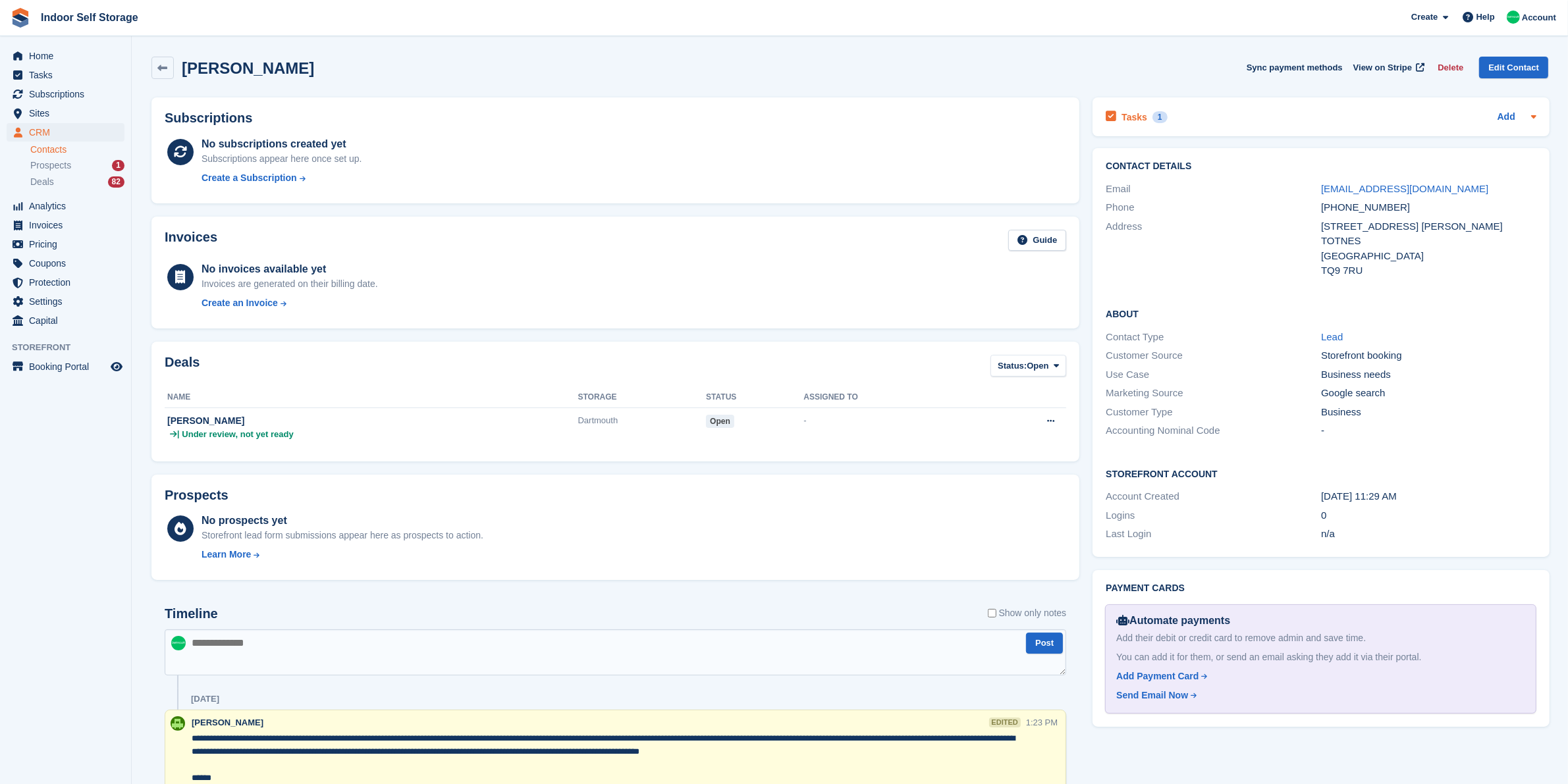
click at [1133, 116] on h2 "Tasks" at bounding box center [1135, 117] width 25 height 12
